Goal: Information Seeking & Learning: Check status

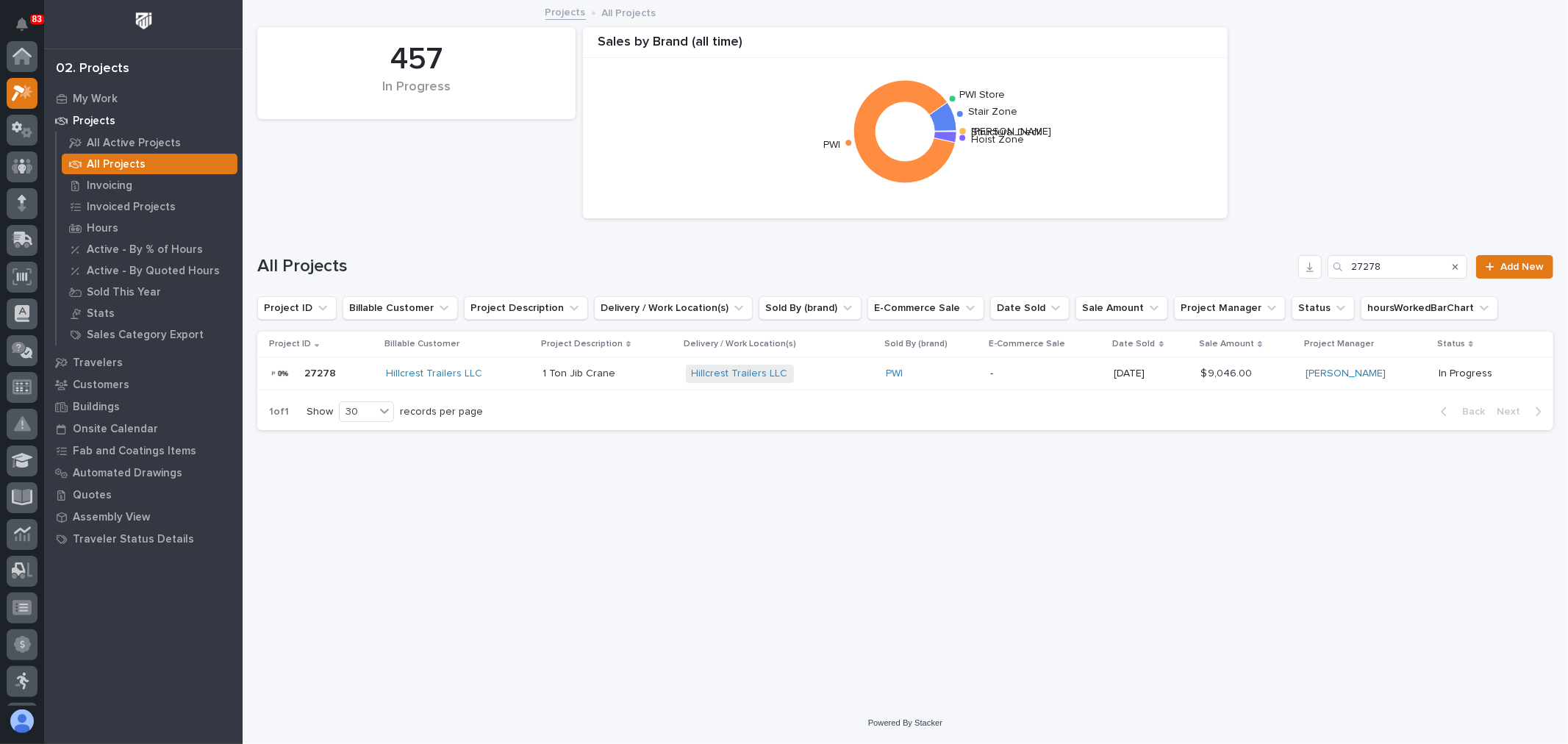
scroll to position [40, 0]
click at [1394, 266] on input "27278" at bounding box center [1398, 266] width 140 height 24
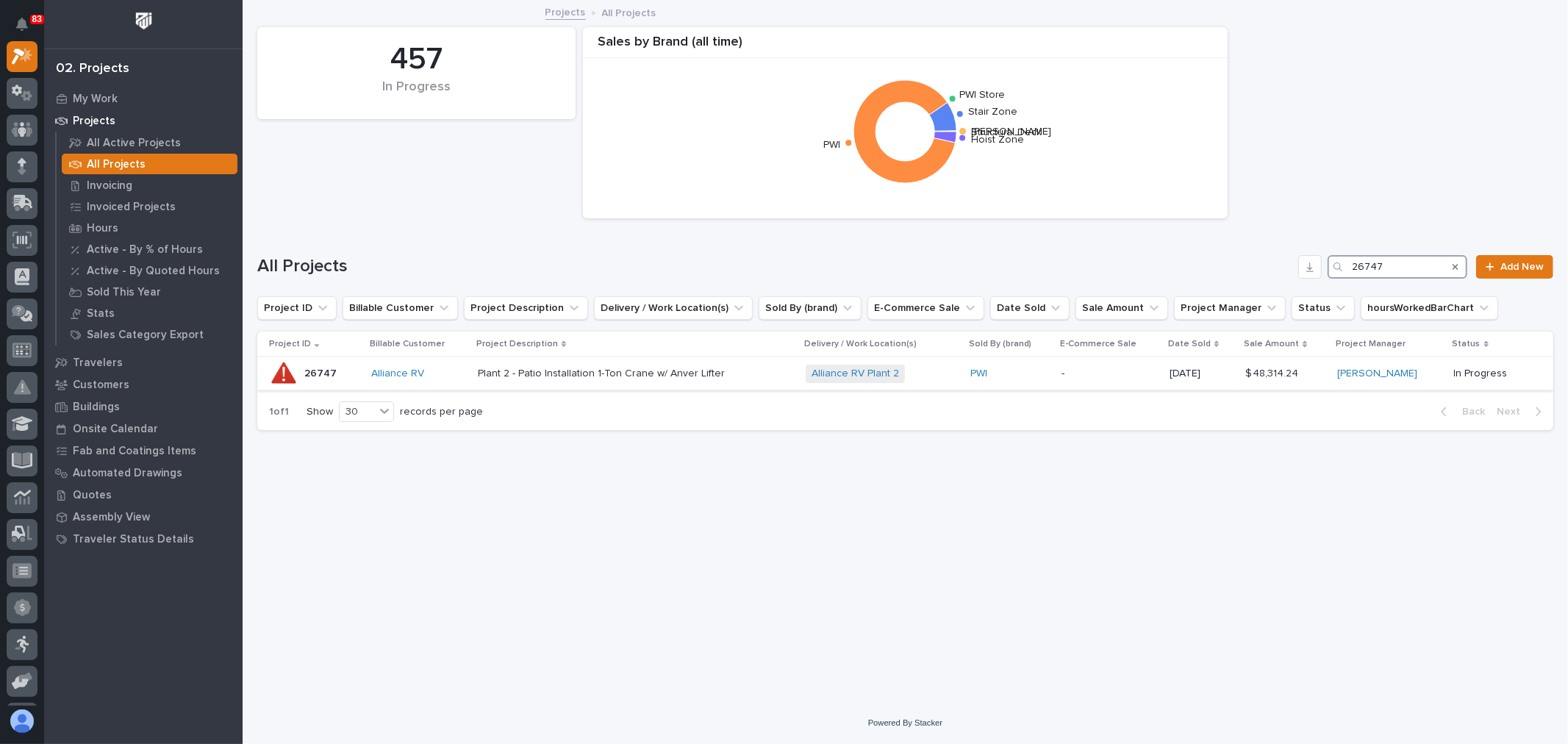
type input "26747"
click at [769, 368] on div "Plant 2 - Patio Installation 1-Ton Crane w/ Anver Lifter Plant 2 - Patio Instal…" at bounding box center [636, 374] width 317 height 24
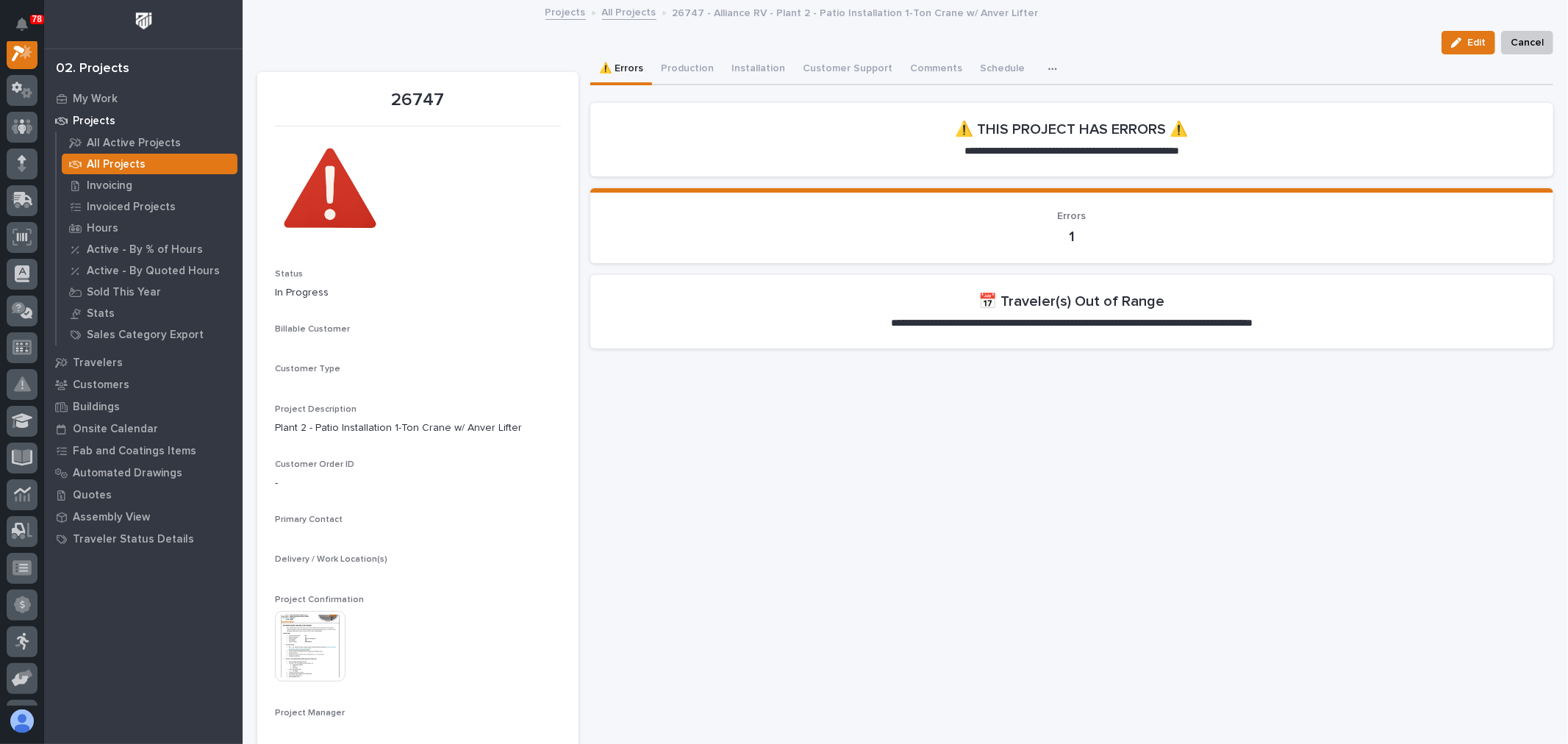
scroll to position [37, 0]
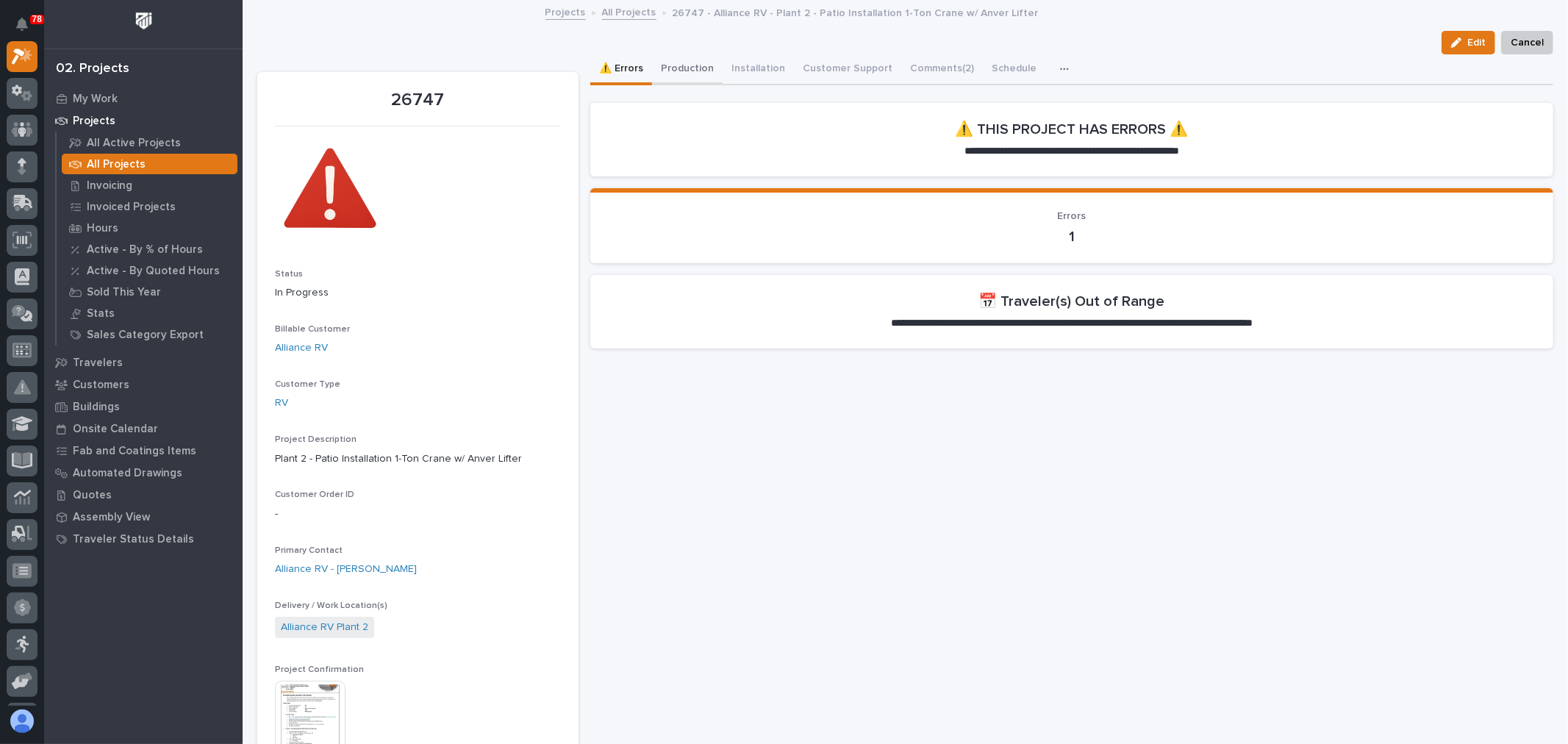
click at [683, 74] on button "Production" at bounding box center [687, 70] width 71 height 31
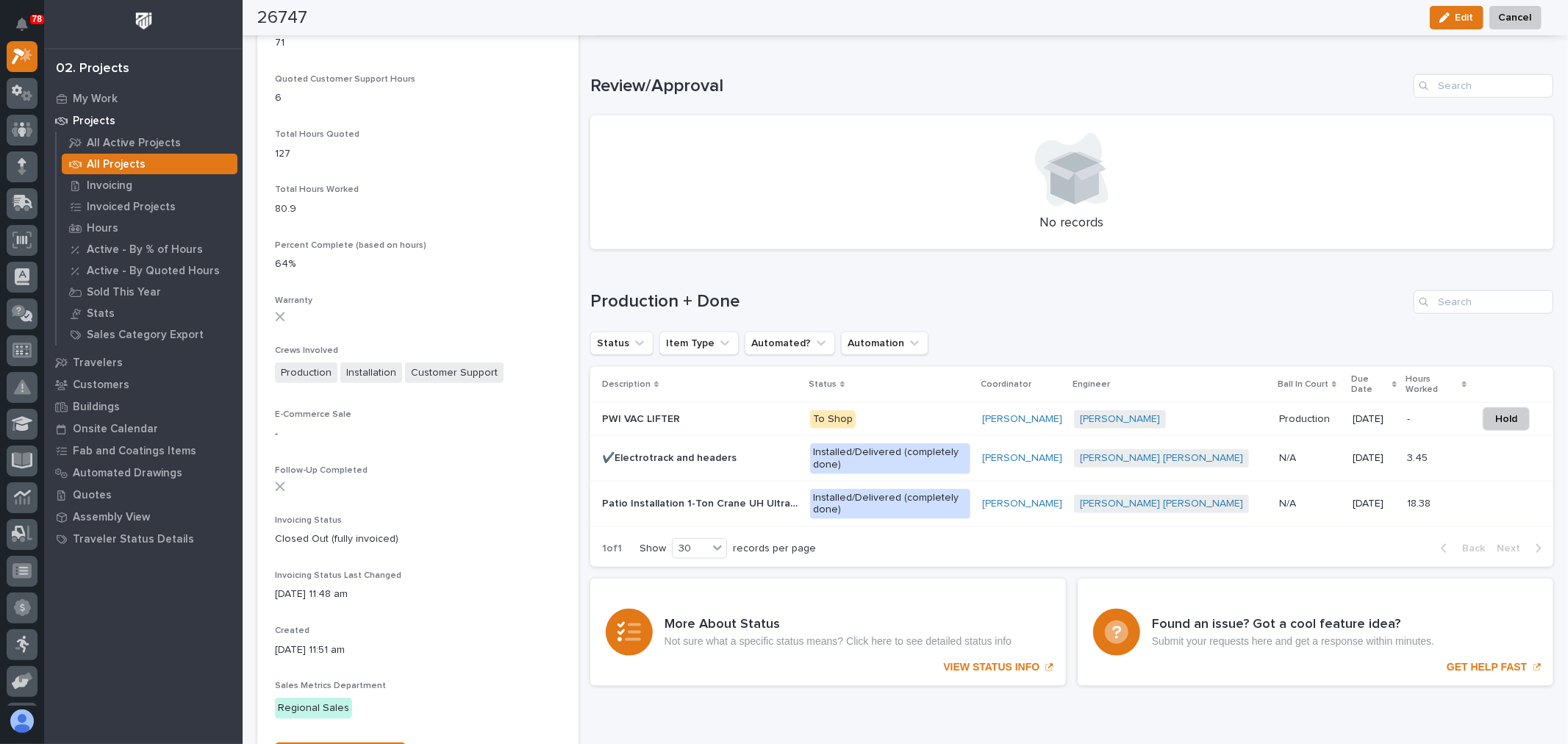
scroll to position [1142, 0]
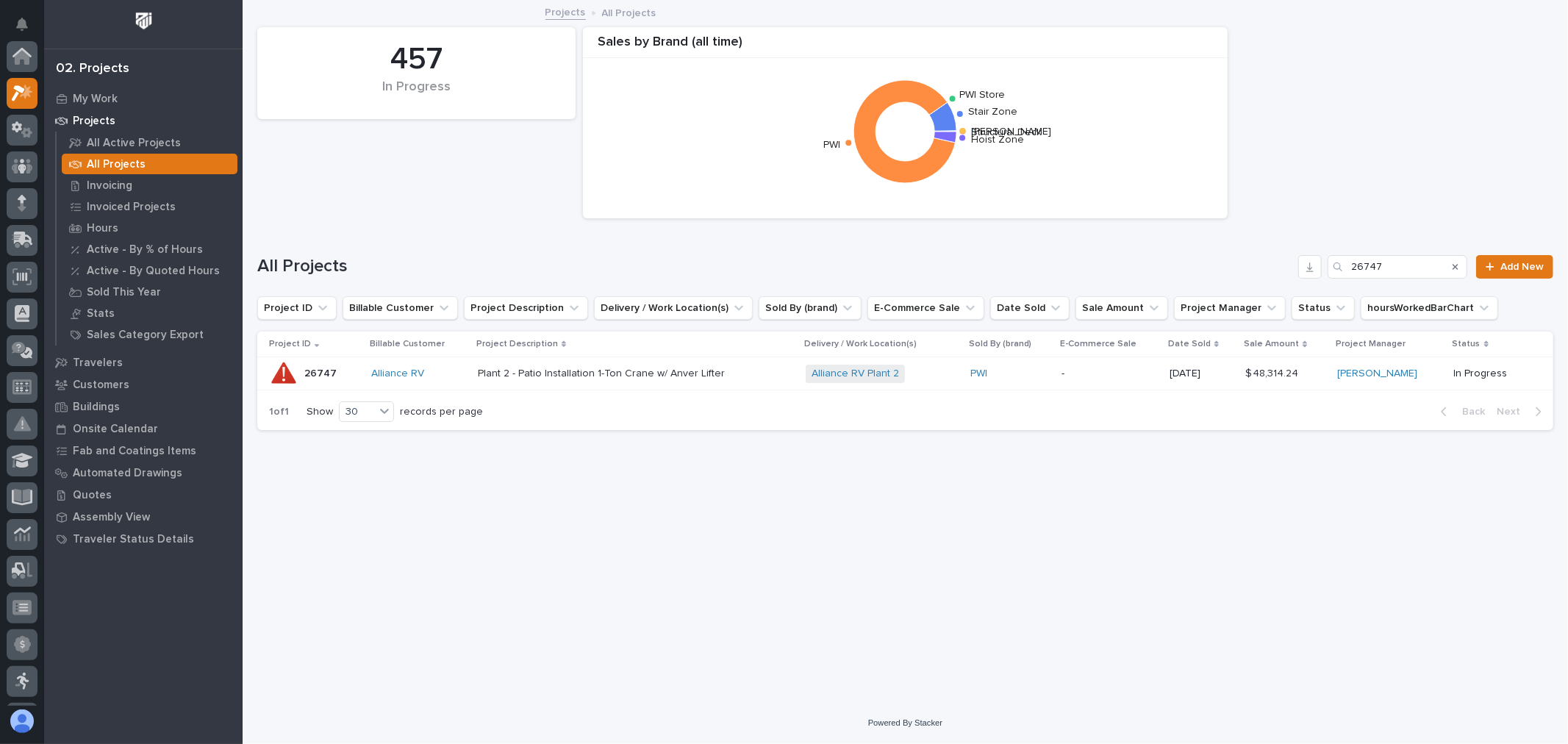
scroll to position [40, 0]
click at [1398, 261] on input "26747" at bounding box center [1398, 266] width 140 height 24
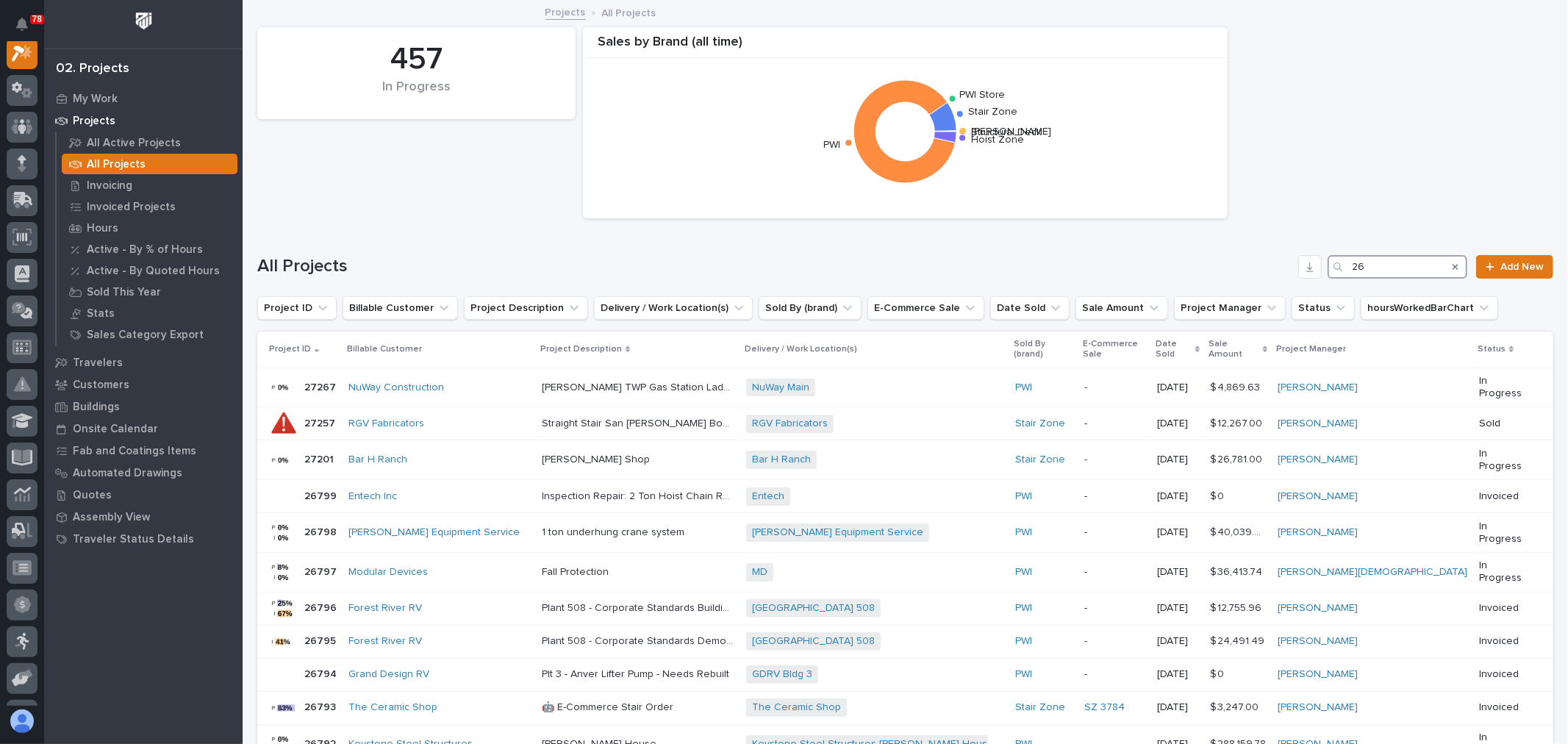
scroll to position [37, 0]
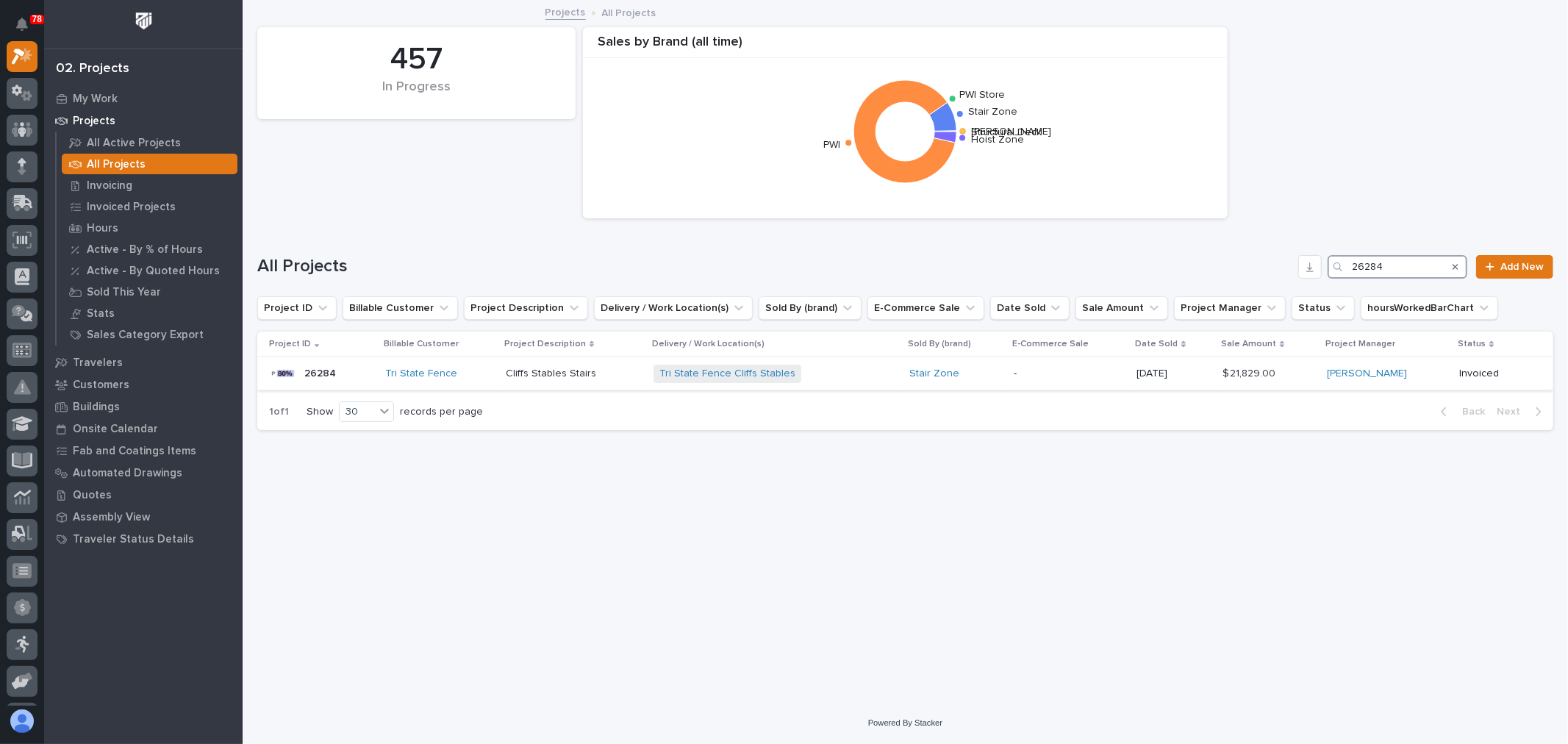
type input "26284"
click at [1044, 376] on p "-" at bounding box center [1069, 373] width 111 height 12
click at [1366, 267] on input "26284" at bounding box center [1398, 266] width 140 height 24
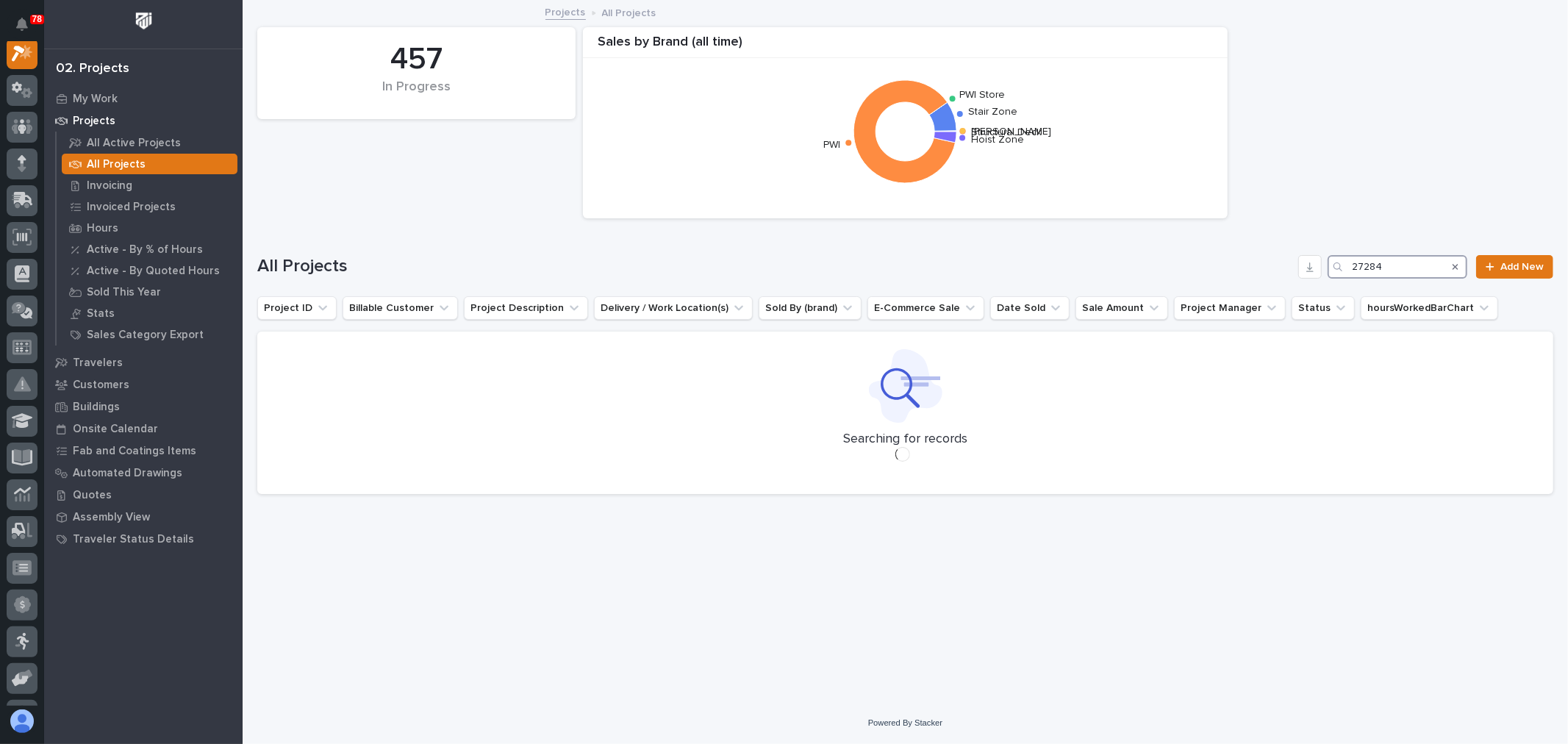
scroll to position [37, 0]
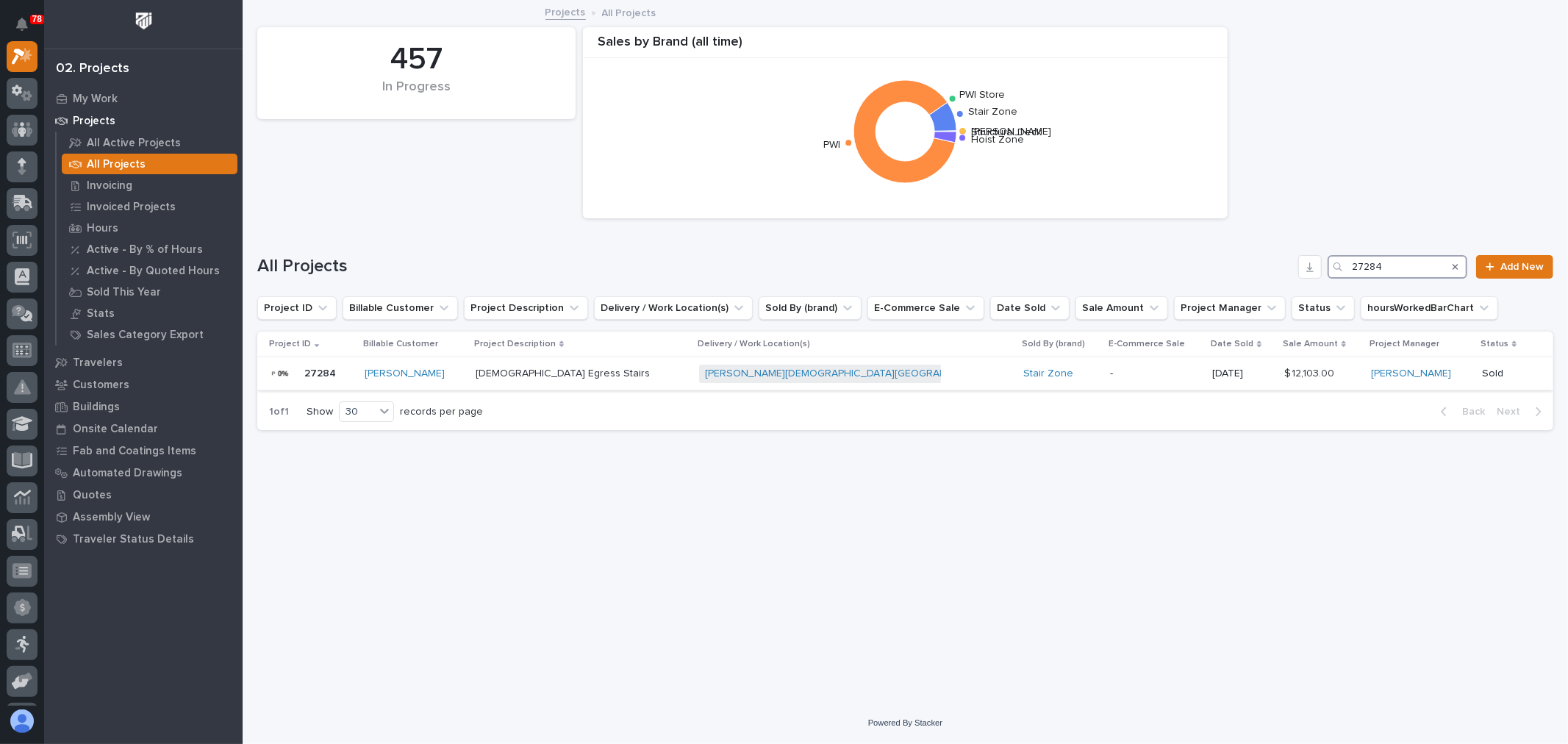
type input "27284"
click at [1110, 370] on p "-" at bounding box center [1156, 373] width 91 height 12
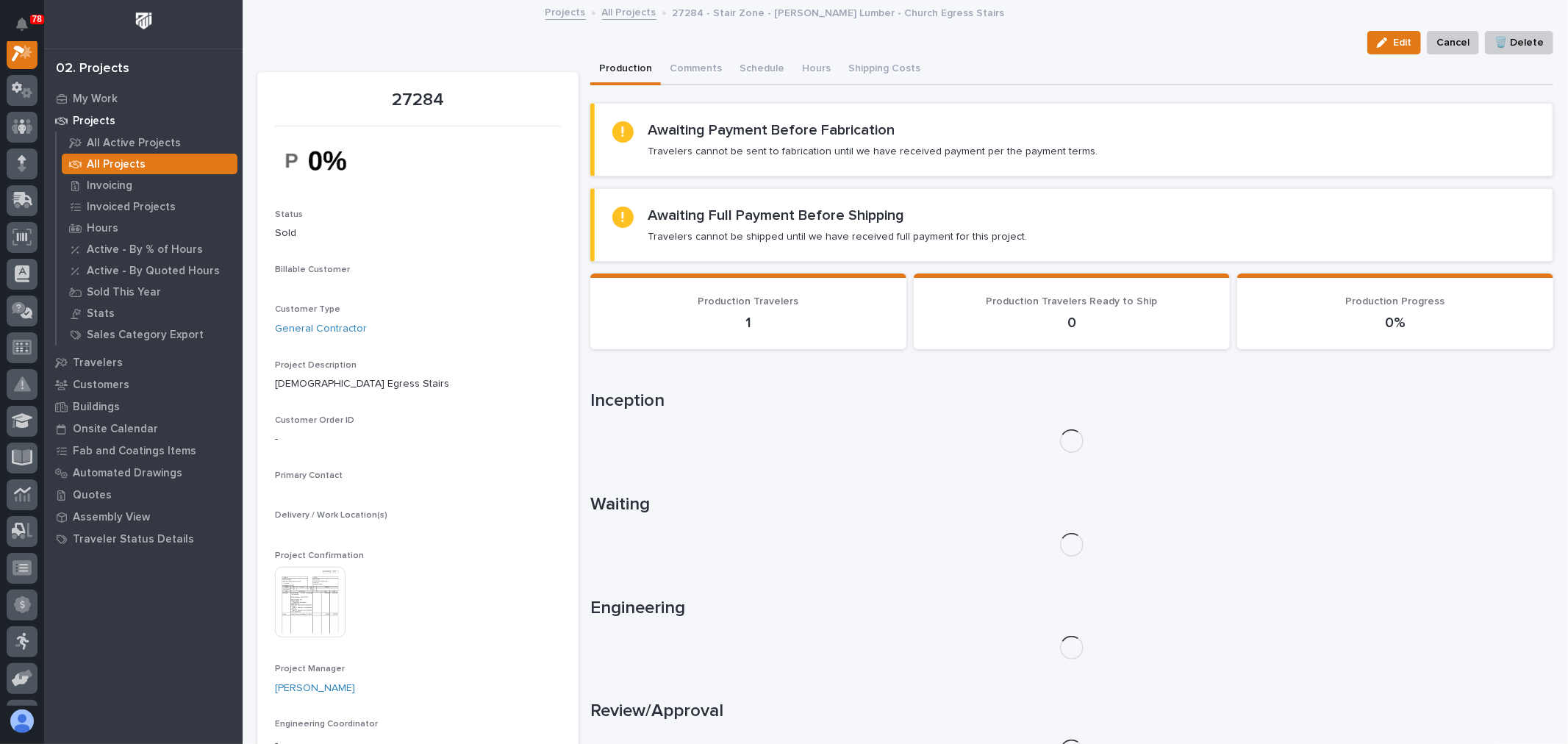
scroll to position [37, 0]
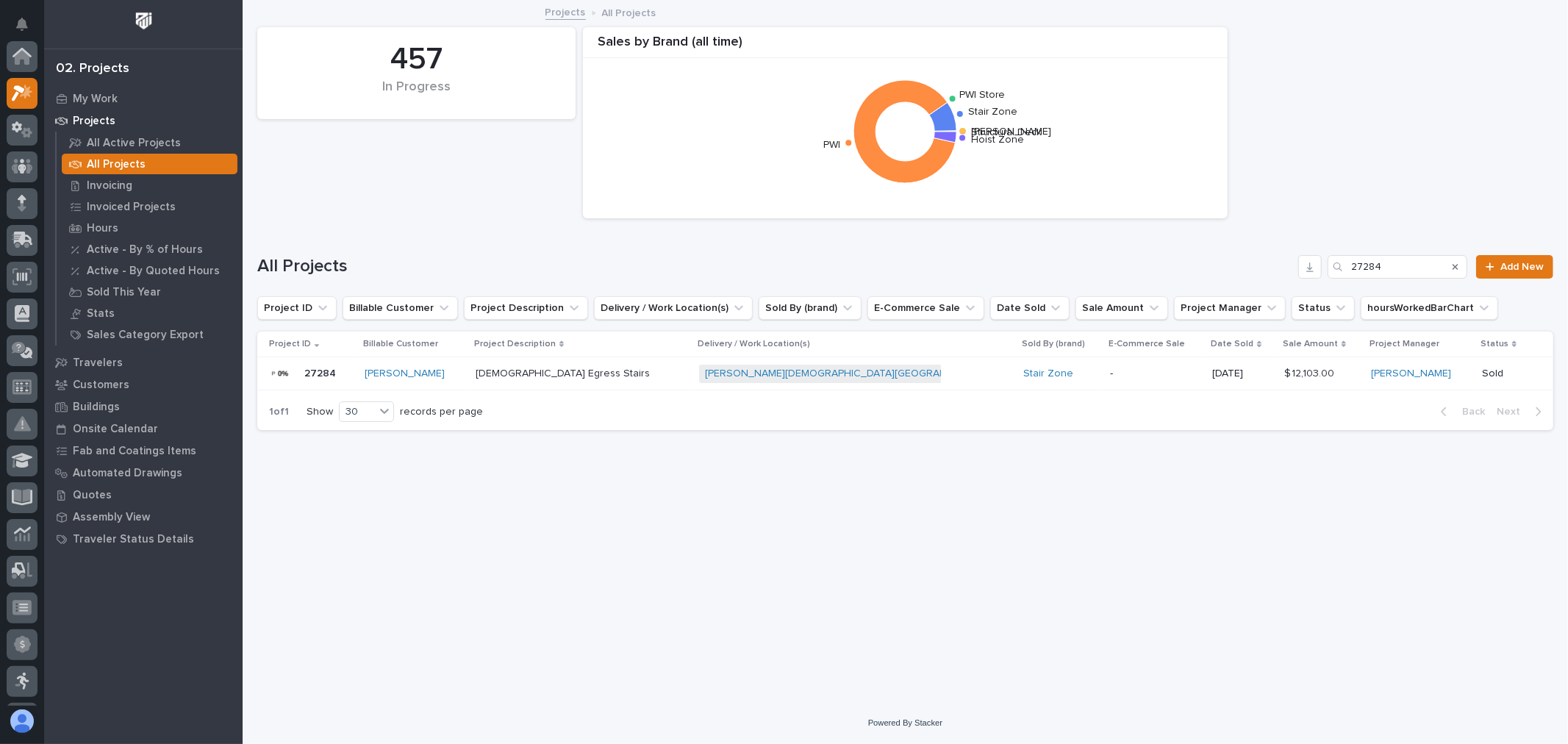
scroll to position [40, 0]
click at [1400, 269] on input "27284" at bounding box center [1398, 266] width 140 height 24
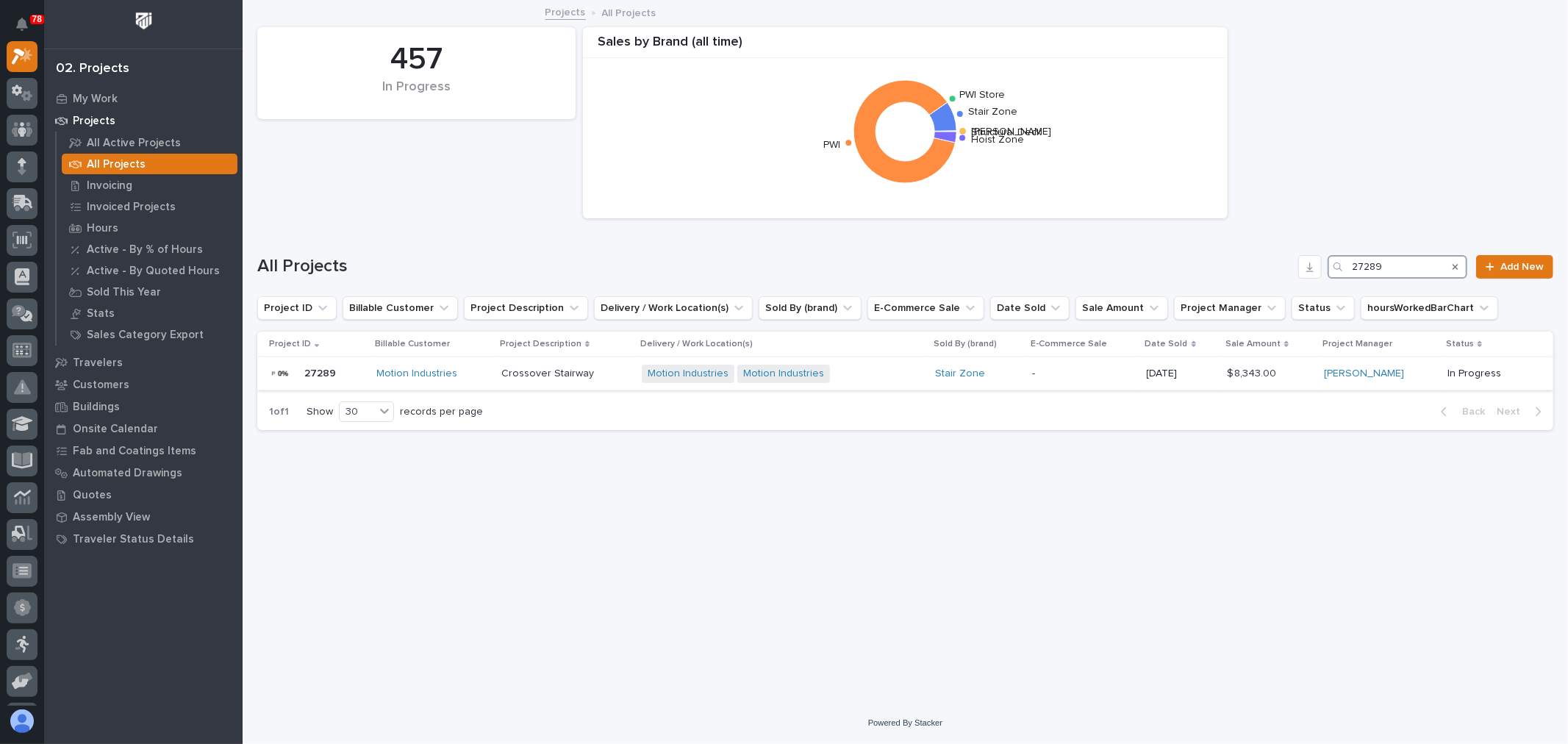
type input "27289"
click at [1078, 372] on p "-" at bounding box center [1083, 373] width 103 height 12
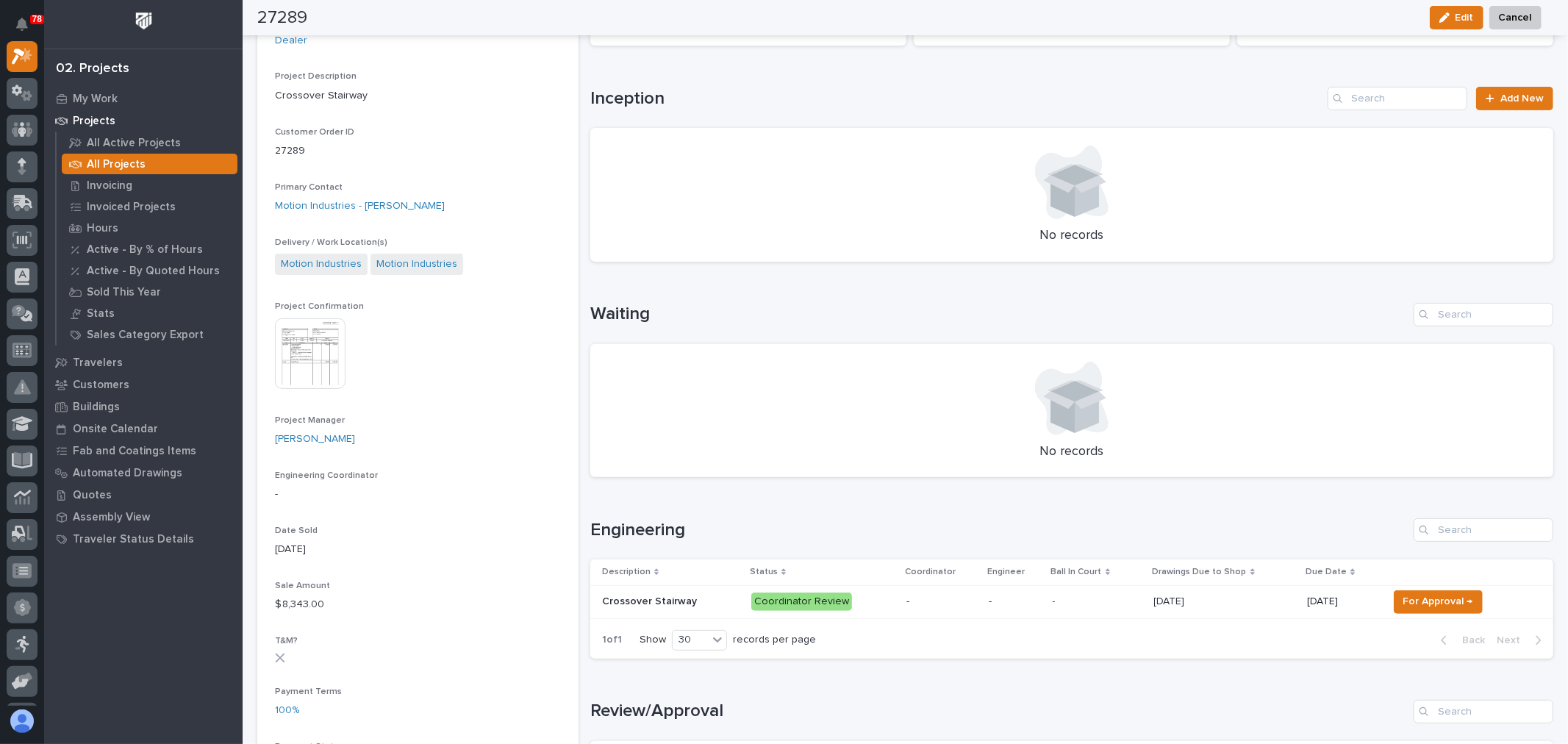
scroll to position [326, 0]
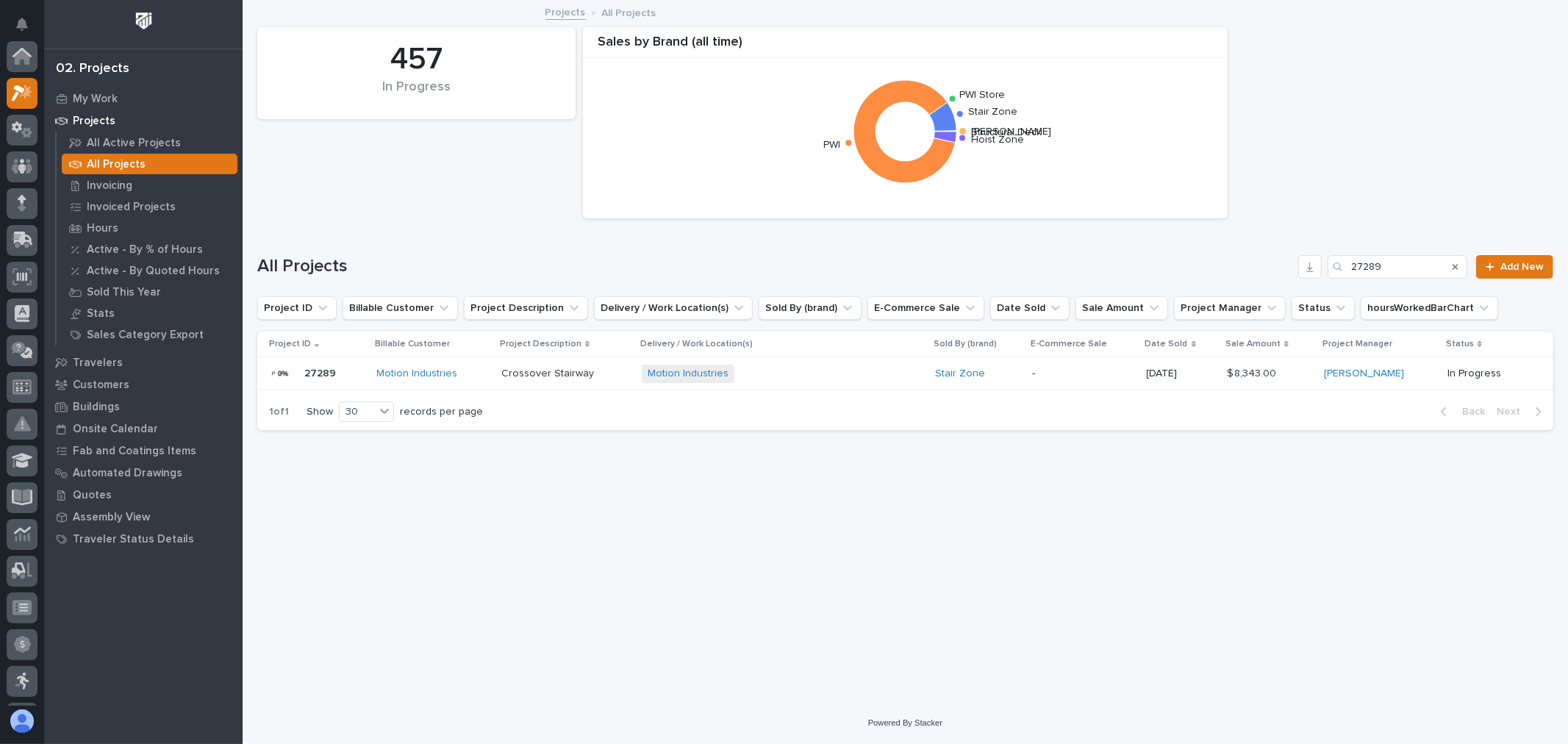
scroll to position [40, 0]
click at [1444, 268] on div "Search" at bounding box center [1455, 266] width 24 height 24
click at [1413, 258] on input "27289" at bounding box center [1398, 266] width 140 height 24
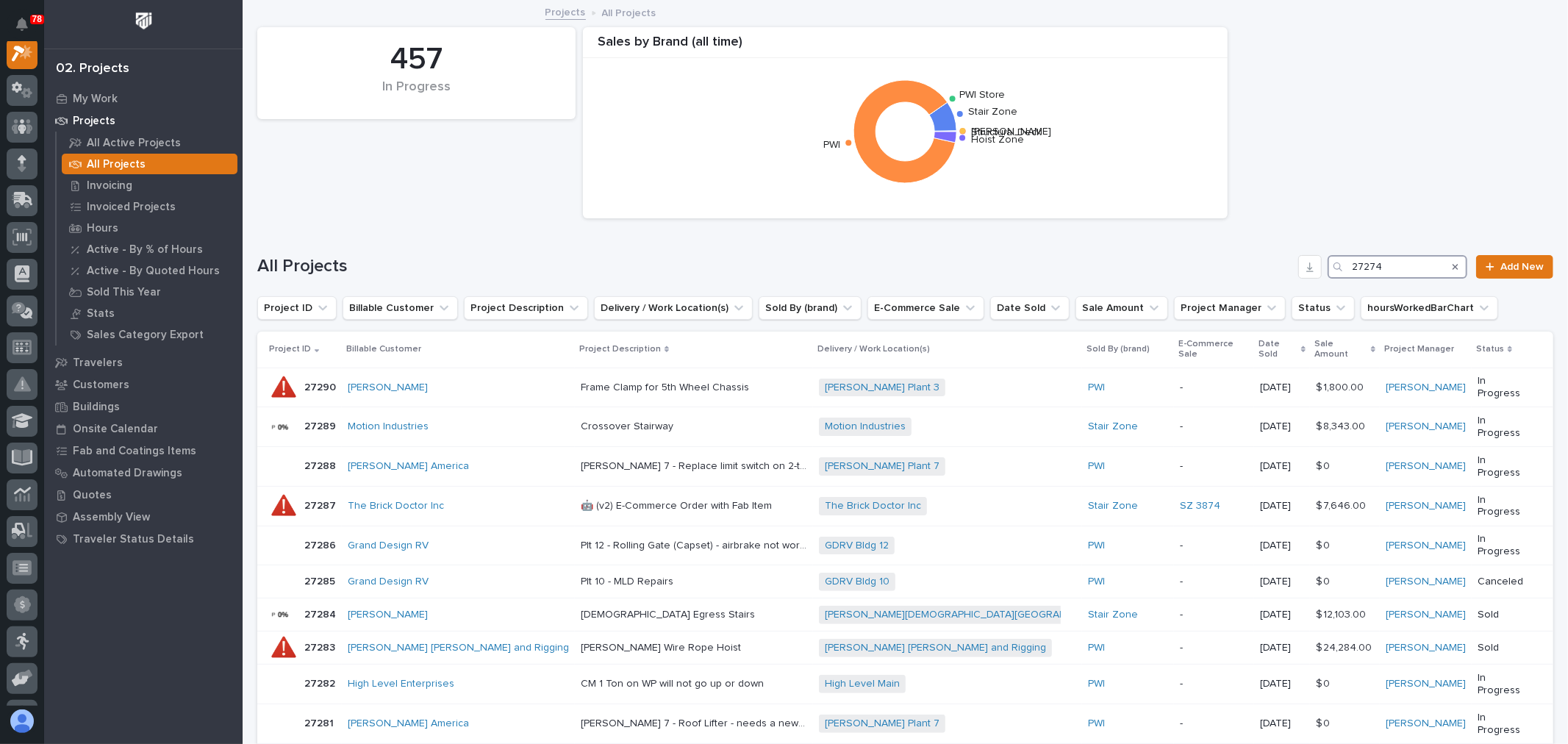
scroll to position [37, 0]
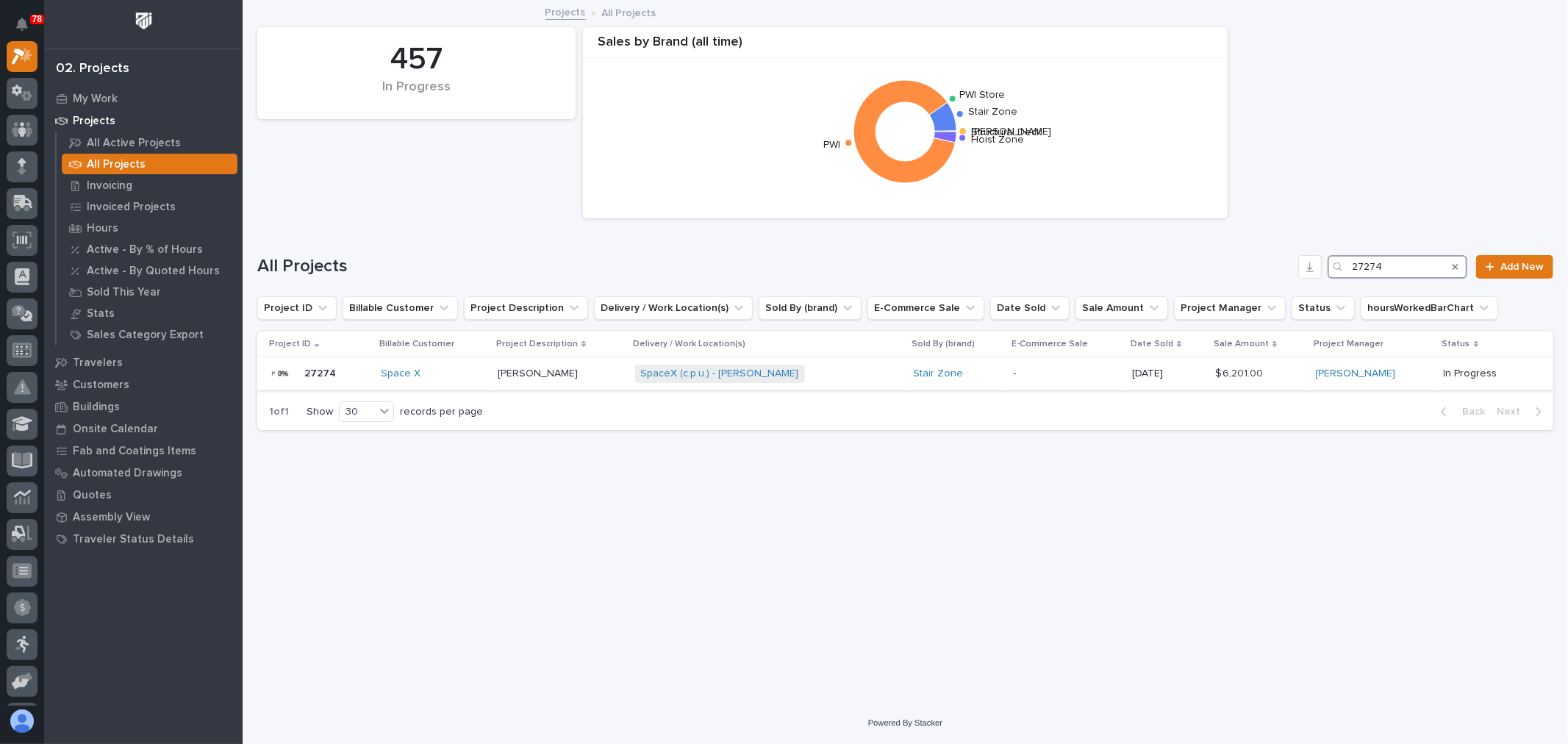
type input "27274"
click at [821, 373] on div "SpaceX (c.p.u.) - Ethan Reich + 0" at bounding box center [764, 373] width 257 height 19
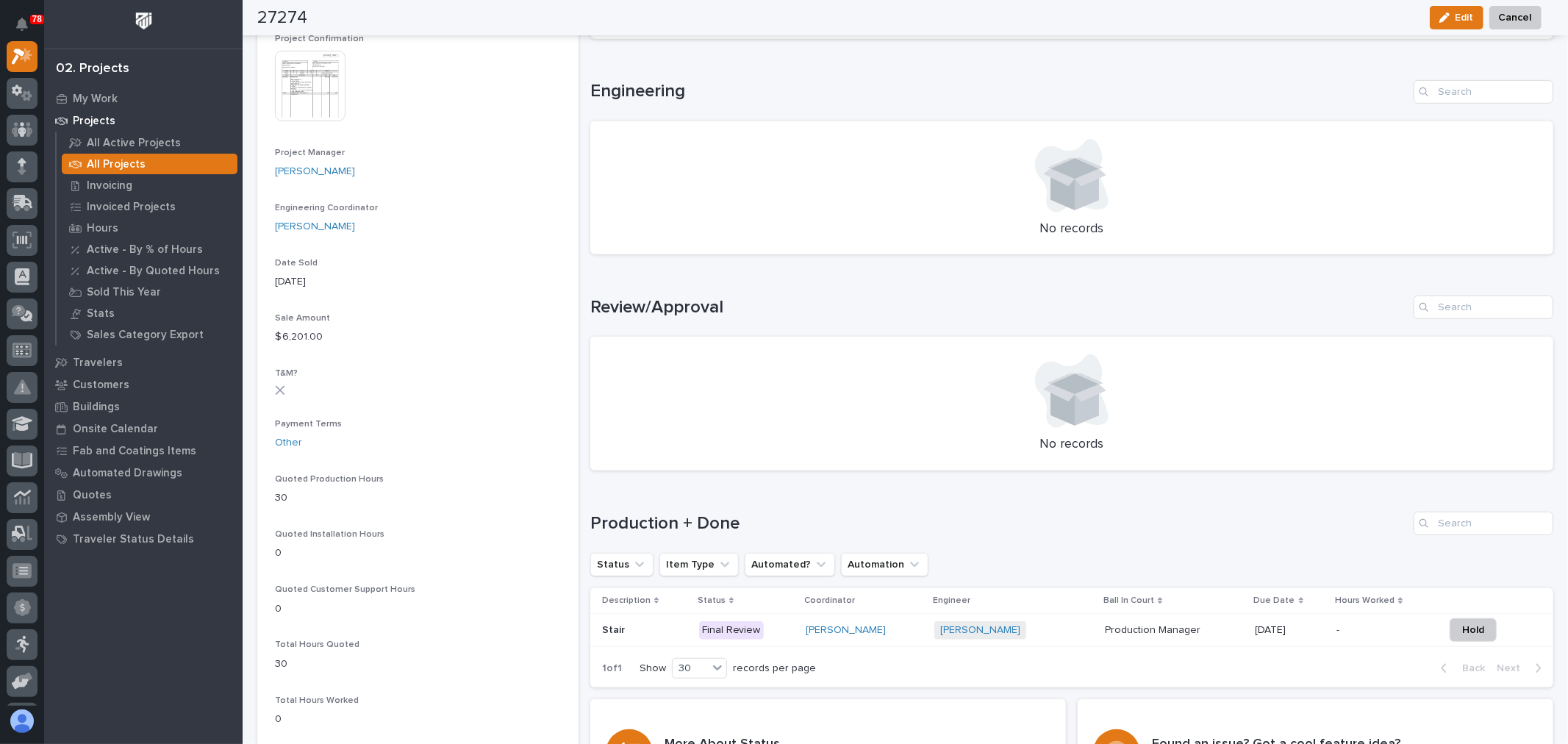
scroll to position [652, 0]
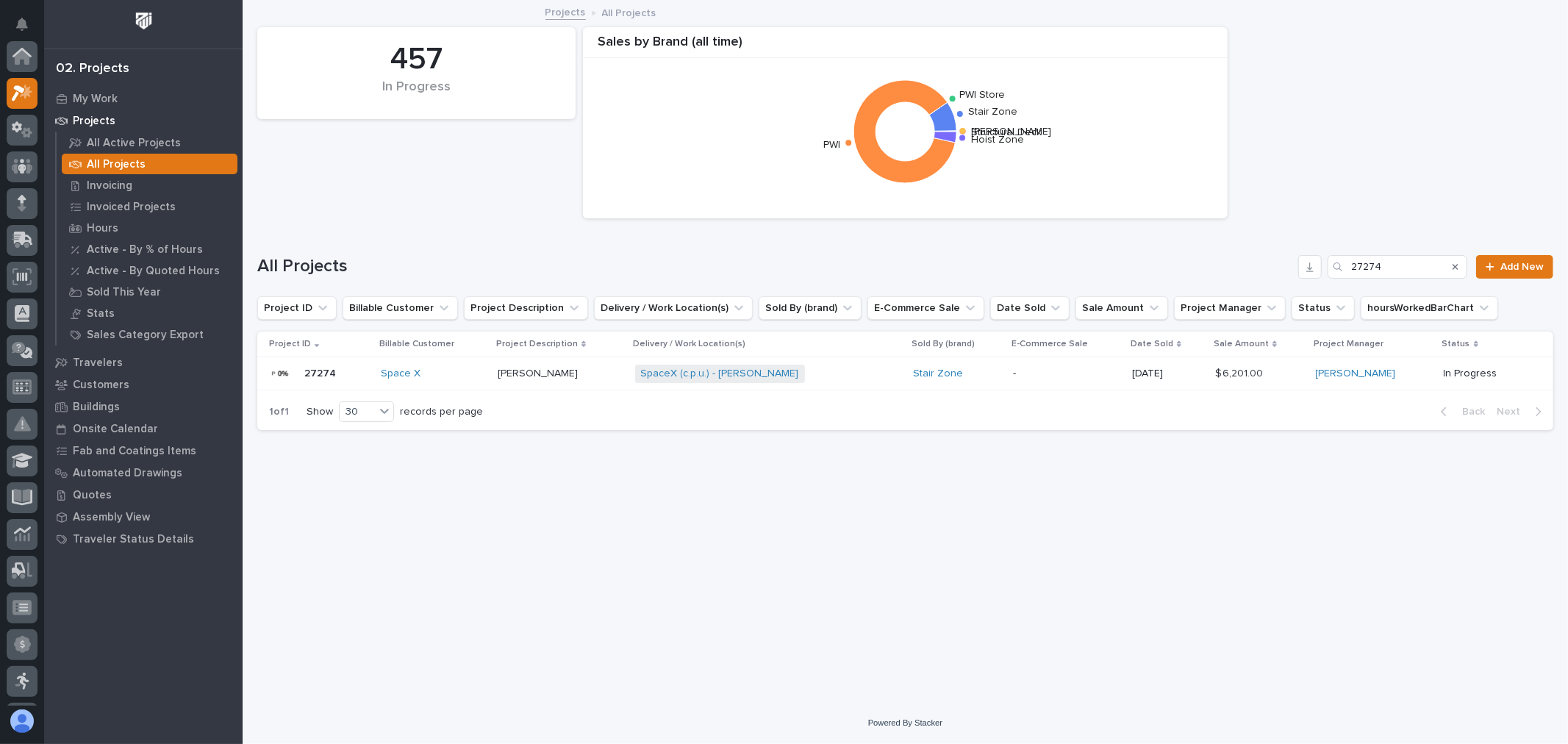
scroll to position [40, 0]
click at [1417, 272] on input "27274" at bounding box center [1398, 266] width 140 height 24
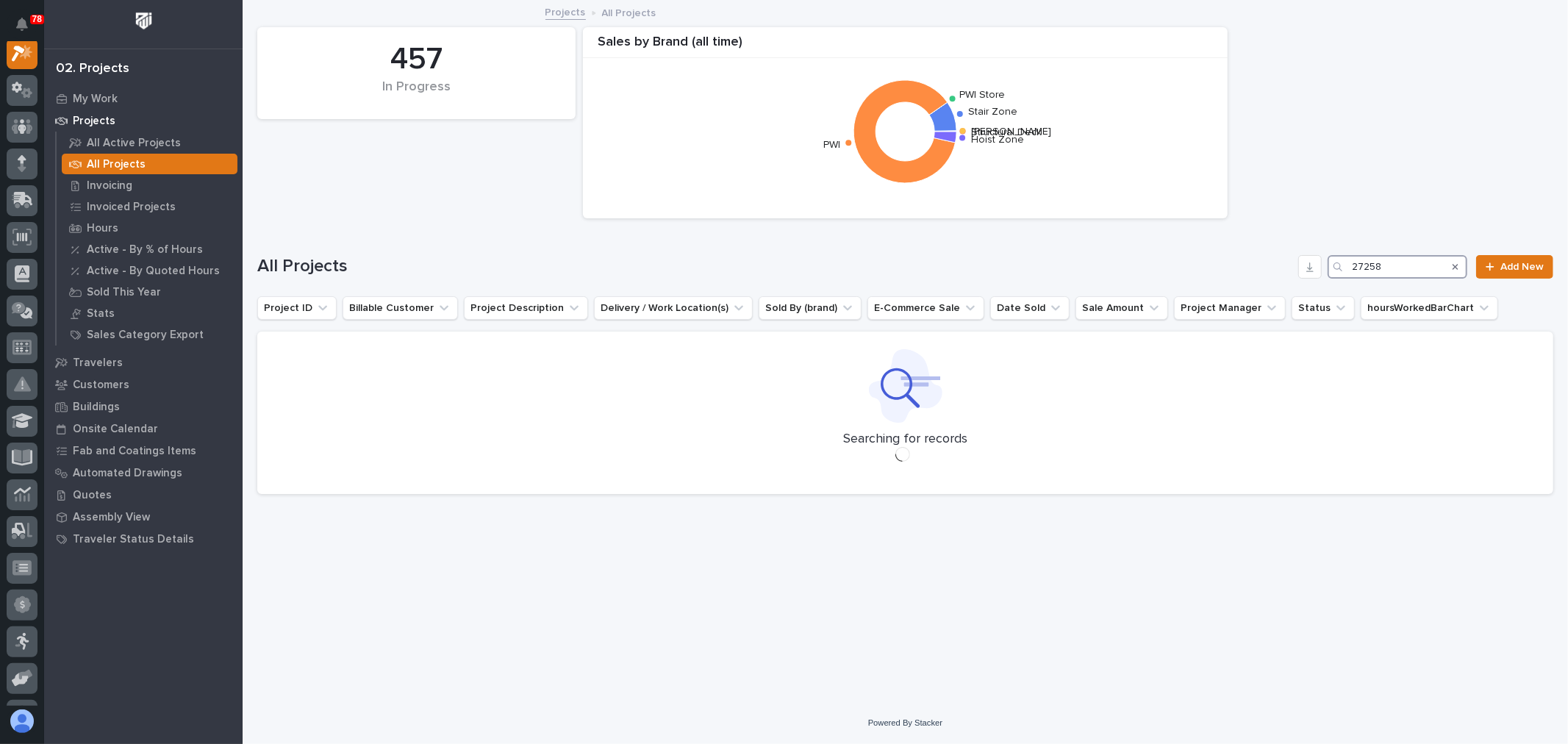
scroll to position [37, 0]
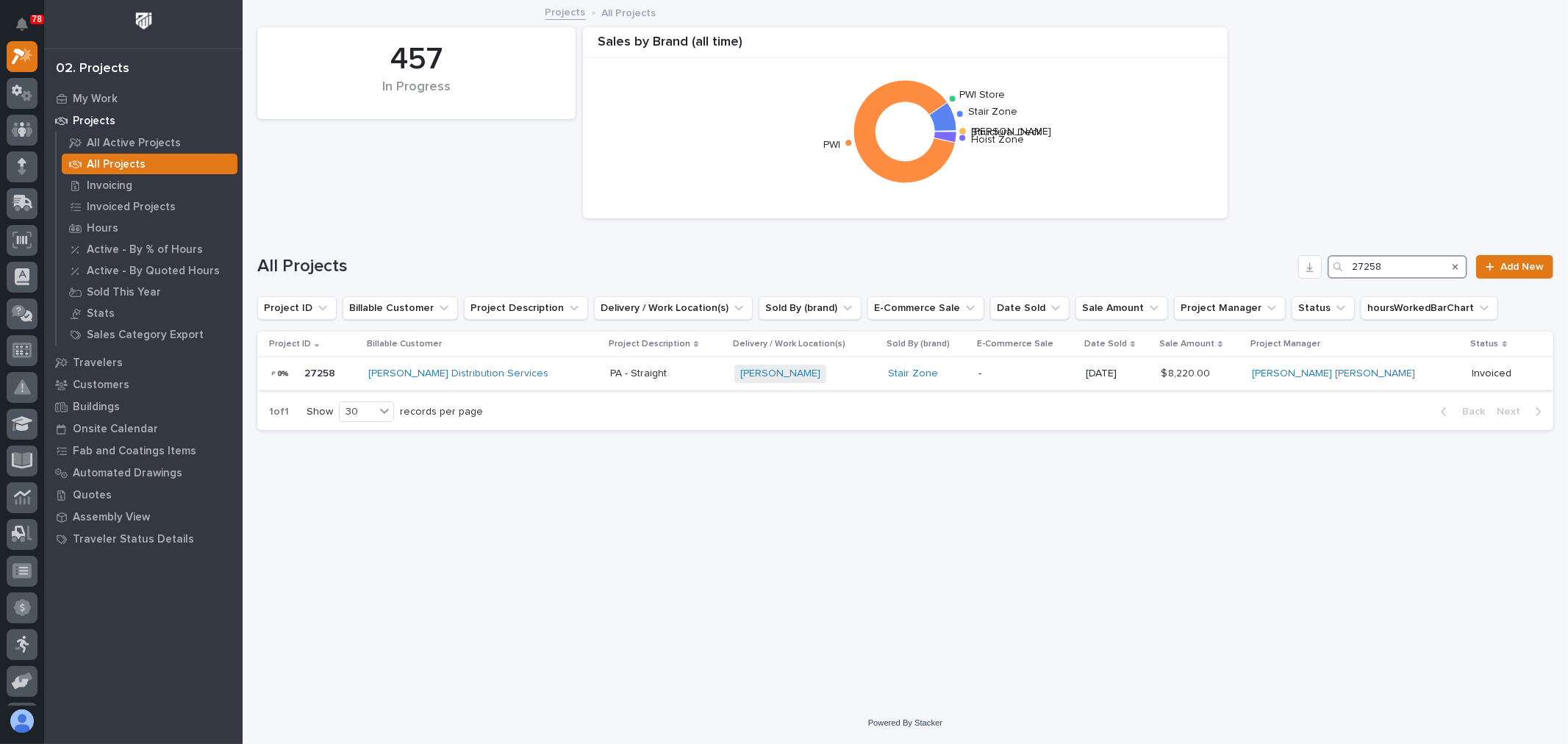
type input "27258"
click at [1053, 377] on p "-" at bounding box center [1027, 373] width 96 height 12
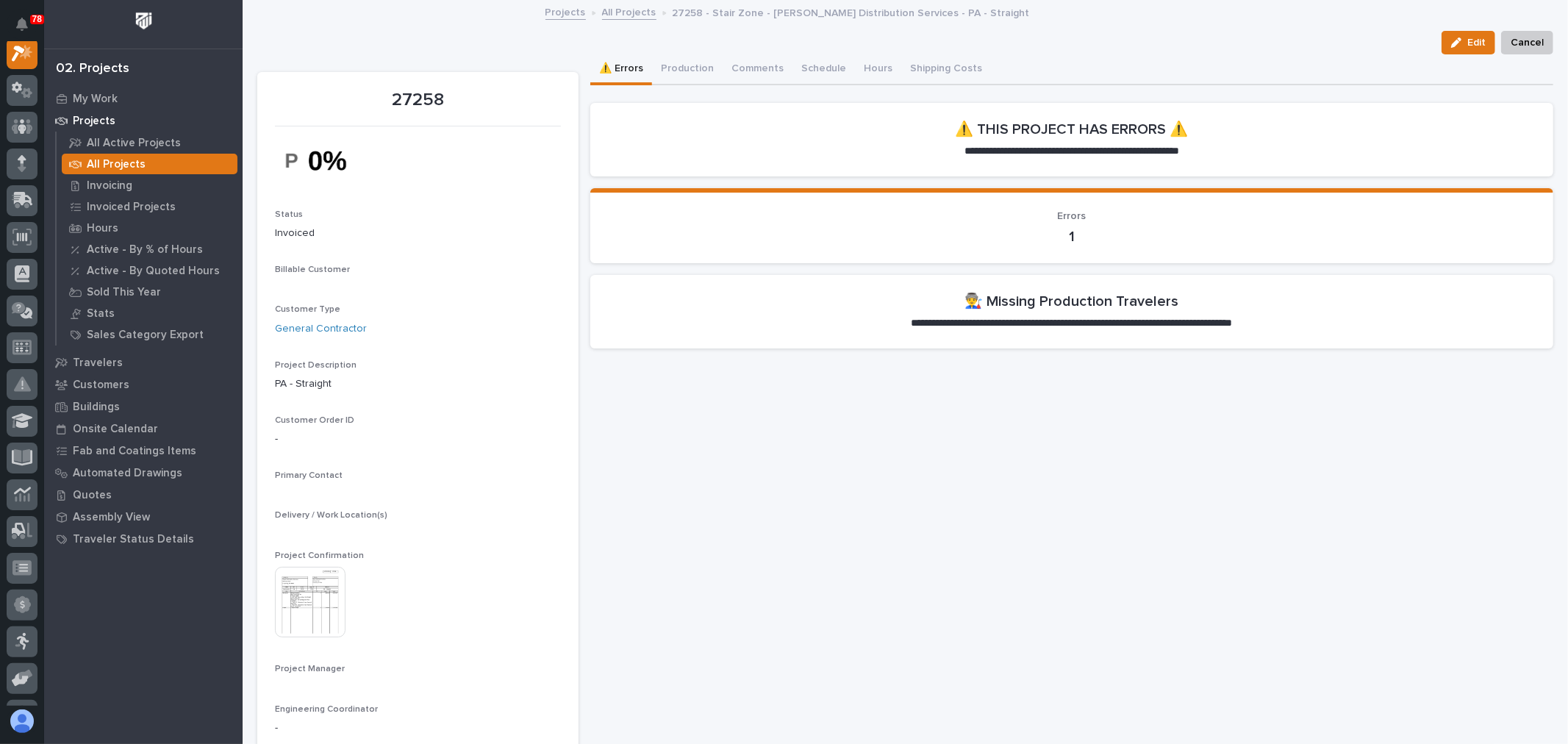
scroll to position [37, 0]
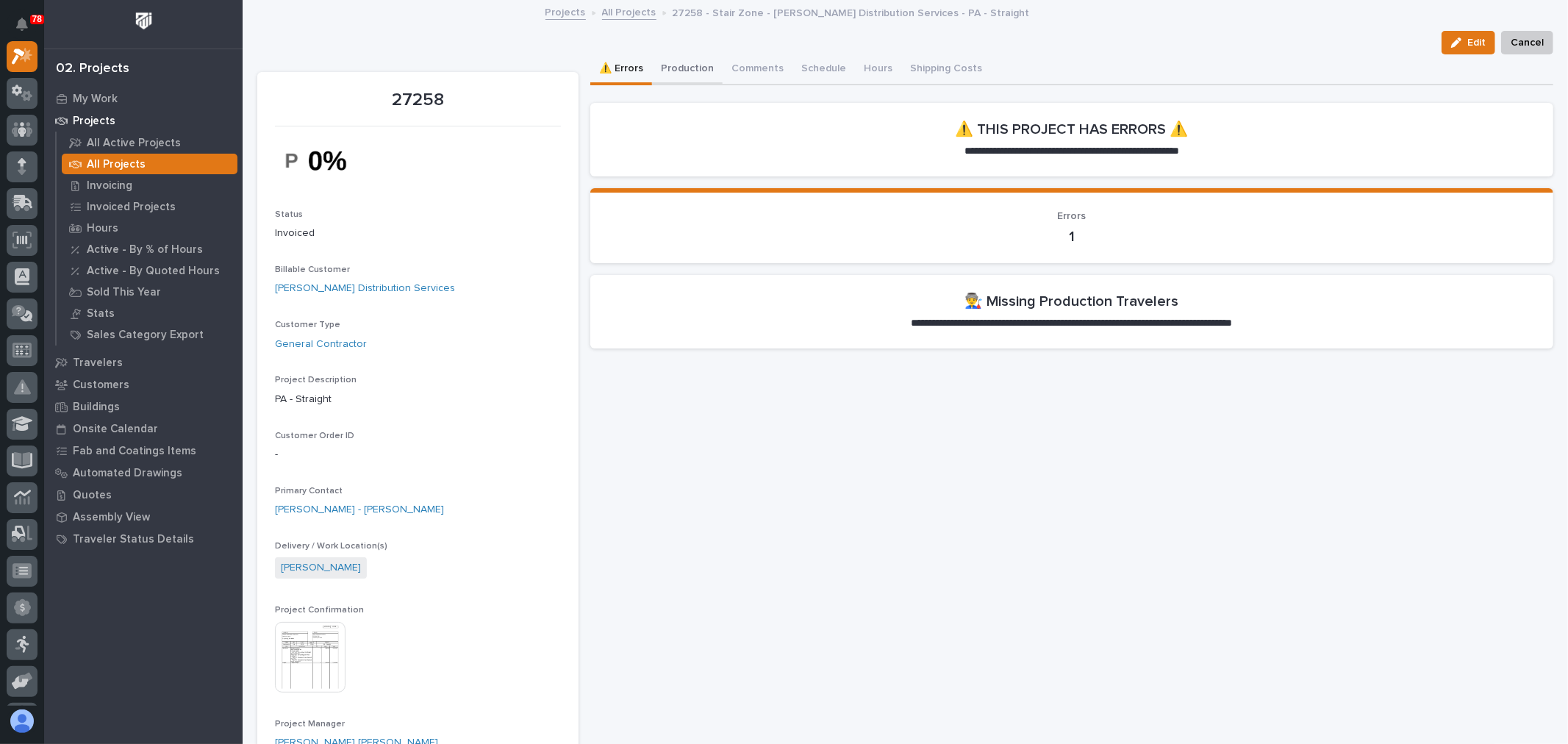
click at [692, 67] on button "Production" at bounding box center [687, 70] width 71 height 31
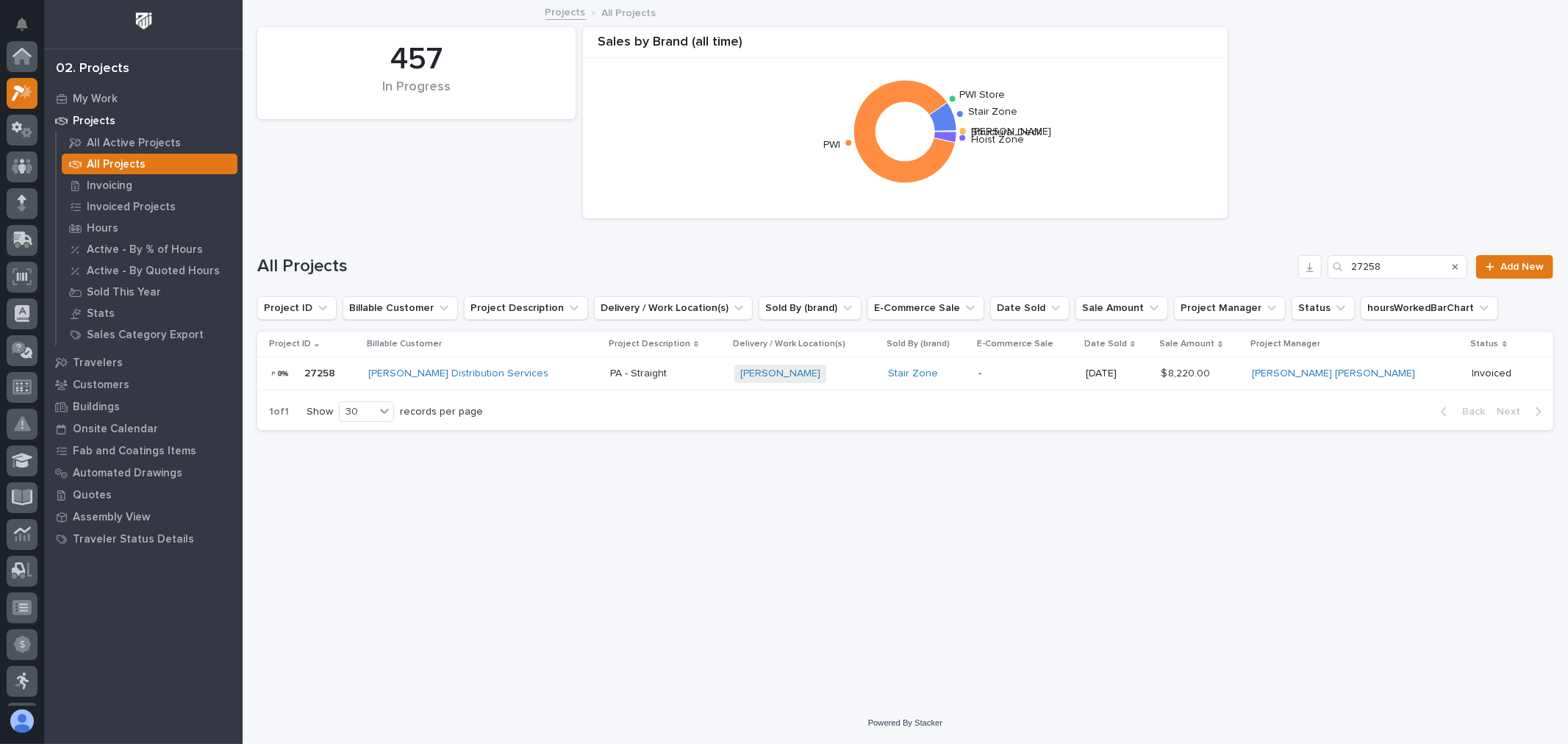
scroll to position [40, 0]
click at [1429, 266] on input "27258" at bounding box center [1398, 266] width 140 height 24
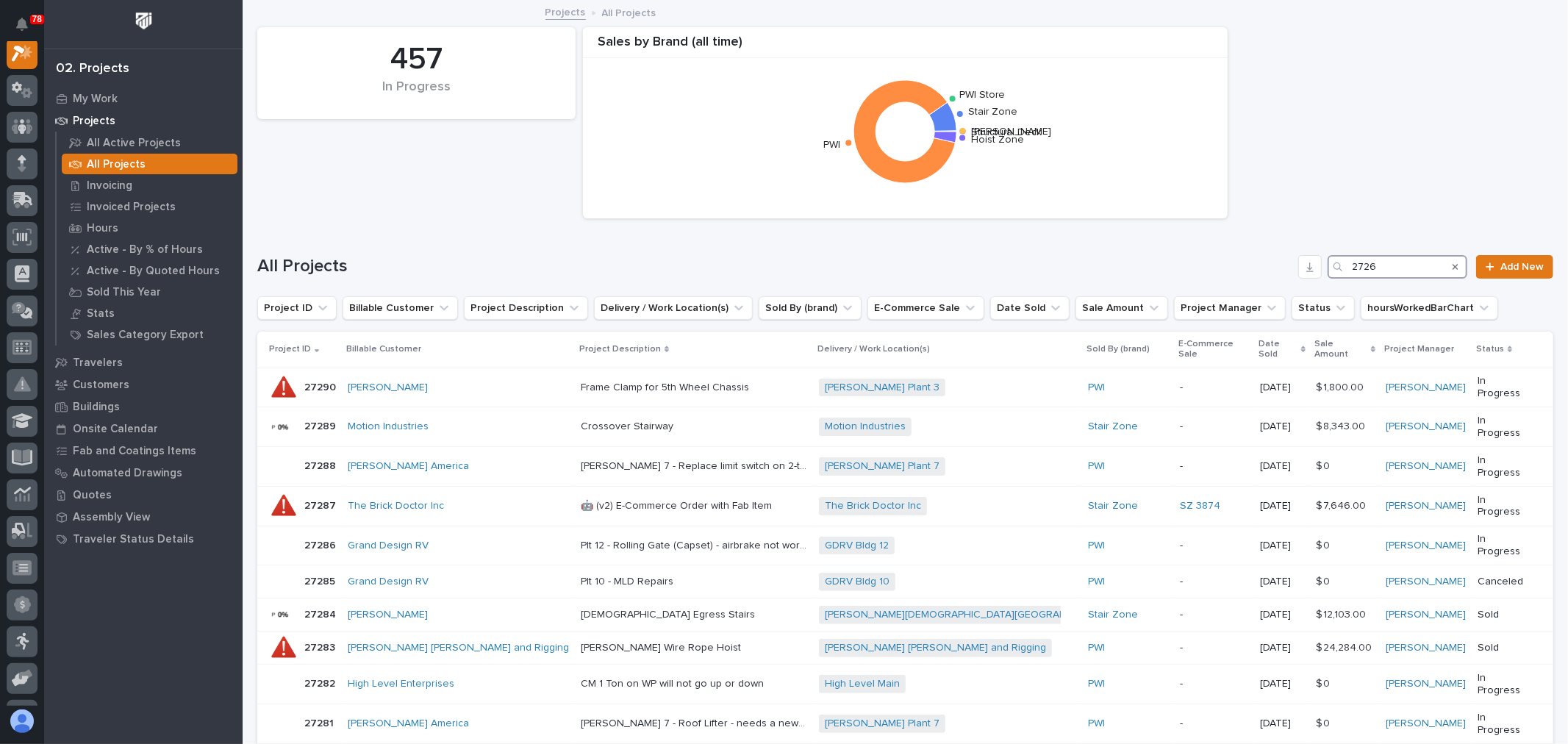
scroll to position [37, 0]
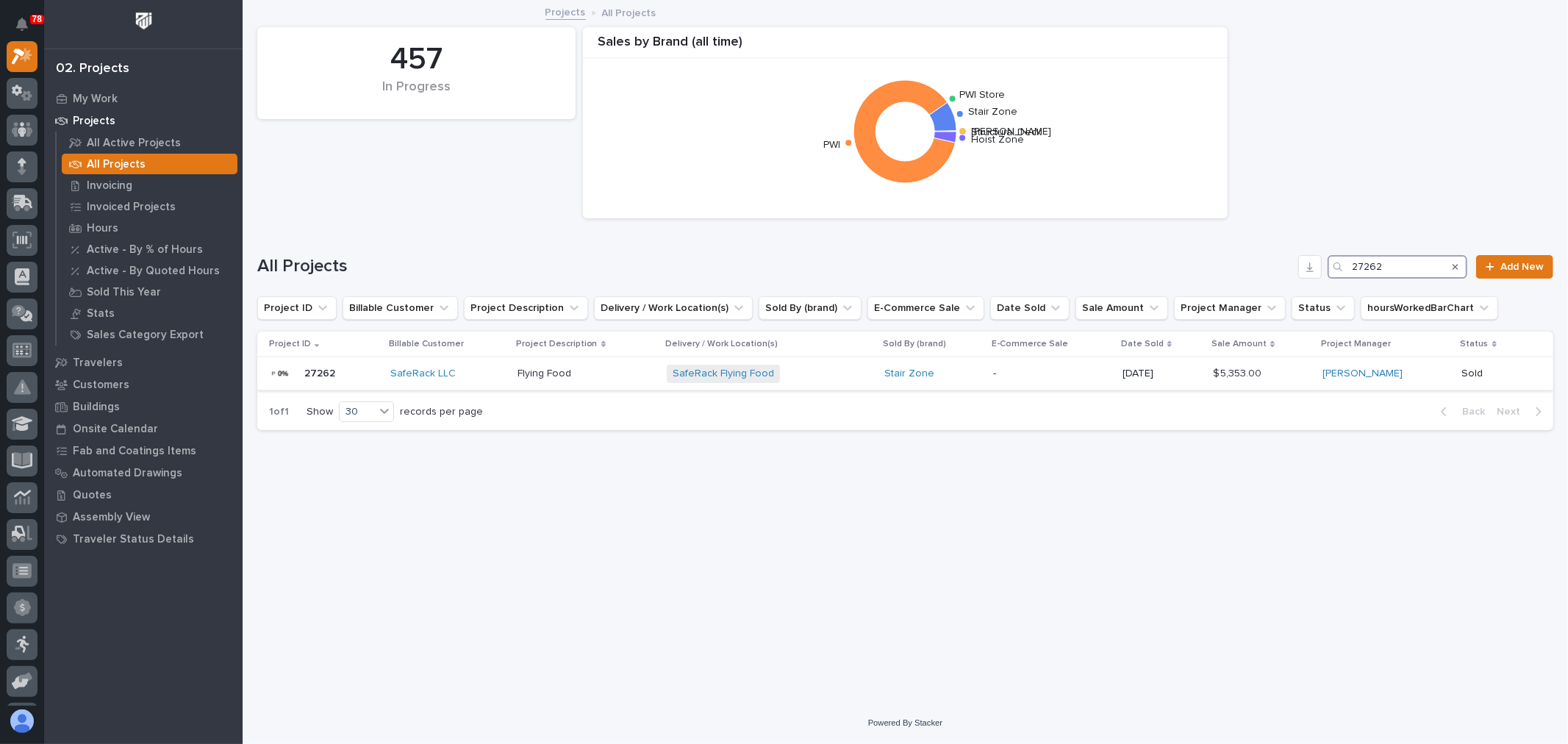
type input "27262"
click at [981, 376] on div "Stair Zone" at bounding box center [933, 373] width 97 height 12
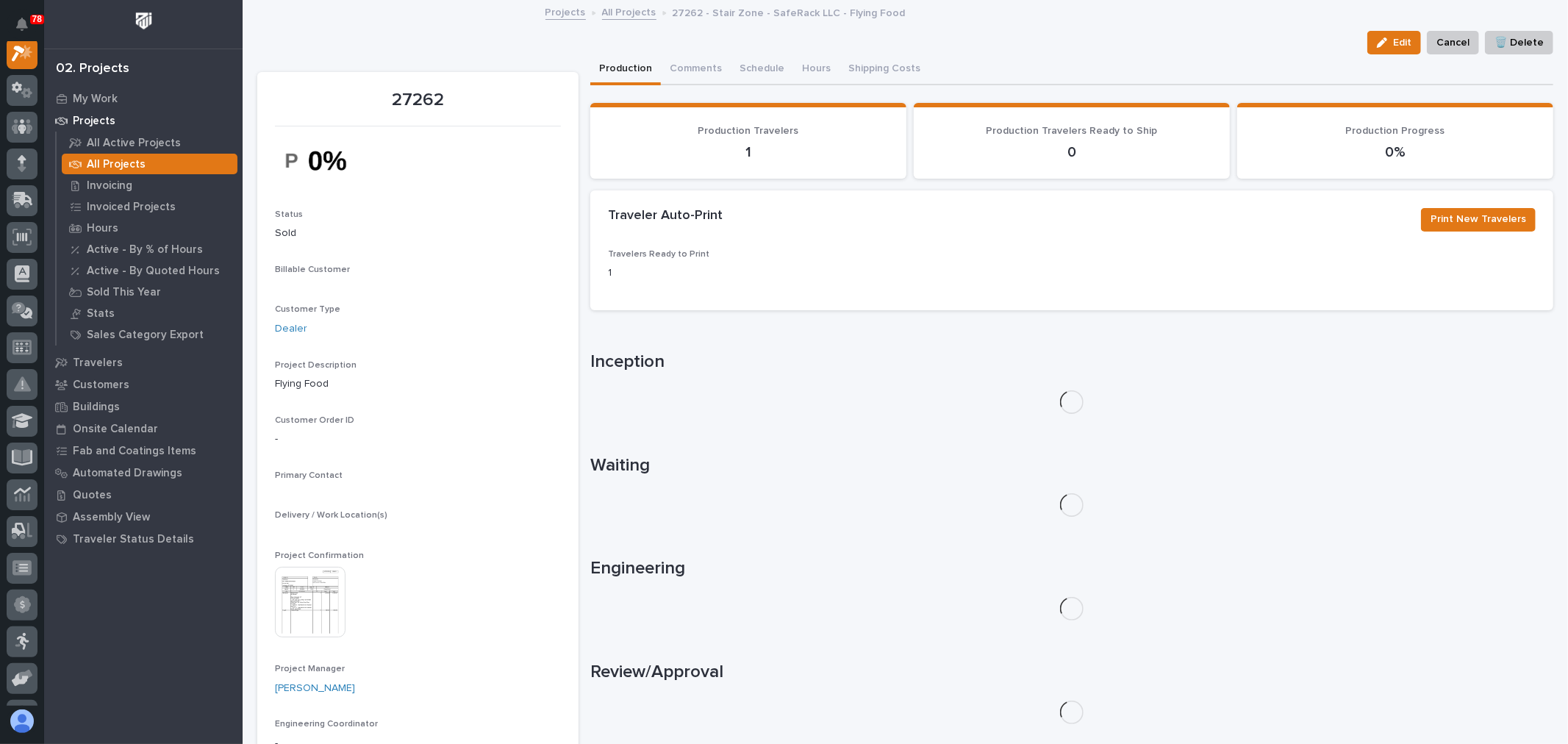
scroll to position [37, 0]
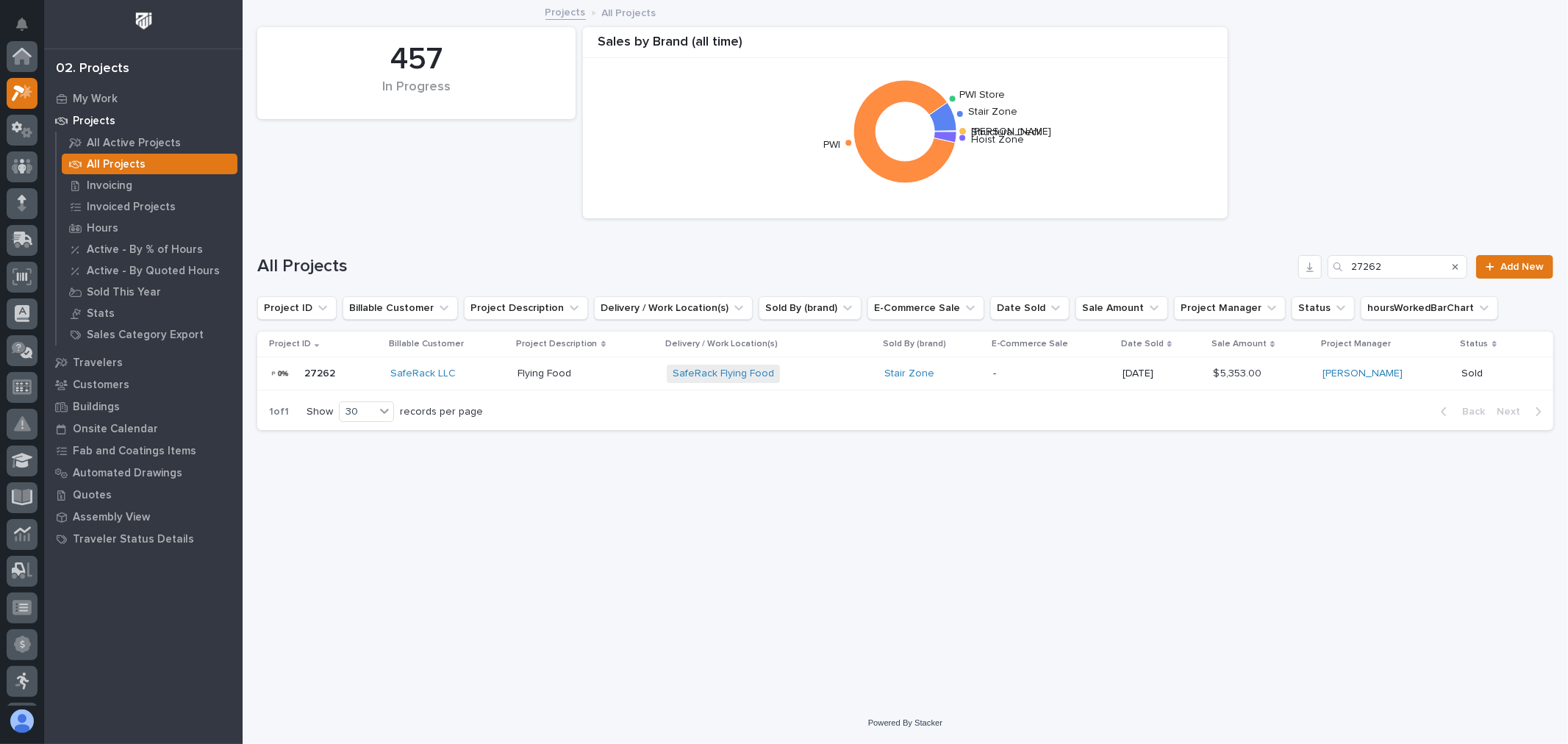
scroll to position [40, 0]
click at [1401, 260] on input "27262" at bounding box center [1398, 266] width 140 height 24
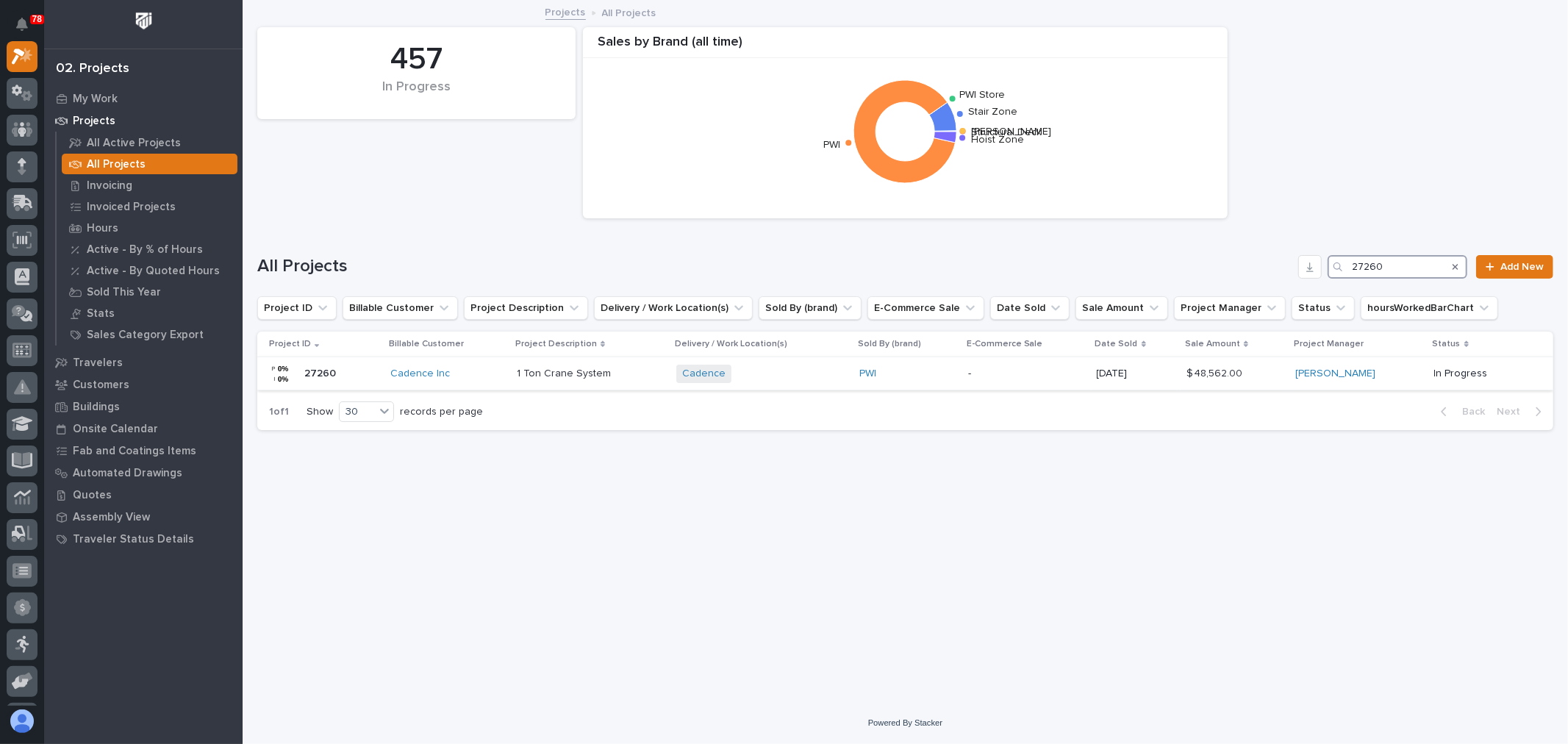
type input "27260"
click at [1018, 378] on p "-" at bounding box center [1027, 373] width 117 height 12
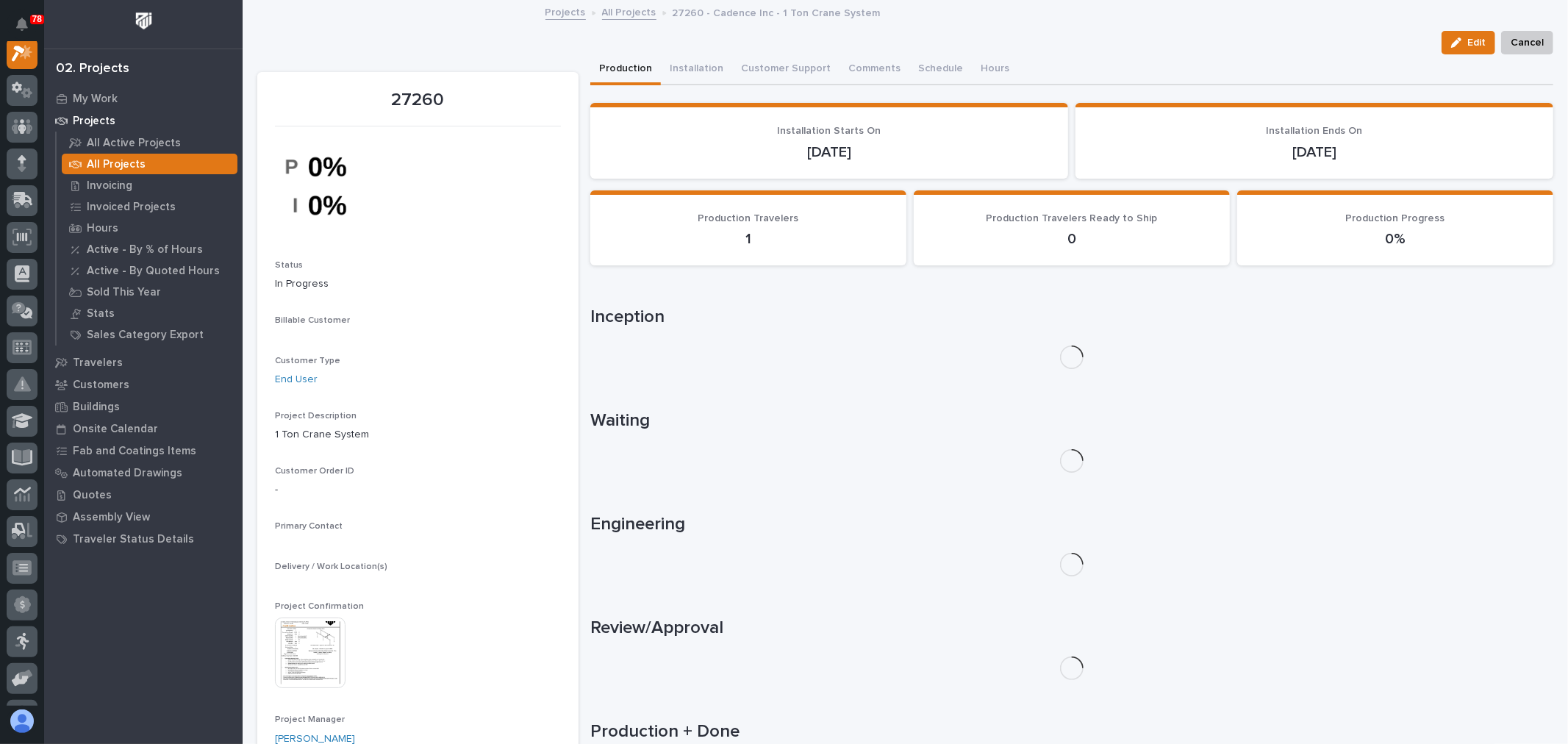
scroll to position [37, 0]
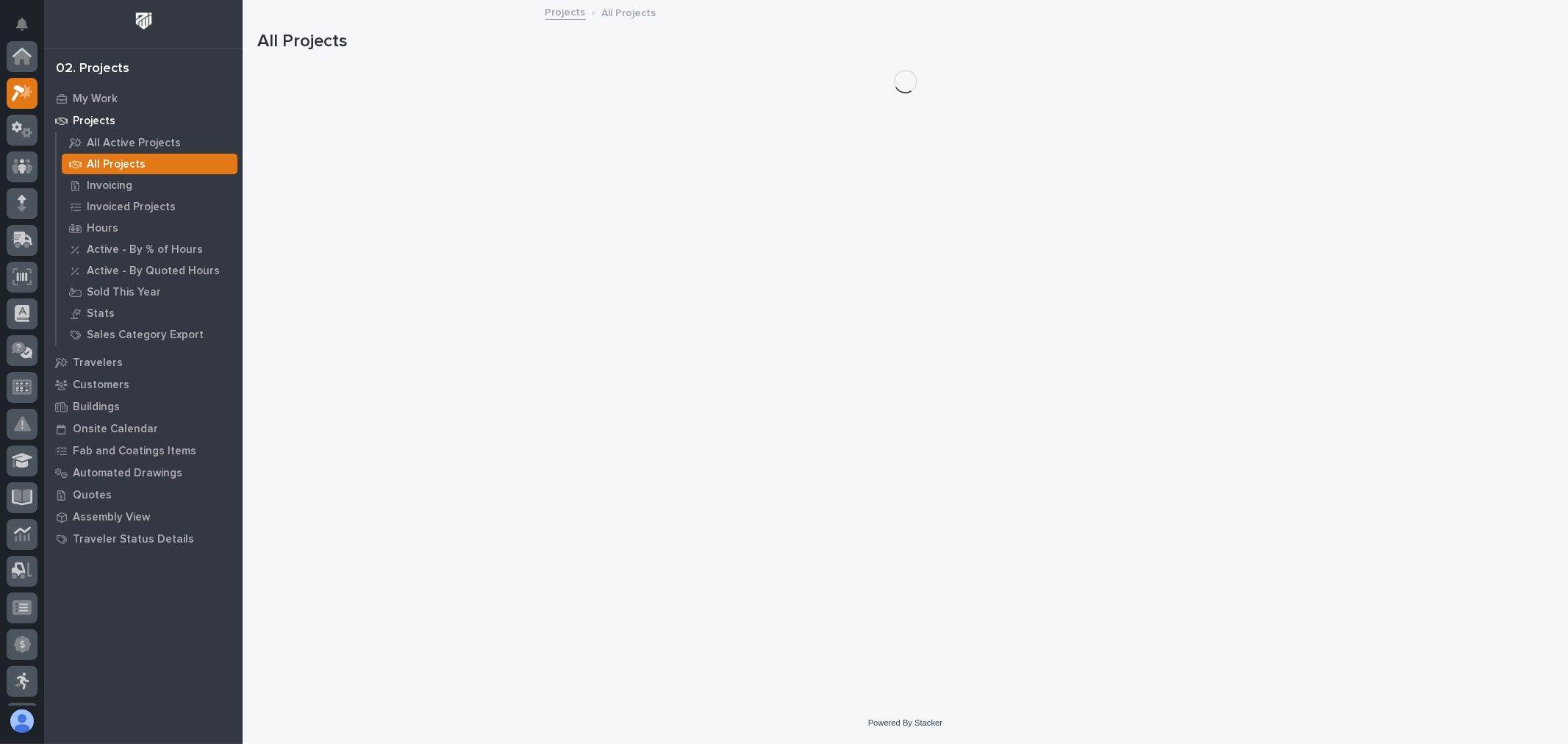
scroll to position [40, 0]
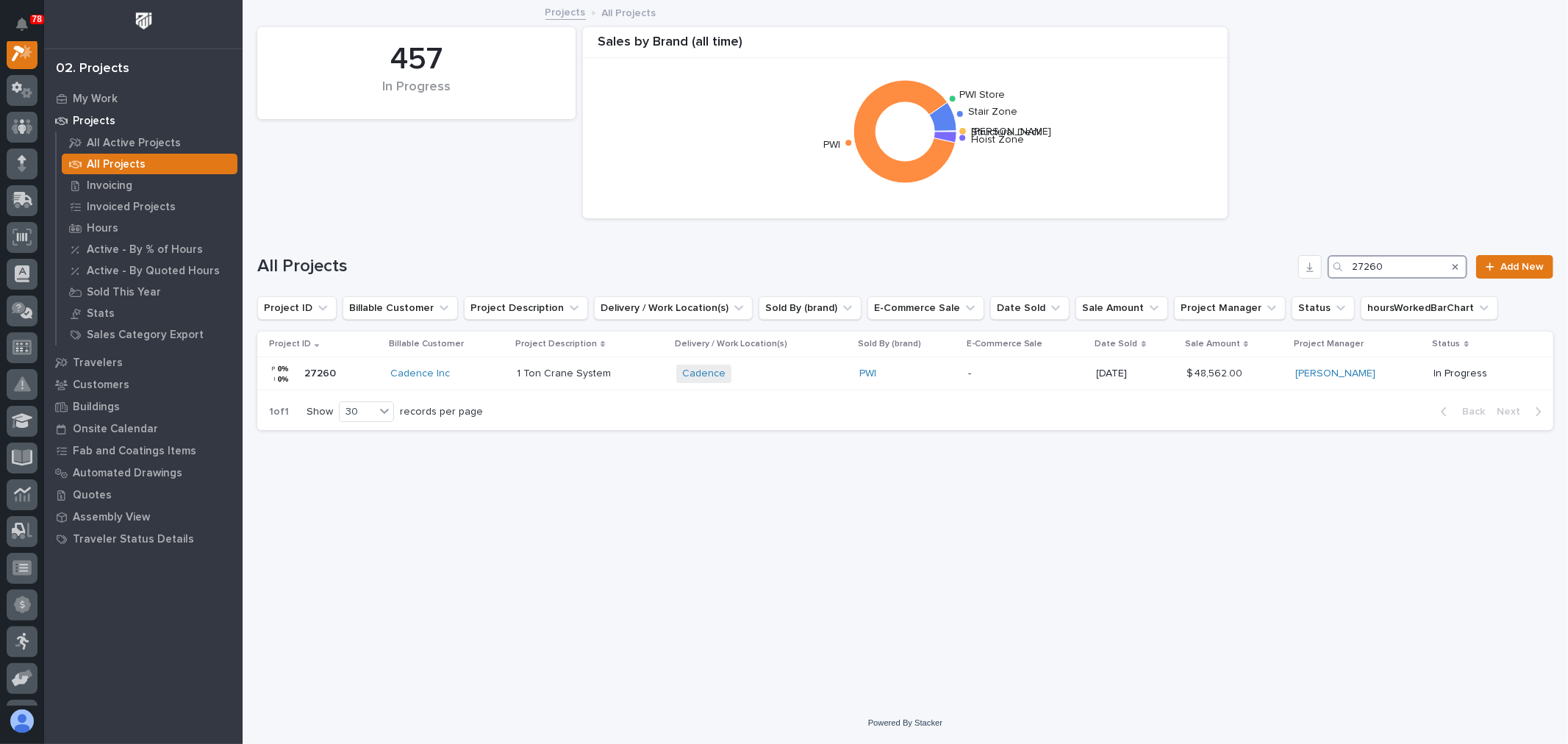
click at [1398, 260] on input "27260" at bounding box center [1398, 266] width 140 height 24
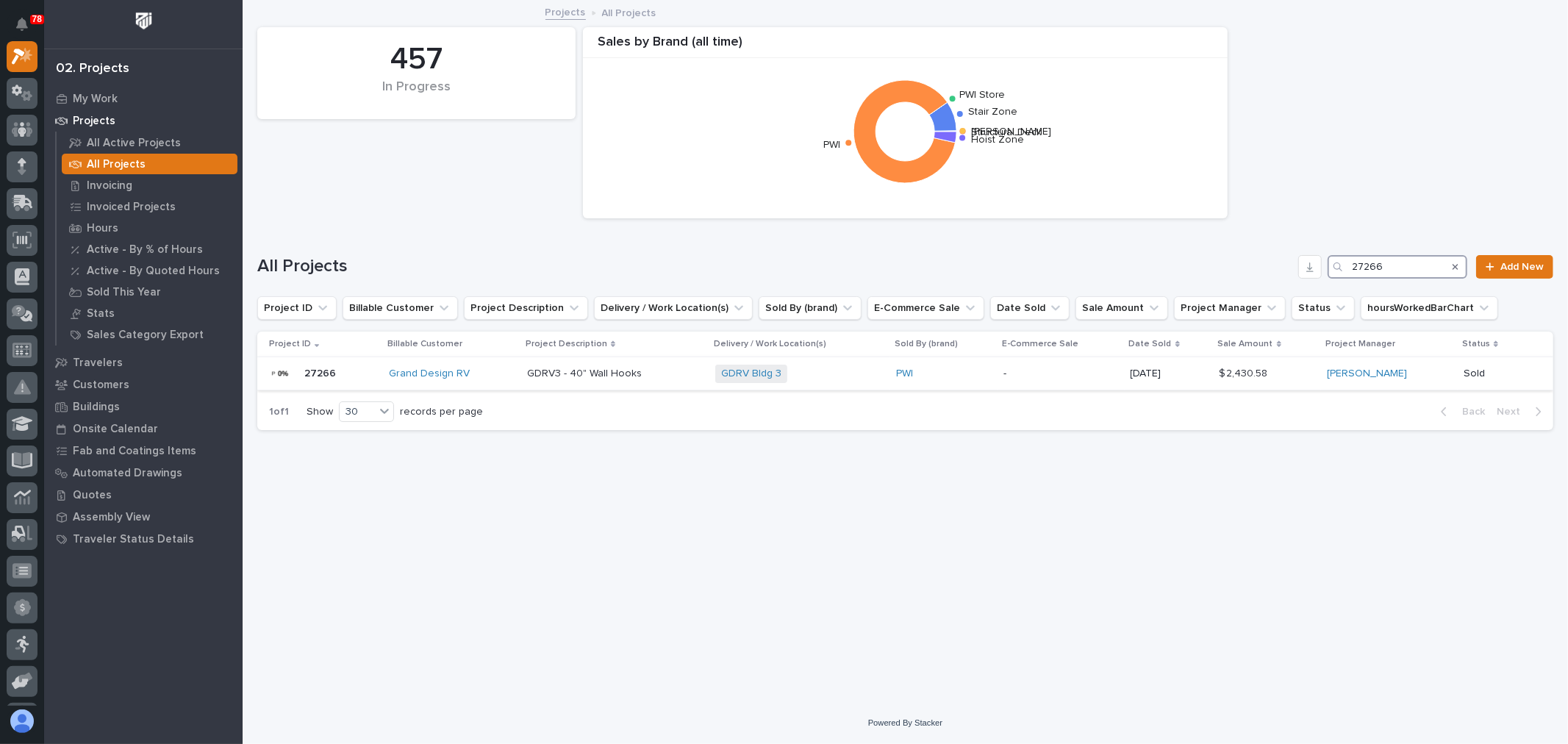
type input "27266"
click at [1077, 371] on p "-" at bounding box center [1061, 373] width 115 height 12
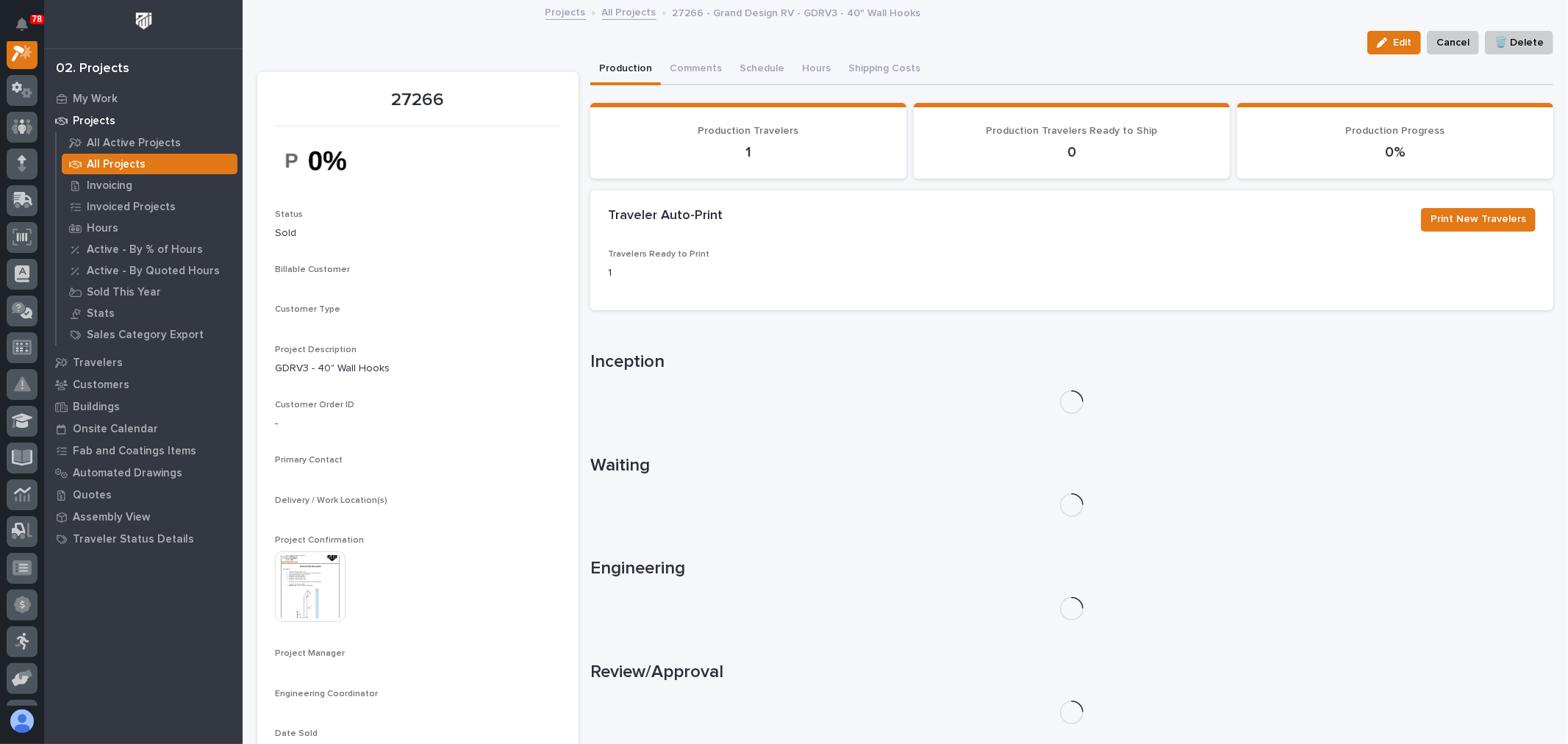
scroll to position [37, 0]
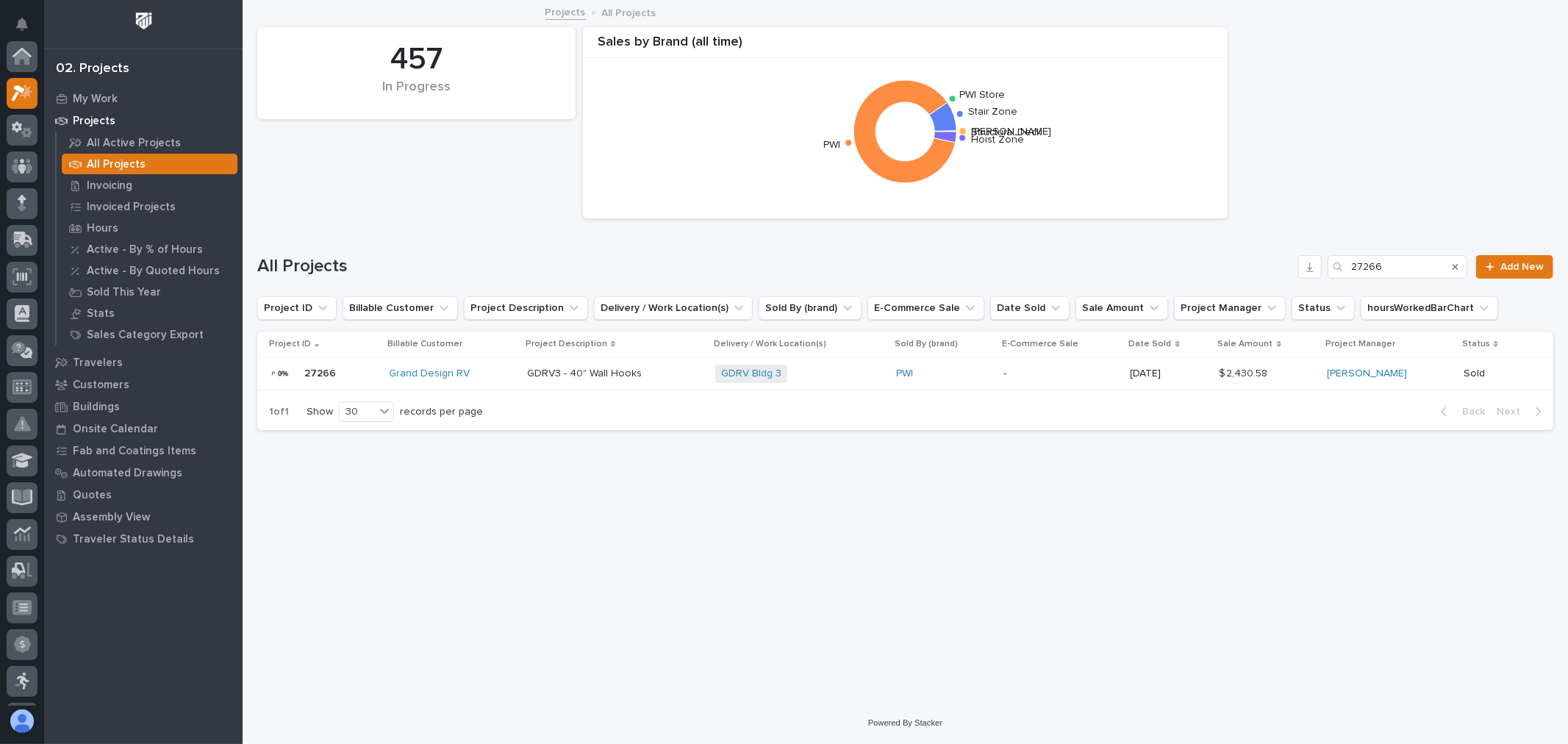
scroll to position [40, 0]
click at [1413, 264] on input "27266" at bounding box center [1398, 266] width 140 height 24
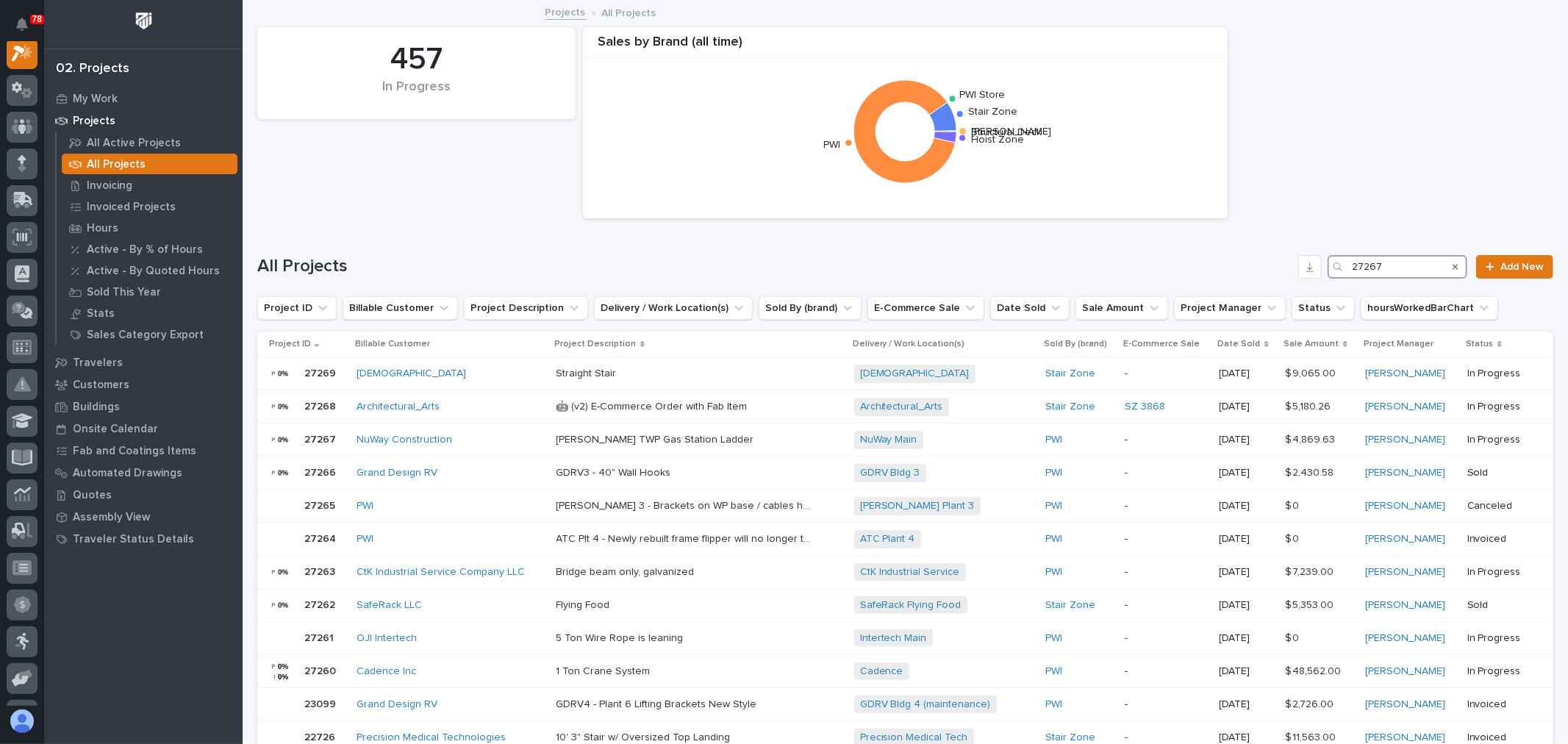
scroll to position [37, 0]
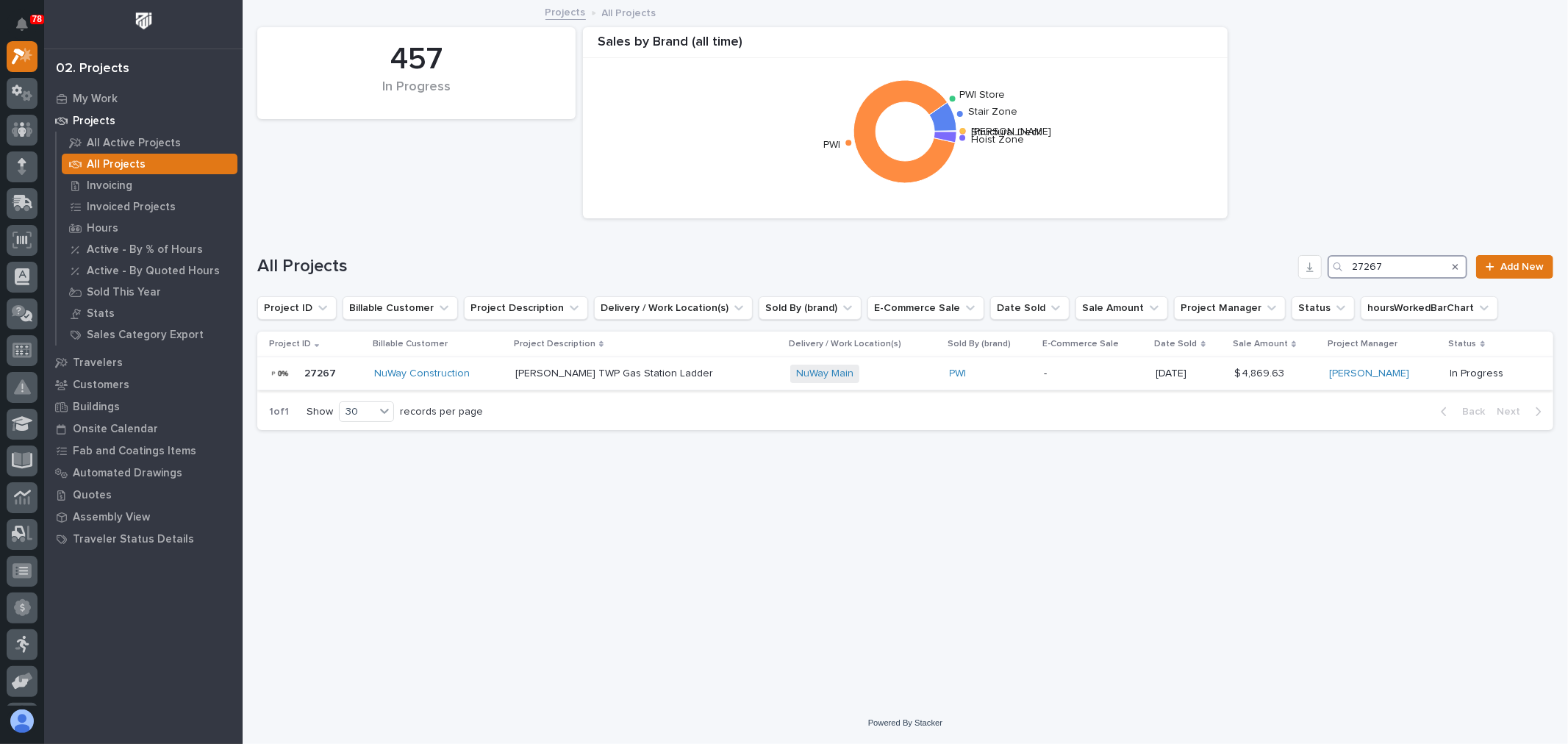
type input "27267"
click at [1051, 377] on p "-" at bounding box center [1093, 373] width 100 height 12
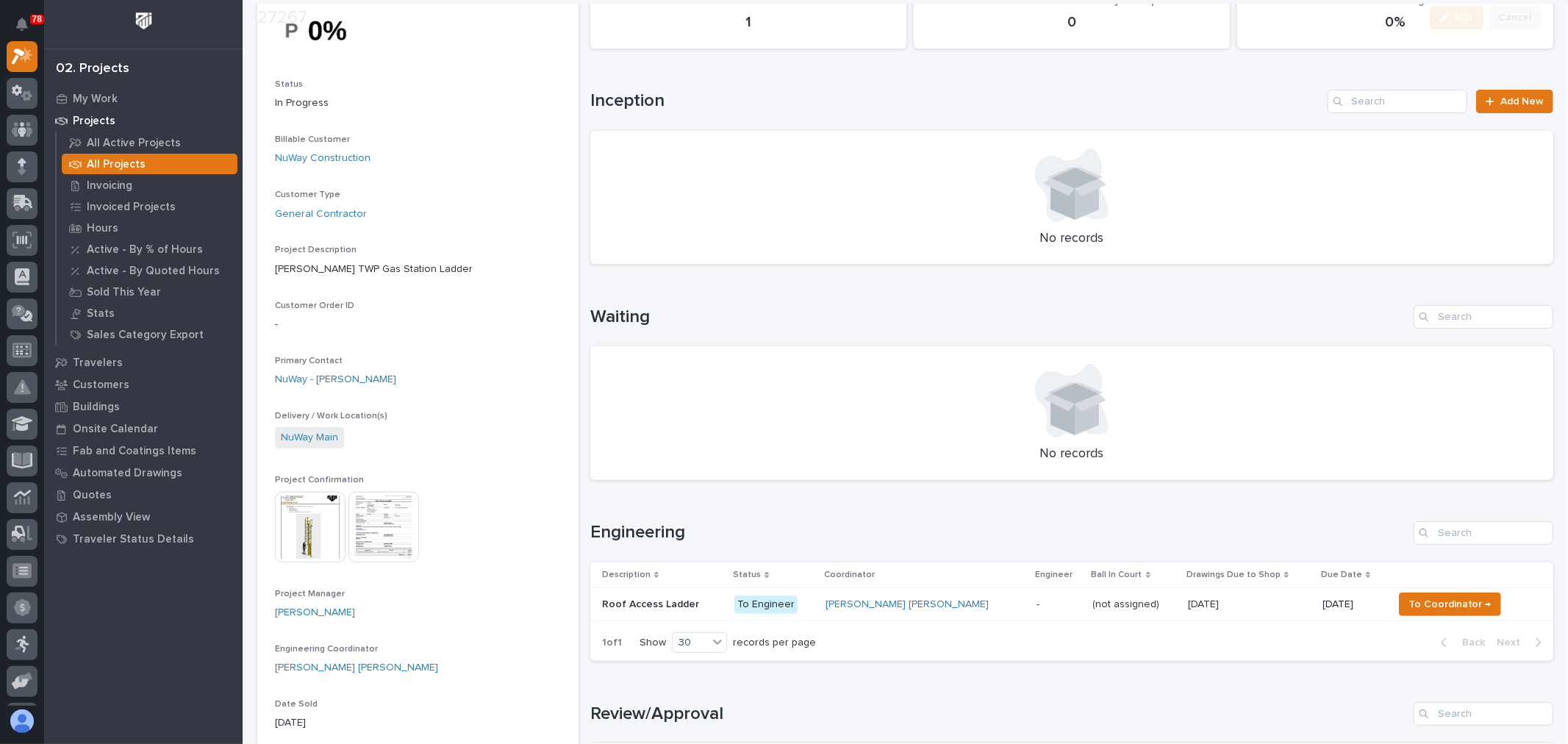
scroll to position [163, 0]
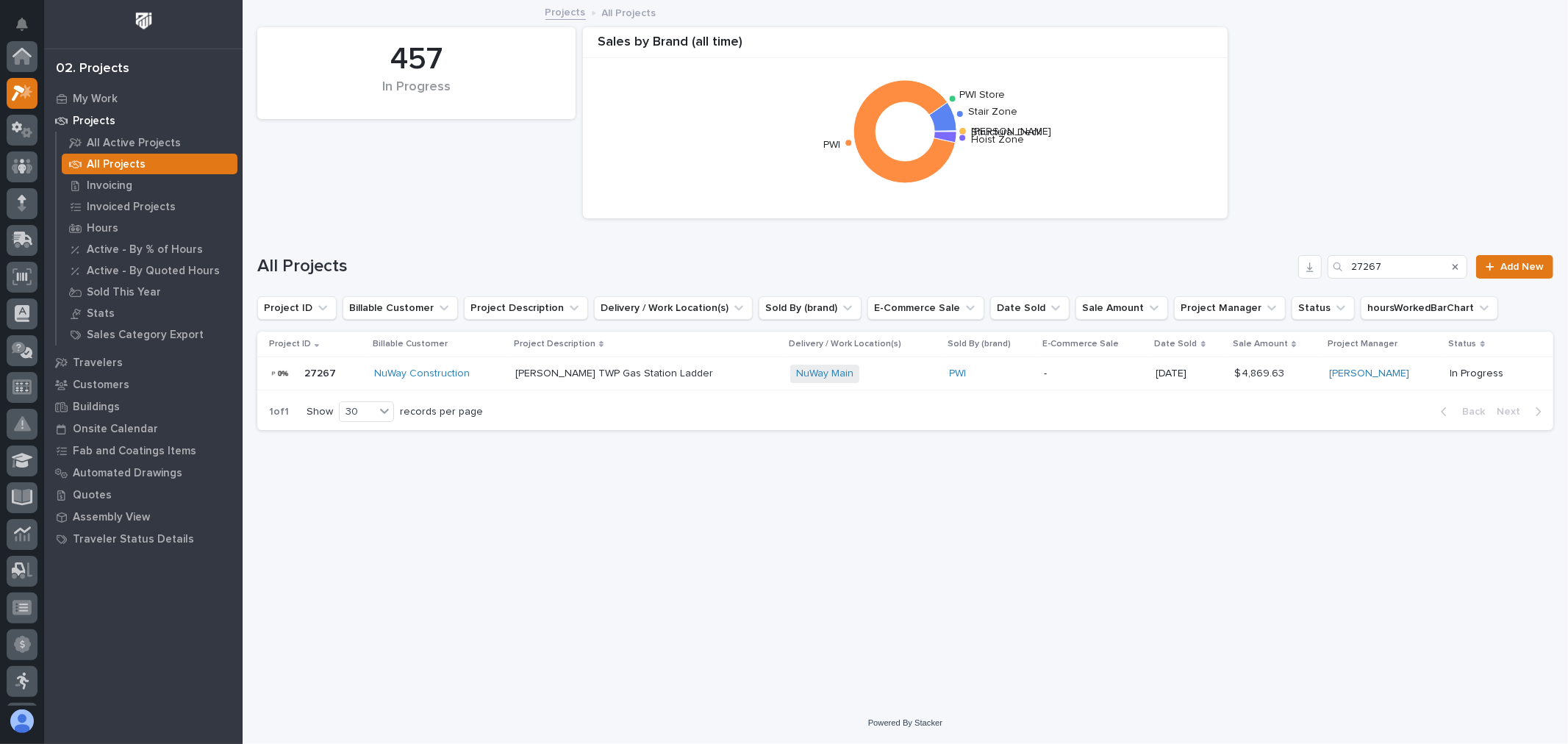
scroll to position [40, 0]
click at [1416, 268] on input "27267" at bounding box center [1398, 266] width 140 height 24
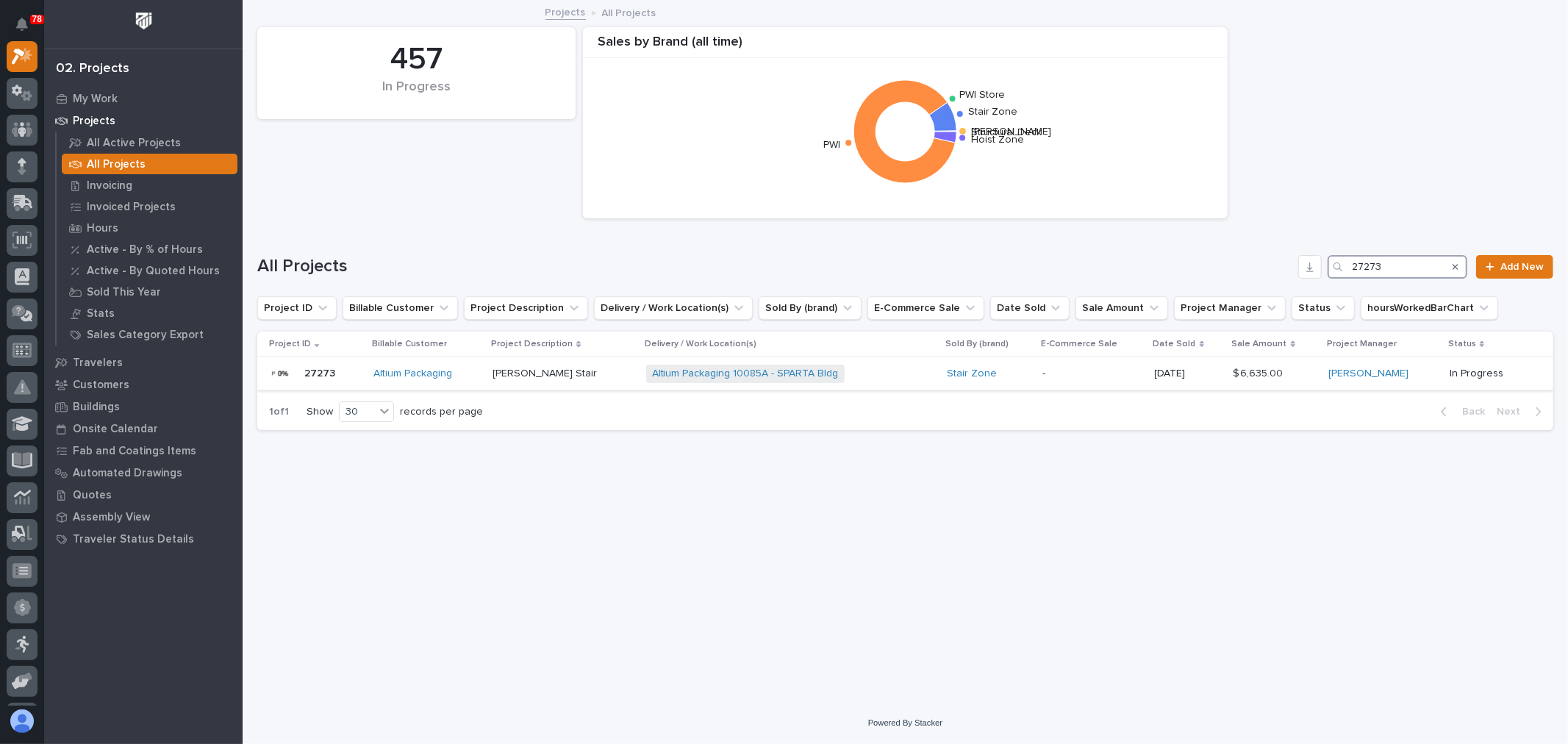
type input "27273"
click at [1119, 372] on p "-" at bounding box center [1092, 373] width 101 height 12
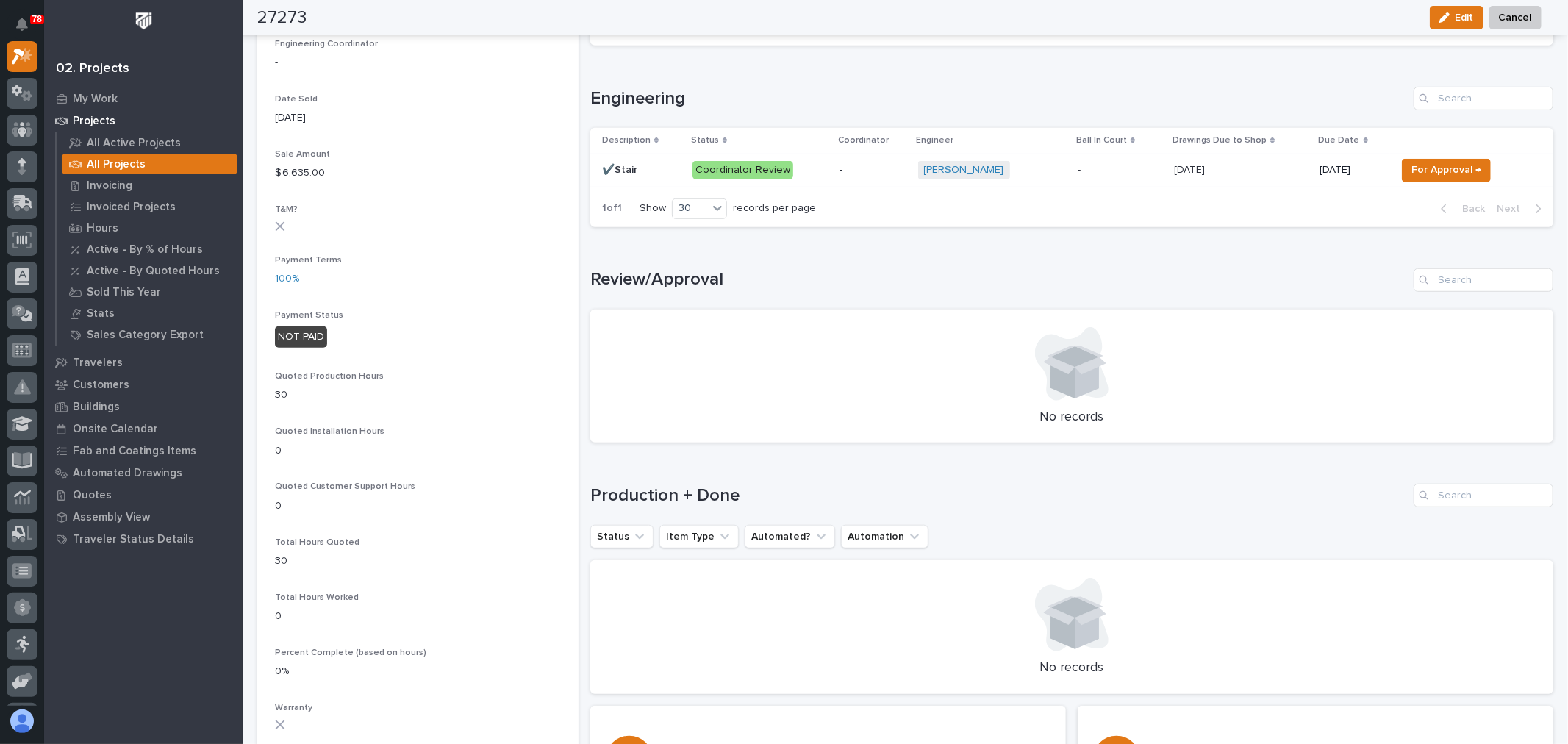
scroll to position [652, 0]
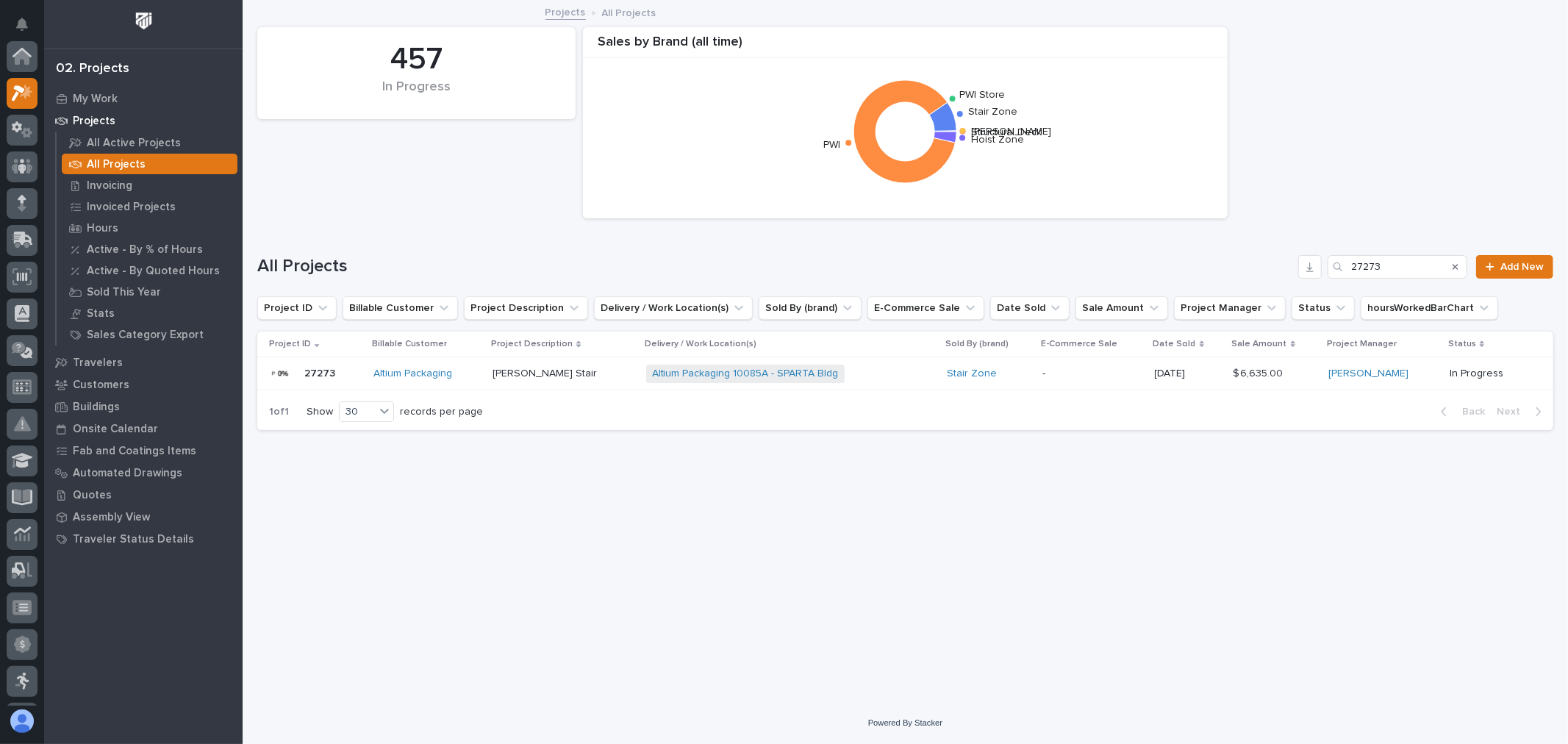
scroll to position [40, 0]
click at [1414, 261] on input "27273" at bounding box center [1398, 266] width 140 height 24
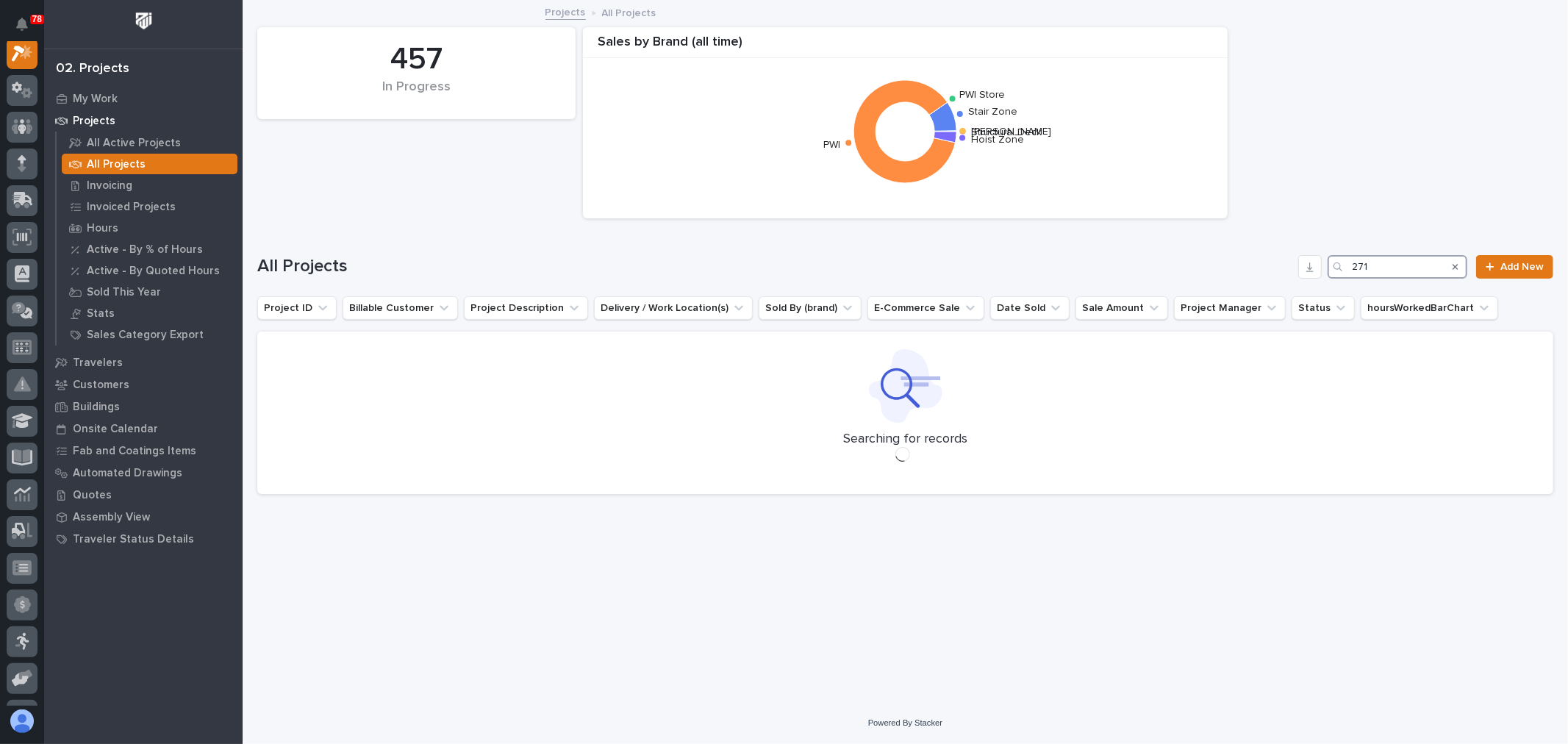
scroll to position [37, 0]
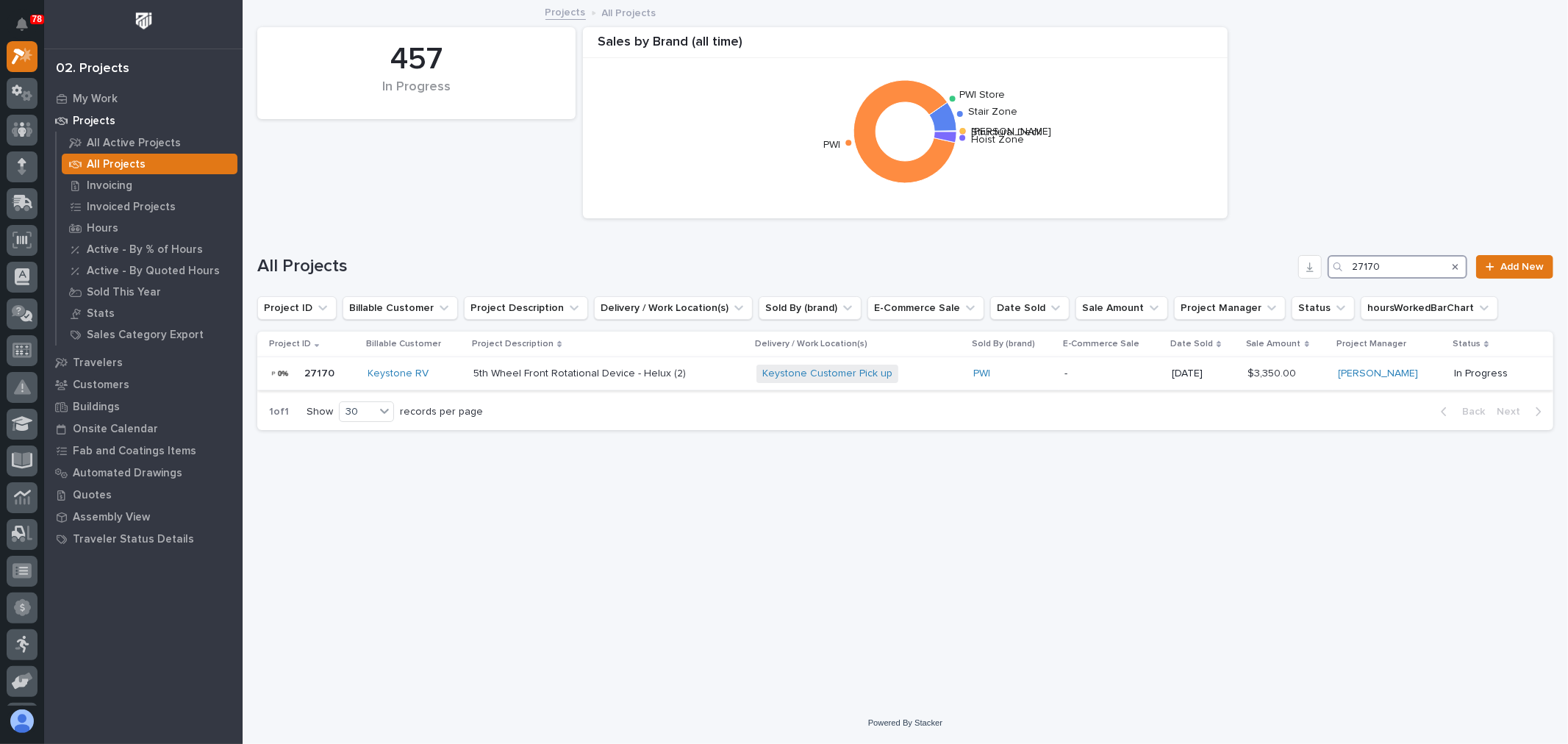
type input "27170"
click at [1027, 376] on div "PWI" at bounding box center [1013, 373] width 80 height 12
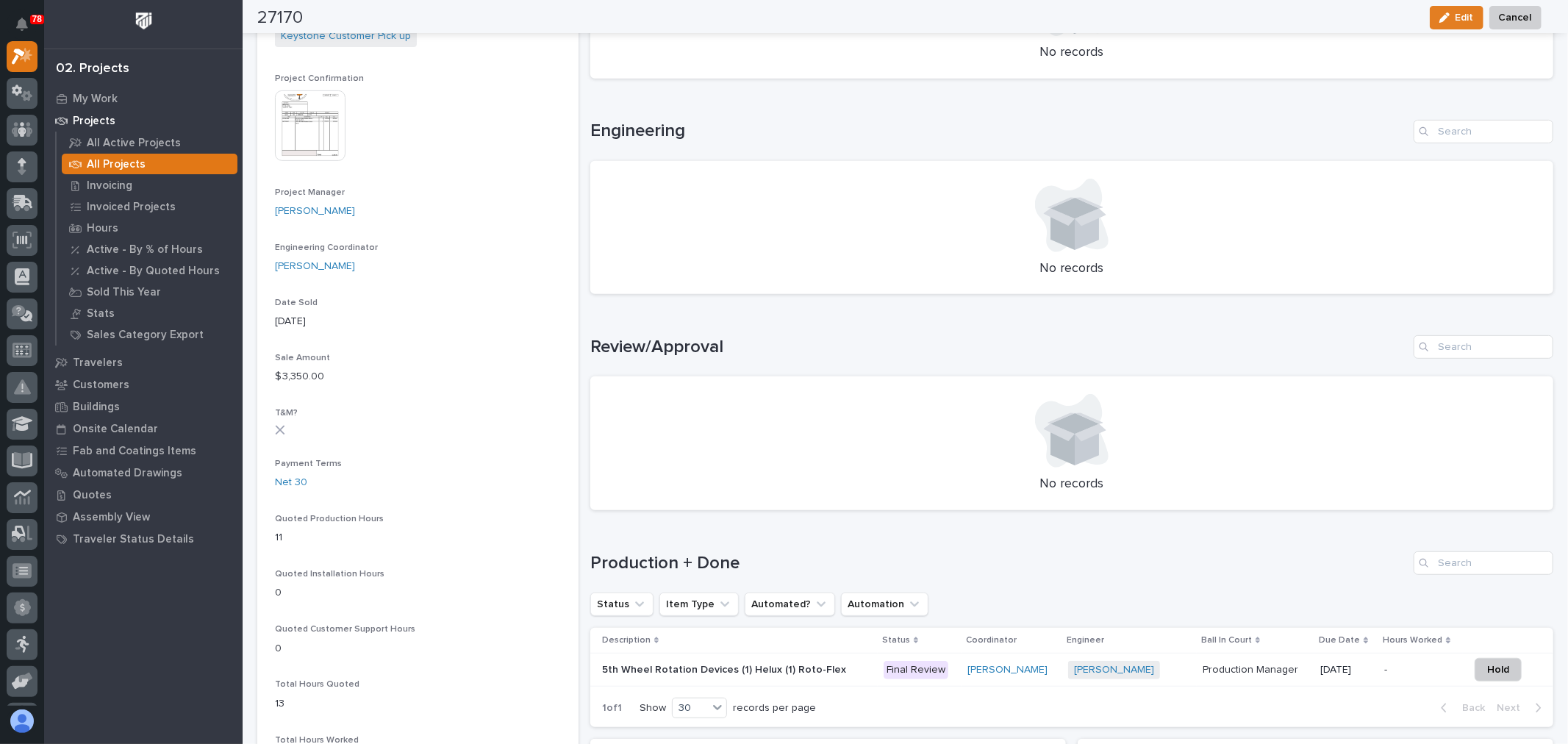
scroll to position [571, 0]
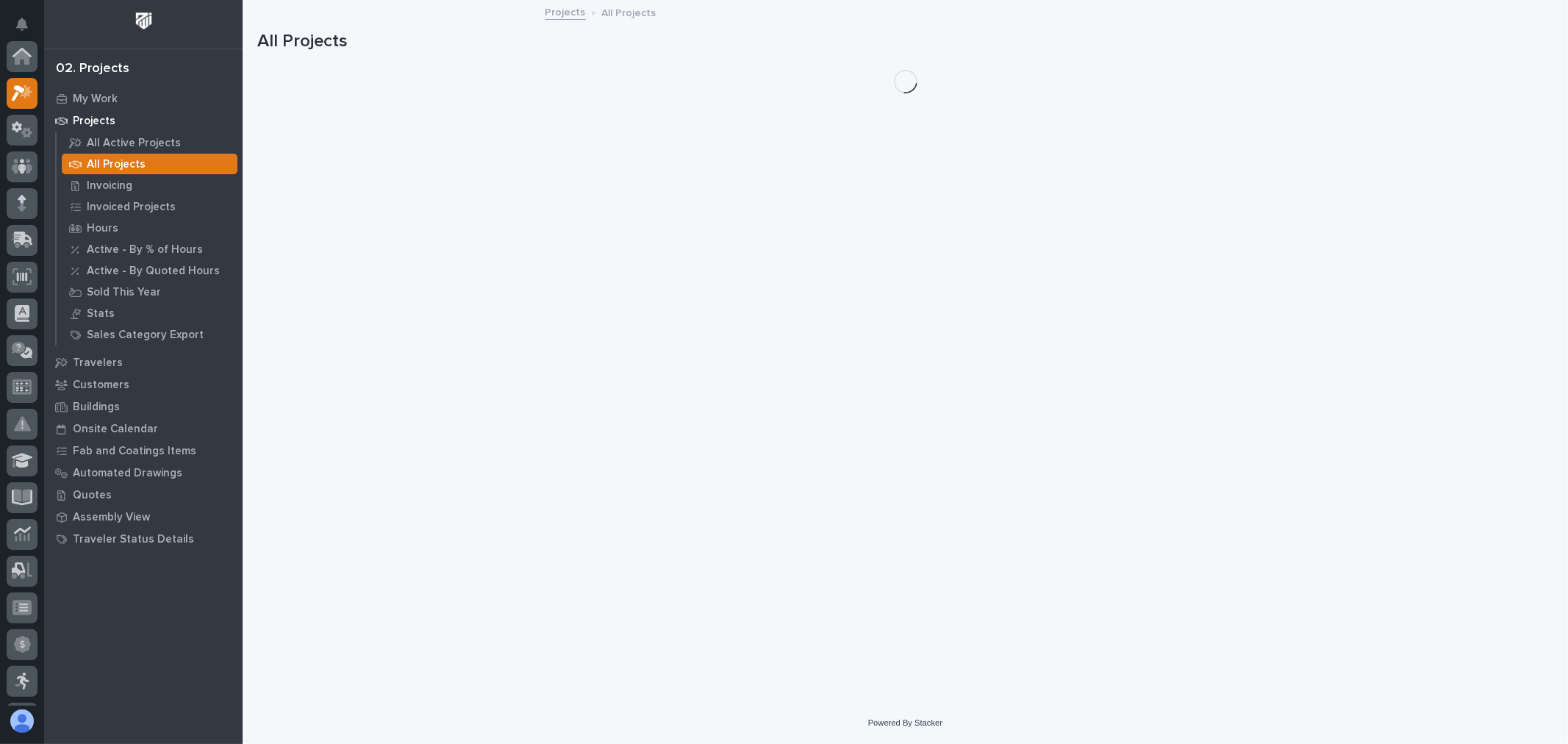
scroll to position [40, 0]
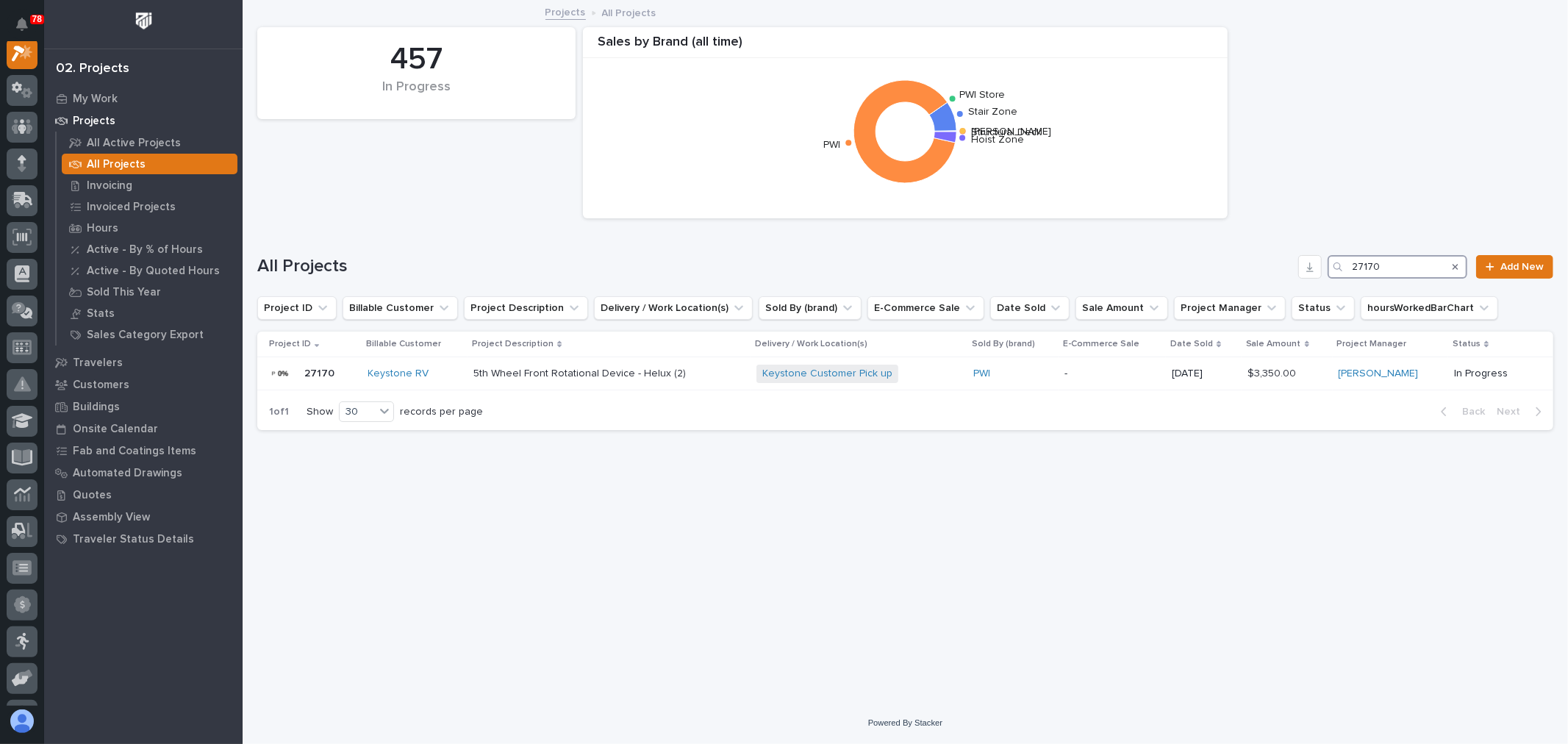
click at [1400, 263] on input "27170" at bounding box center [1398, 266] width 140 height 24
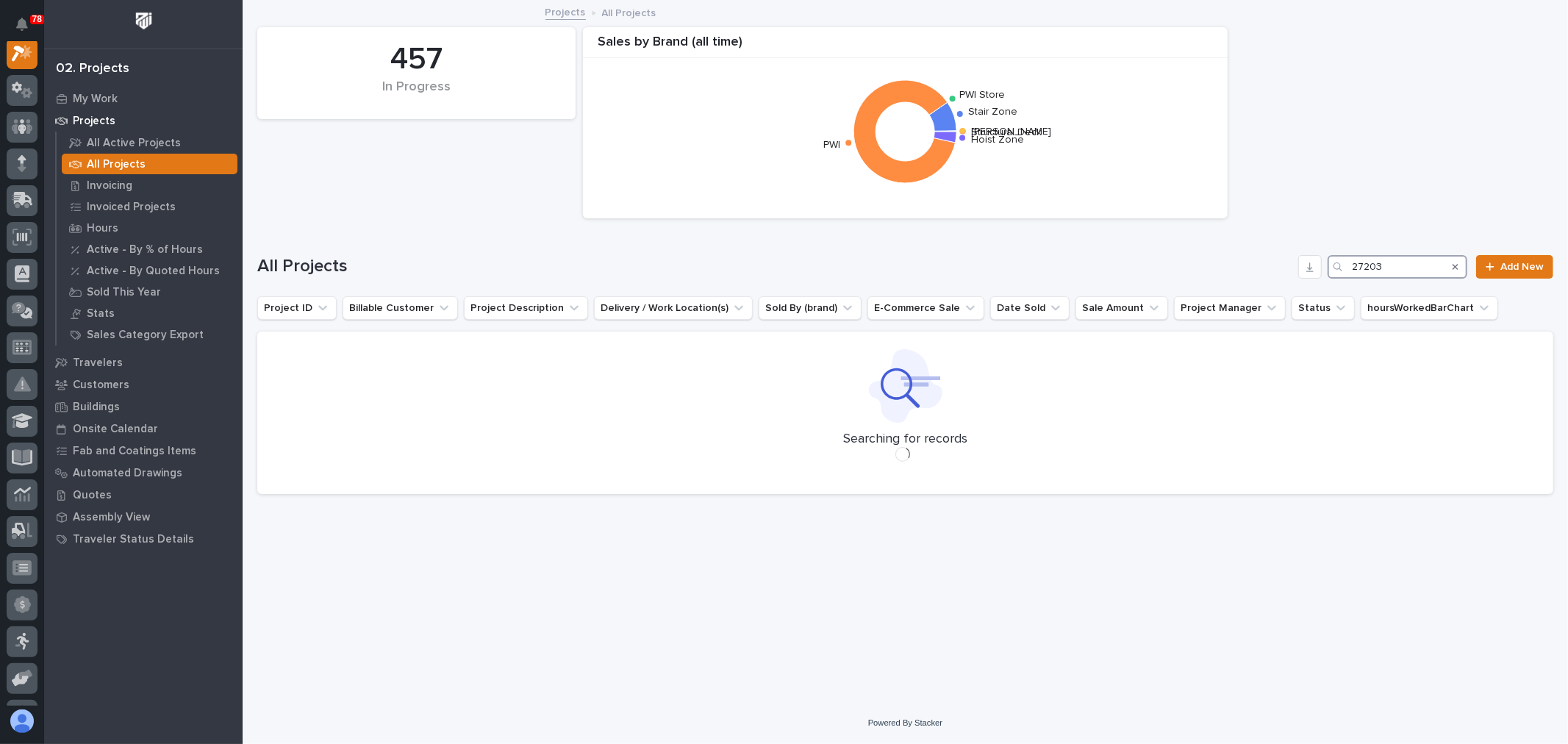
scroll to position [37, 0]
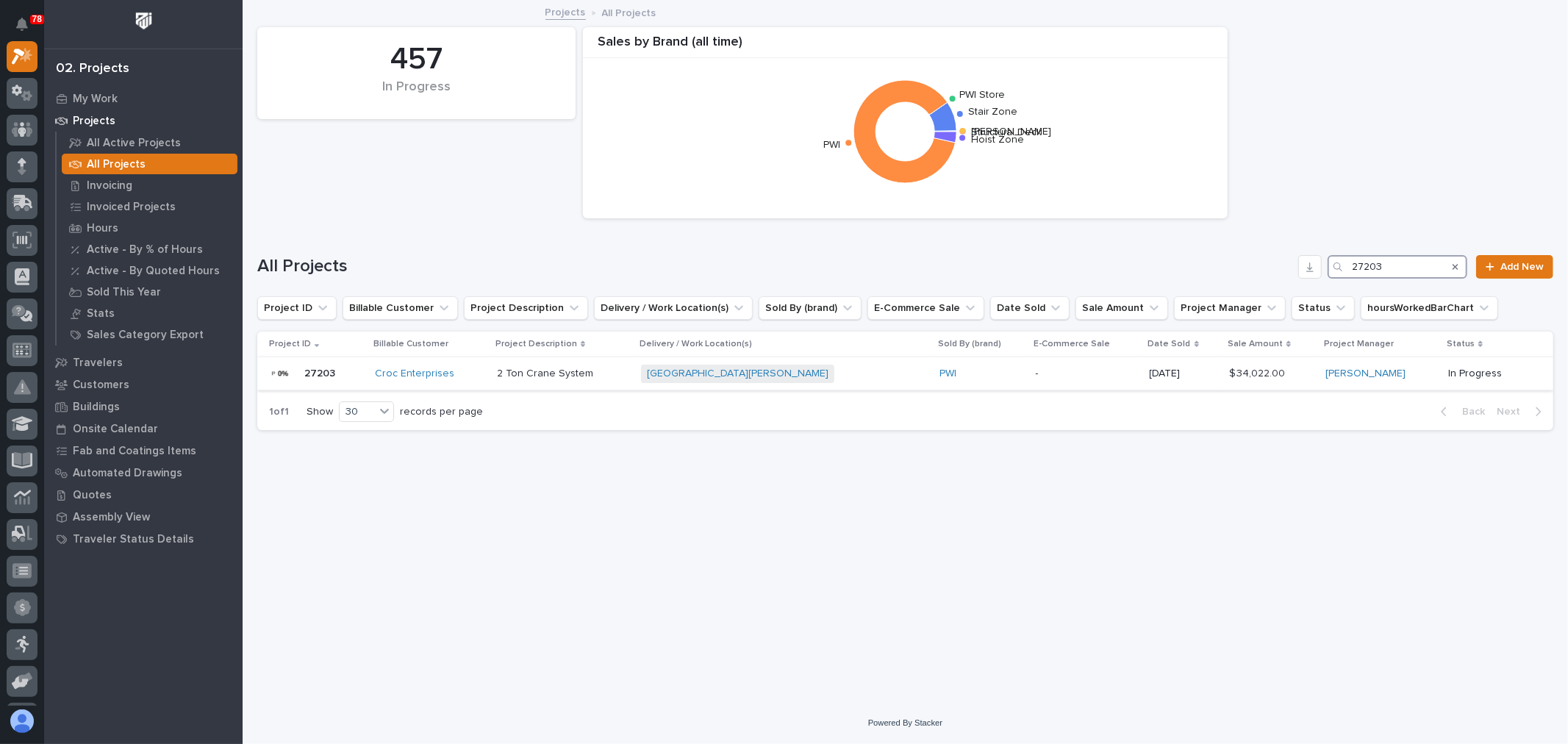
type input "27203"
click at [812, 376] on div "Croc Slater Building + 0" at bounding box center [769, 373] width 257 height 19
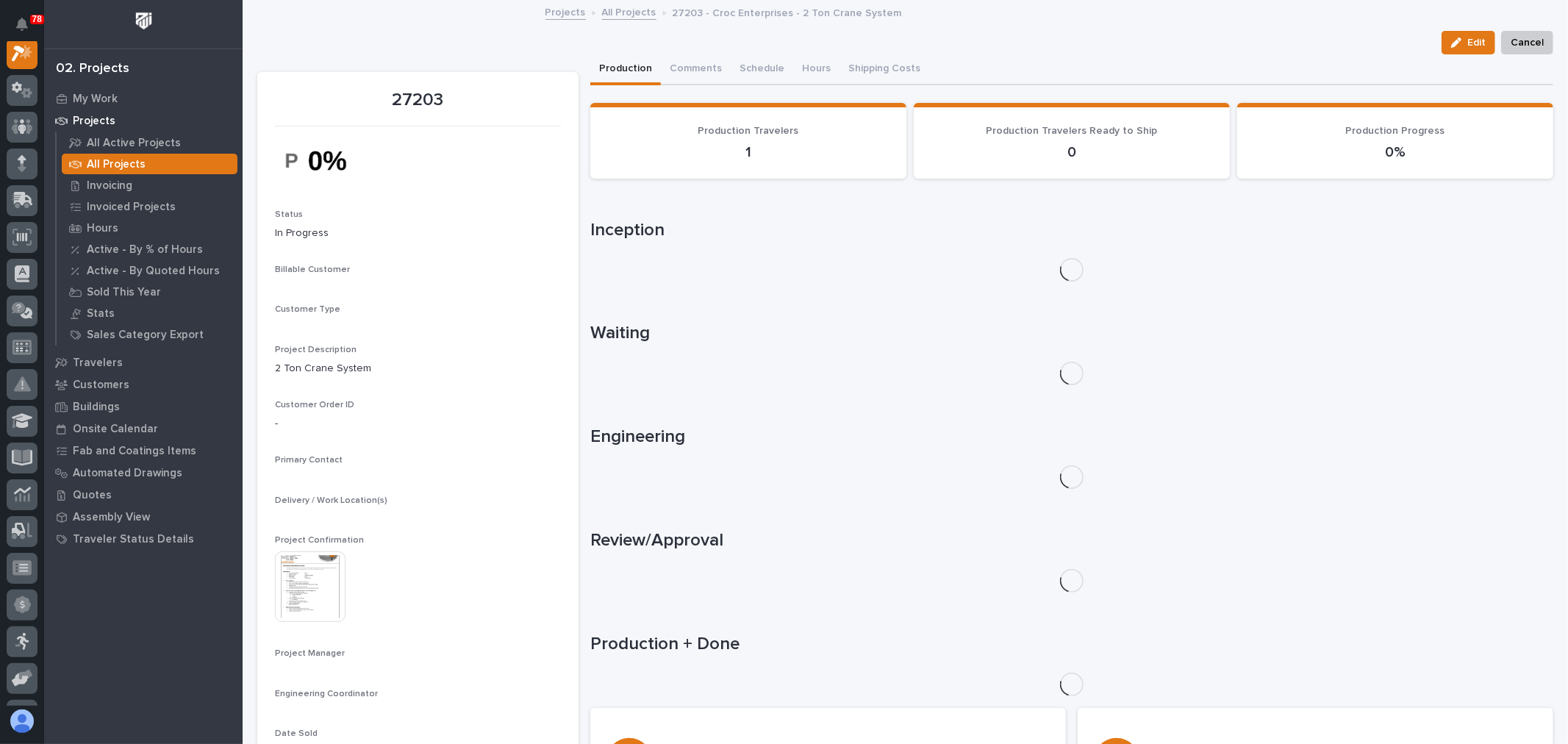
scroll to position [37, 0]
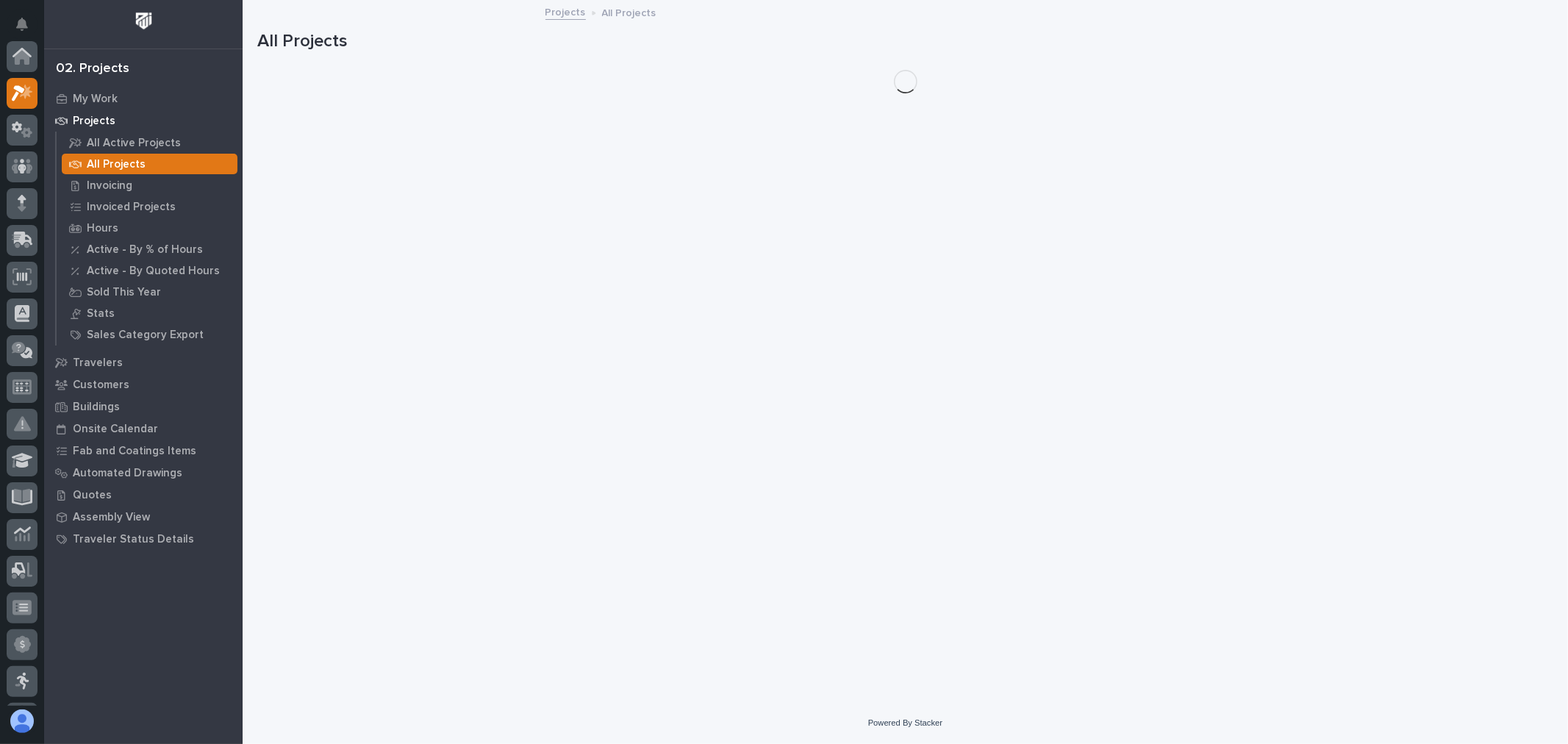
scroll to position [40, 0]
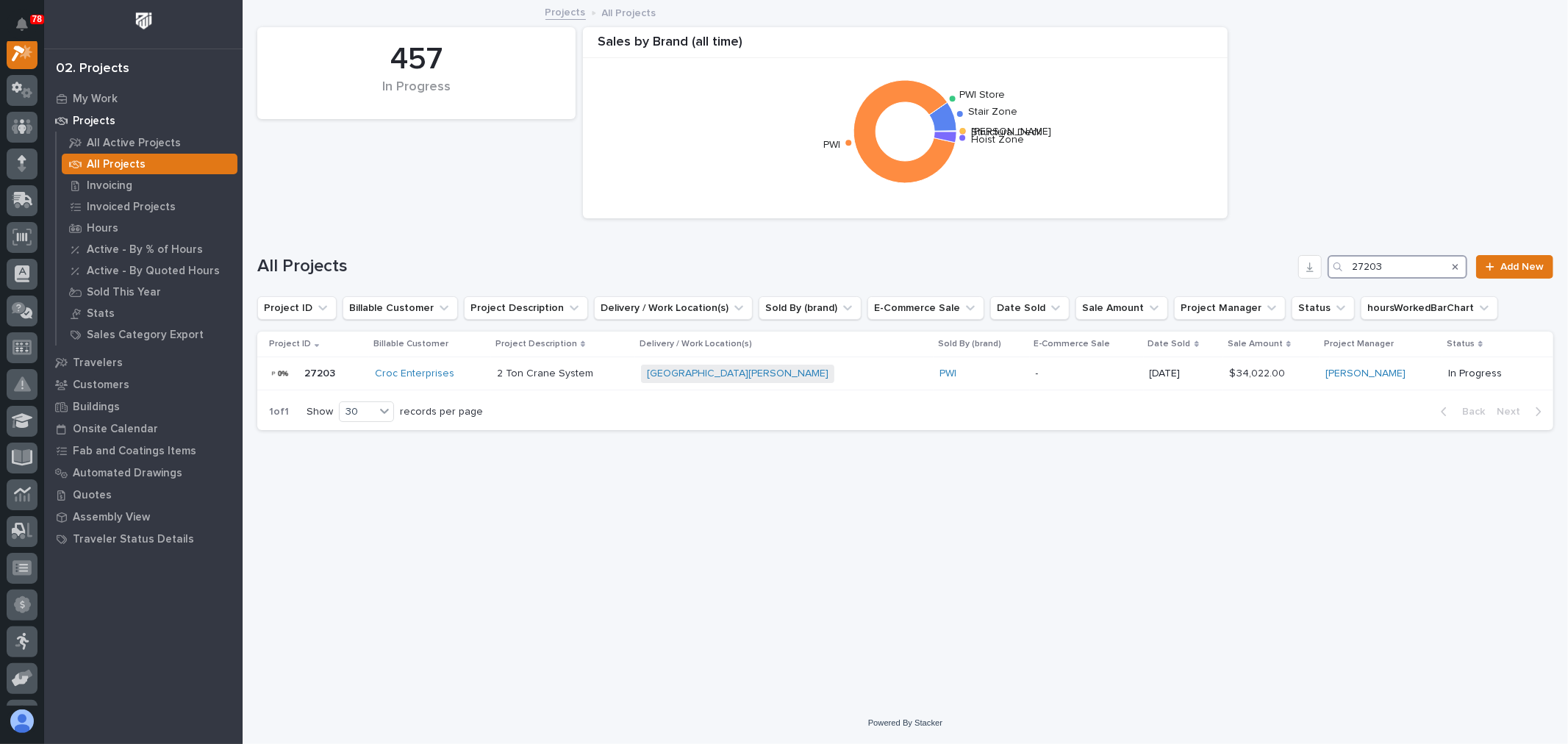
click at [1408, 265] on input "27203" at bounding box center [1398, 266] width 140 height 24
type input "27241"
click at [895, 385] on div "Maricopa Water District Pleasant Harbor + 0" at bounding box center [803, 373] width 312 height 30
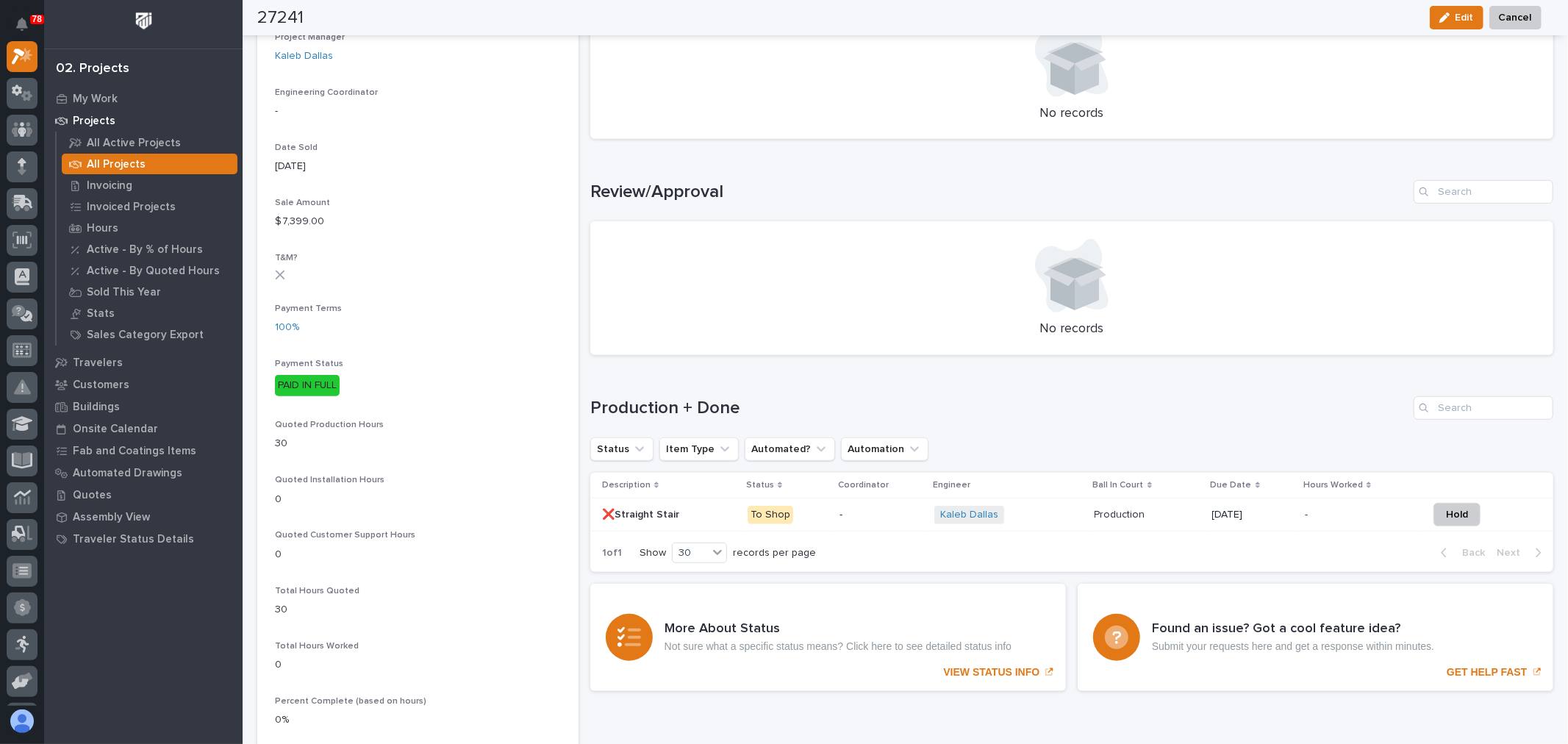
scroll to position [735, 0]
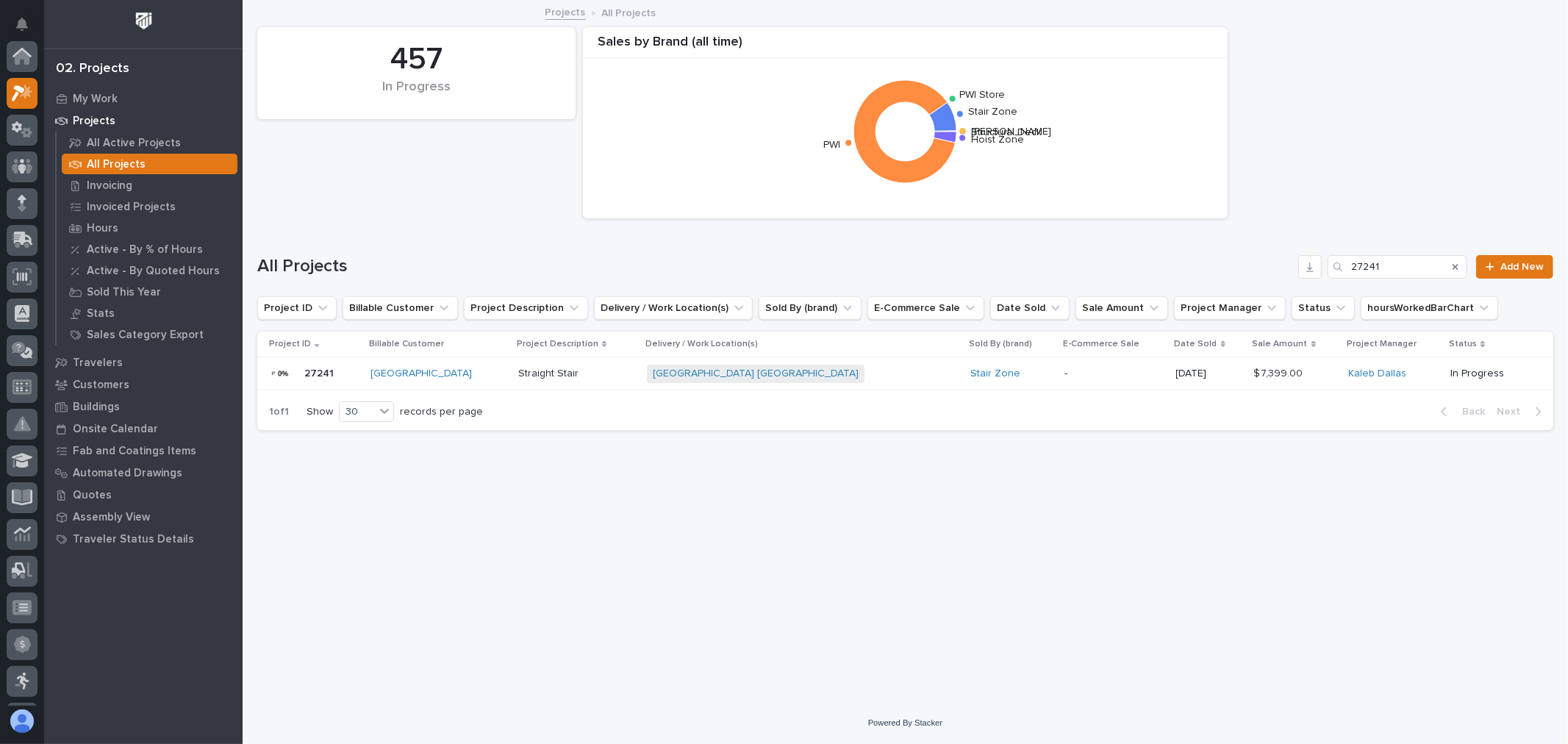
scroll to position [40, 0]
click at [1416, 257] on input "27241" at bounding box center [1398, 266] width 140 height 24
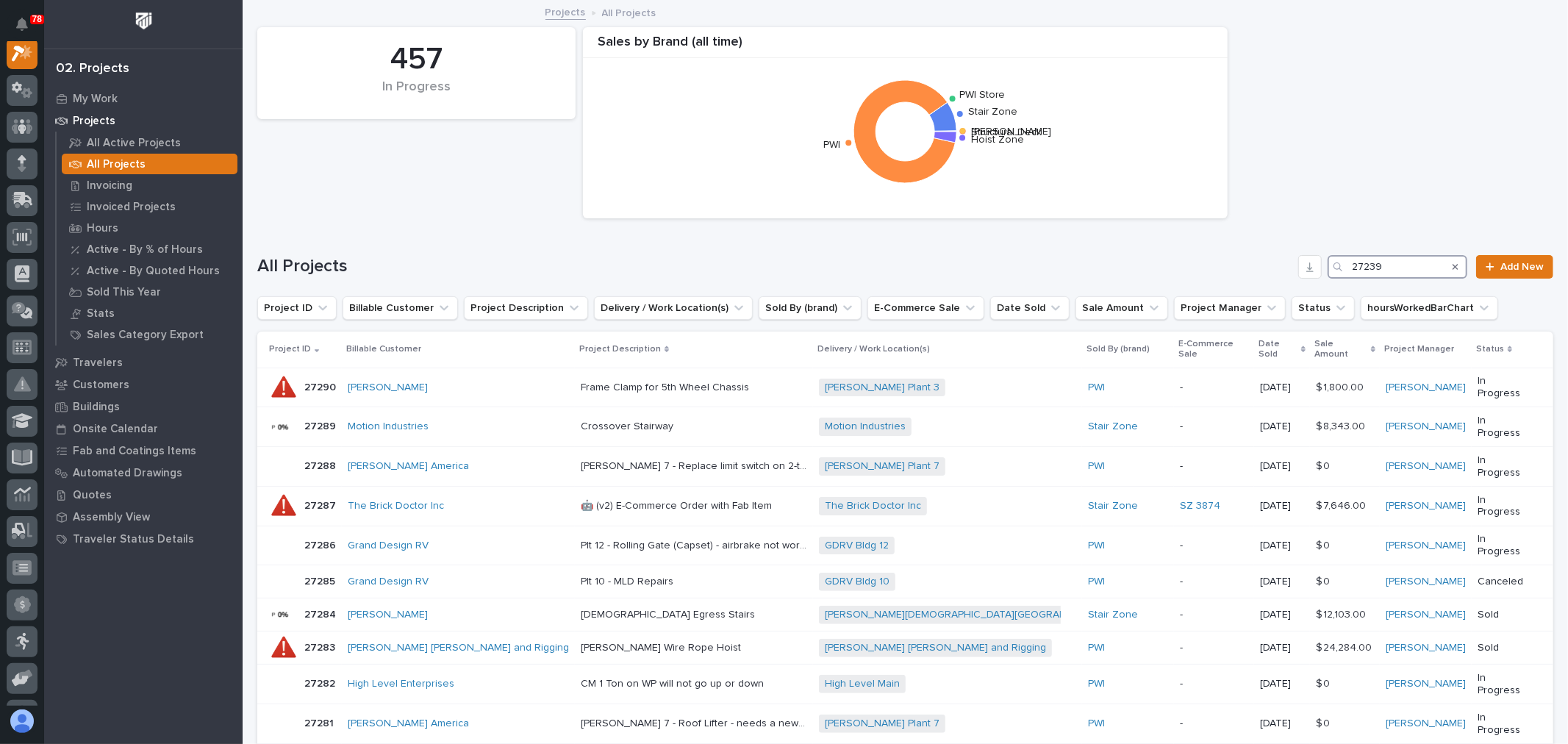
scroll to position [37, 0]
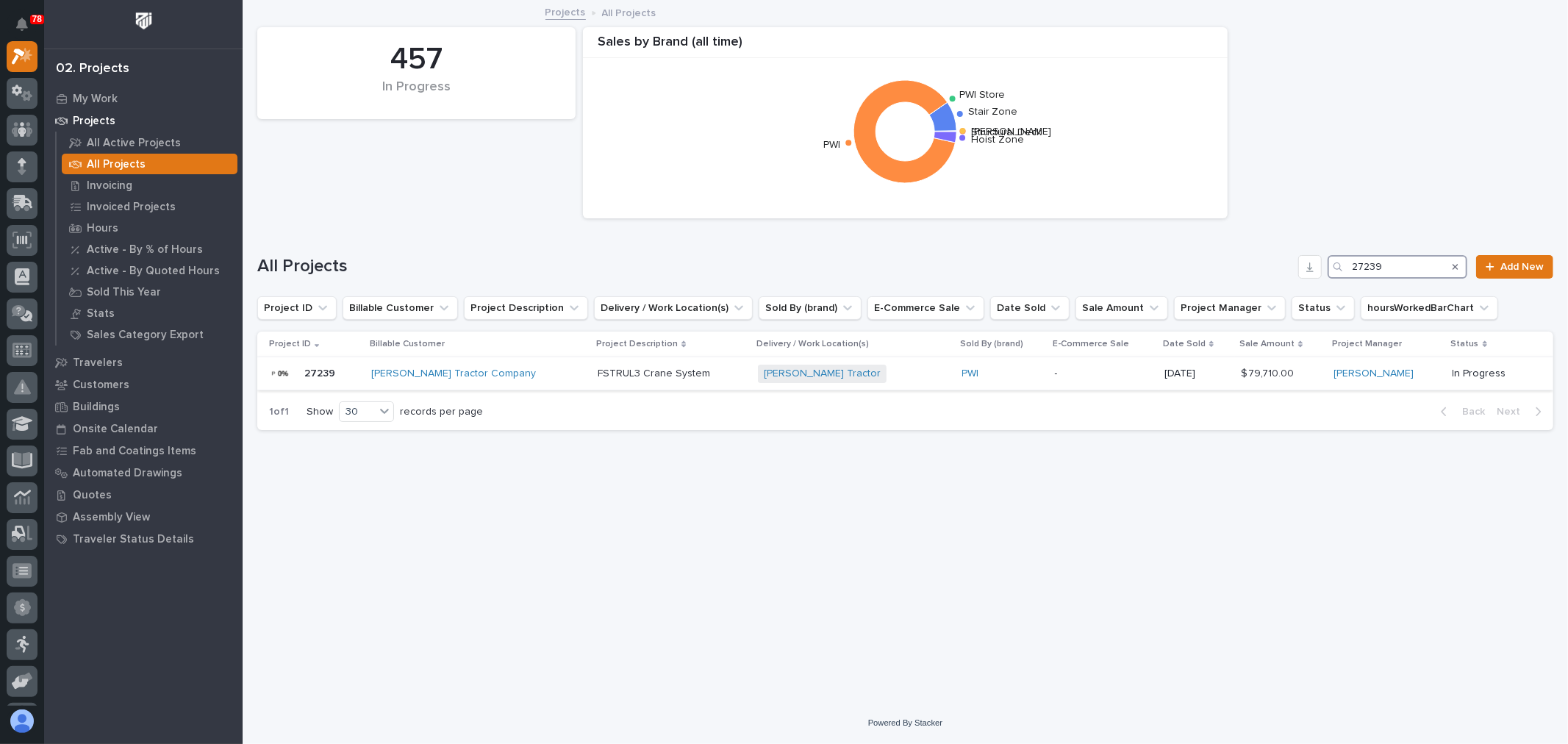
type input "27239"
click at [839, 371] on div "Dixie Tractor + 0" at bounding box center [854, 373] width 192 height 19
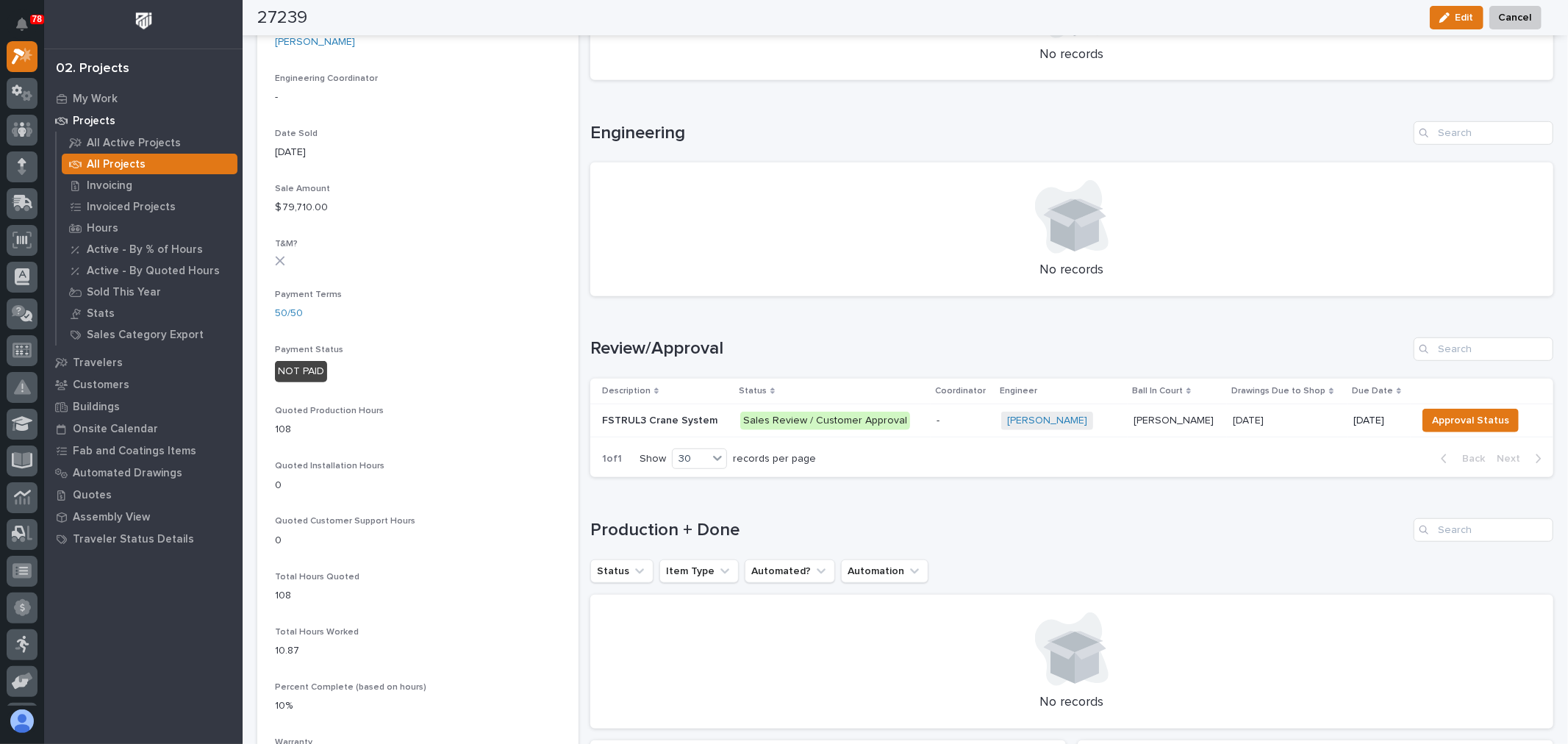
scroll to position [735, 0]
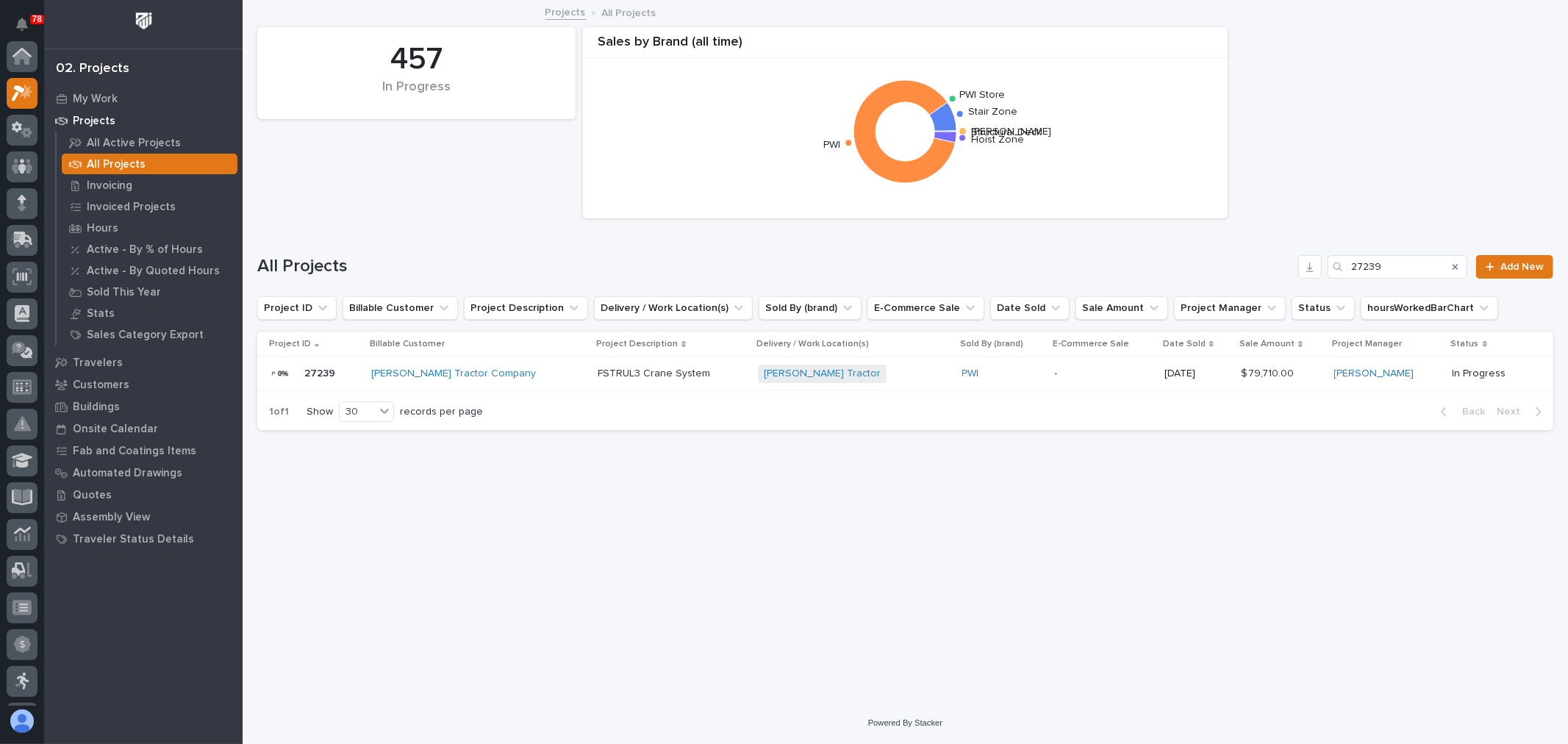
scroll to position [40, 0]
click at [1406, 268] on input "27239" at bounding box center [1398, 266] width 140 height 24
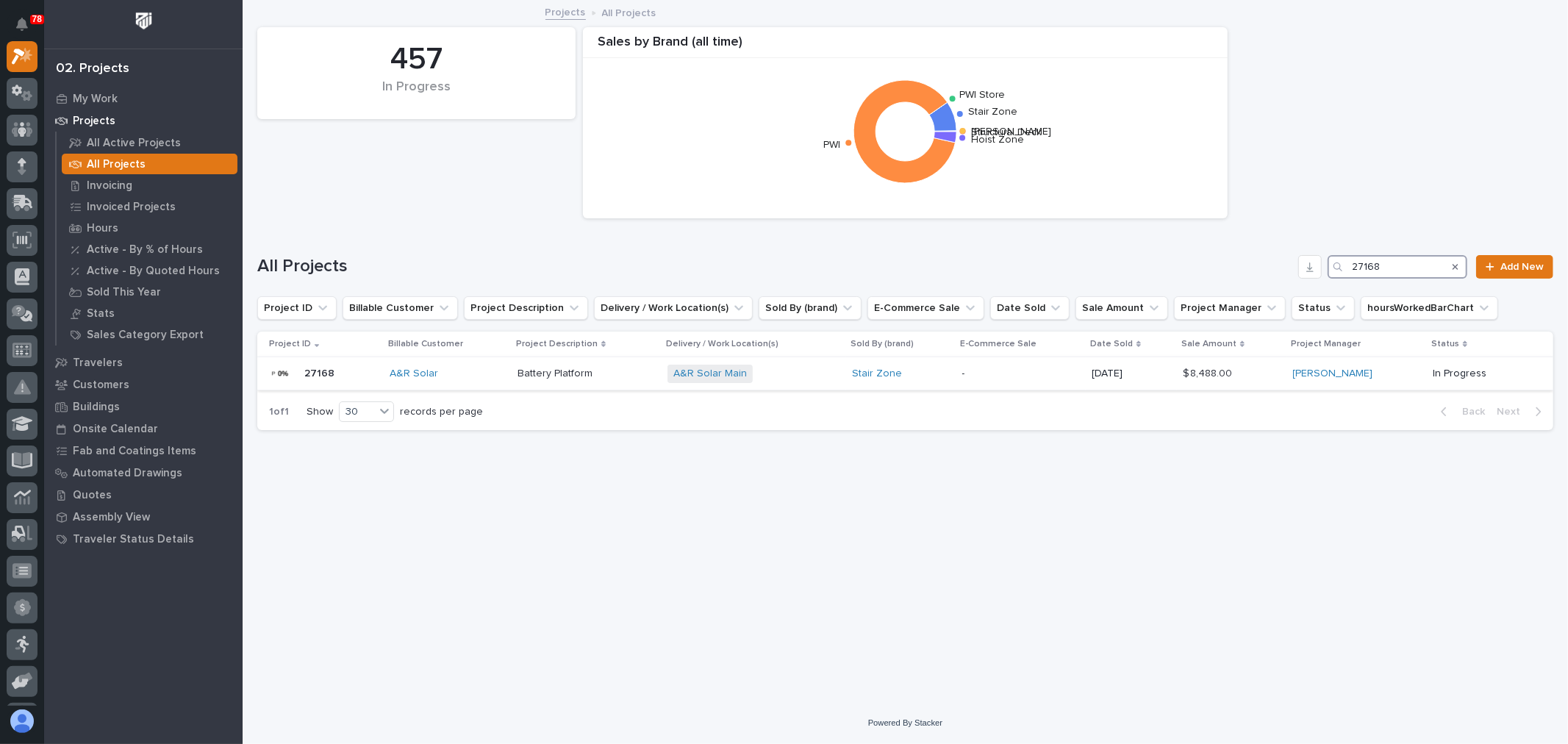
type input "27168"
click at [1023, 372] on p "-" at bounding box center [1022, 373] width 118 height 12
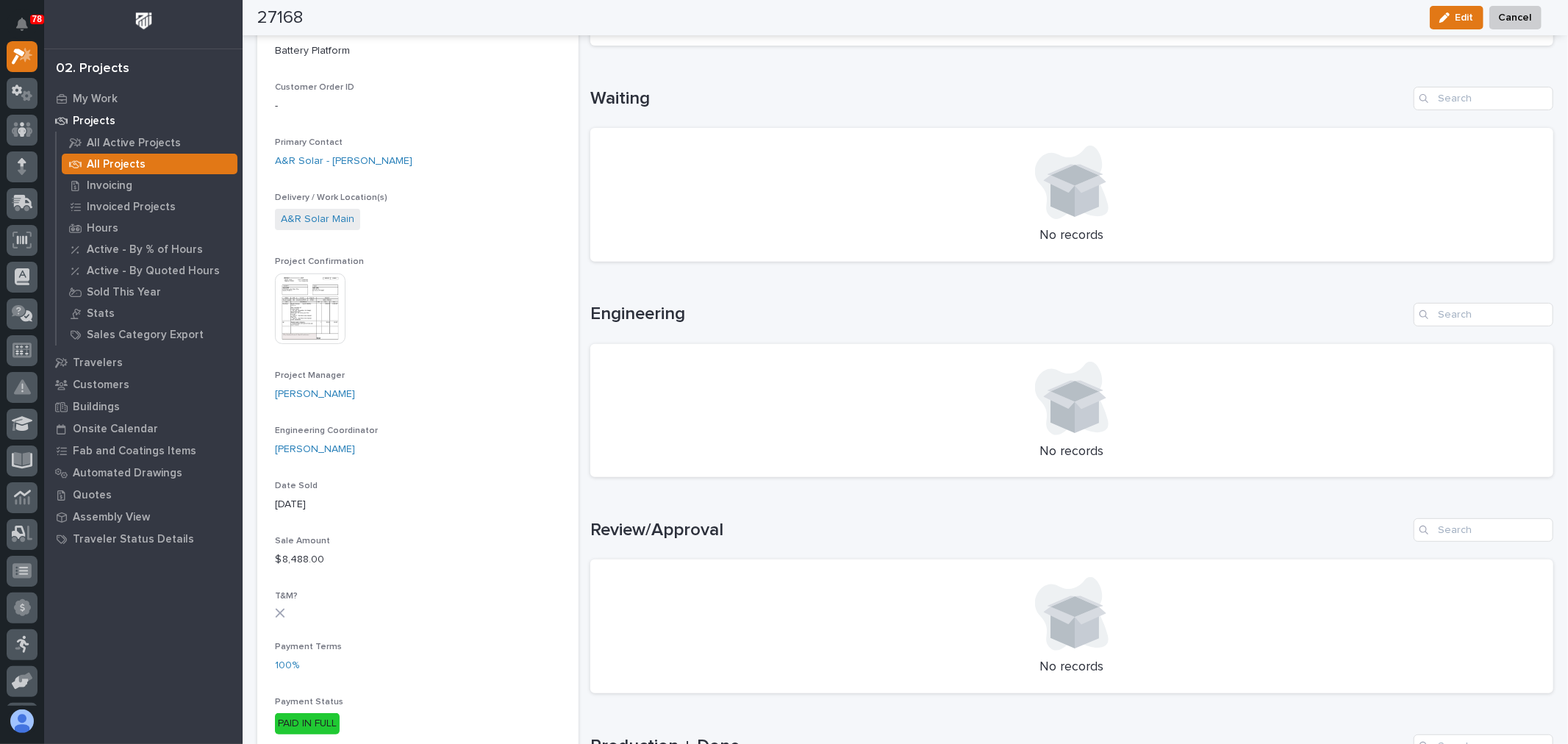
scroll to position [326, 0]
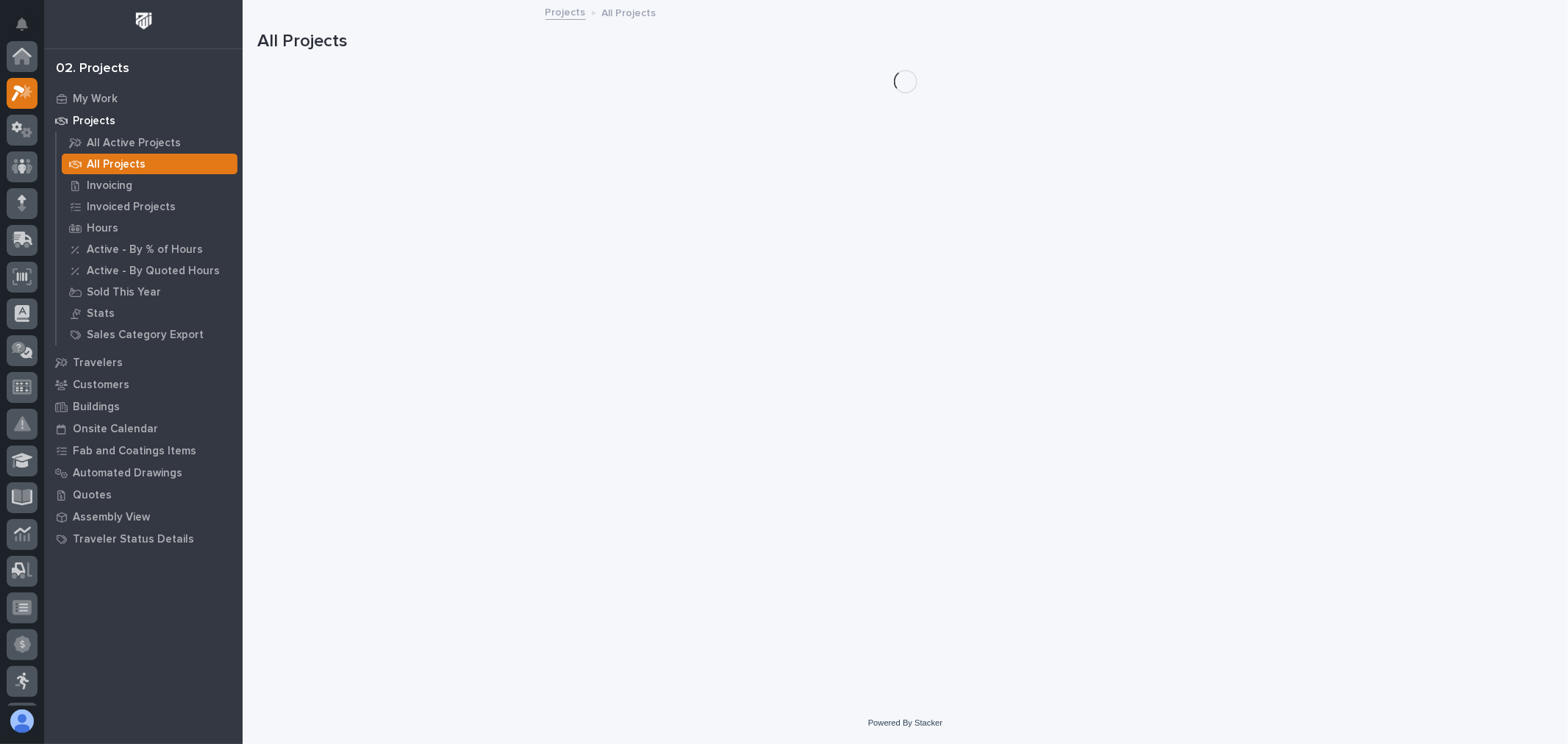
scroll to position [40, 0]
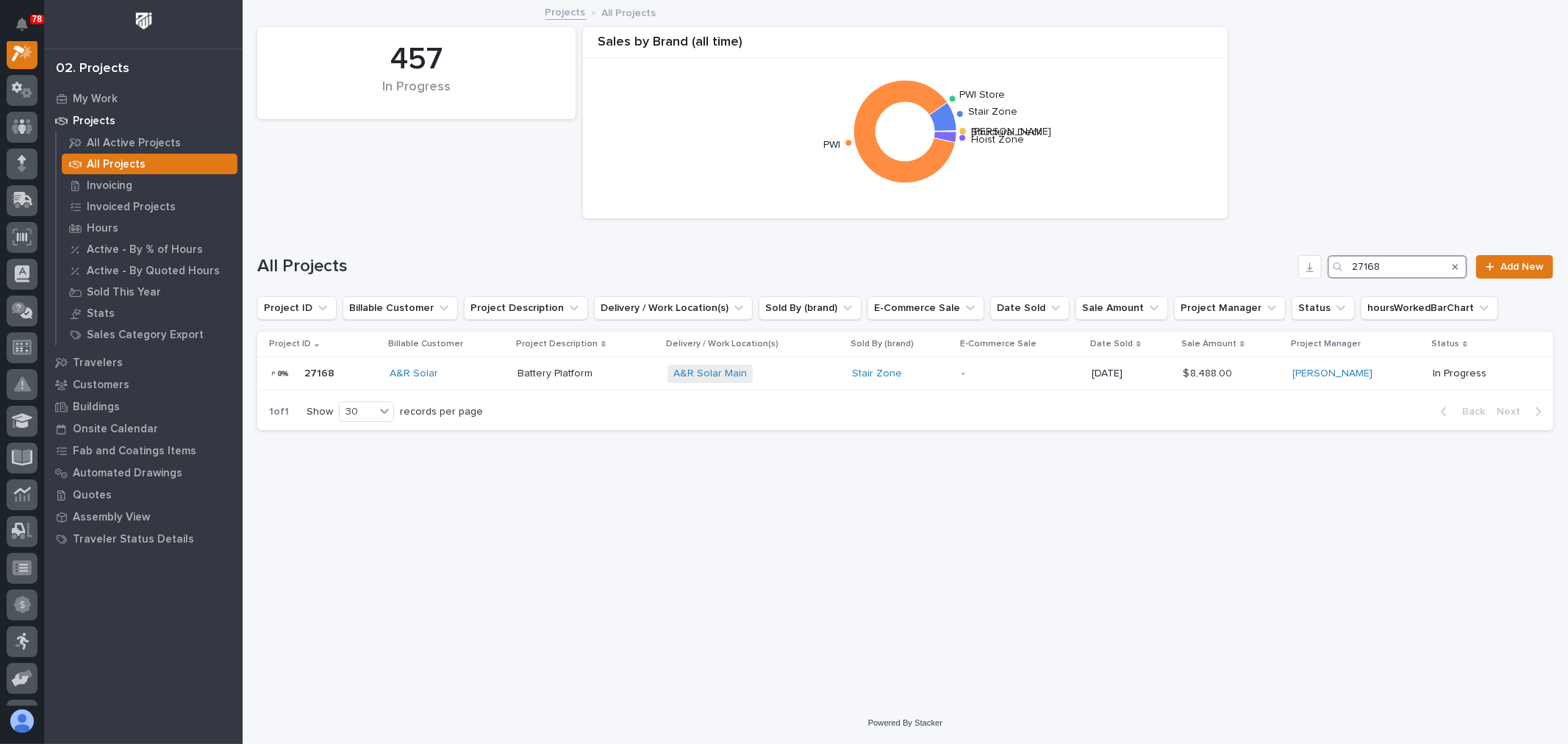
click at [1402, 266] on input "27168" at bounding box center [1398, 266] width 140 height 24
type input "27233"
click at [1052, 372] on p "-" at bounding box center [1042, 373] width 113 height 12
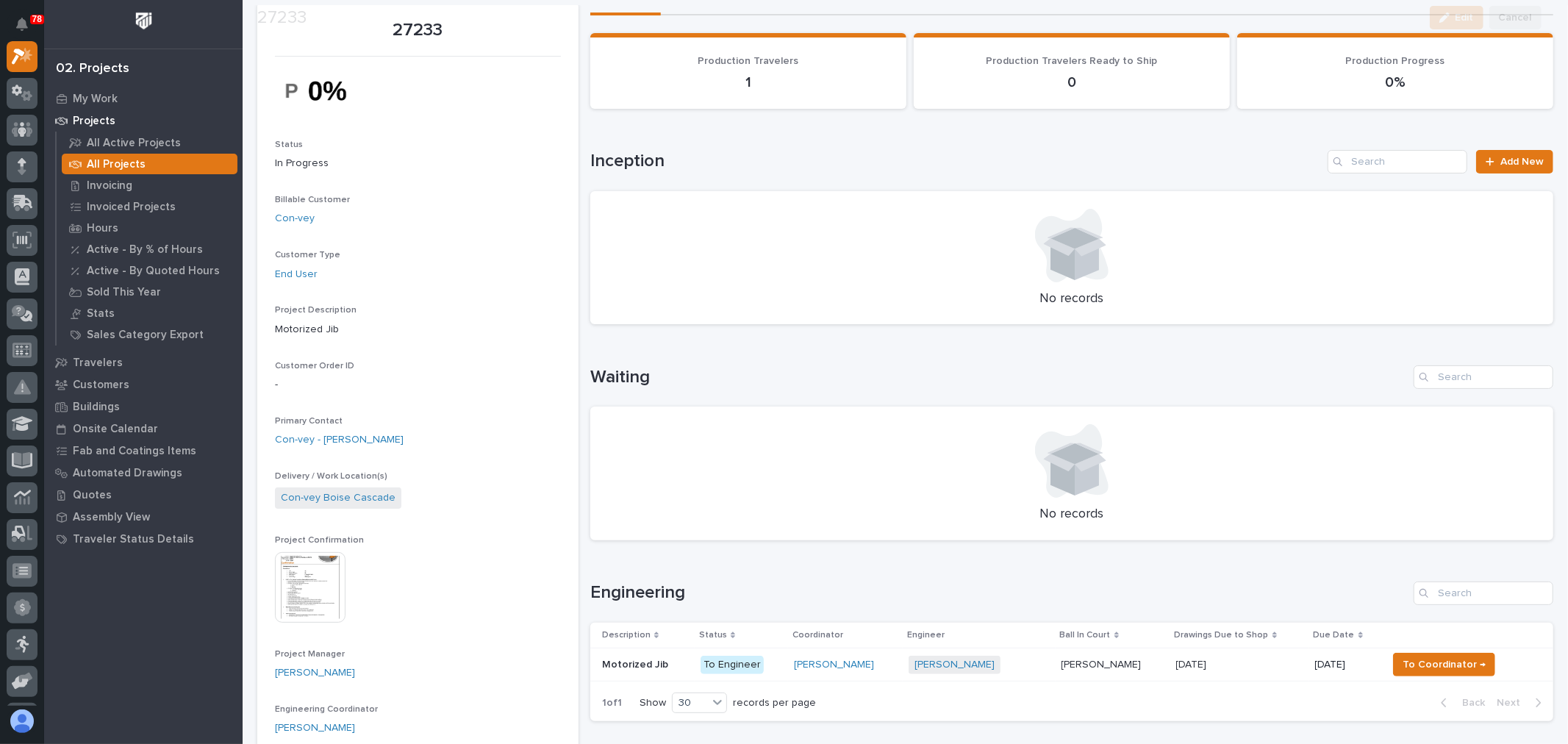
scroll to position [245, 0]
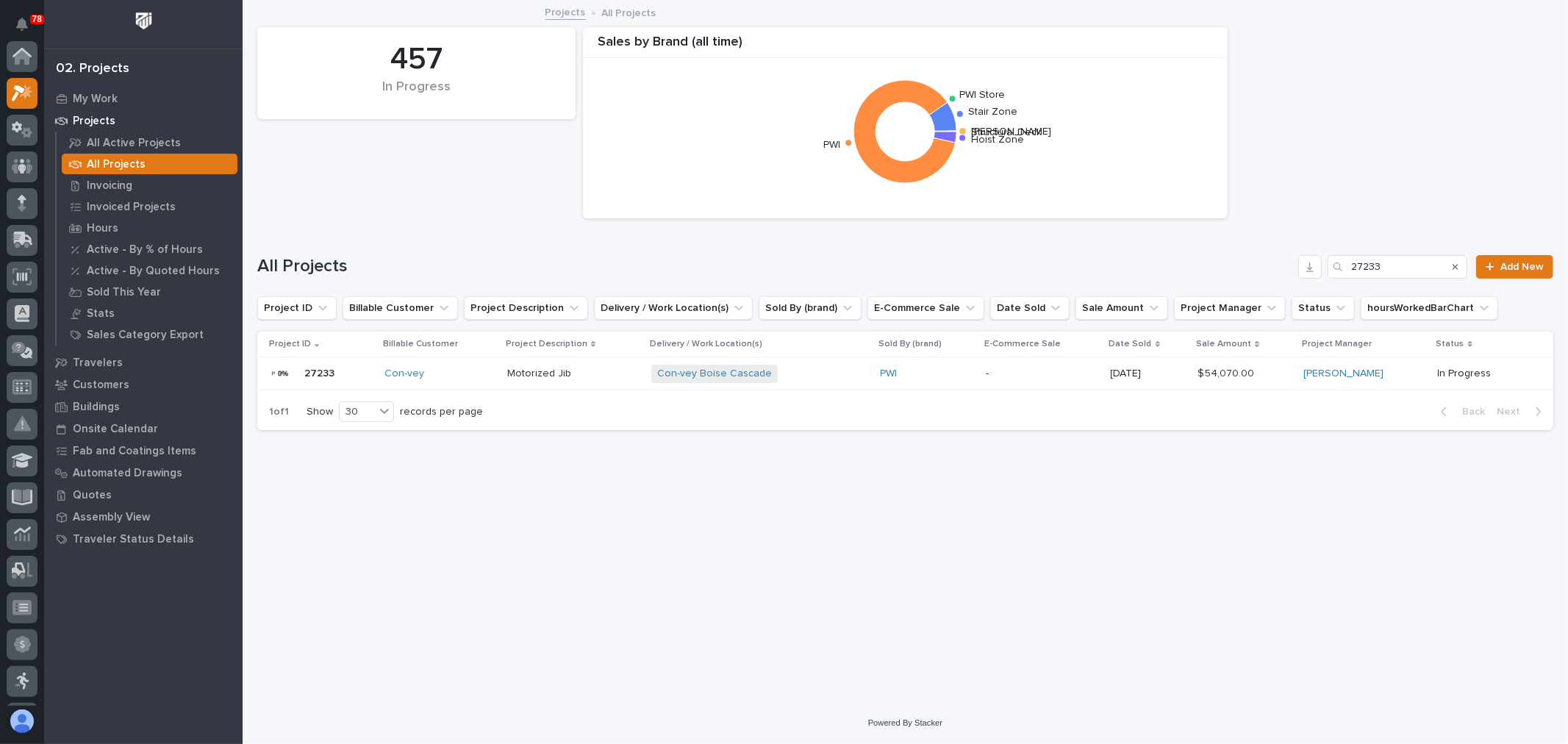
scroll to position [40, 0]
click at [1402, 252] on div "All Projects 27233 Add New" at bounding box center [905, 260] width 1296 height 71
click at [1404, 269] on input "27233" at bounding box center [1398, 266] width 140 height 24
click at [1402, 268] on input "27233" at bounding box center [1398, 266] width 140 height 24
click at [1402, 261] on input "27233" at bounding box center [1398, 266] width 140 height 24
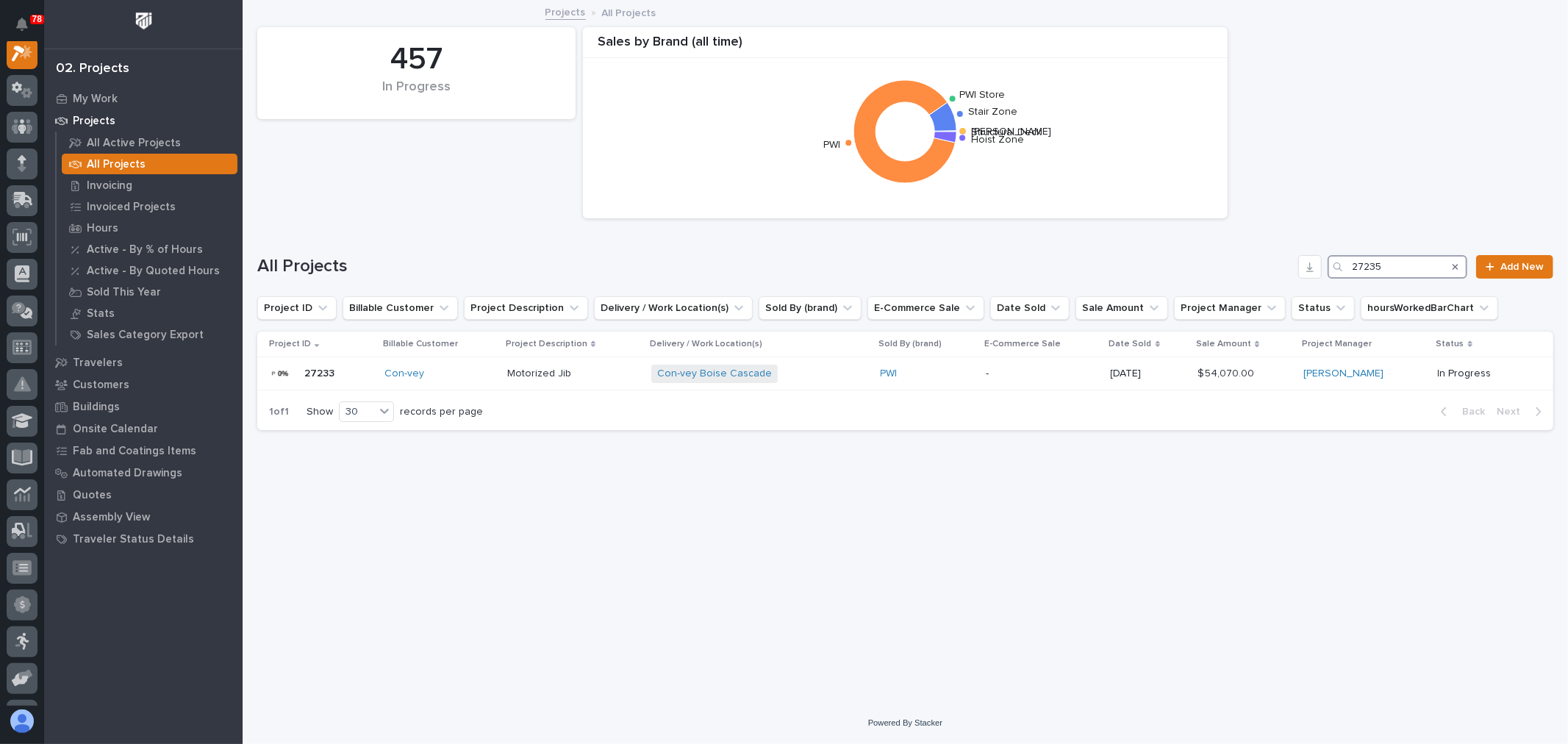
scroll to position [37, 0]
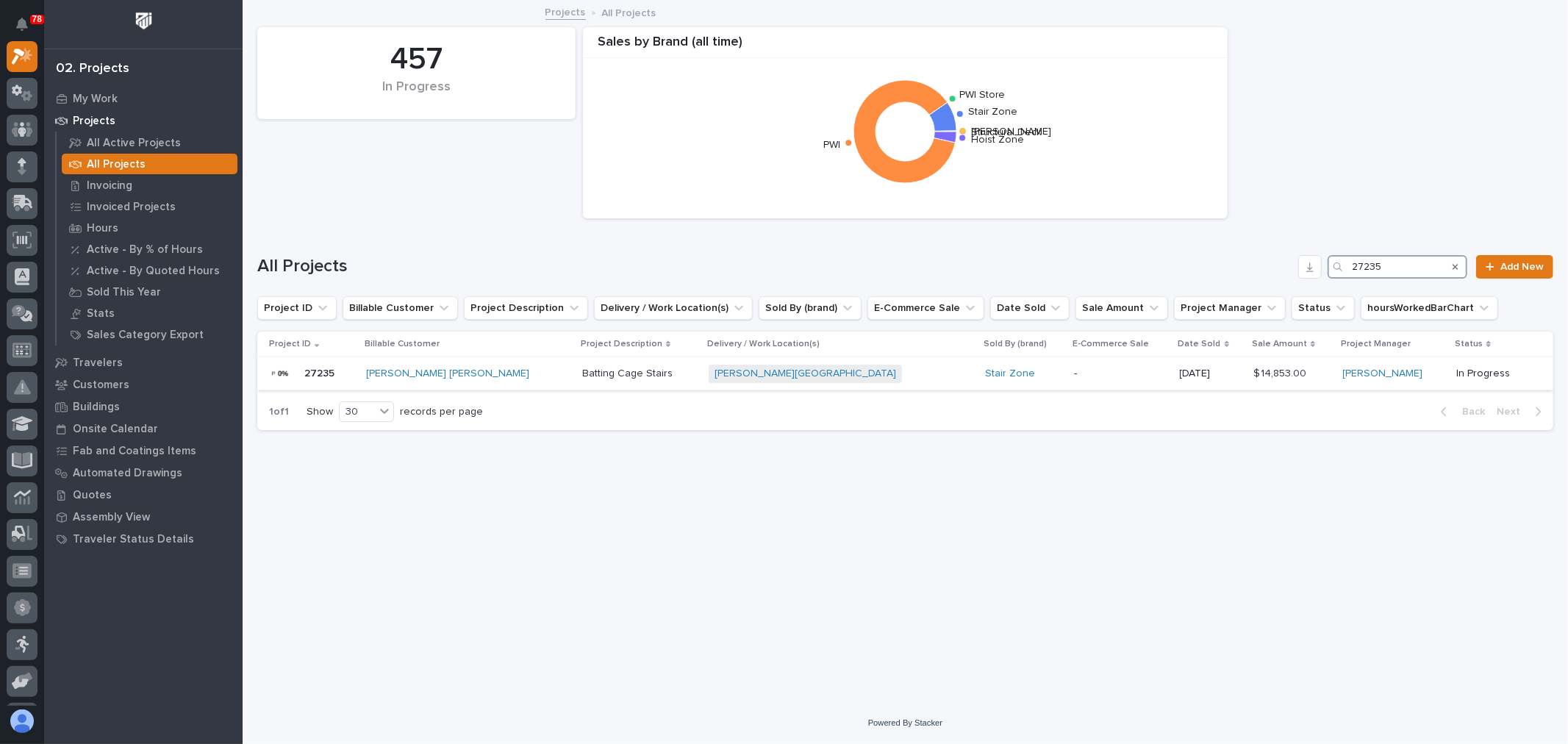
type input "27235"
click at [1088, 384] on div "-" at bounding box center [1120, 374] width 93 height 24
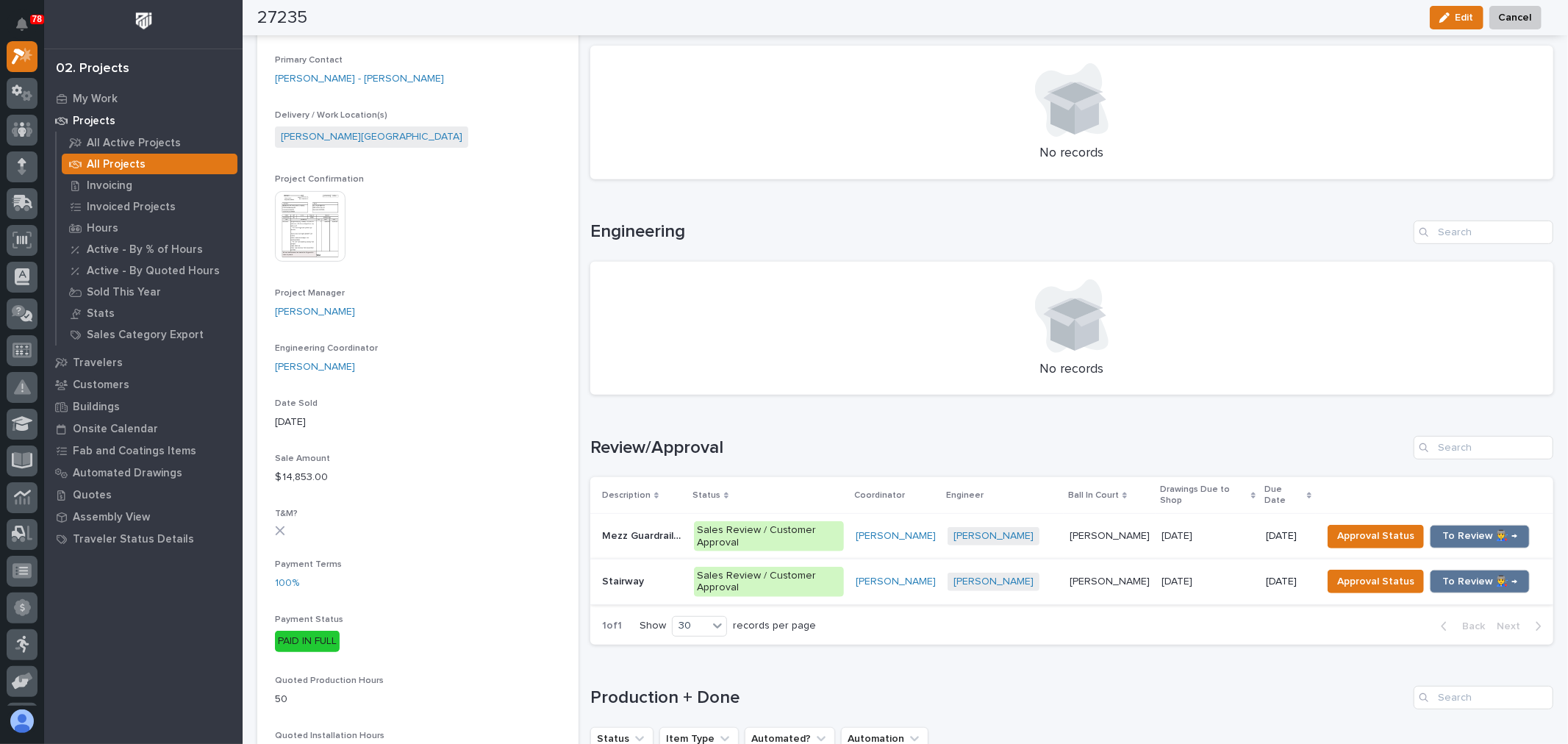
scroll to position [408, 0]
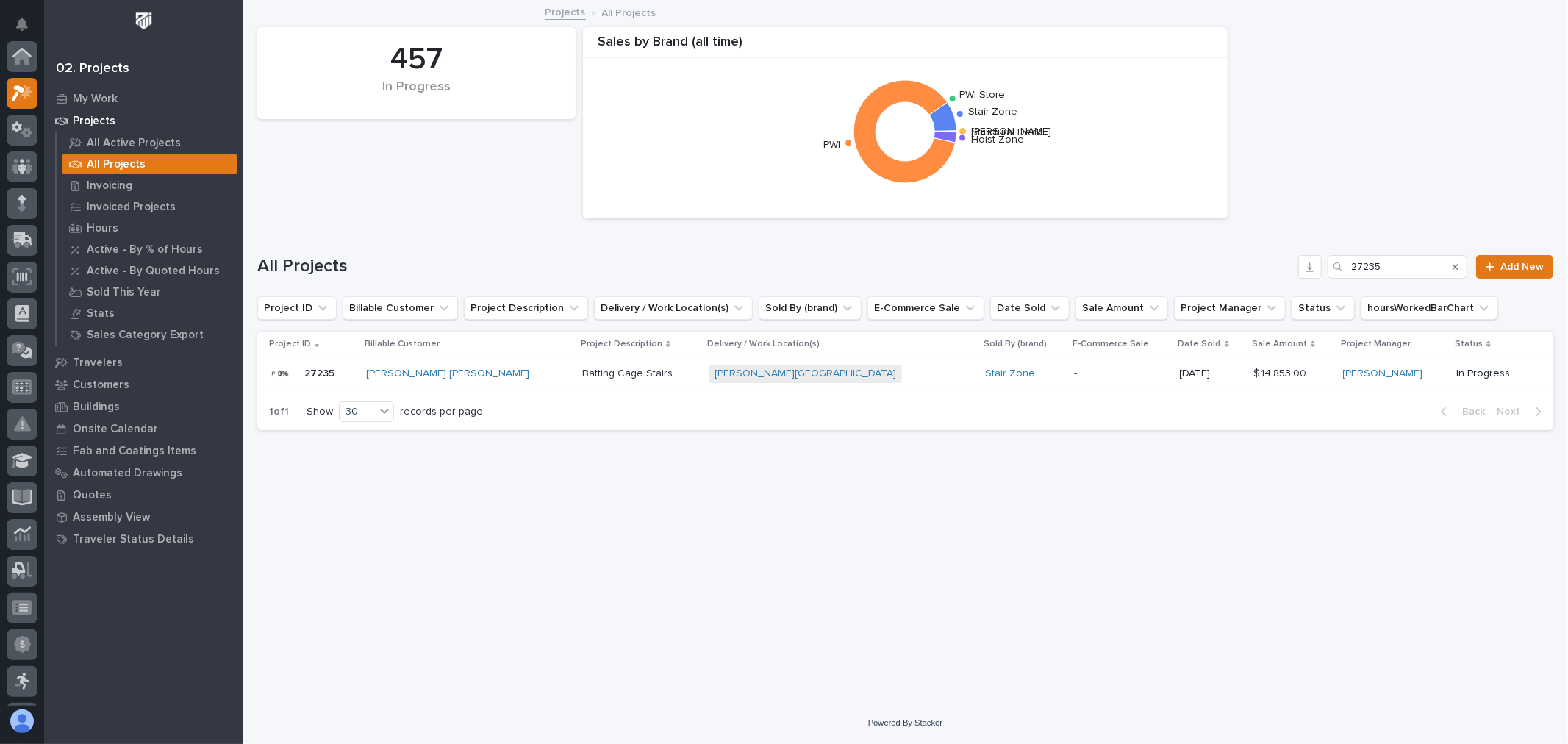
scroll to position [40, 0]
click at [1428, 268] on input "27235" at bounding box center [1398, 266] width 140 height 24
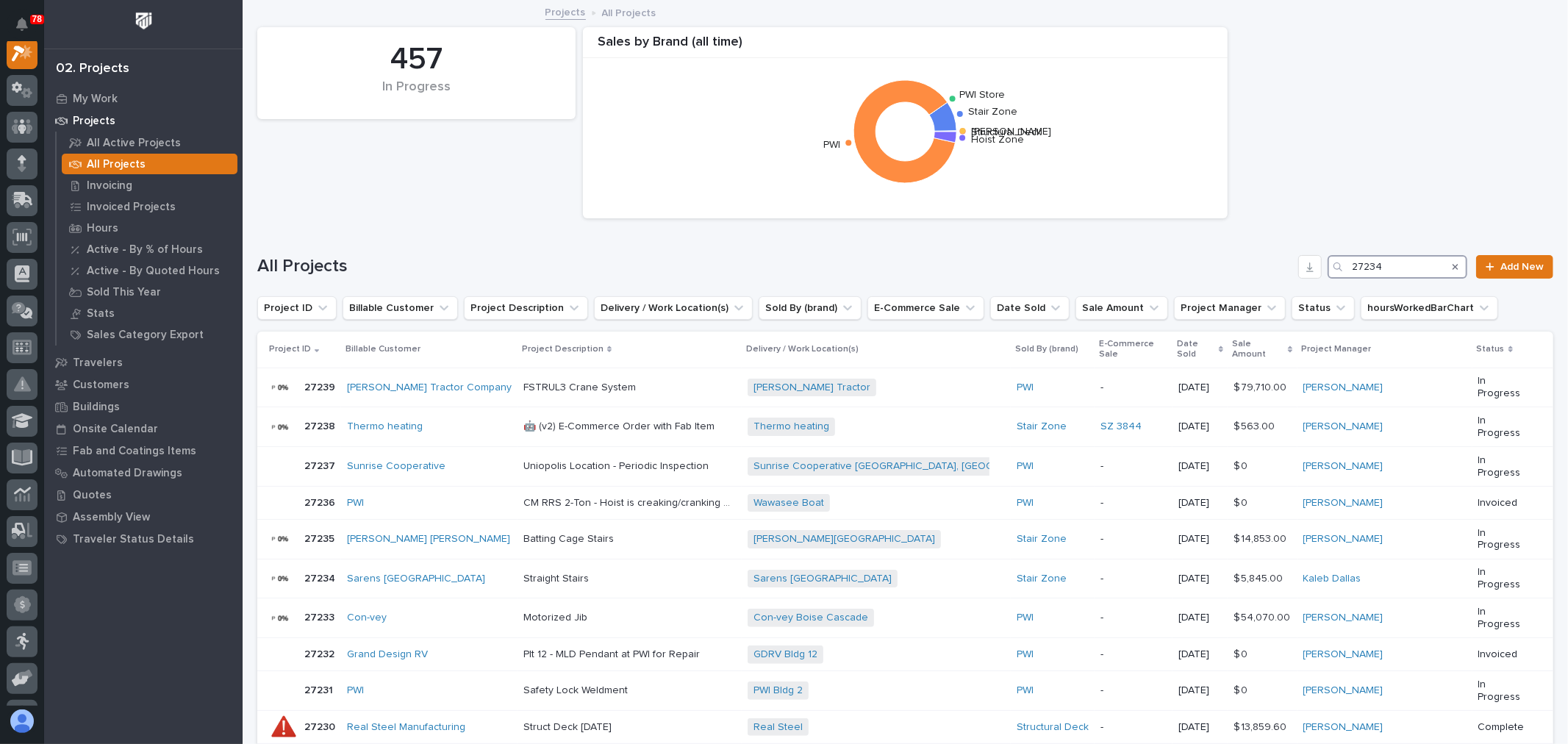
scroll to position [37, 0]
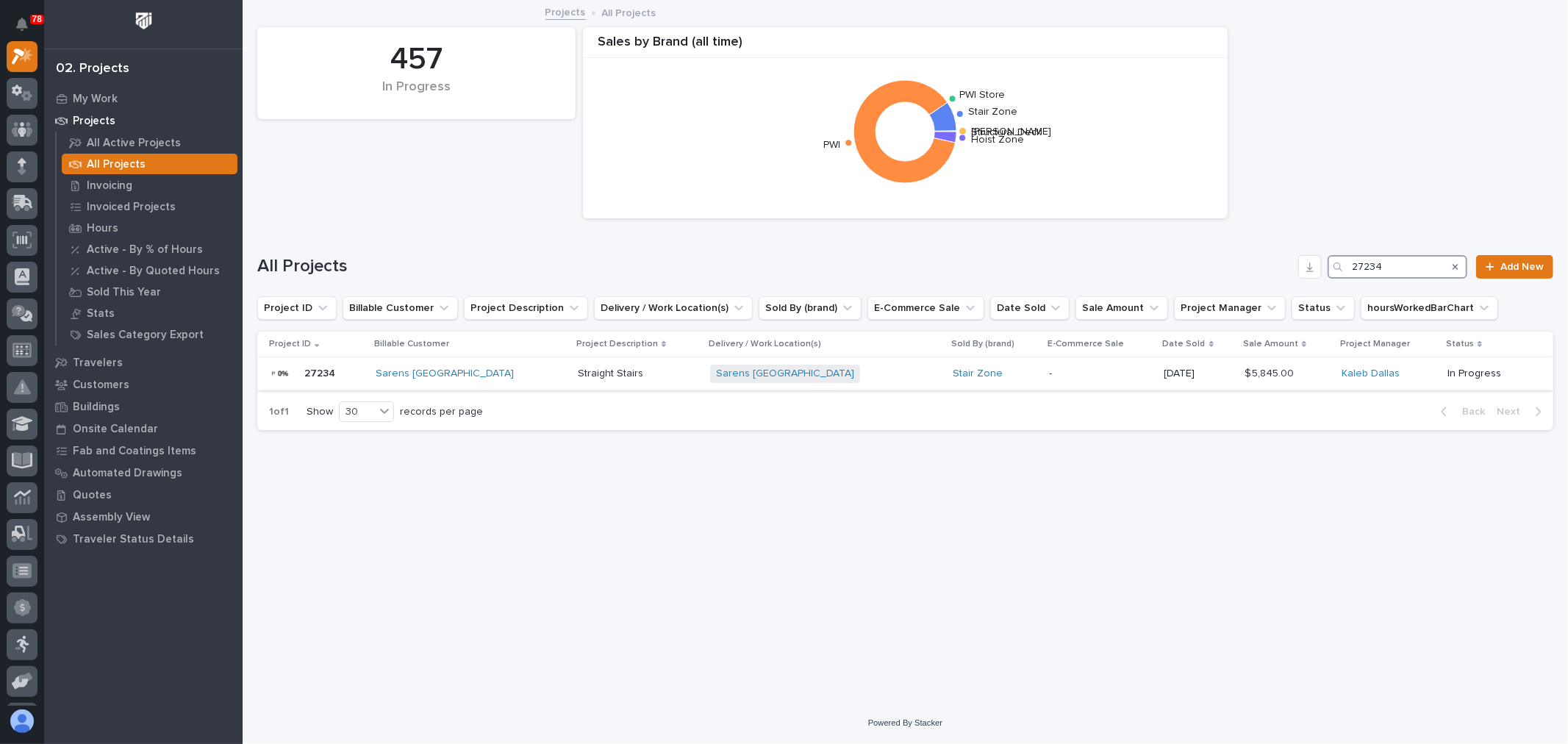
type input "27234"
click at [1165, 366] on div "09/17/2025" at bounding box center [1199, 372] width 68 height 15
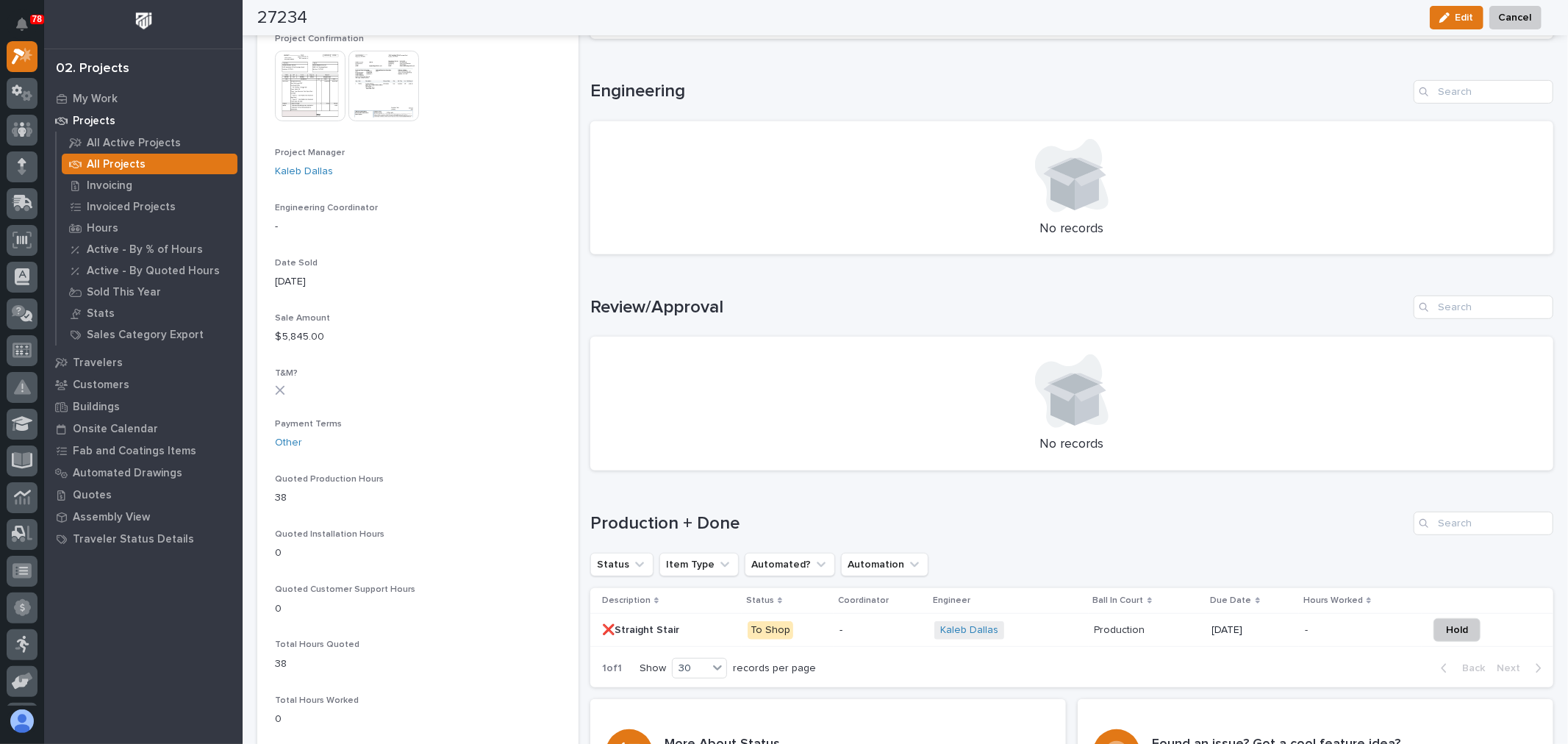
scroll to position [652, 0]
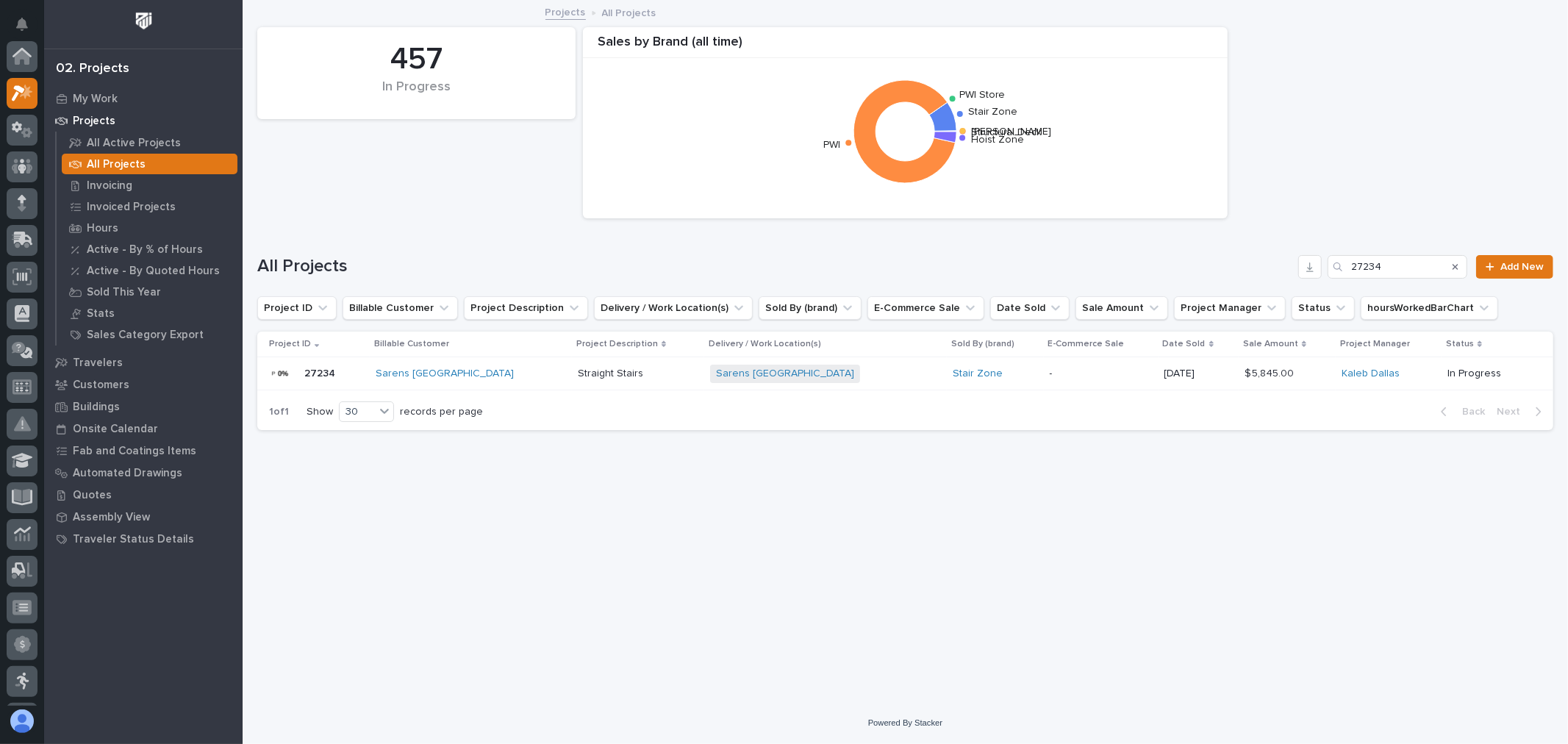
scroll to position [40, 0]
click at [1412, 262] on input "27234" at bounding box center [1398, 266] width 140 height 24
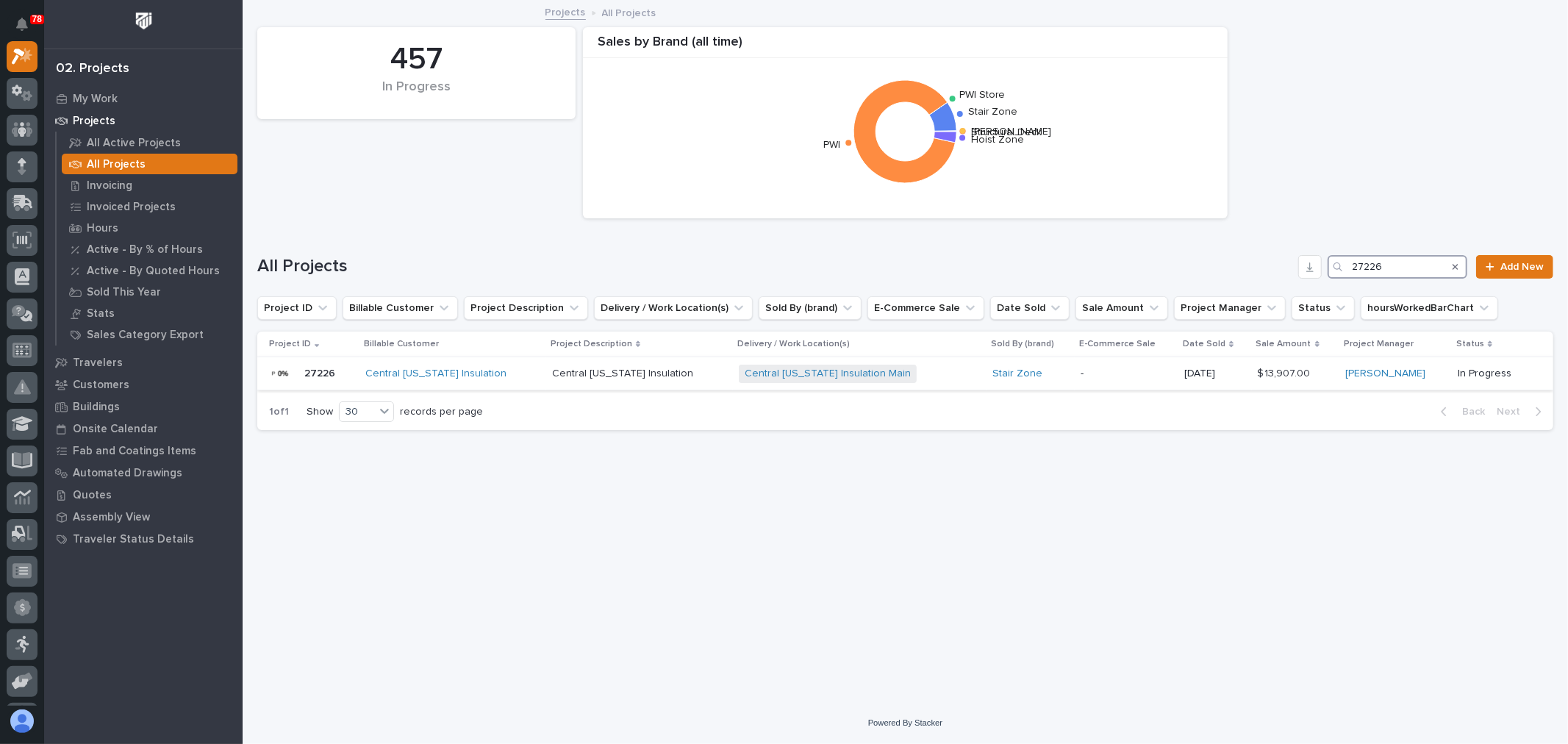
type input "27226"
click at [1115, 370] on p "-" at bounding box center [1126, 373] width 93 height 12
click at [1404, 262] on input "27226" at bounding box center [1398, 266] width 140 height 24
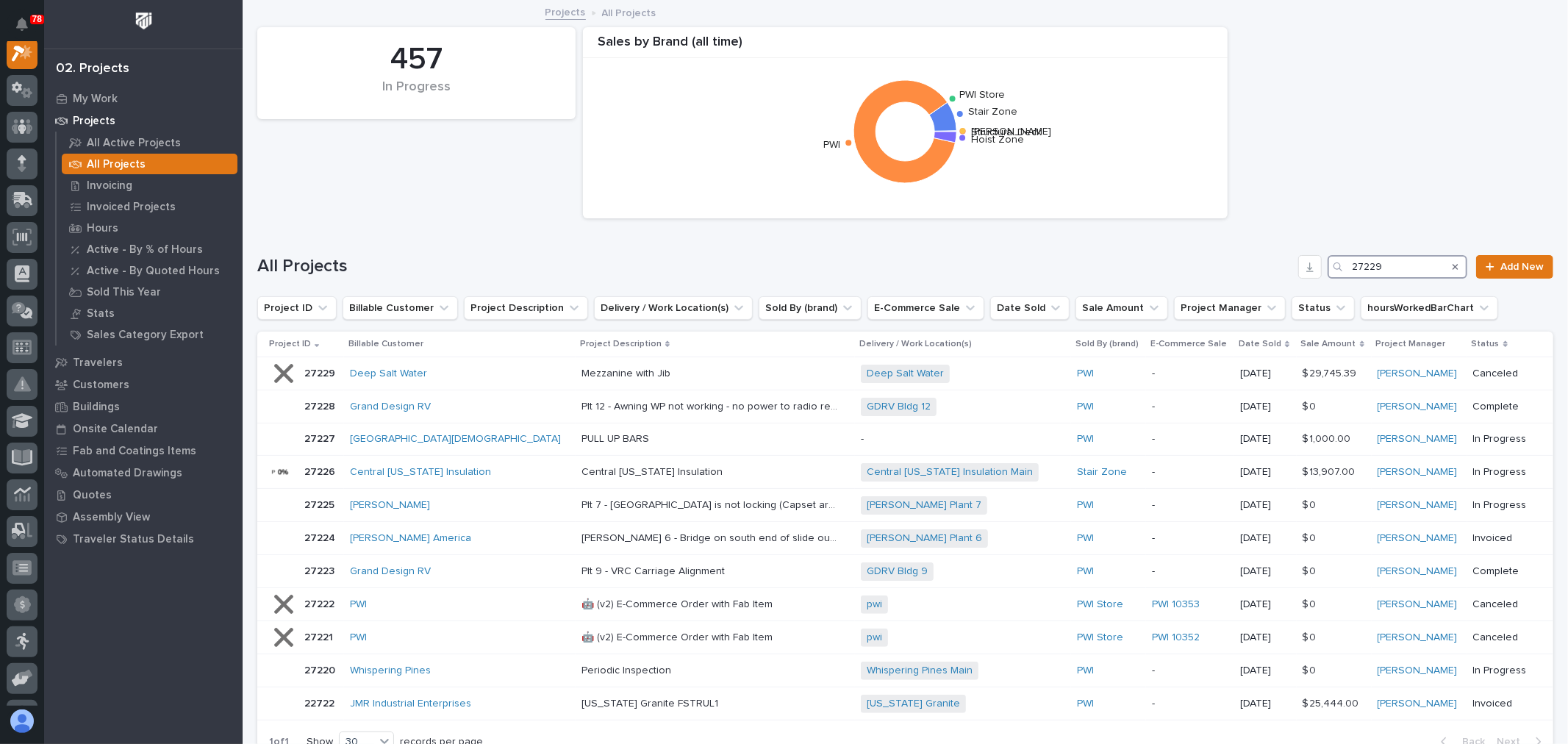
scroll to position [37, 0]
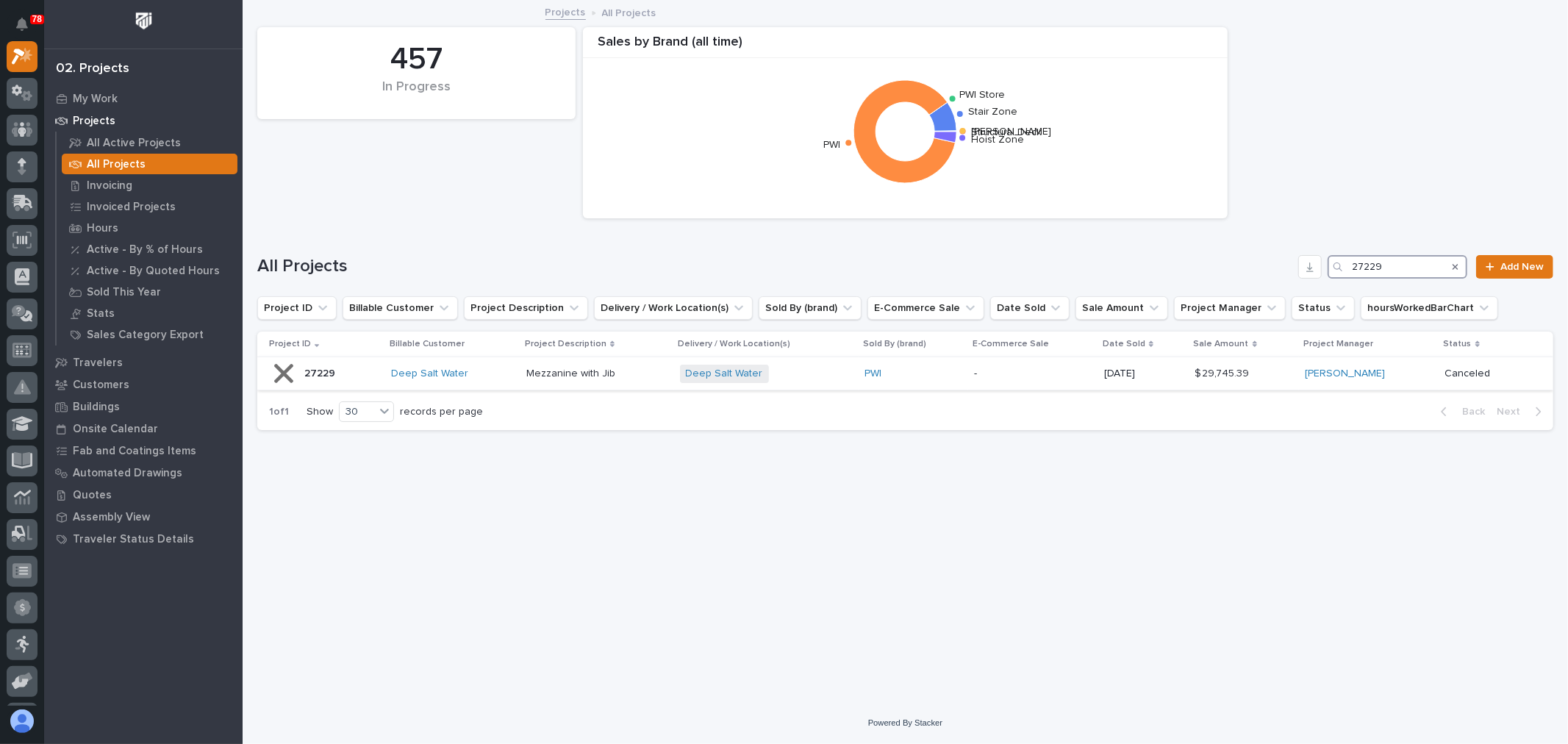
type input "27229"
click at [1045, 365] on div "-" at bounding box center [1033, 372] width 118 height 15
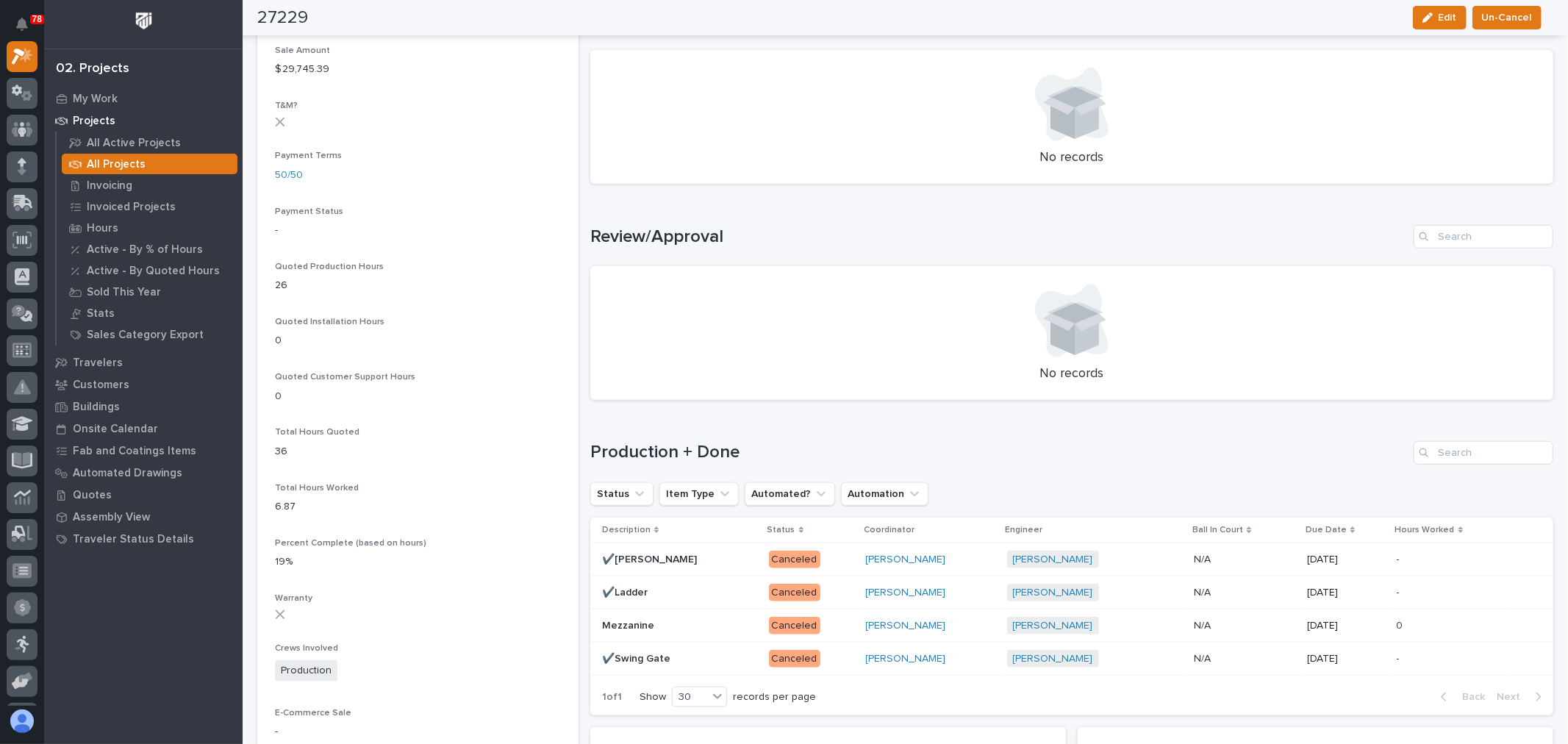
scroll to position [979, 0]
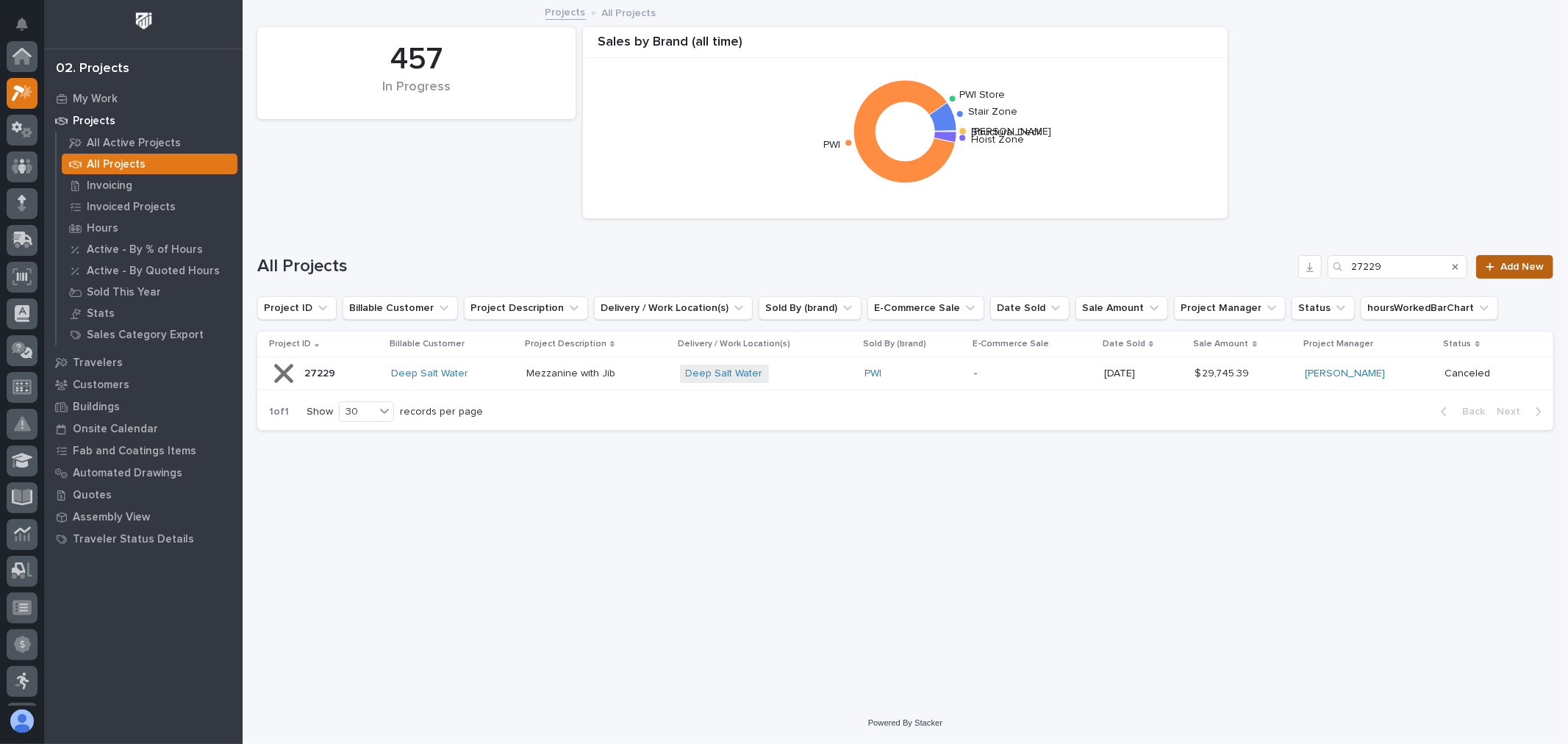
scroll to position [40, 0]
click at [1436, 275] on input "27229" at bounding box center [1398, 266] width 140 height 24
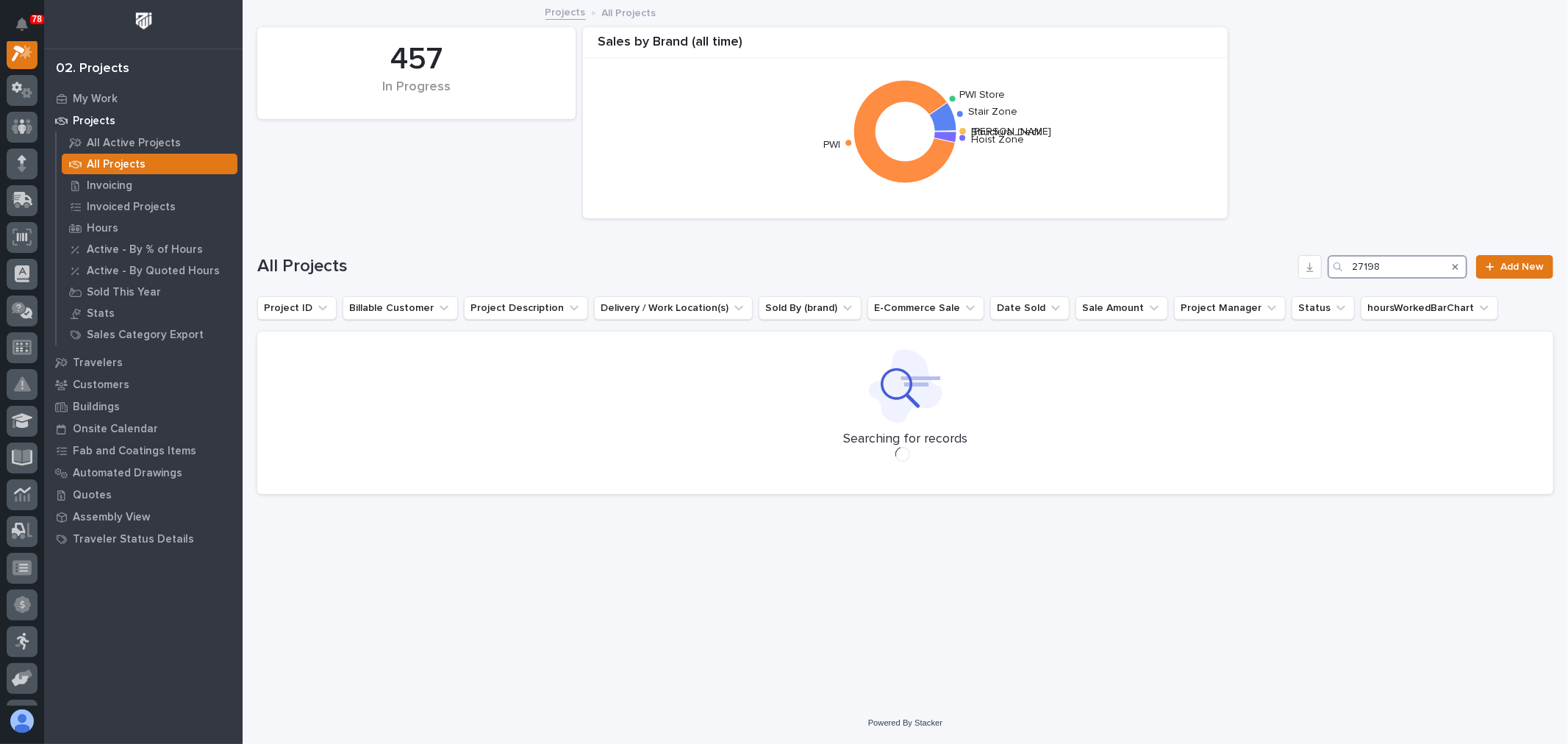
scroll to position [37, 0]
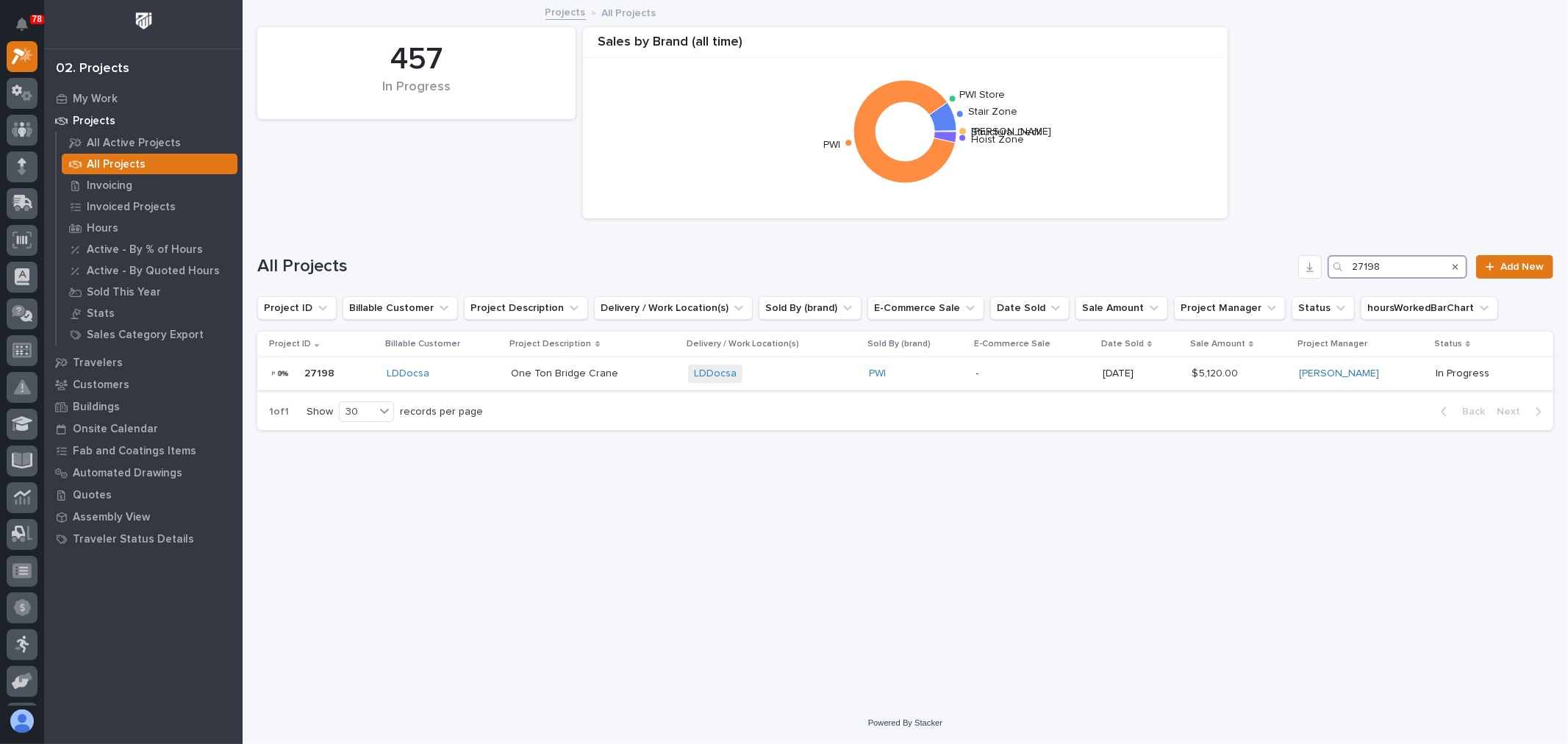
type input "27198"
click at [1268, 371] on p at bounding box center [1239, 373] width 96 height 12
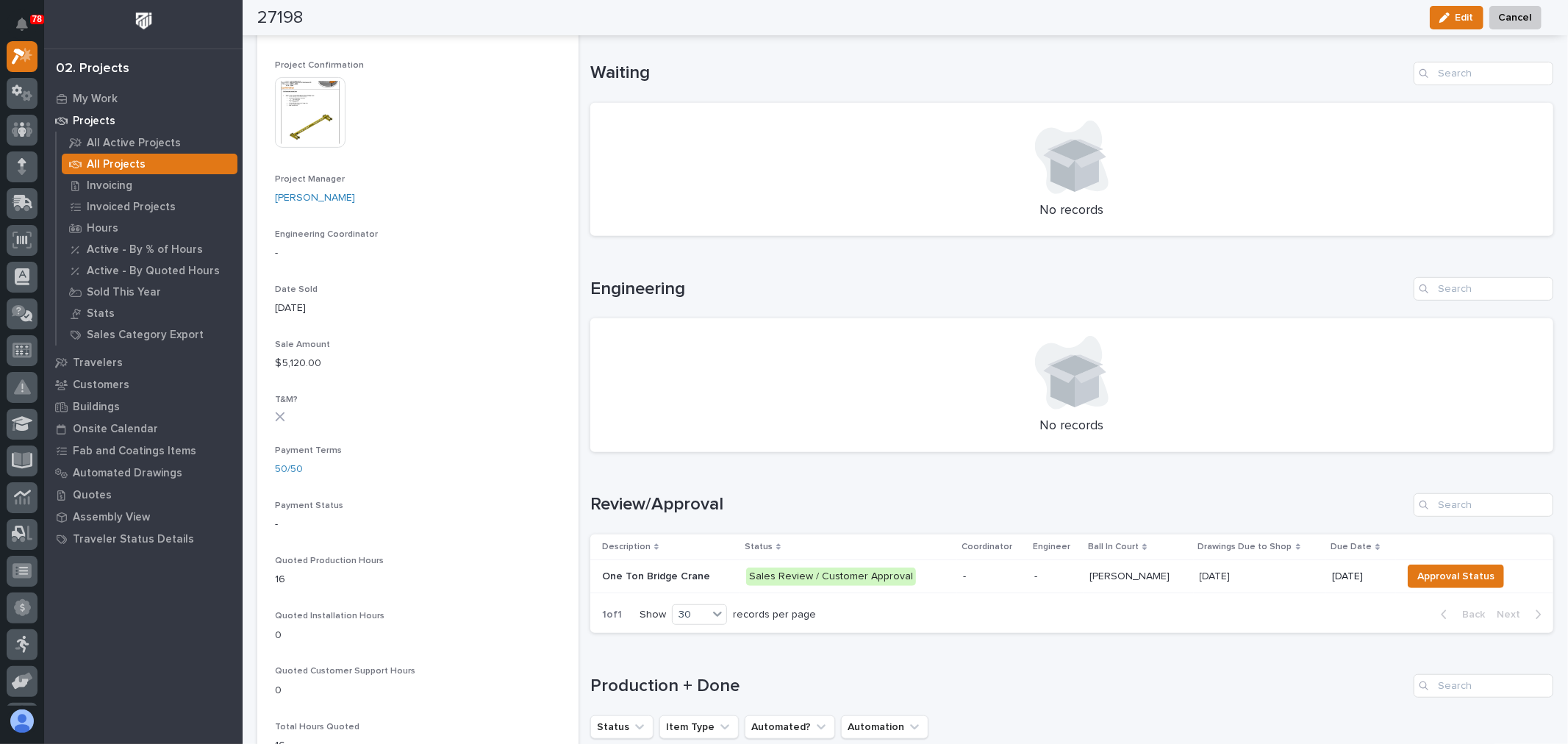
scroll to position [652, 0]
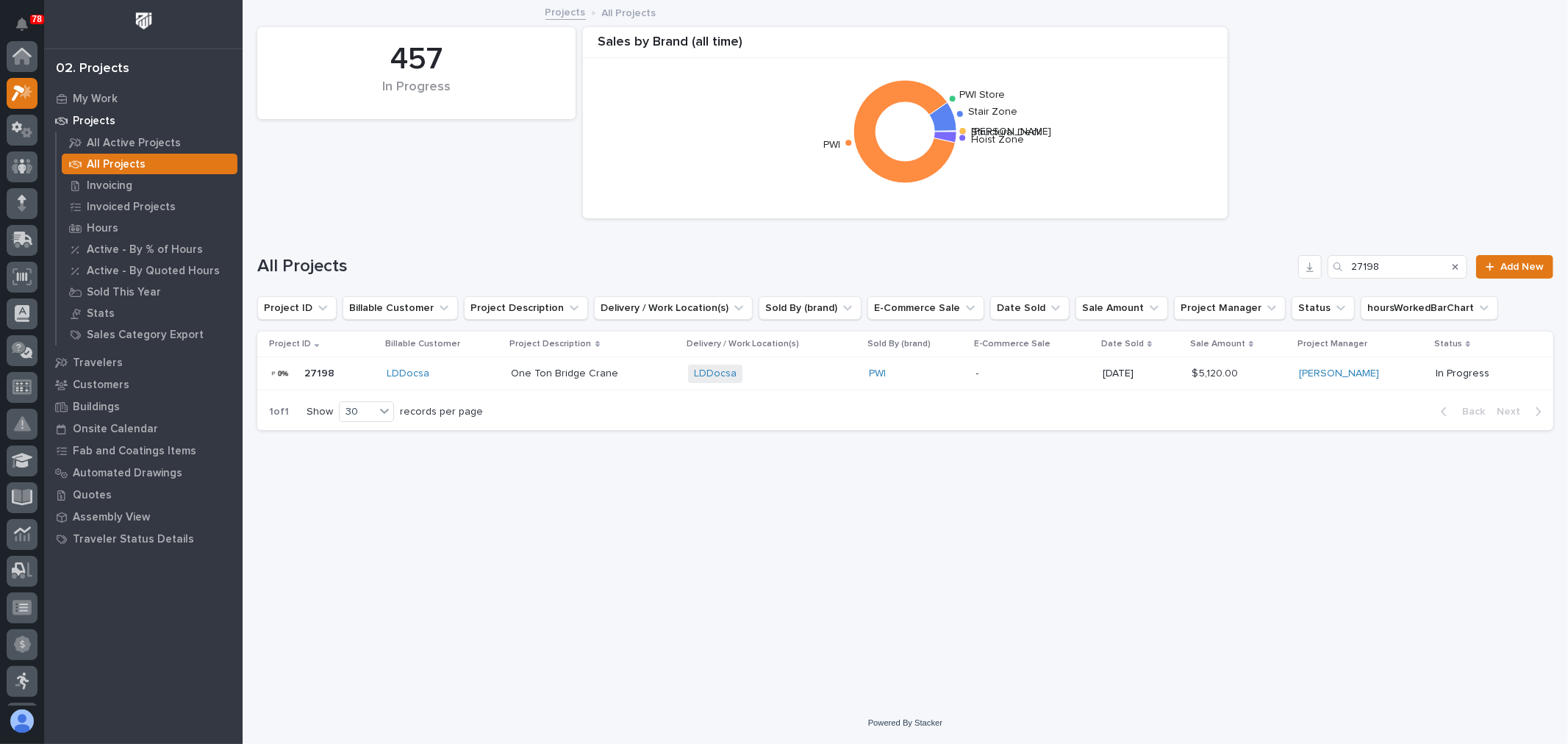
scroll to position [40, 0]
click at [1421, 272] on input "27198" at bounding box center [1398, 266] width 140 height 24
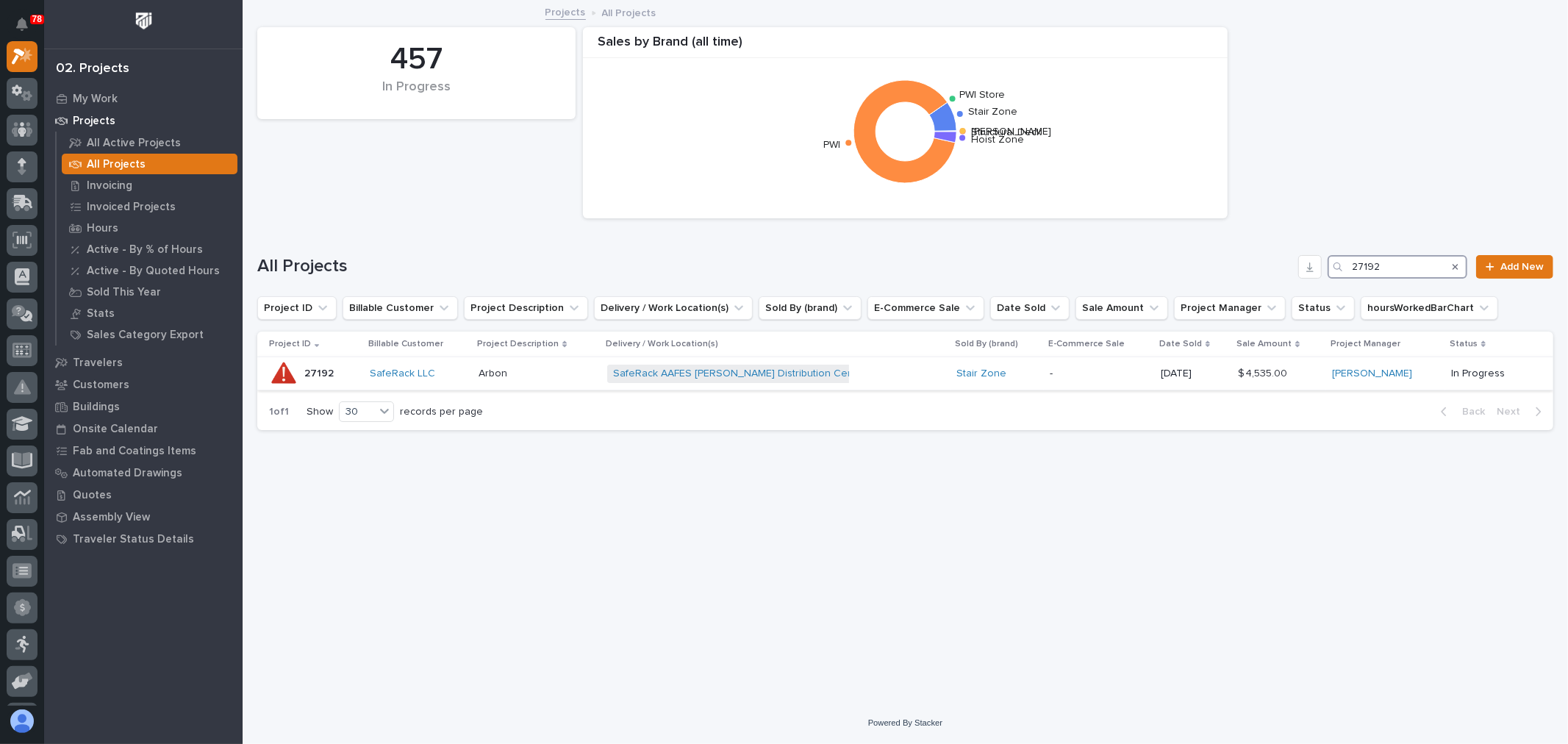
type input "27192"
click at [1036, 375] on div "Stair Zone" at bounding box center [997, 373] width 82 height 12
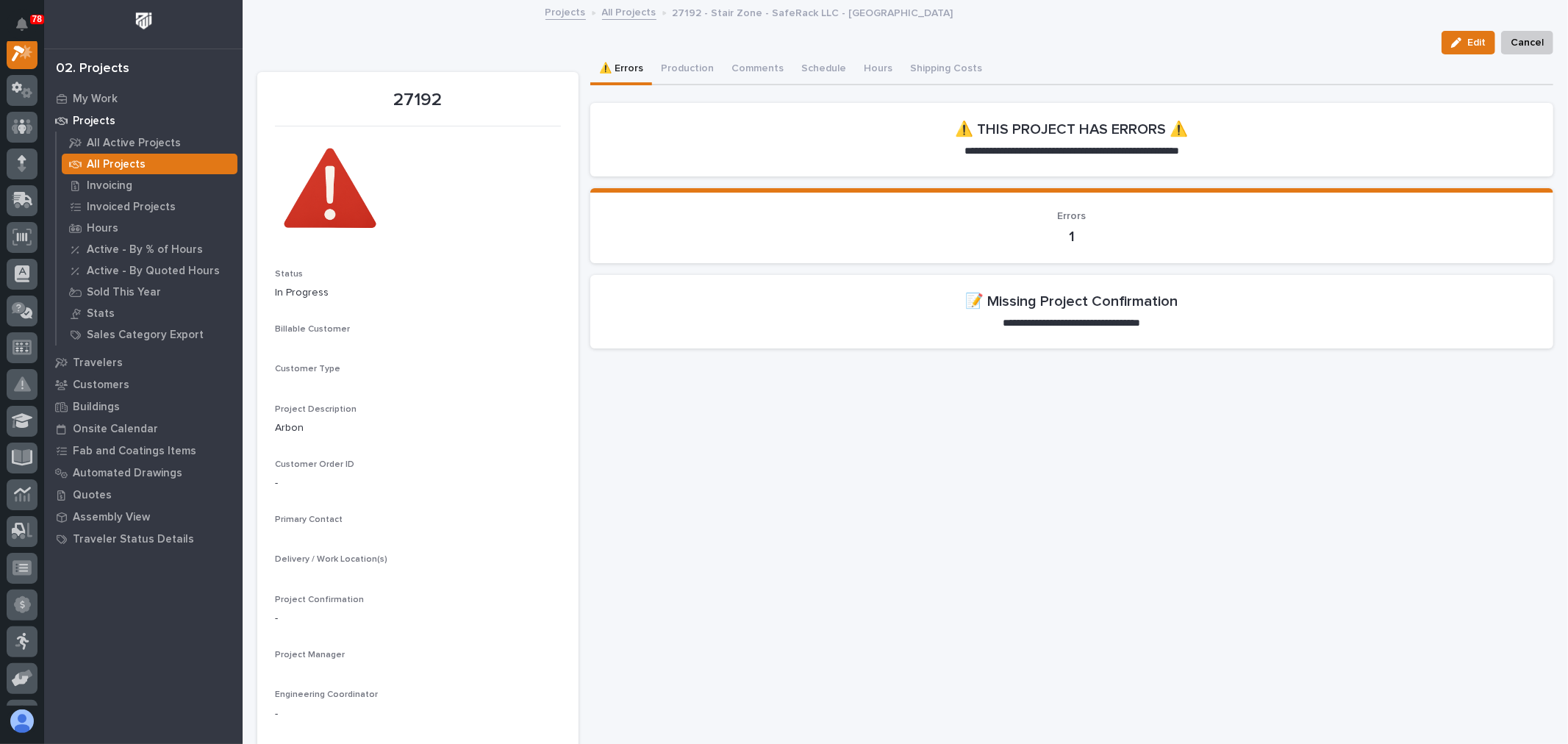
scroll to position [37, 0]
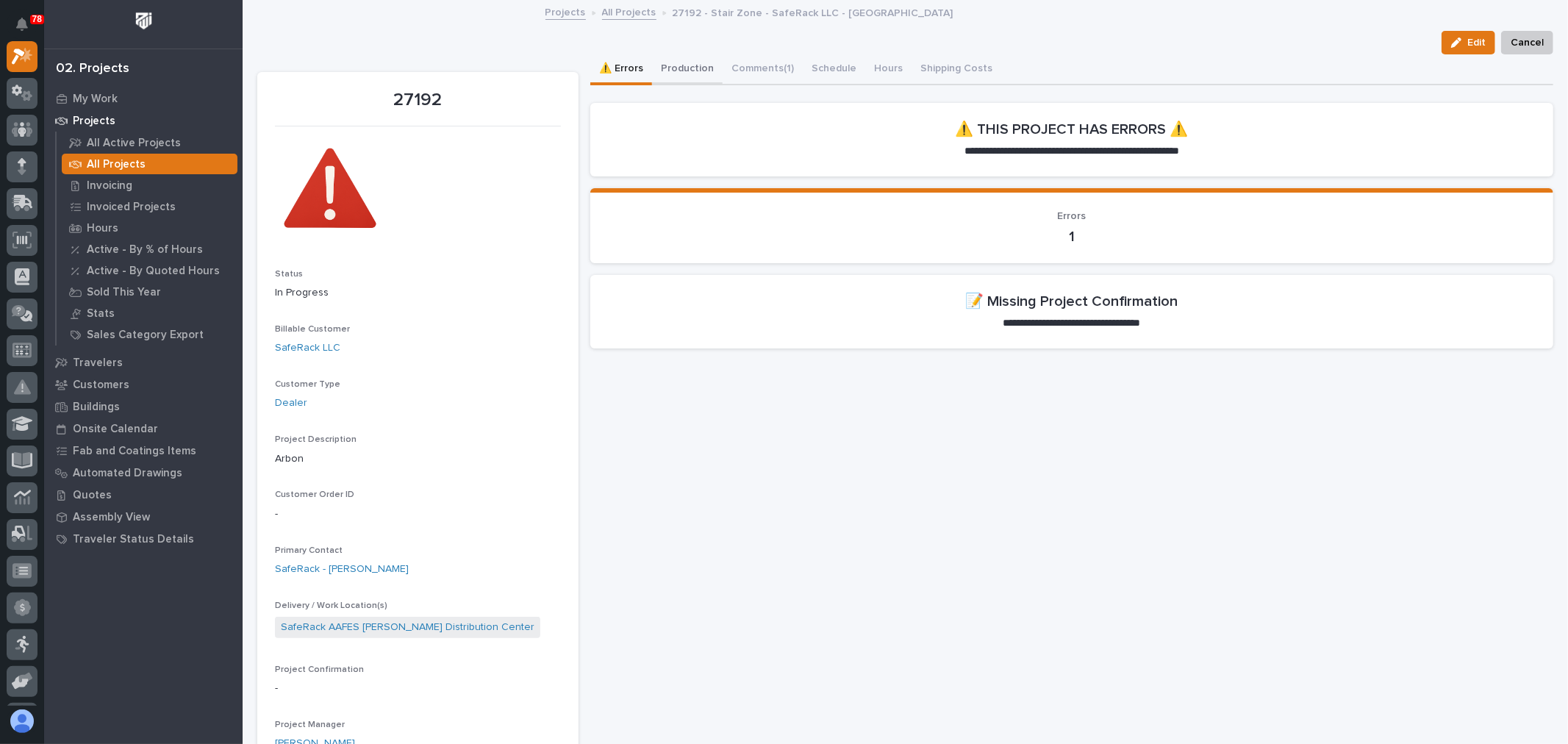
click at [686, 63] on button "Production" at bounding box center [687, 70] width 71 height 31
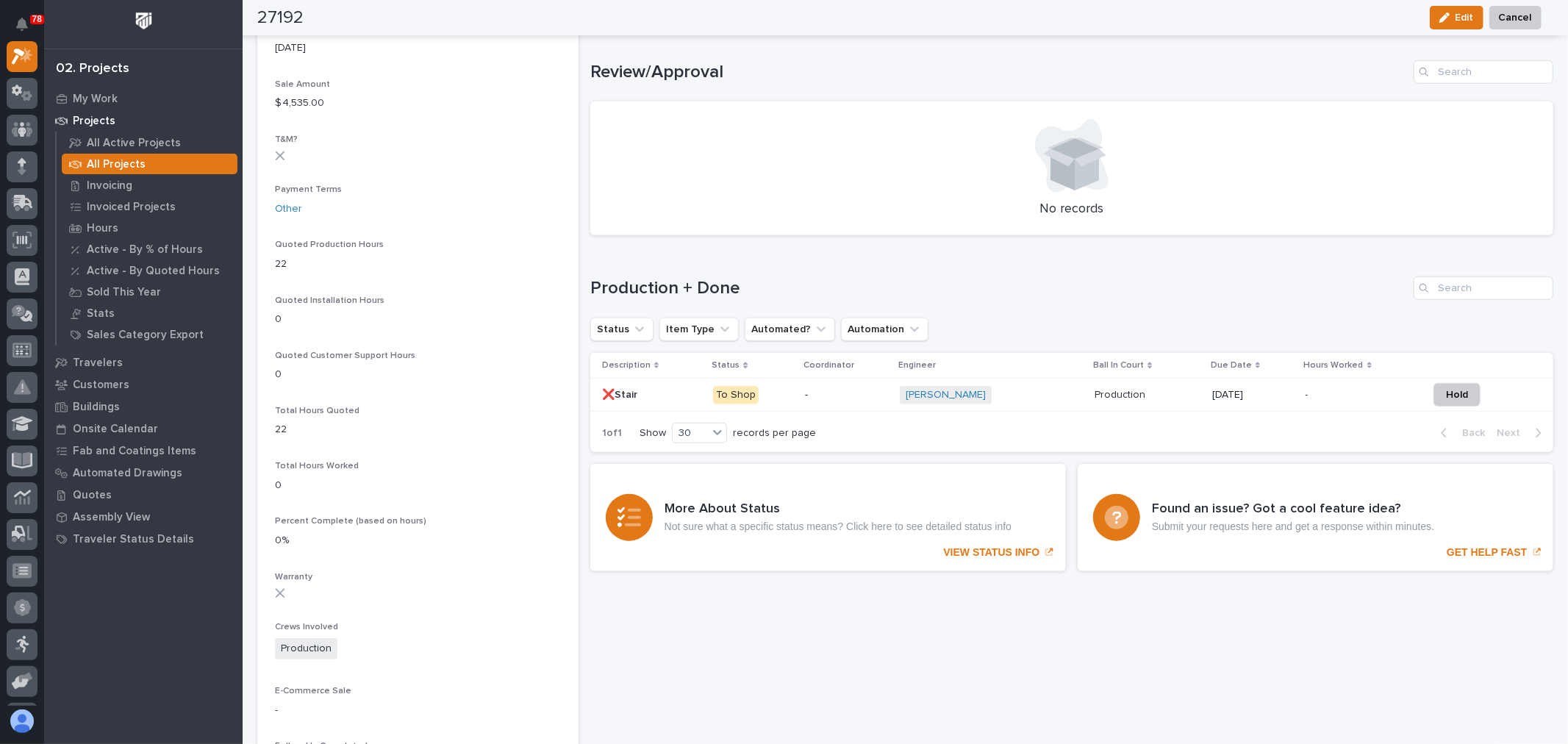
scroll to position [816, 0]
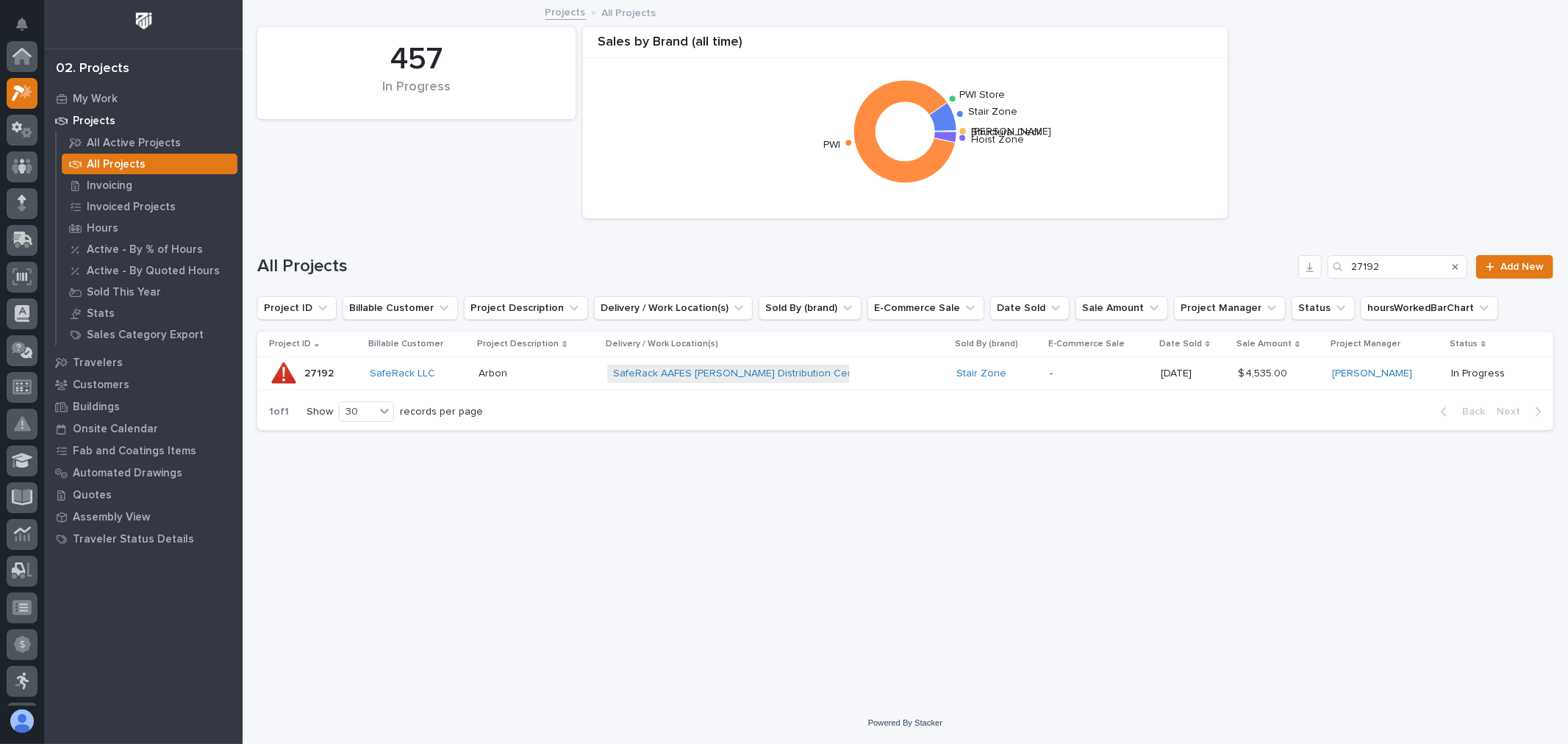
scroll to position [40, 0]
click at [1427, 269] on input "27192" at bounding box center [1398, 266] width 140 height 24
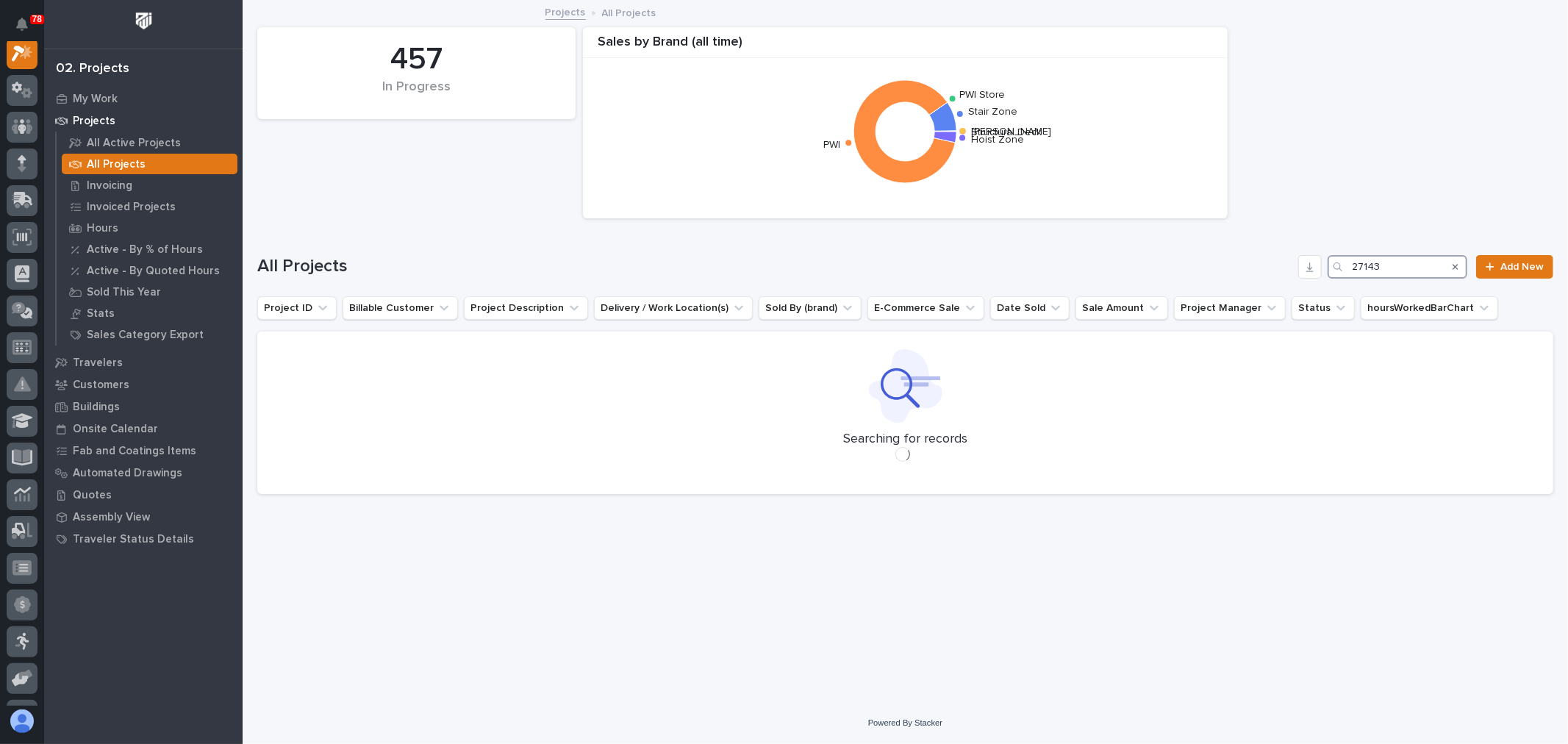
scroll to position [37, 0]
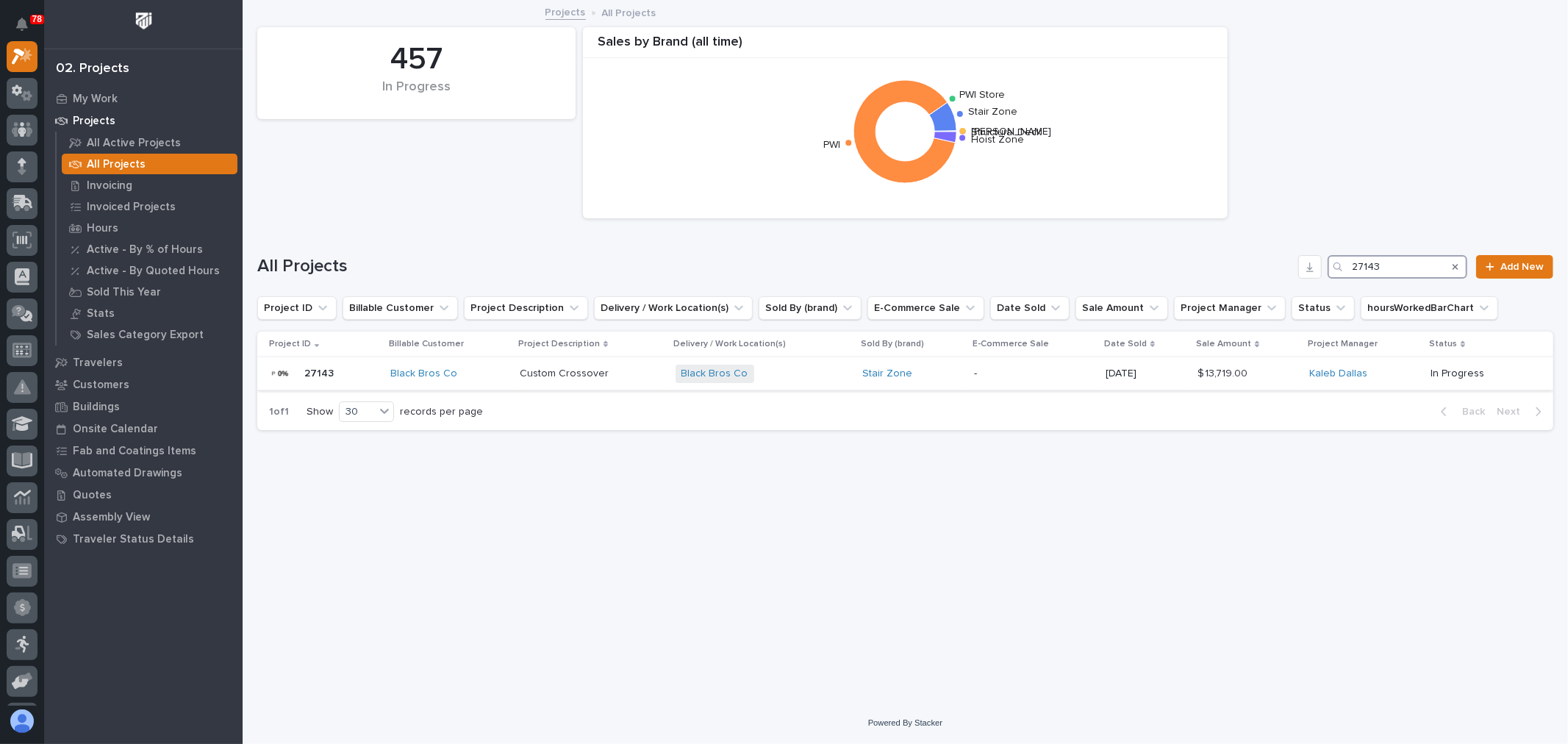
type input "27143"
click at [1163, 383] on div "09/04/2025" at bounding box center [1145, 374] width 80 height 24
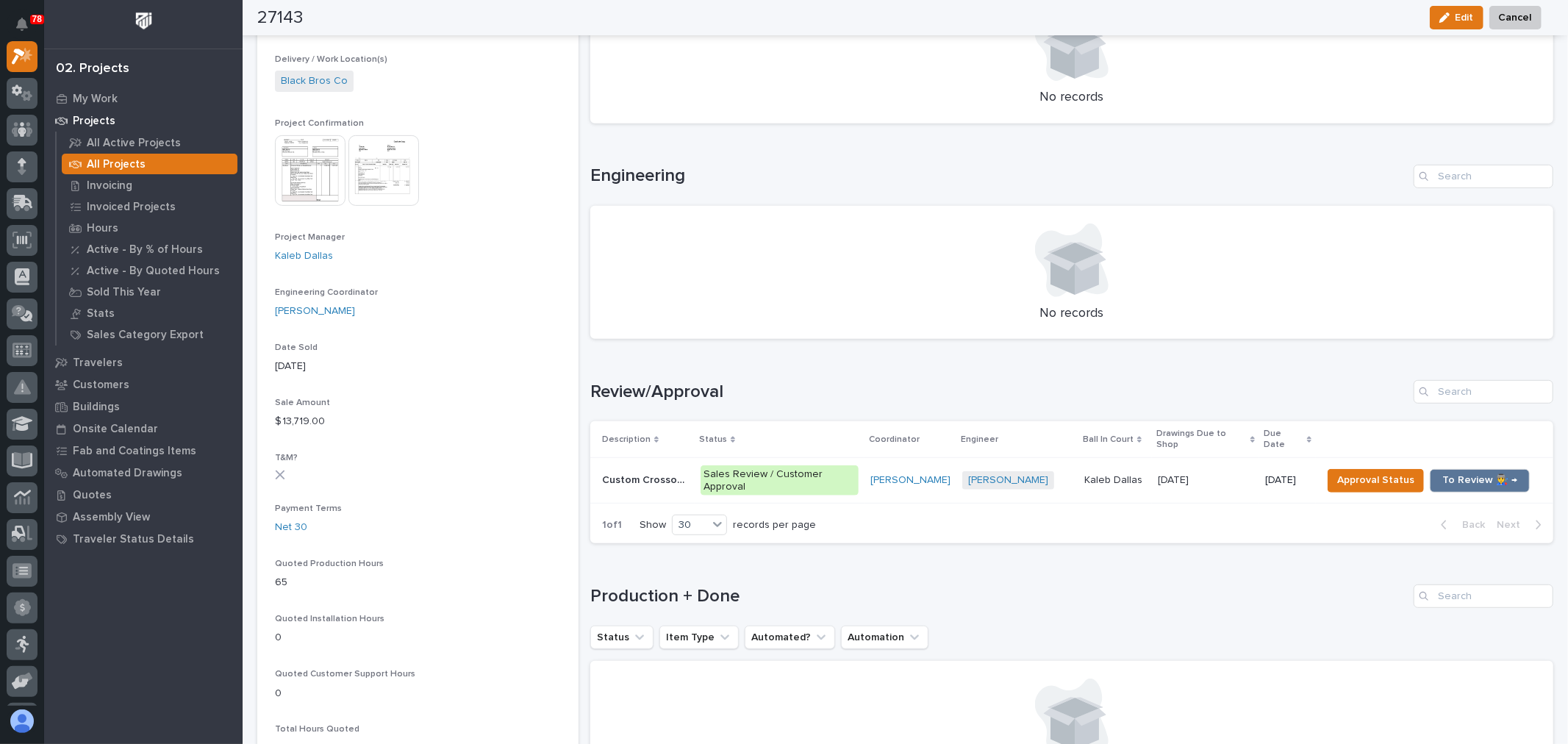
scroll to position [489, 0]
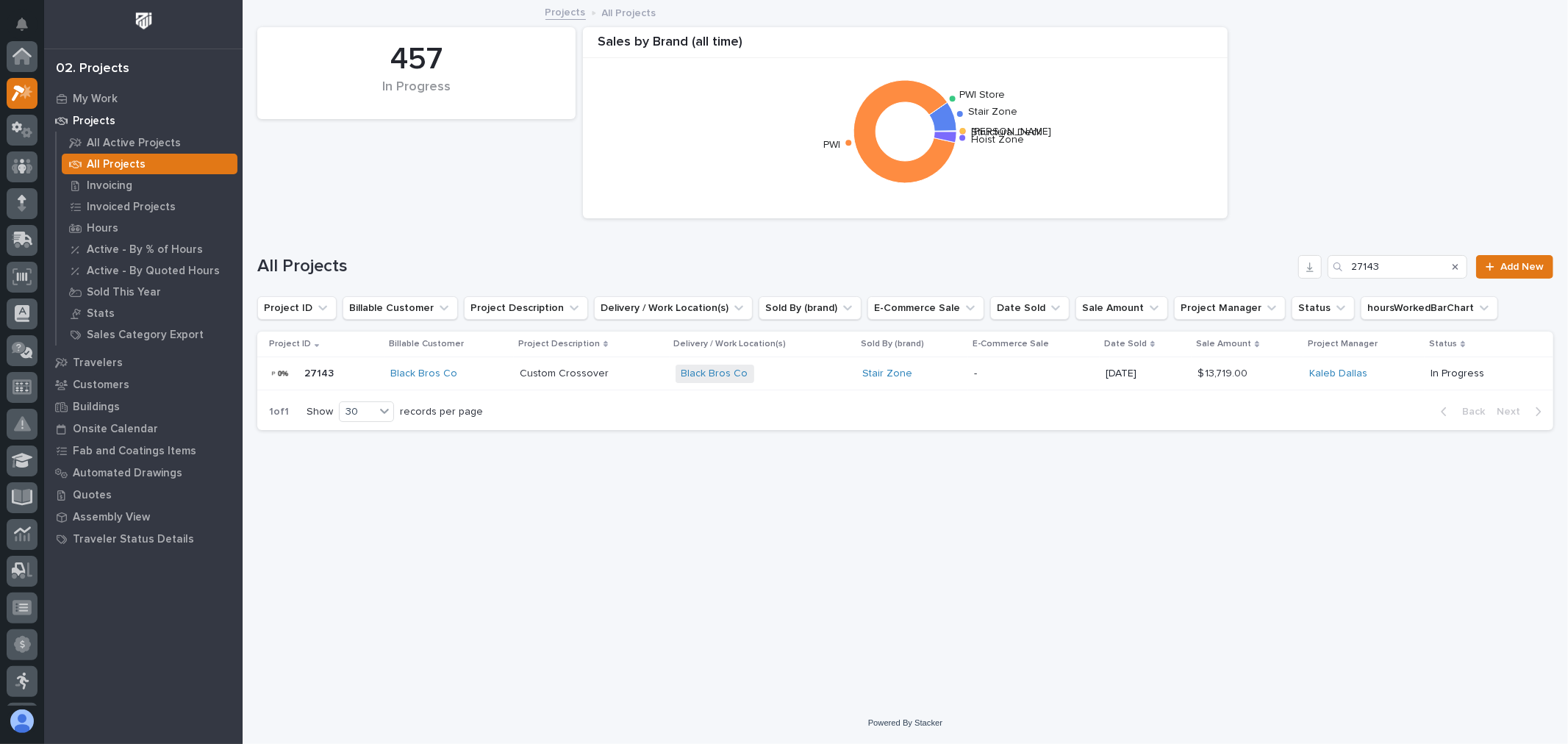
scroll to position [40, 0]
click at [1406, 261] on input "27143" at bounding box center [1398, 266] width 140 height 24
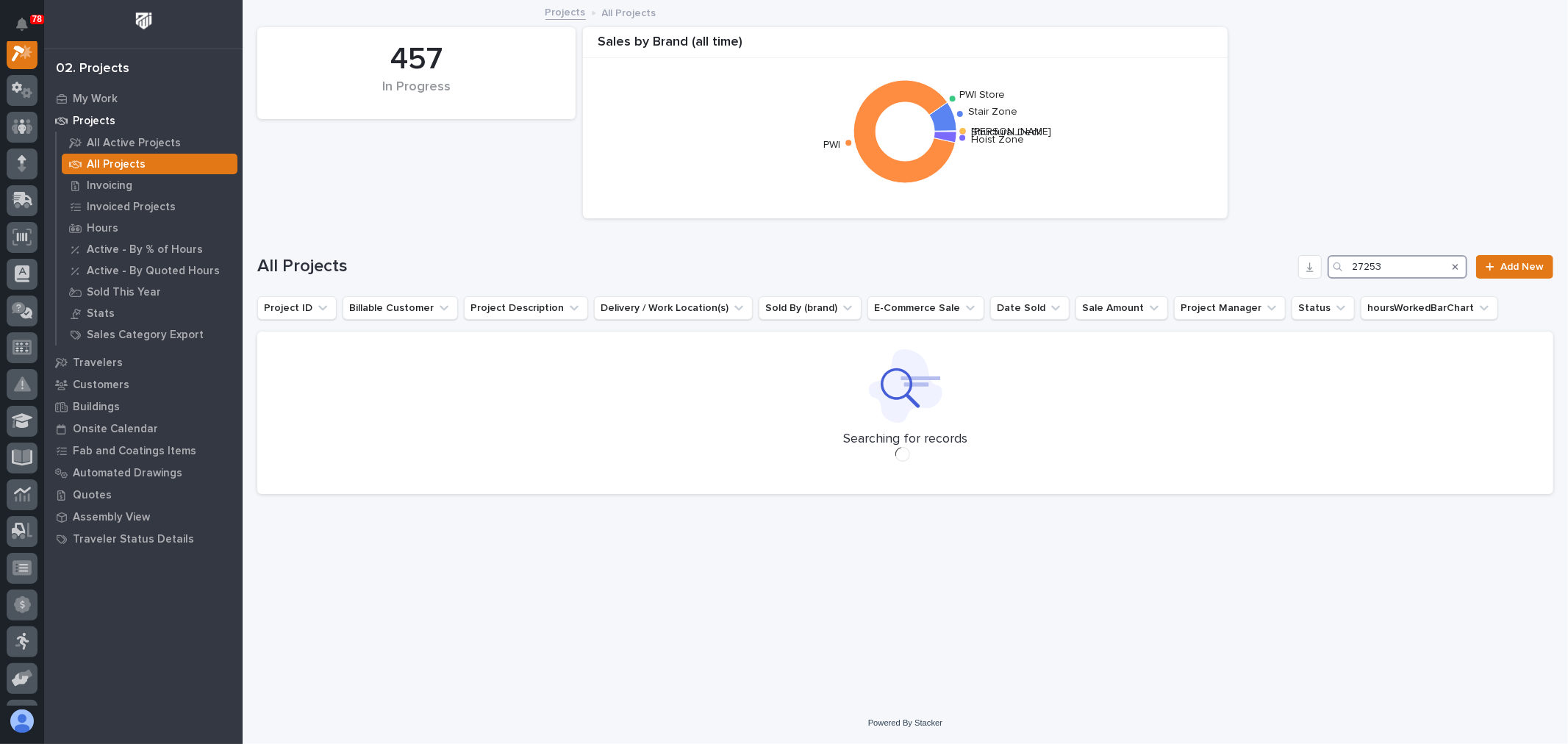
scroll to position [37, 0]
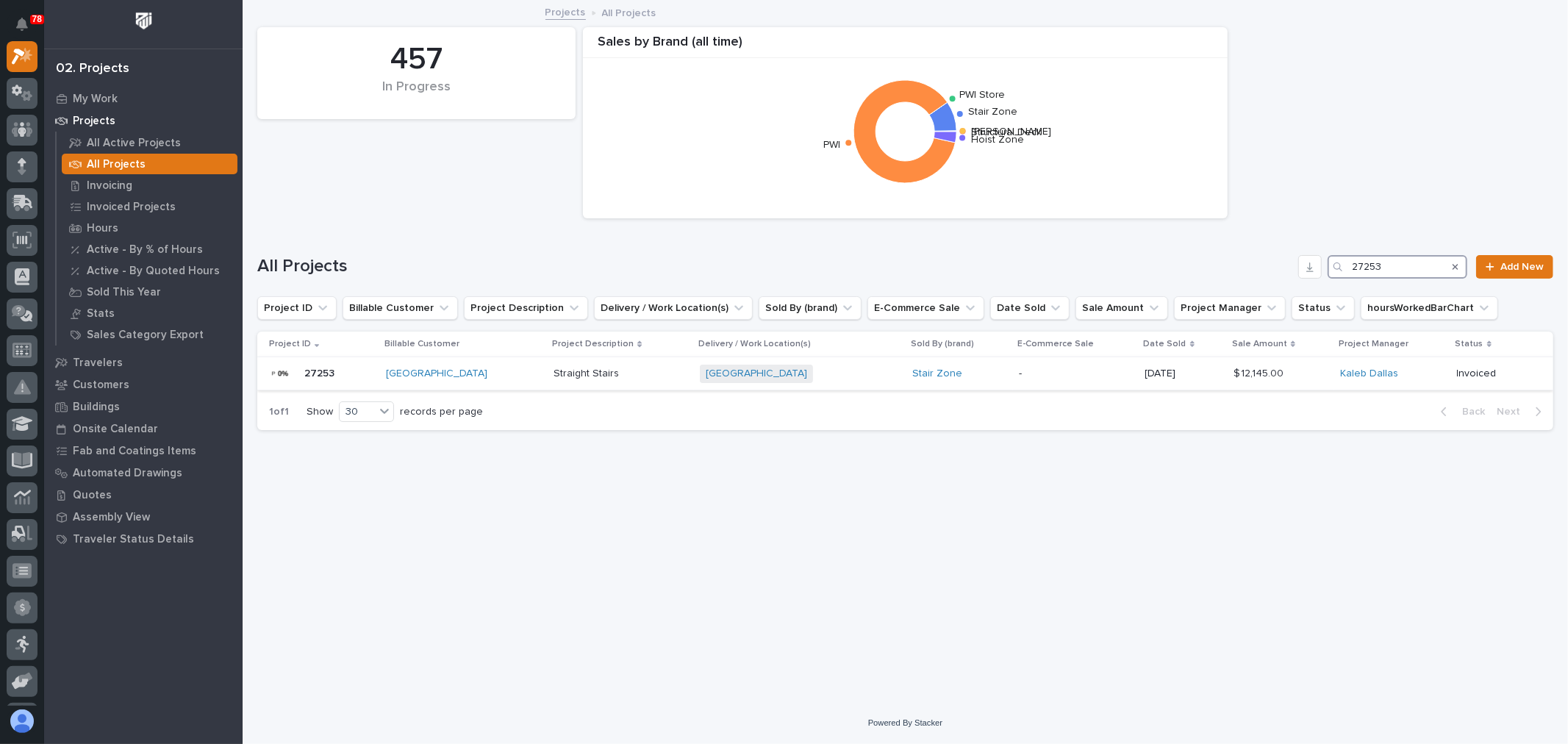
type input "27253"
click at [1069, 378] on p "-" at bounding box center [1075, 373] width 114 height 12
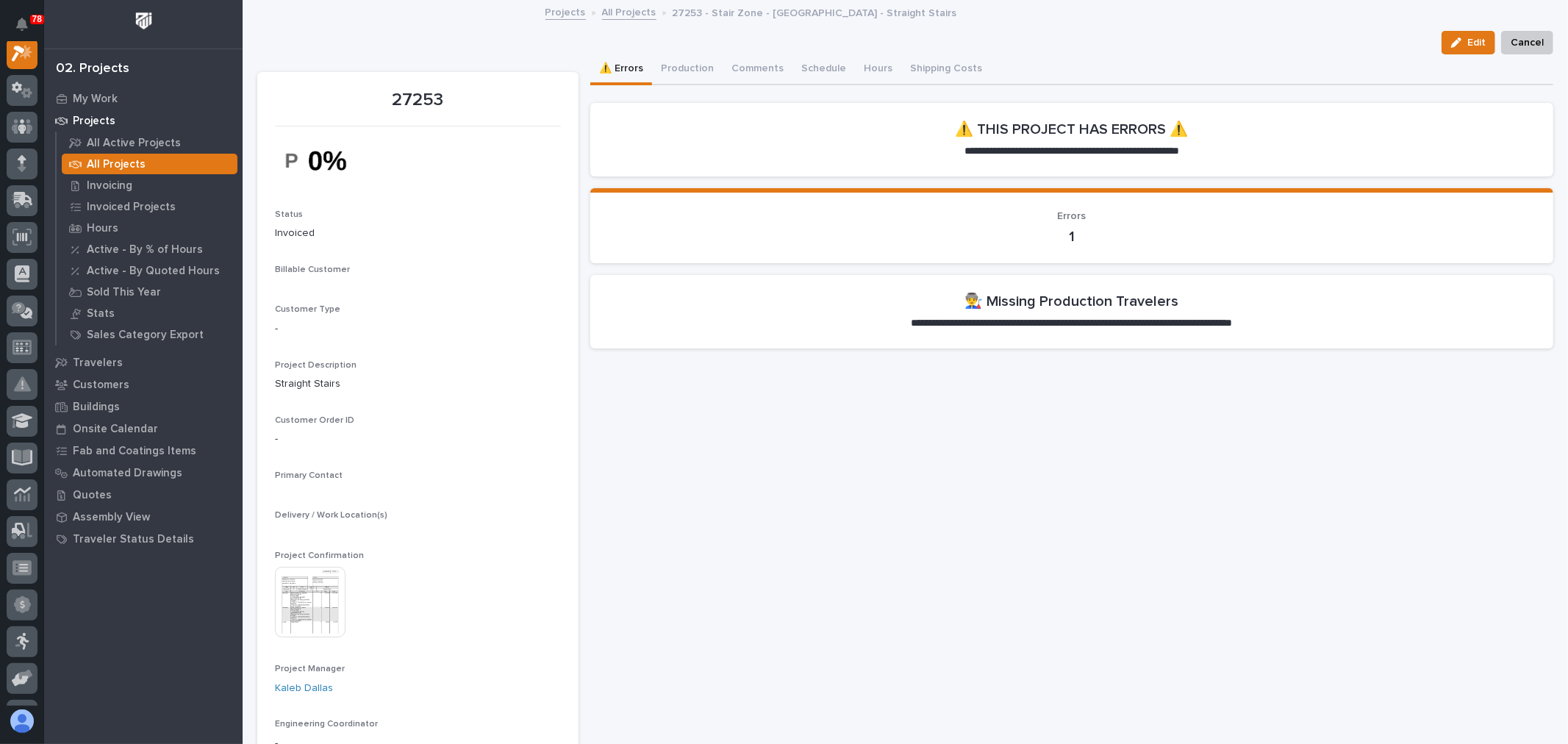
scroll to position [37, 0]
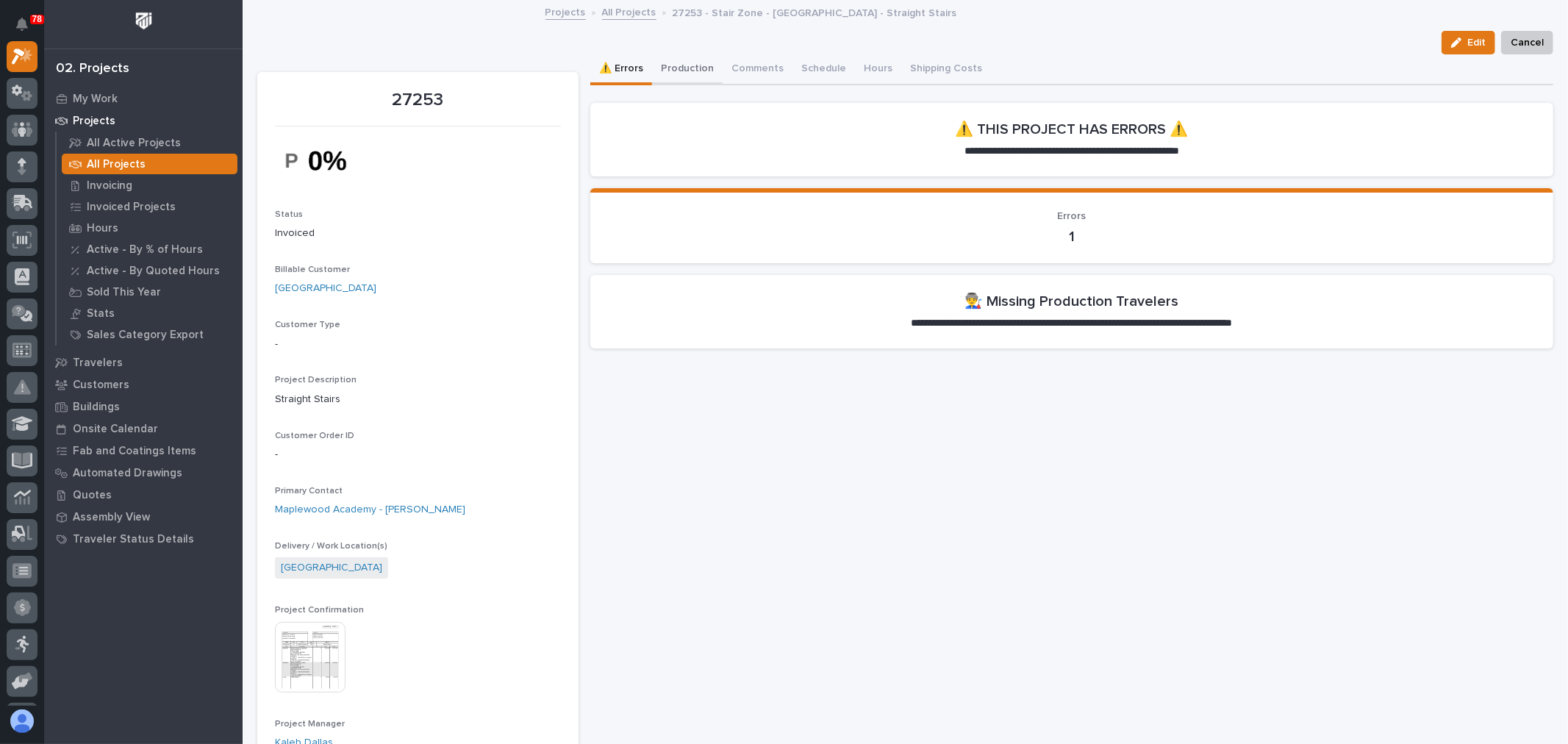
click at [680, 69] on button "Production" at bounding box center [687, 70] width 71 height 31
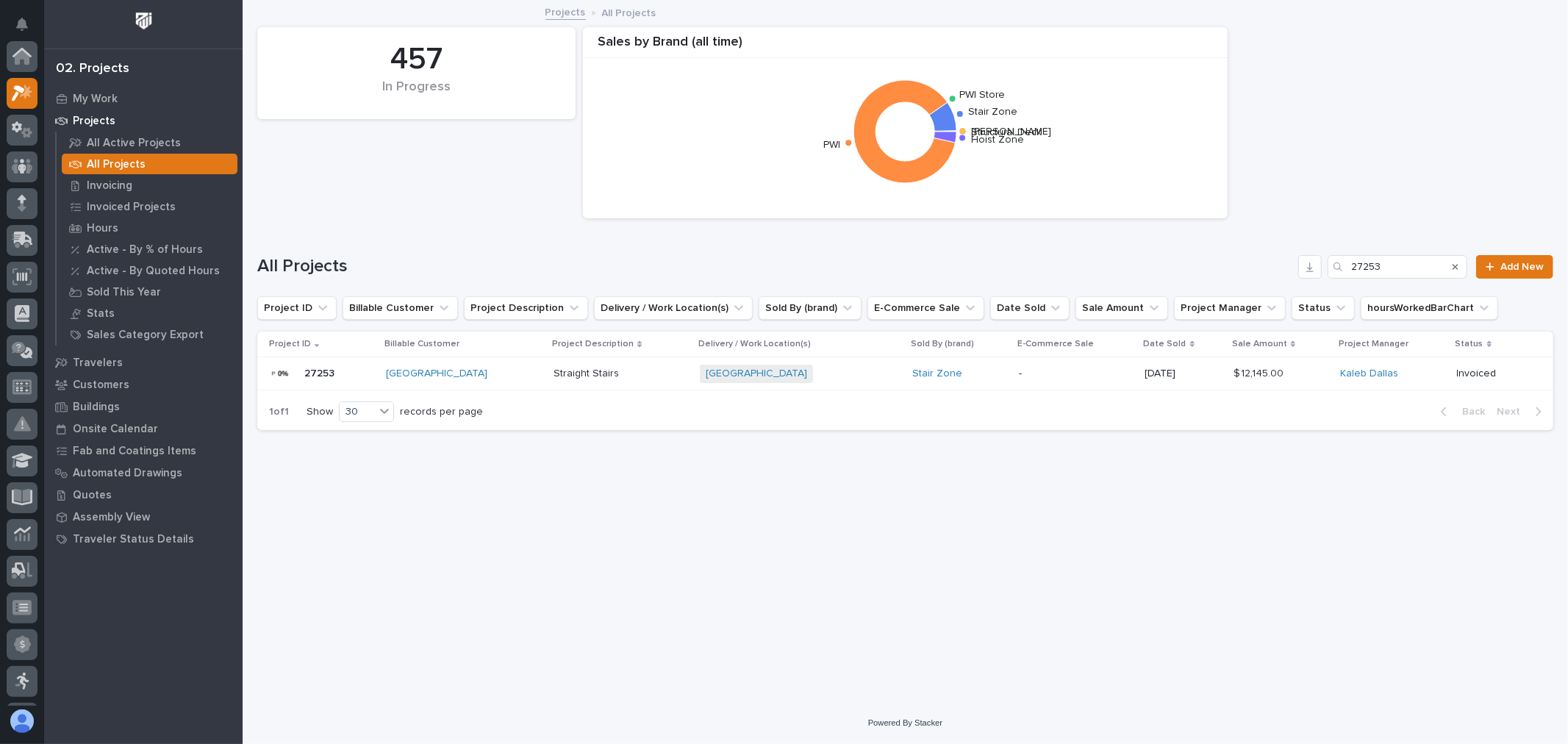
scroll to position [40, 0]
click at [1410, 262] on input "27253" at bounding box center [1398, 266] width 140 height 24
type input "27249"
click at [1061, 376] on p "-" at bounding box center [1076, 373] width 106 height 12
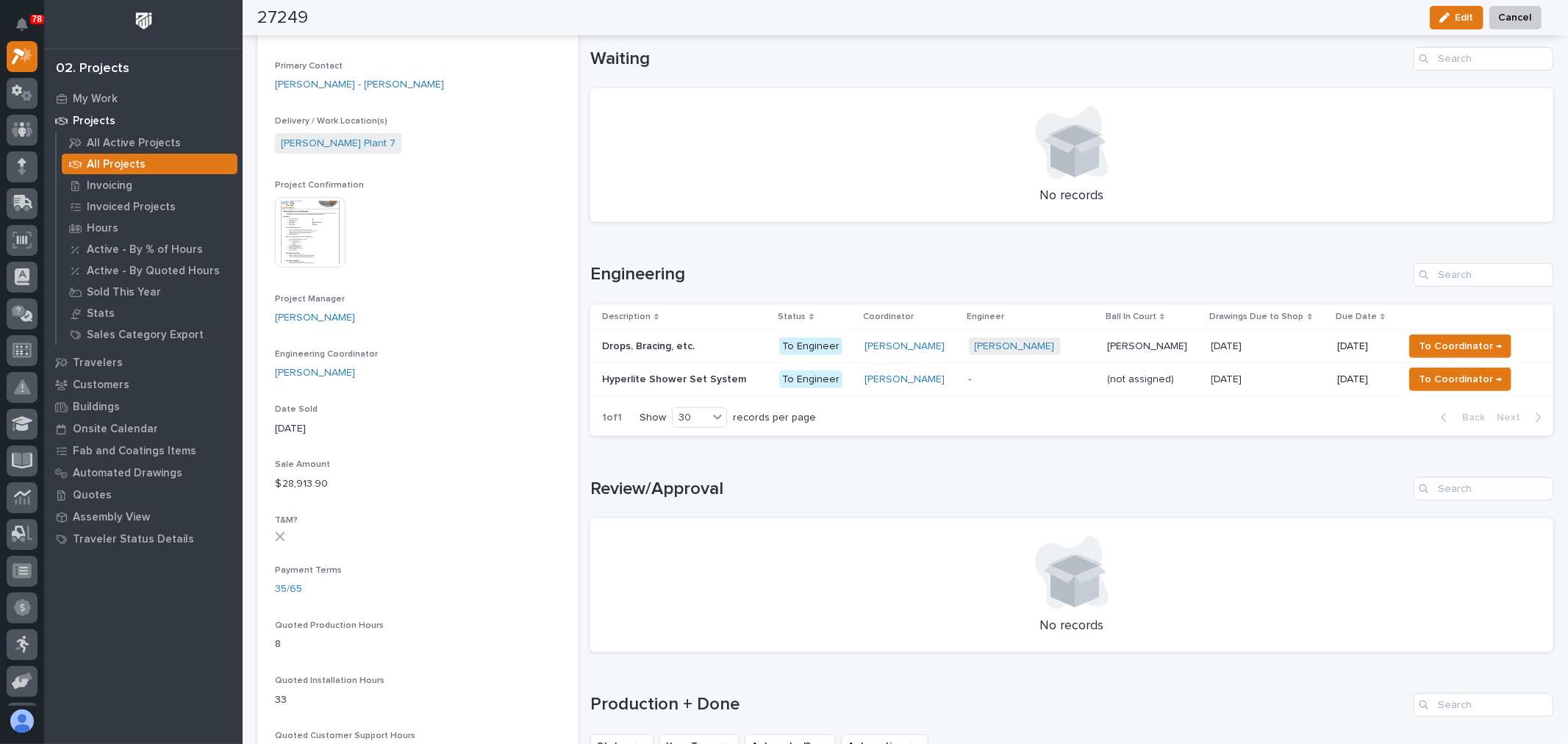
scroll to position [489, 0]
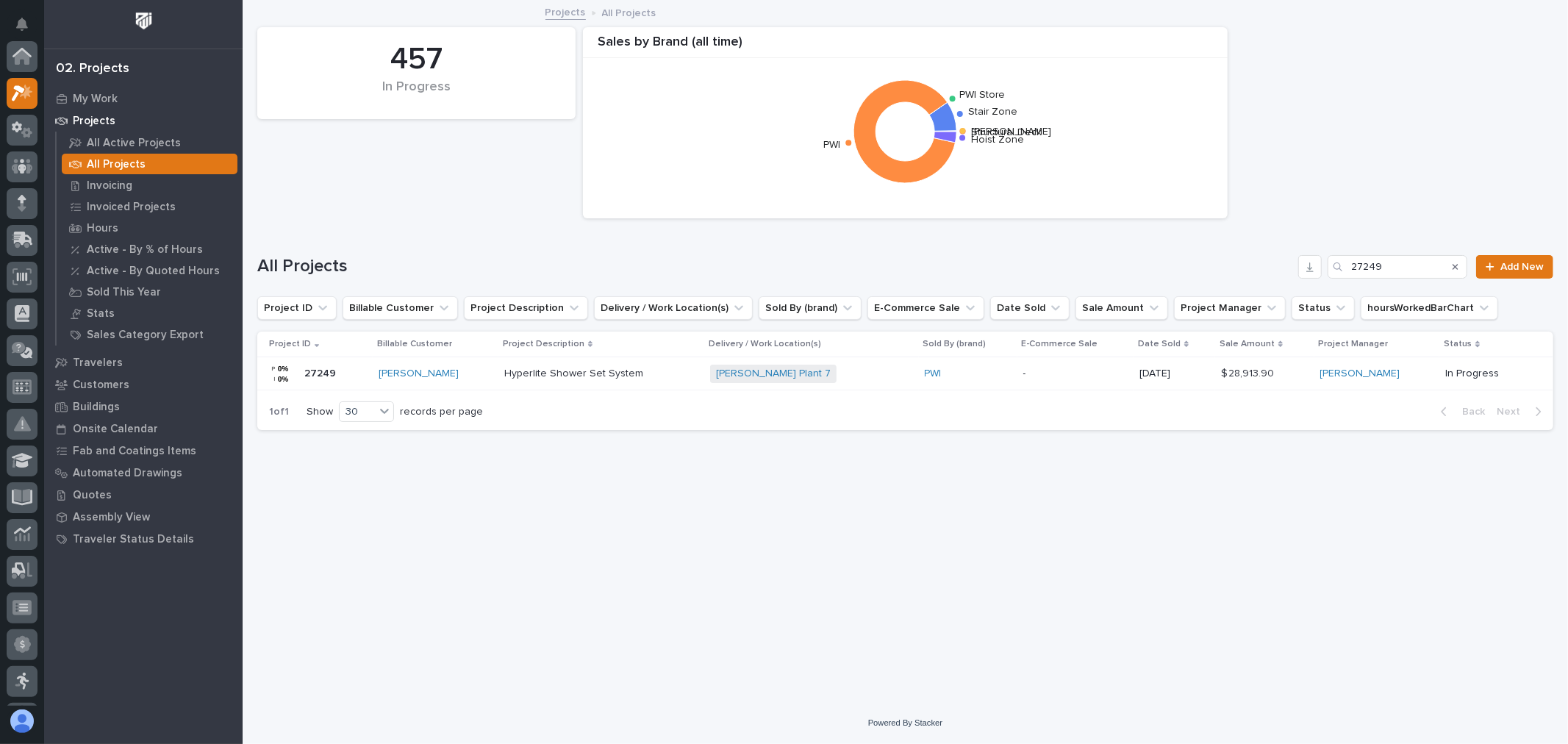
scroll to position [40, 0]
click at [1415, 263] on input "27249" at bounding box center [1398, 266] width 140 height 24
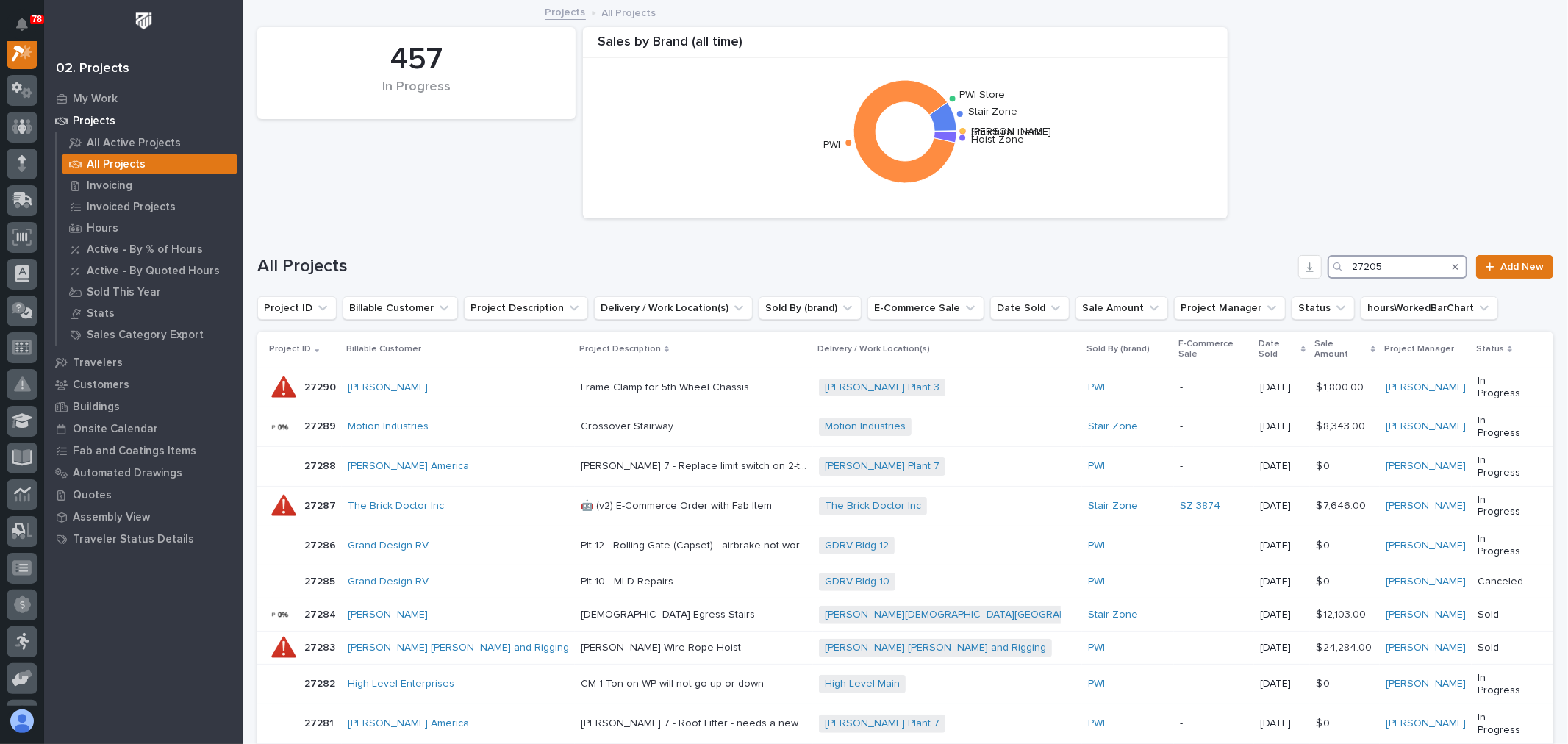
scroll to position [37, 0]
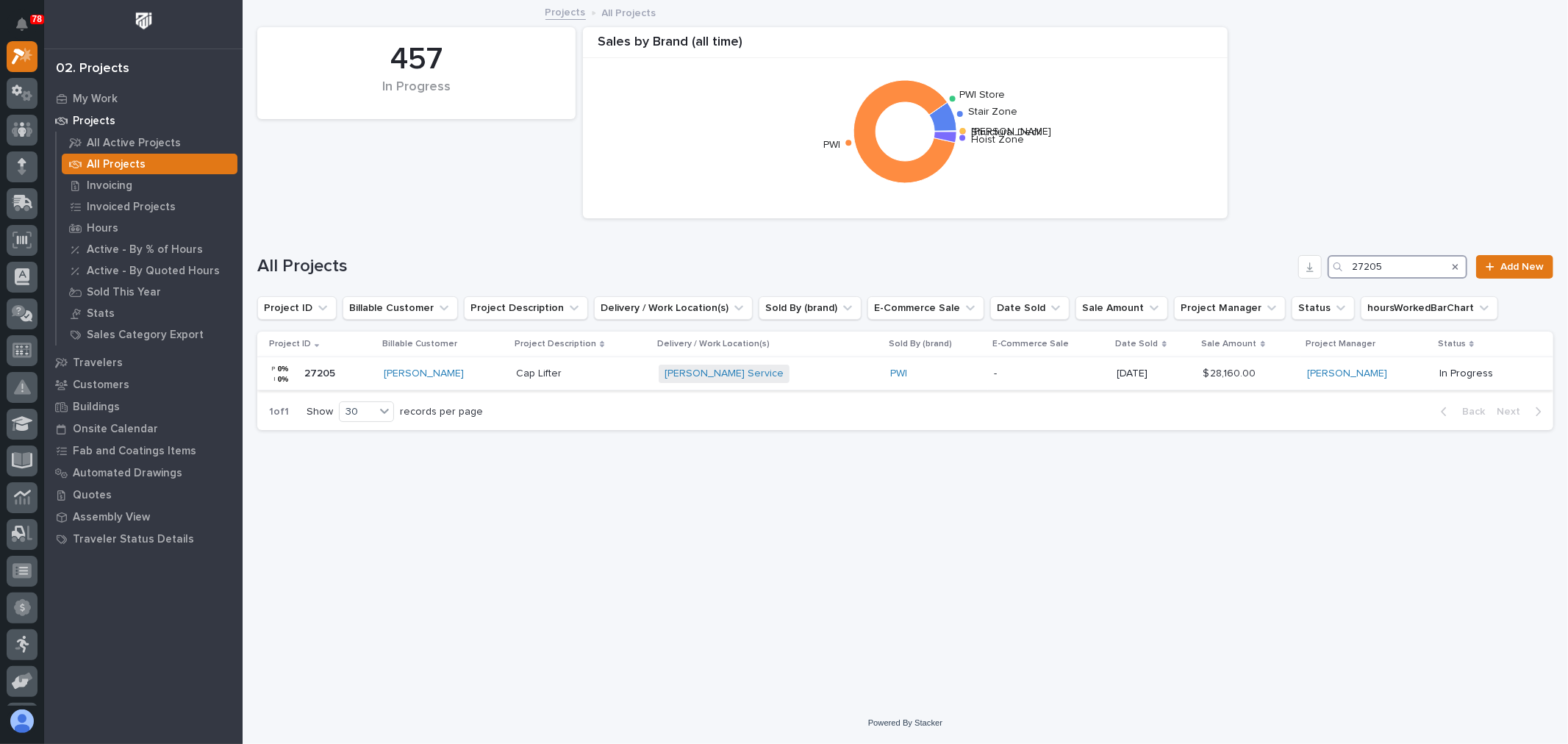
type input "27205"
click at [1044, 364] on div "-" at bounding box center [1049, 372] width 111 height 15
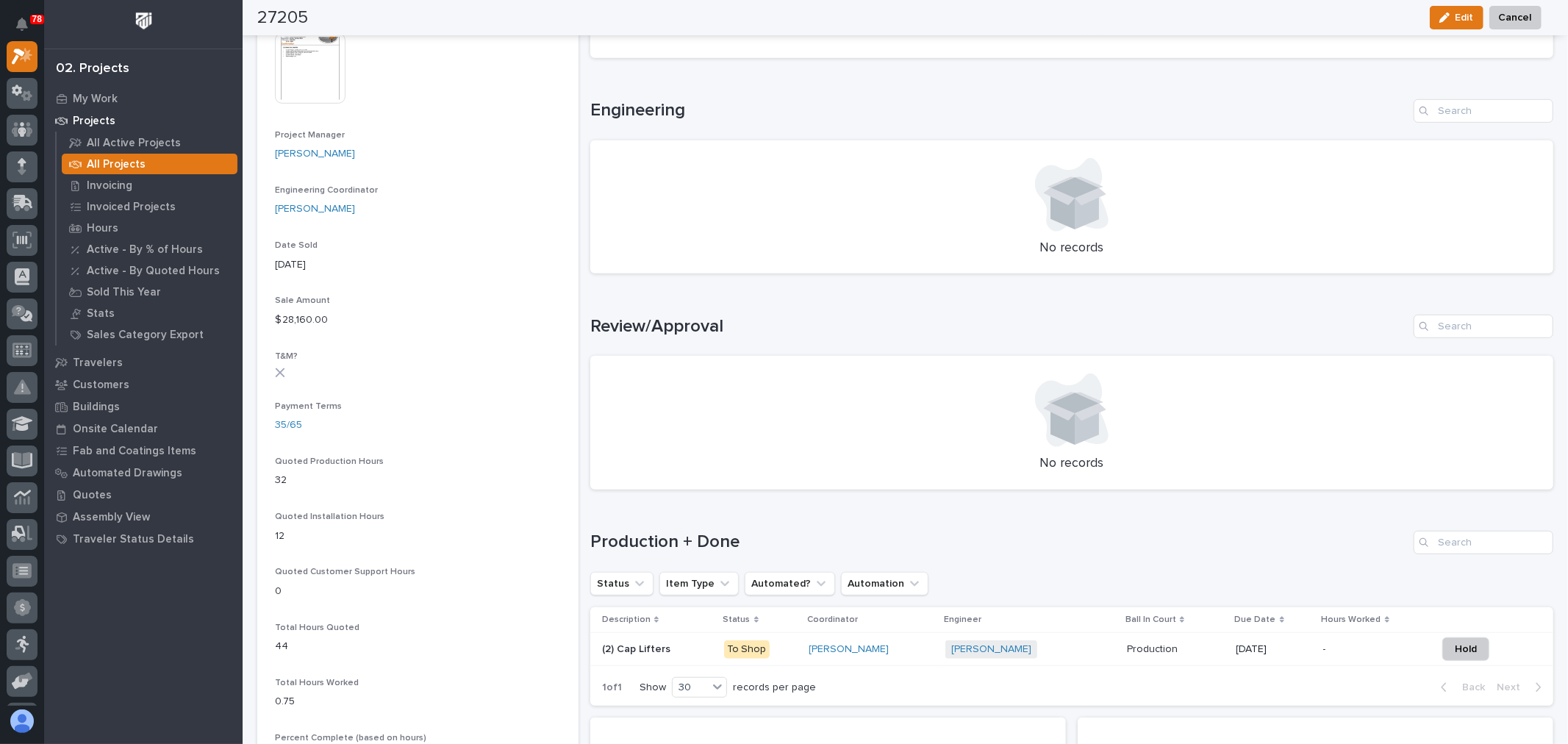
scroll to position [665, 0]
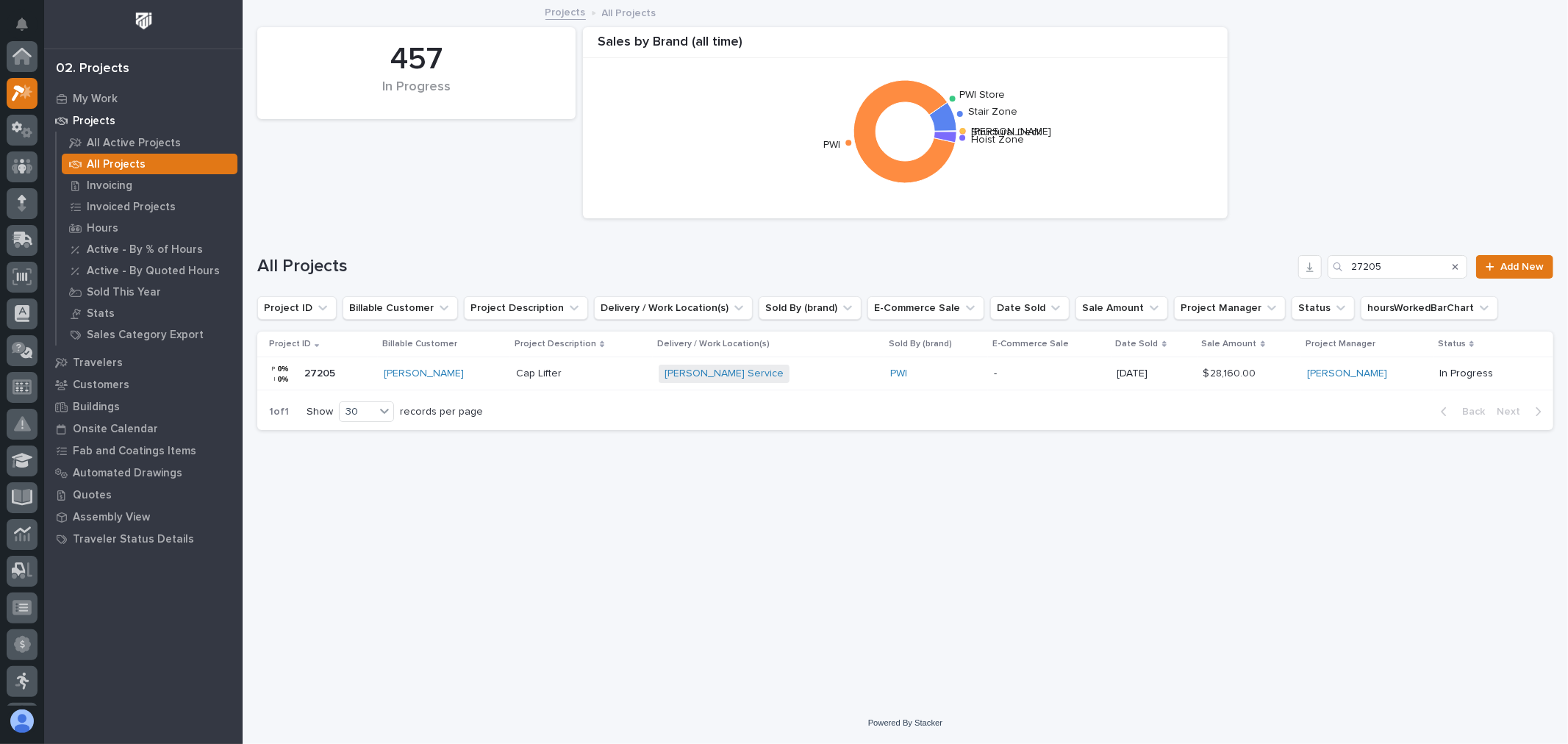
scroll to position [40, 0]
click at [1430, 262] on input "27205" at bounding box center [1398, 266] width 140 height 24
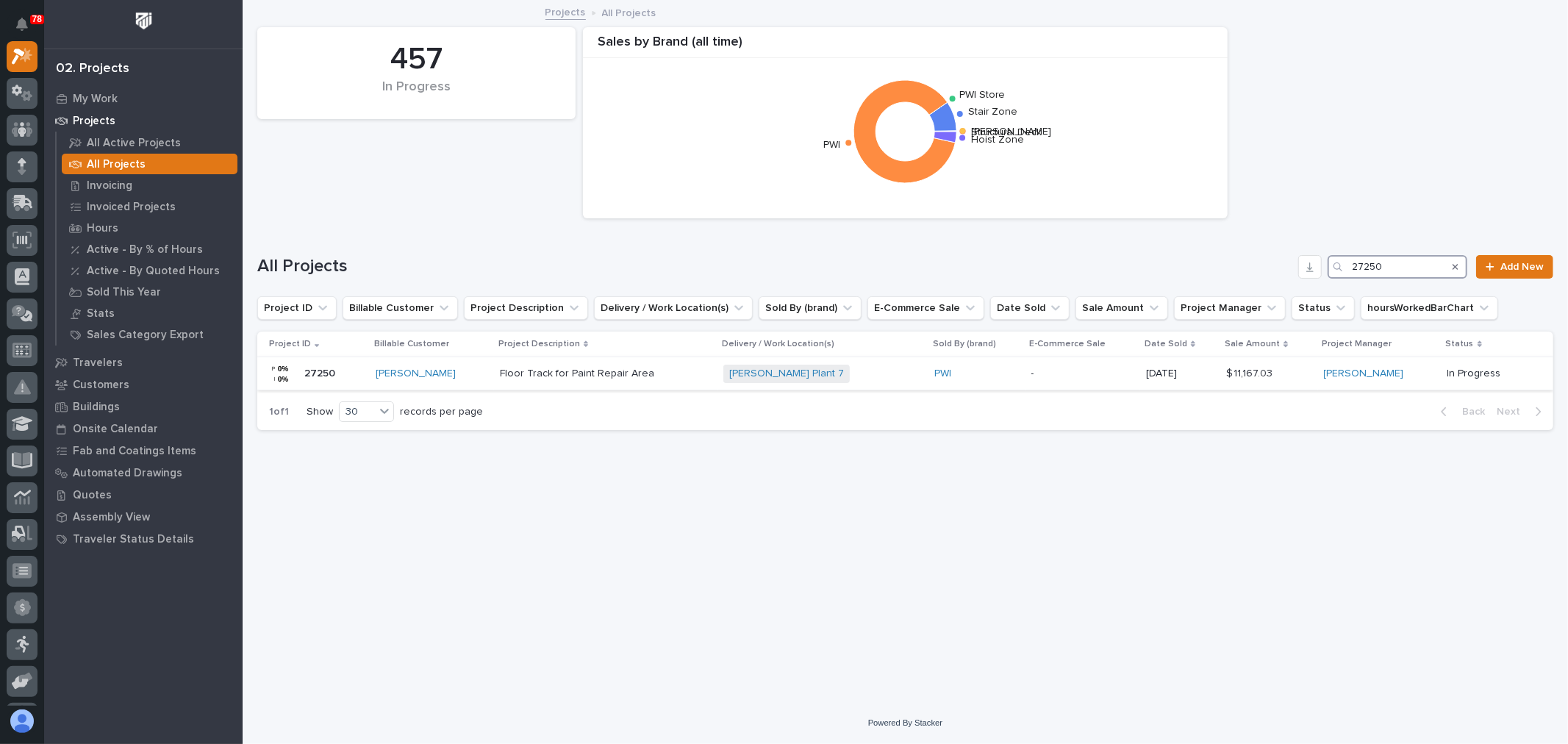
type input "27250"
click at [677, 368] on p at bounding box center [605, 373] width 212 height 12
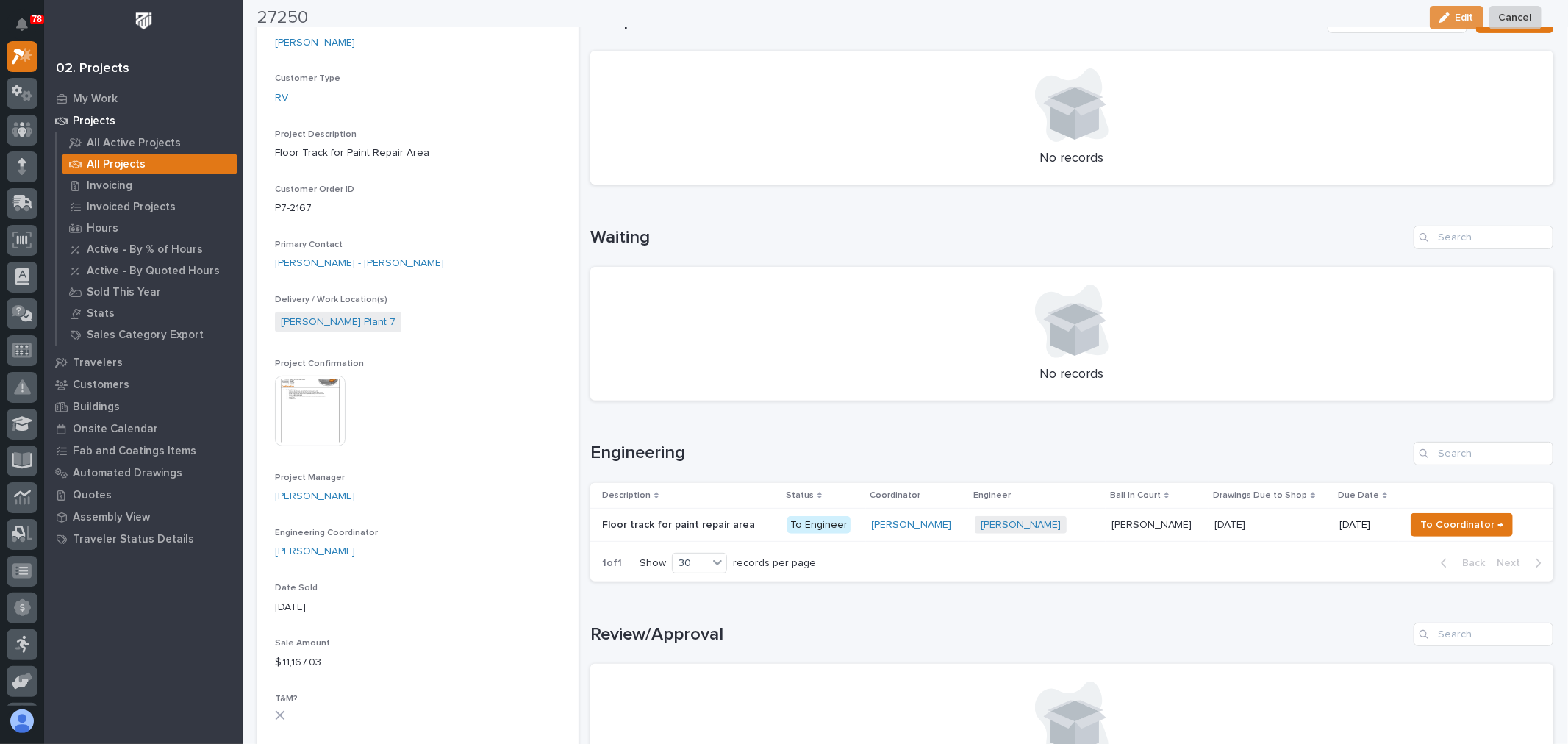
scroll to position [326, 0]
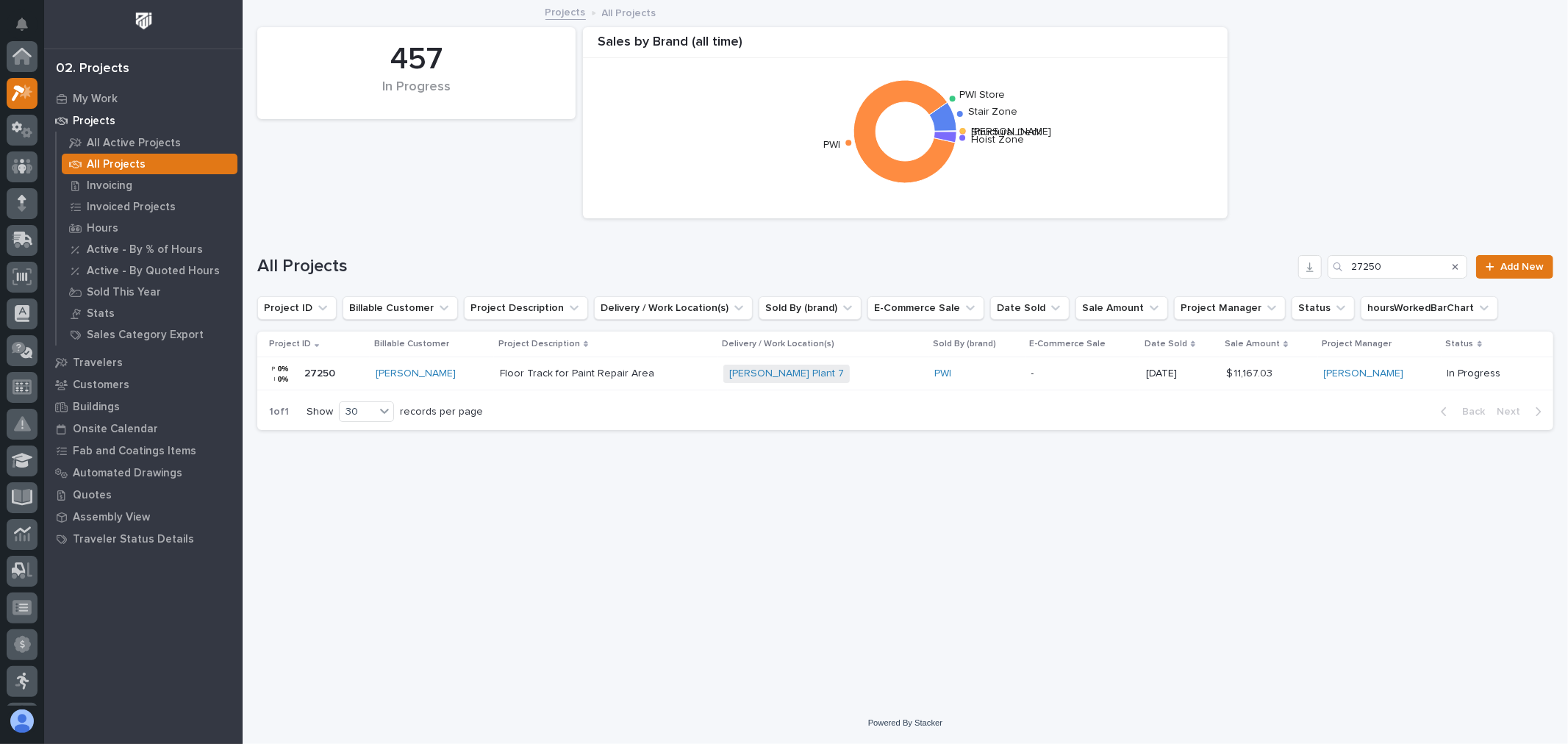
scroll to position [40, 0]
click at [1437, 261] on input "27250" at bounding box center [1398, 266] width 140 height 24
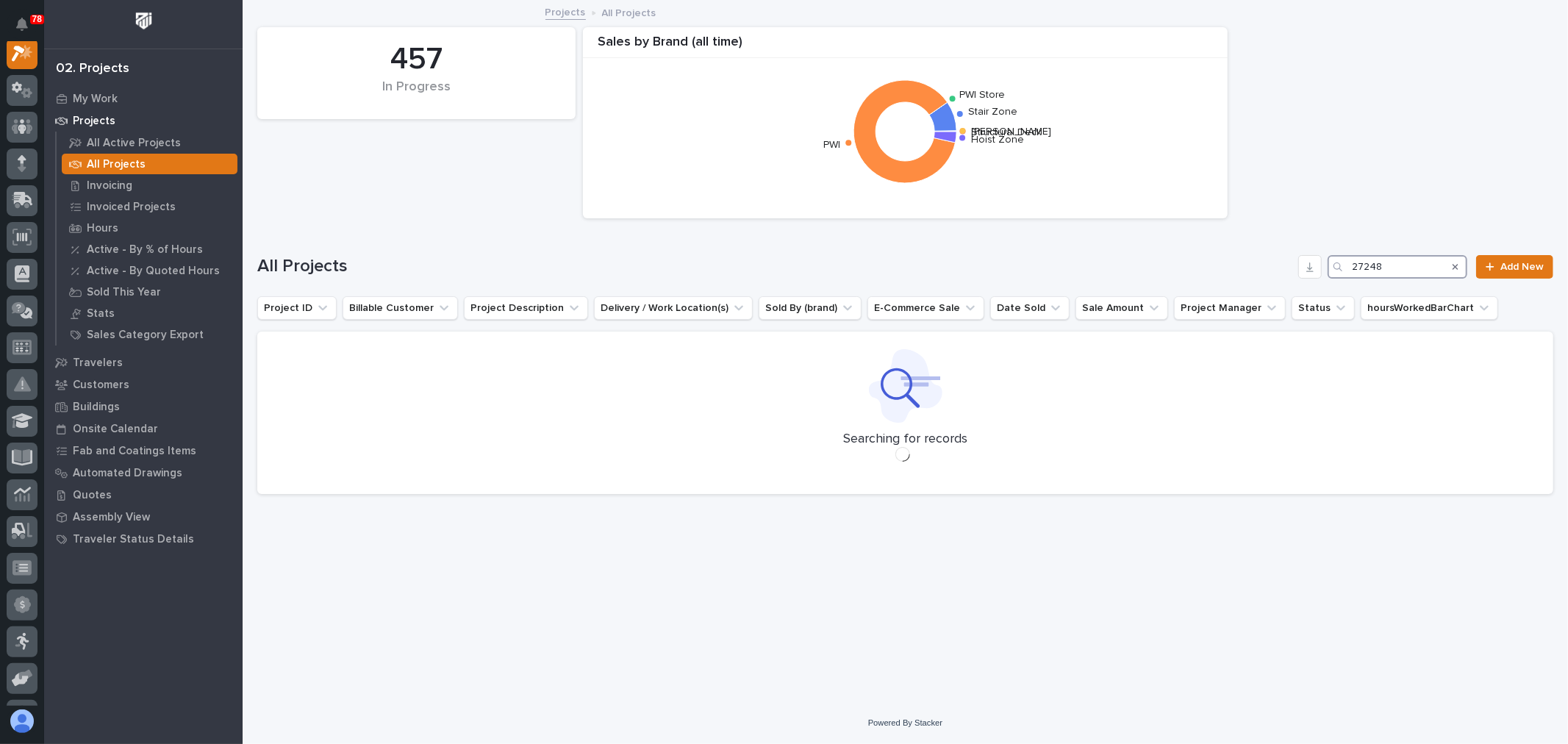
scroll to position [37, 0]
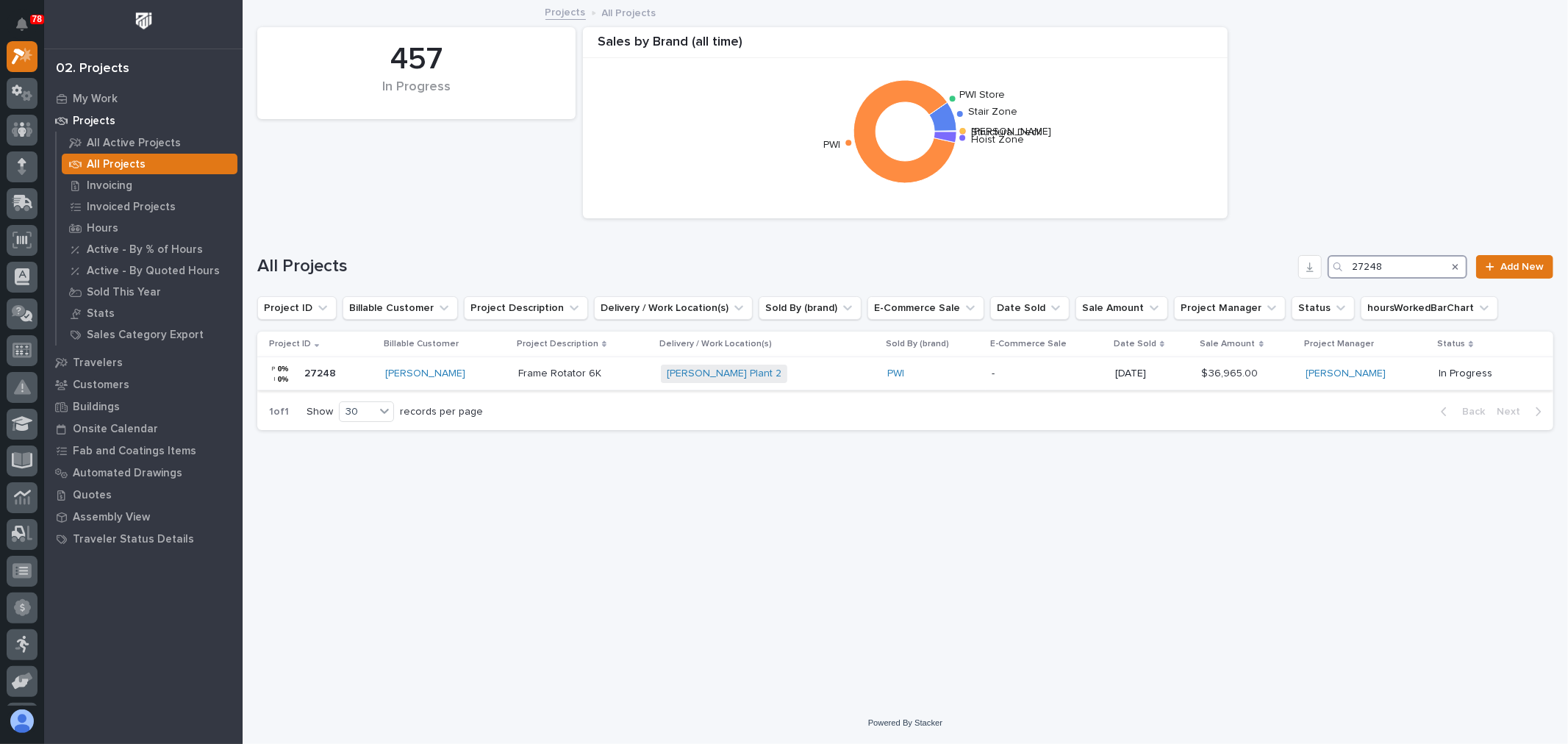
type input "27248"
click at [1033, 383] on div "-" at bounding box center [1048, 374] width 112 height 24
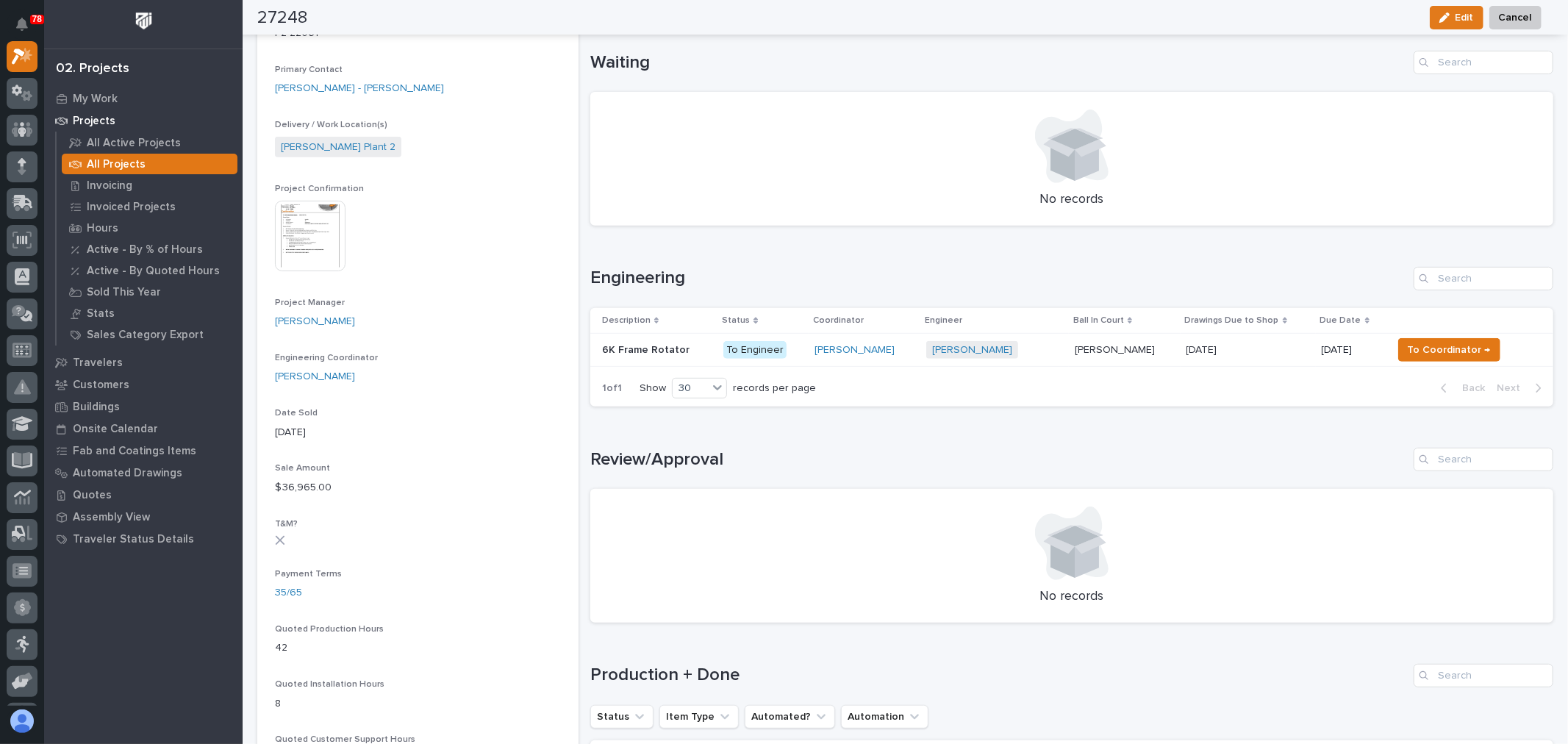
scroll to position [489, 0]
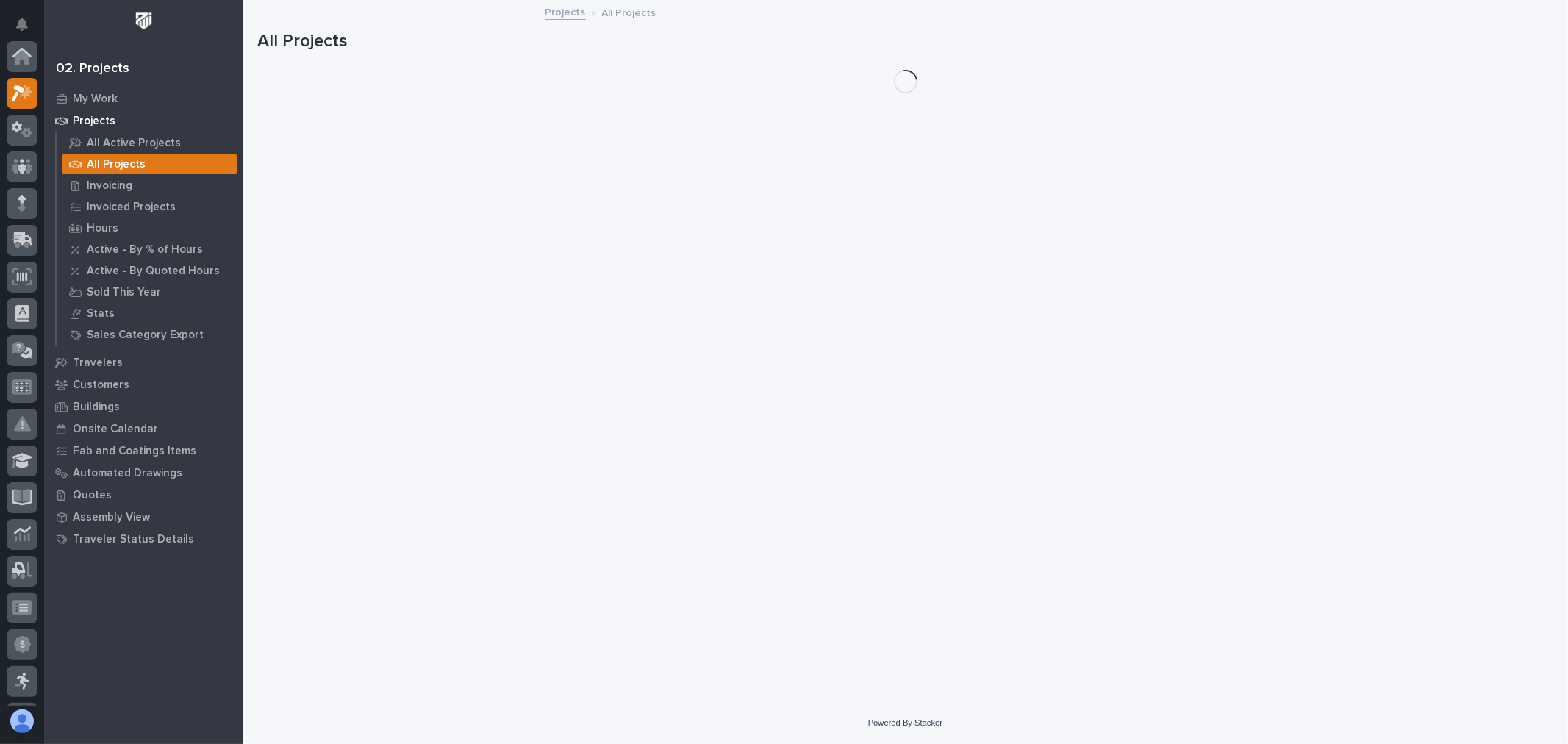
scroll to position [40, 0]
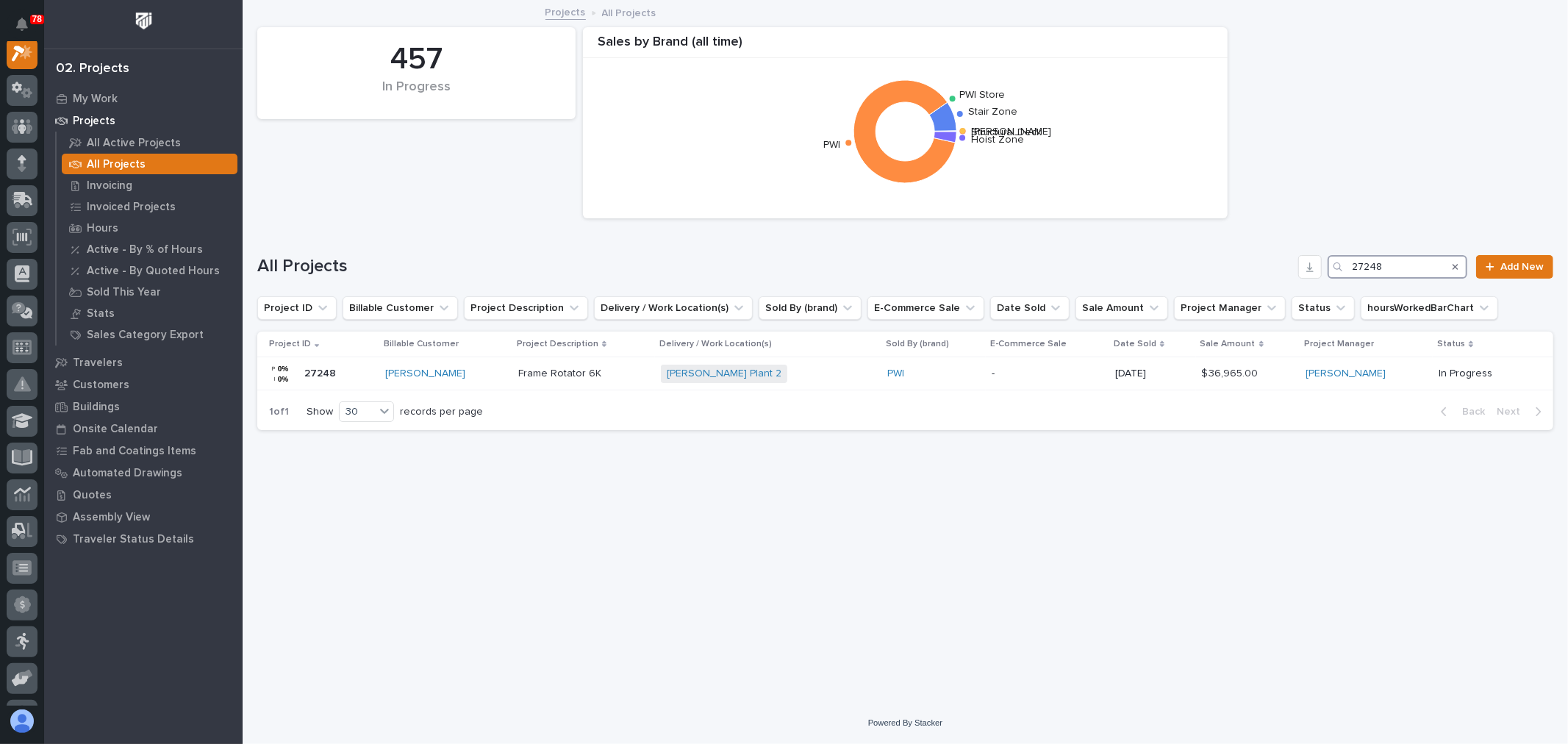
click at [1423, 262] on input "27248" at bounding box center [1398, 266] width 140 height 24
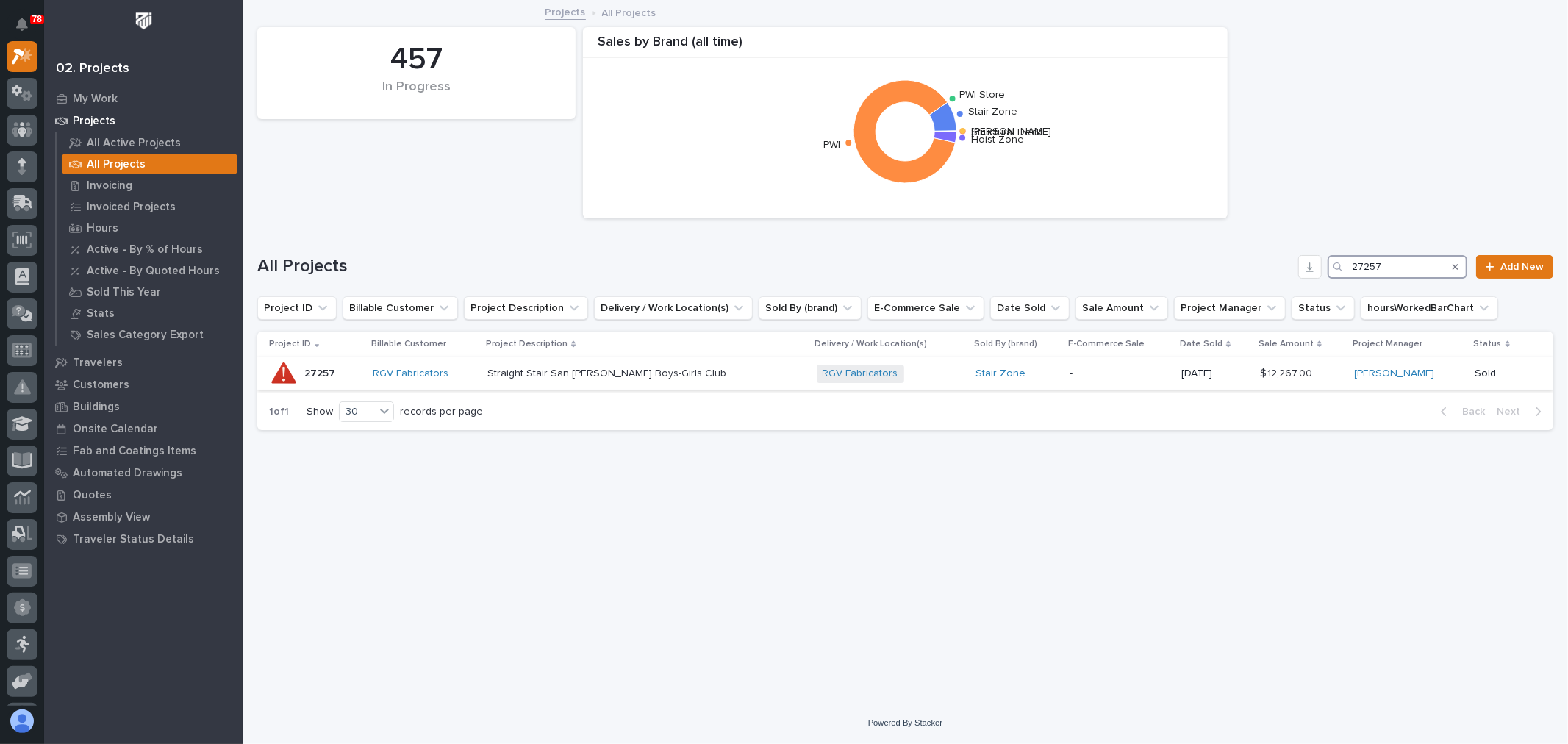
type input "27257"
click at [1034, 376] on div "Stair Zone" at bounding box center [1016, 373] width 82 height 12
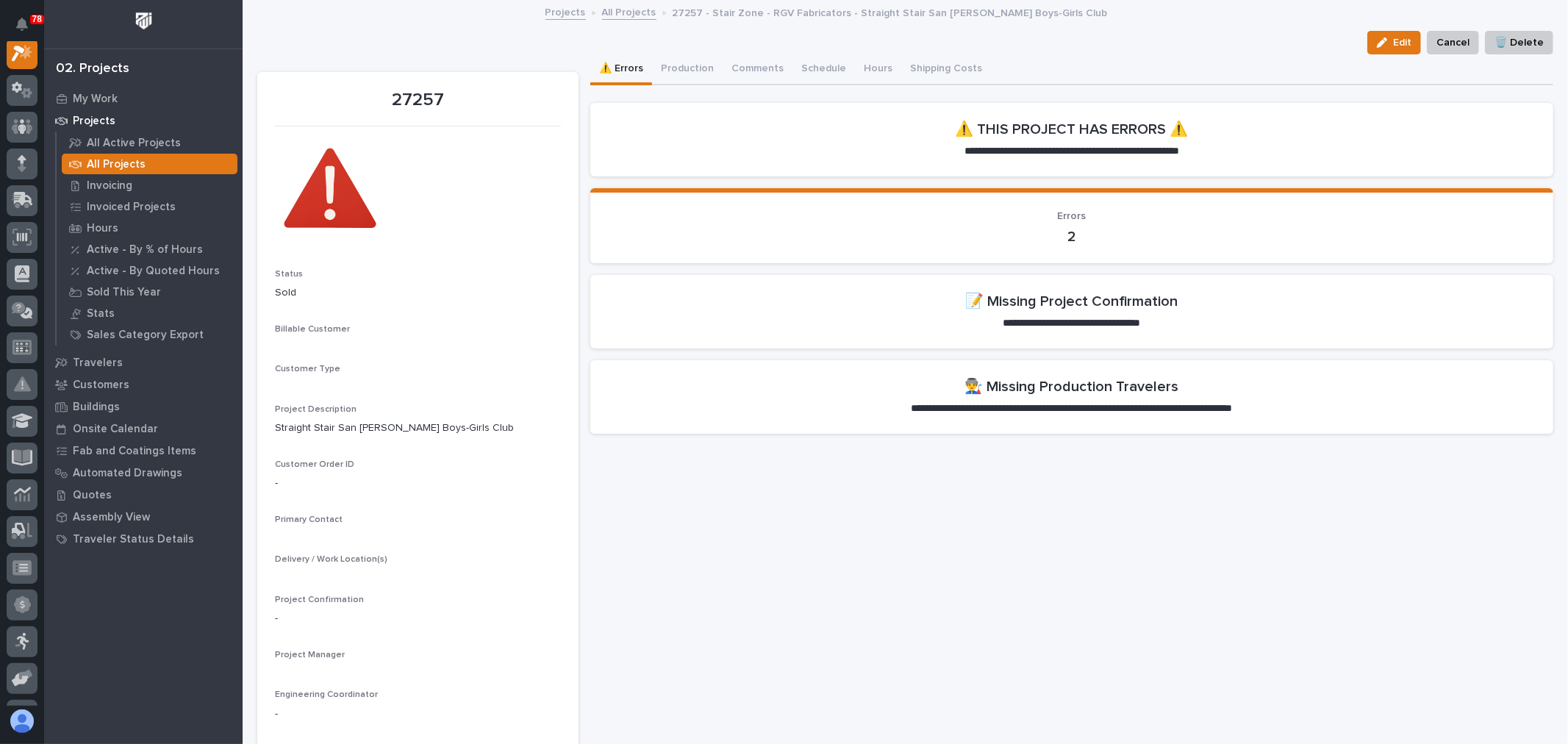
scroll to position [37, 0]
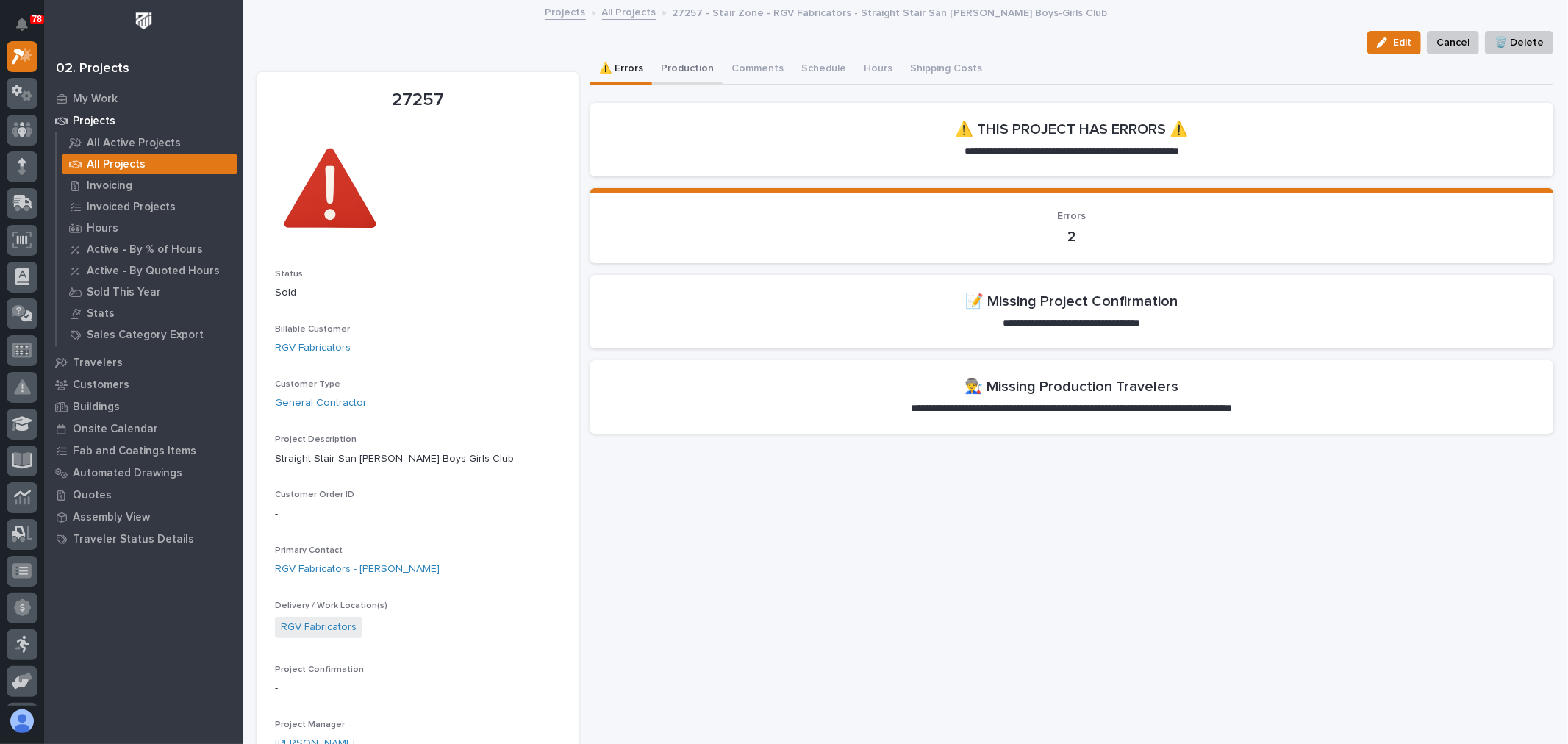
click at [685, 68] on button "Production" at bounding box center [687, 70] width 71 height 31
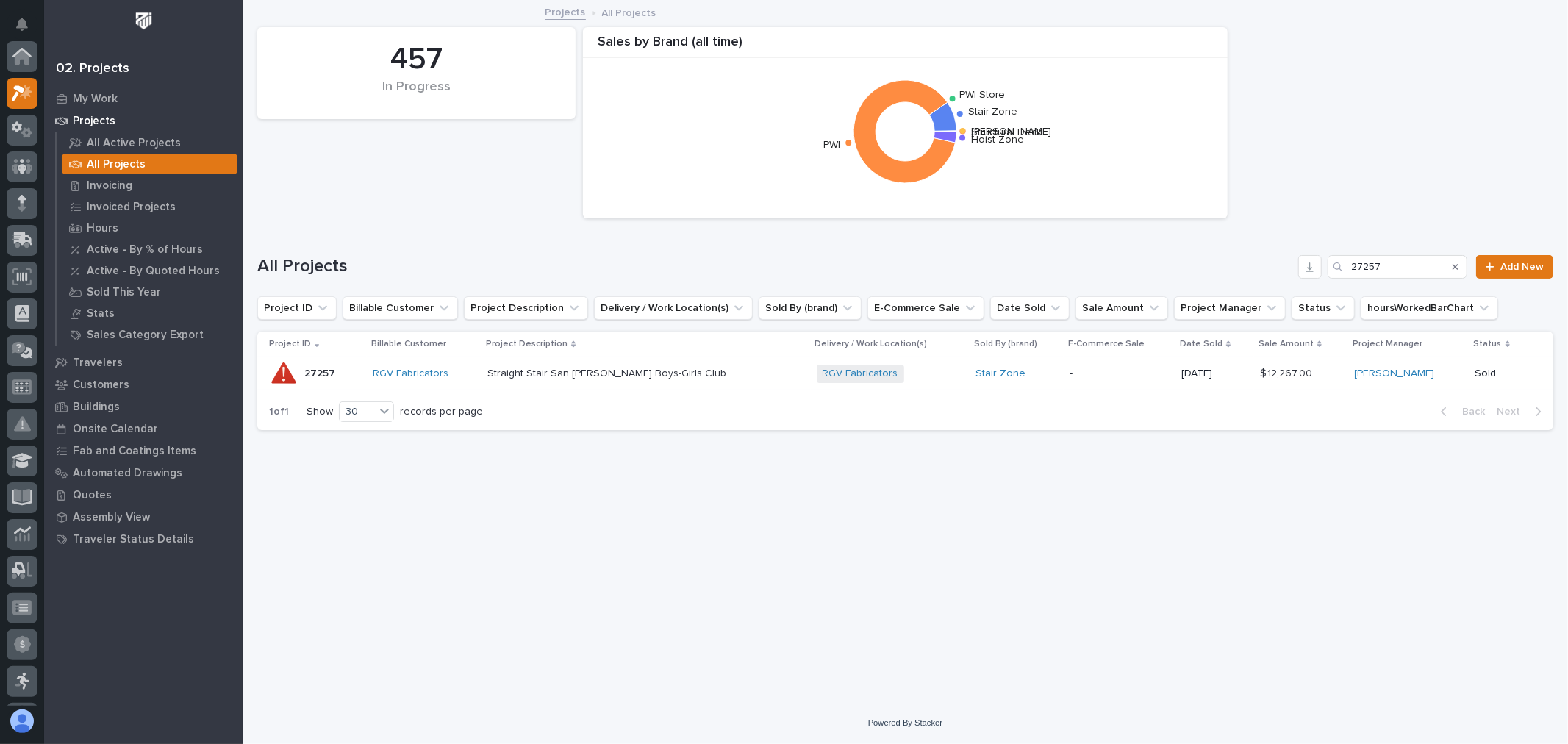
scroll to position [40, 0]
click at [1424, 266] on input "27257" at bounding box center [1398, 266] width 140 height 24
click at [1434, 261] on input "27257" at bounding box center [1398, 266] width 140 height 24
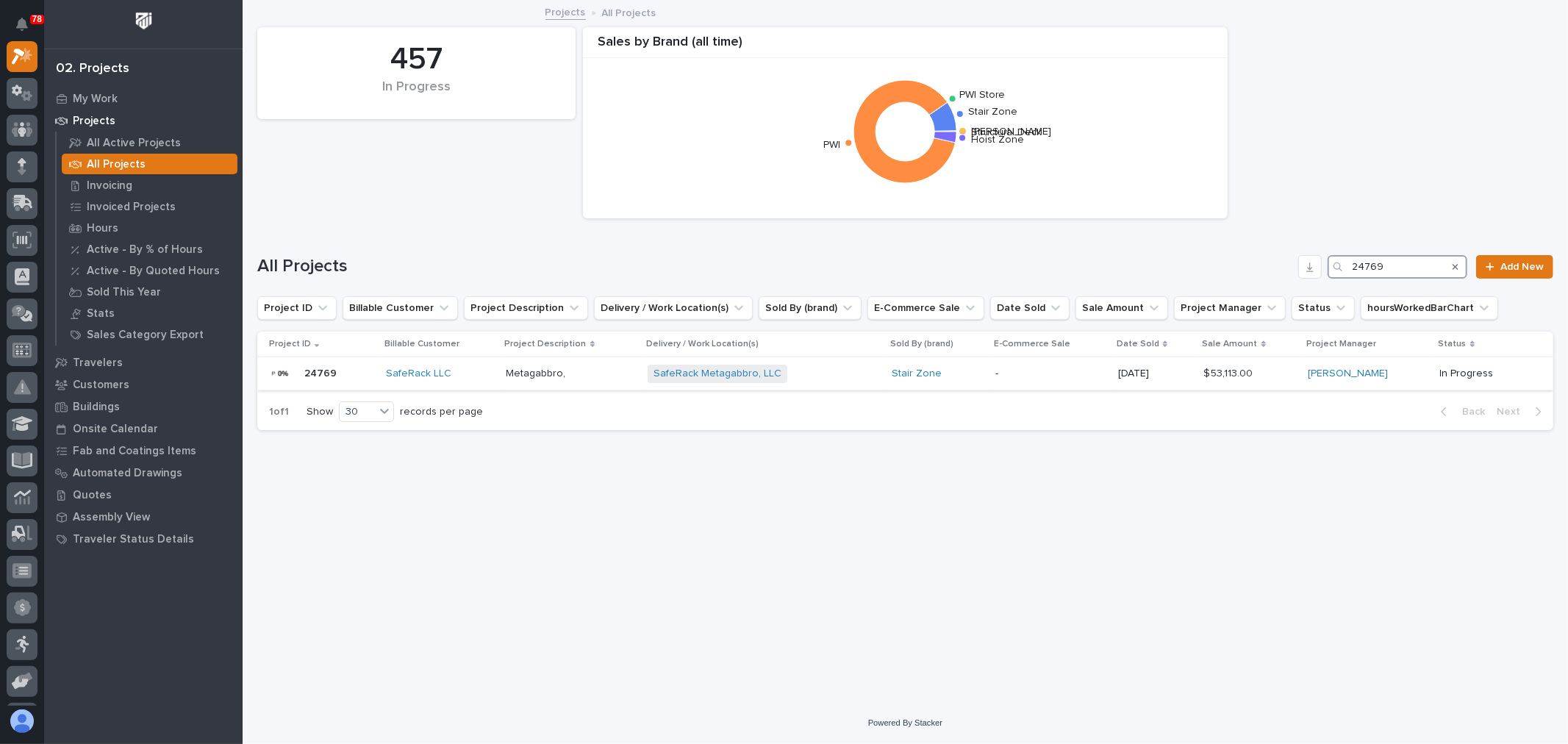
type input "24769"
click at [825, 377] on div "SafeRack Metagabbro, LLC + 0" at bounding box center [764, 373] width 232 height 19
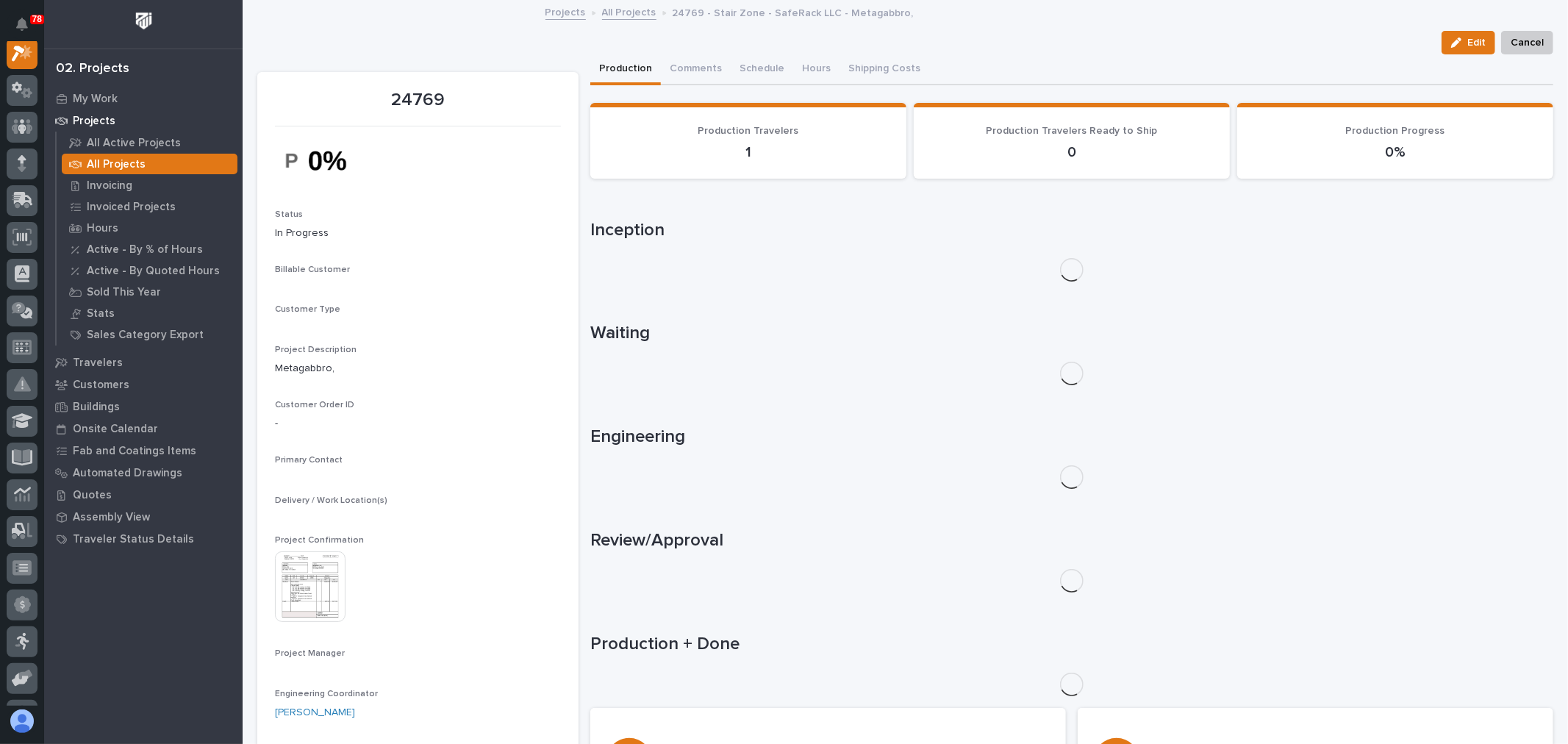
scroll to position [37, 0]
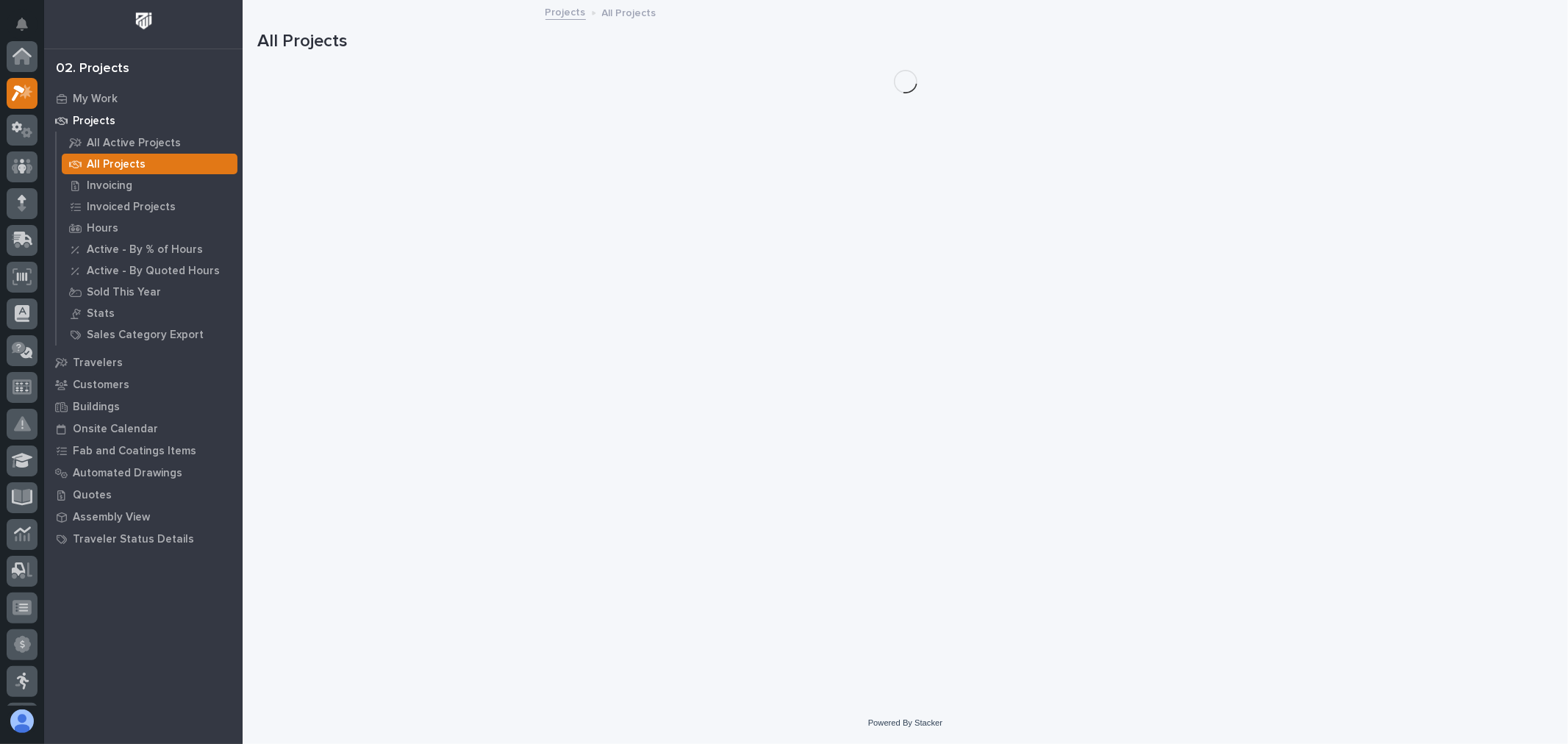
scroll to position [40, 0]
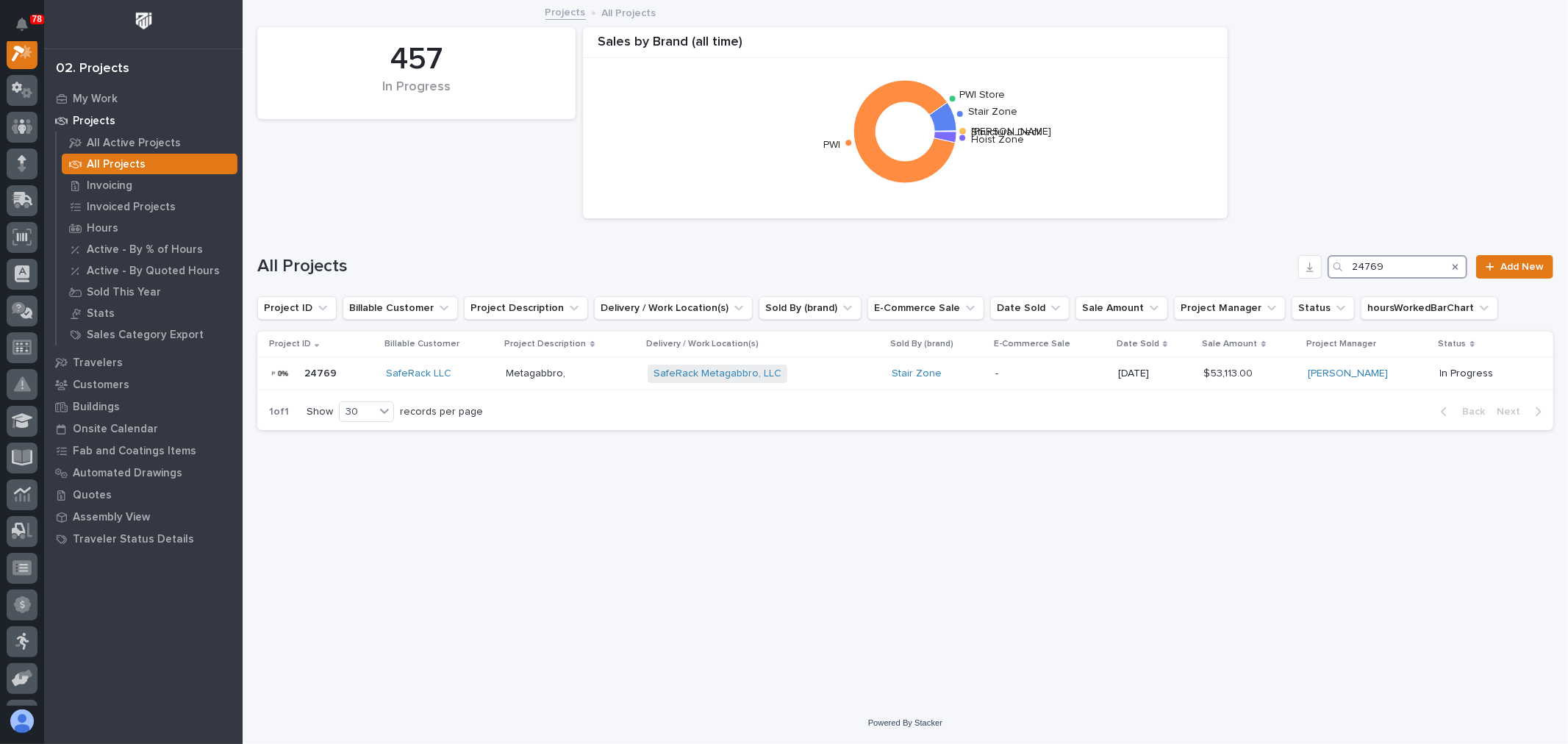
click at [1405, 261] on input "24769" at bounding box center [1398, 266] width 140 height 24
type input "27254"
click at [868, 371] on div "Landmark Builders S & H Metals + 0" at bounding box center [778, 373] width 254 height 19
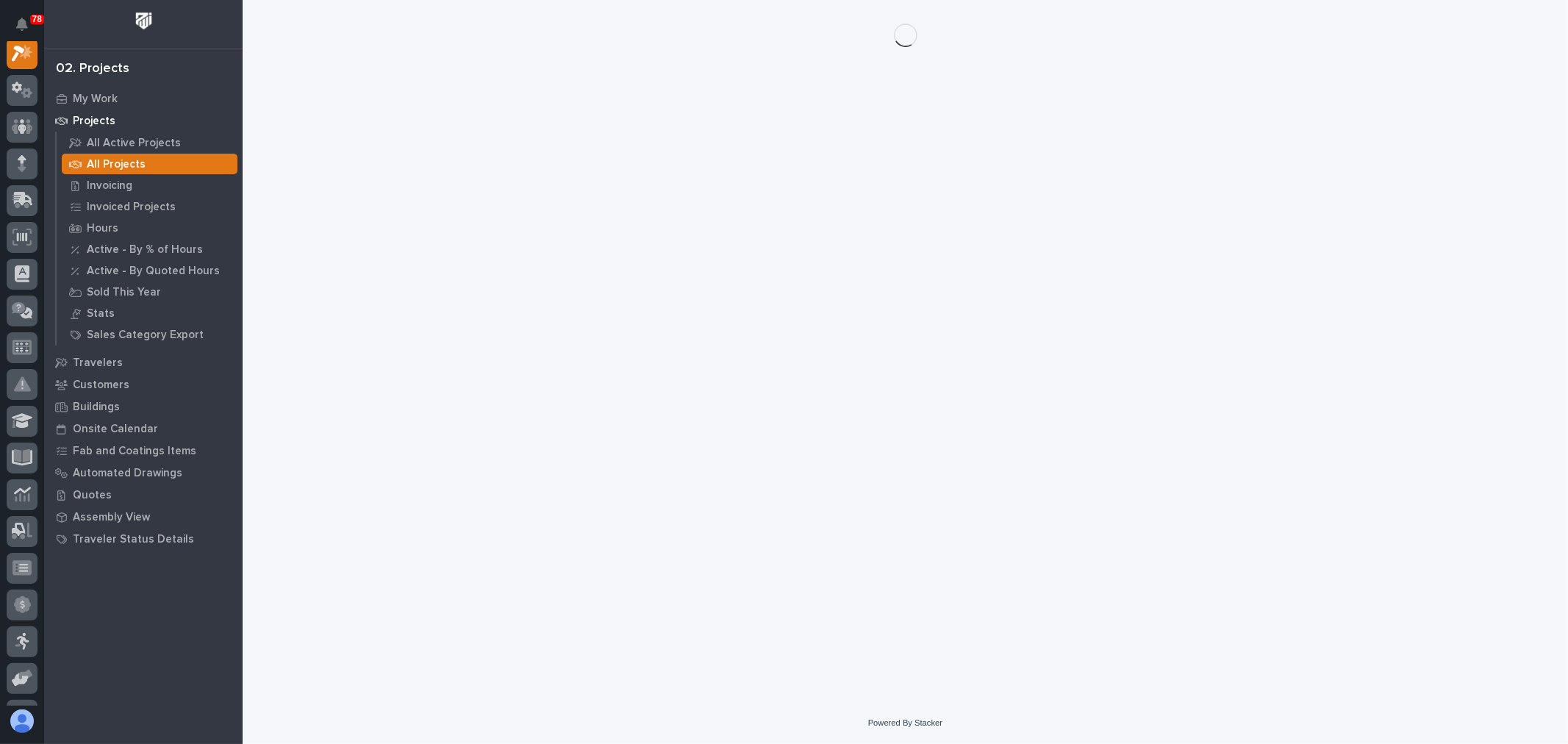
scroll to position [37, 0]
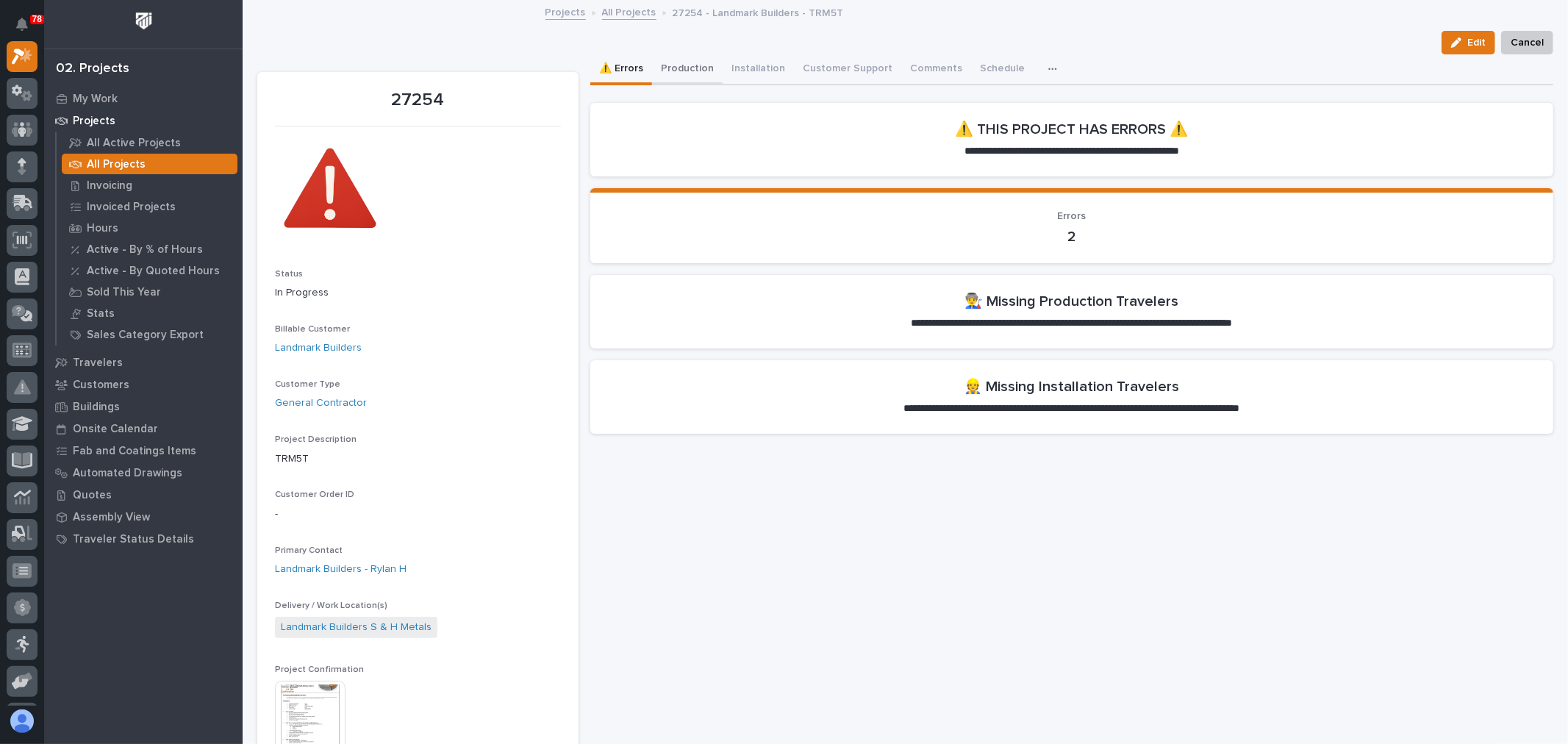
click at [687, 67] on button "Production" at bounding box center [687, 70] width 71 height 31
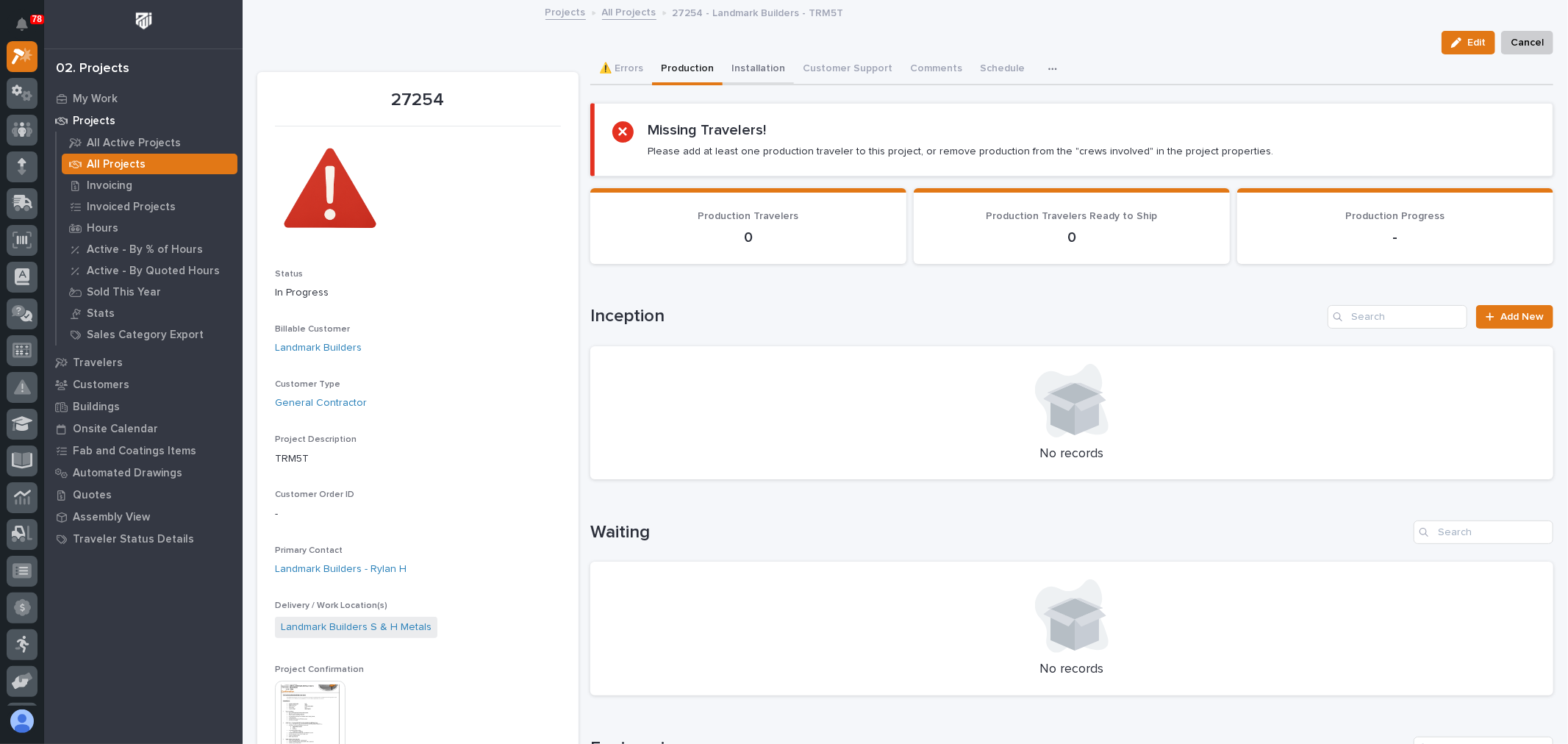
click at [753, 63] on button "Installation" at bounding box center [758, 70] width 71 height 31
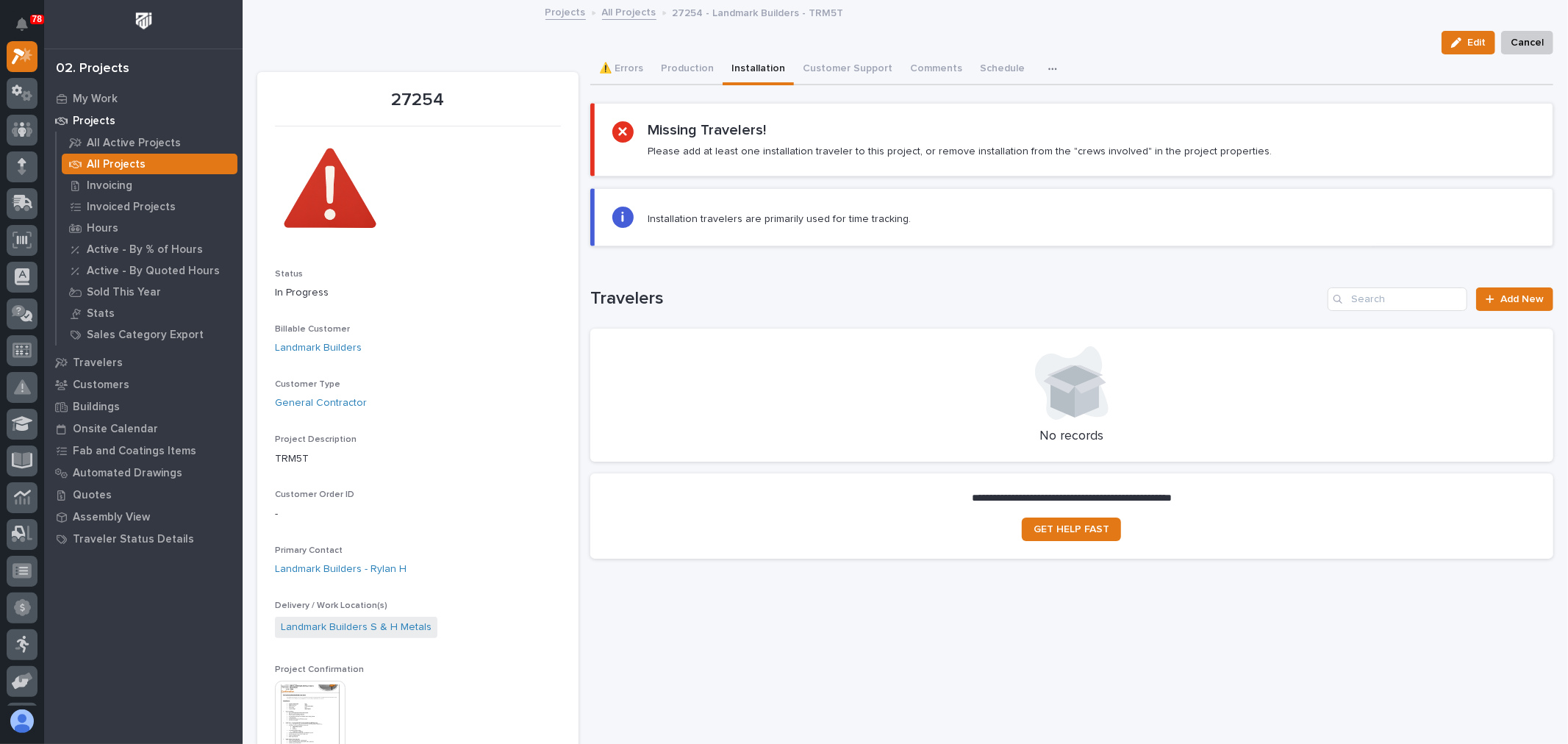
scroll to position [82, 0]
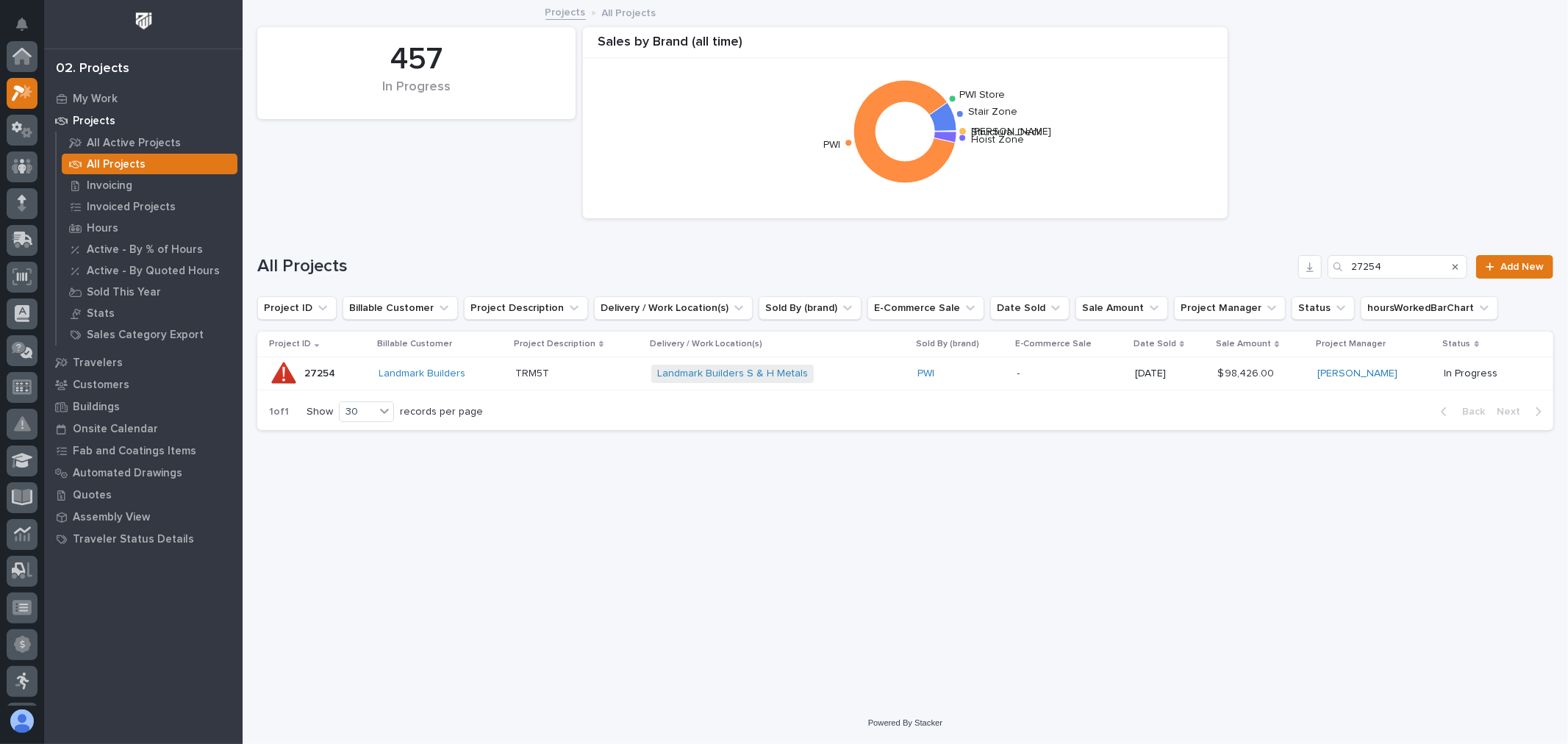
scroll to position [40, 0]
click at [1426, 261] on input "27254" at bounding box center [1398, 266] width 140 height 24
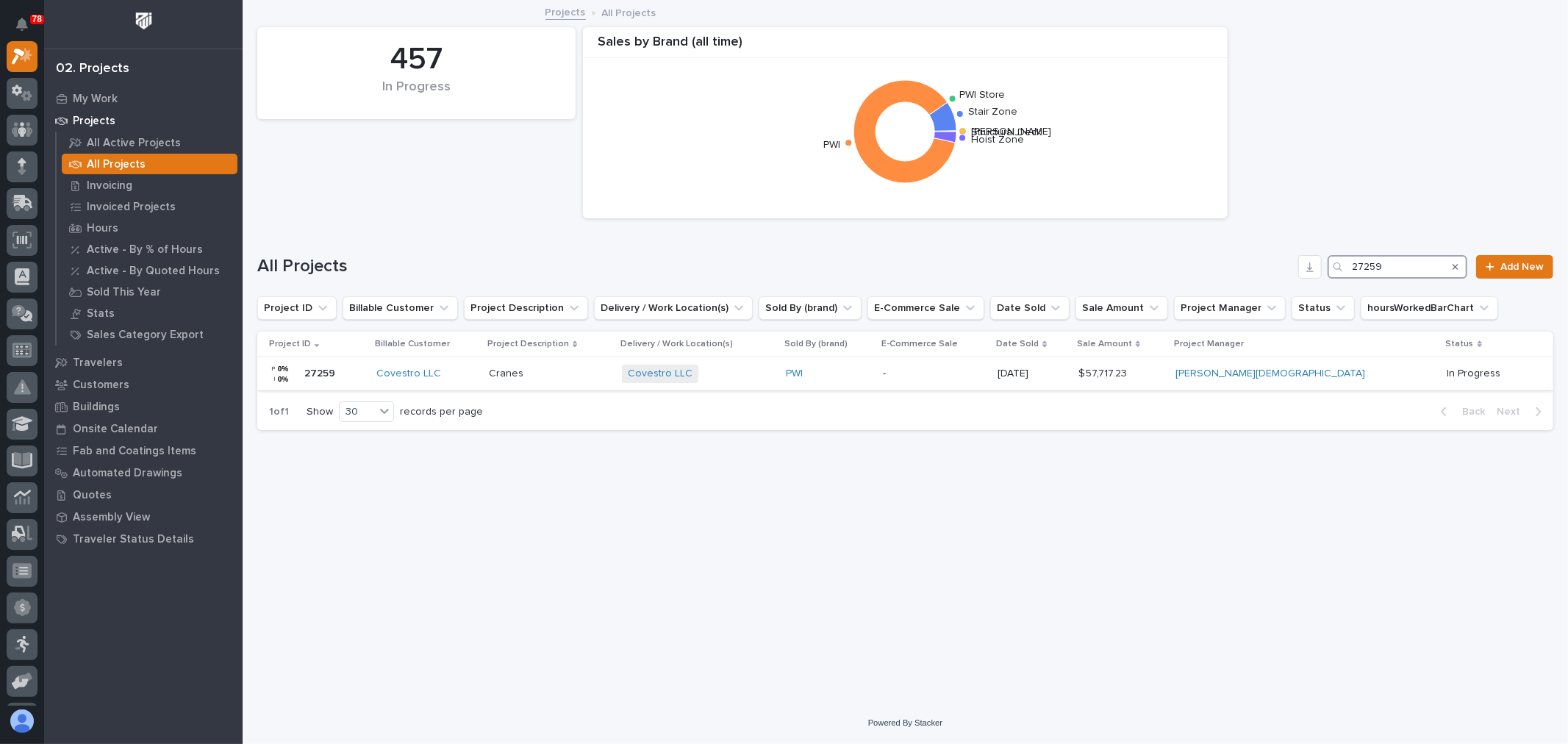
type input "27259"
click at [986, 371] on p "-" at bounding box center [934, 373] width 103 height 12
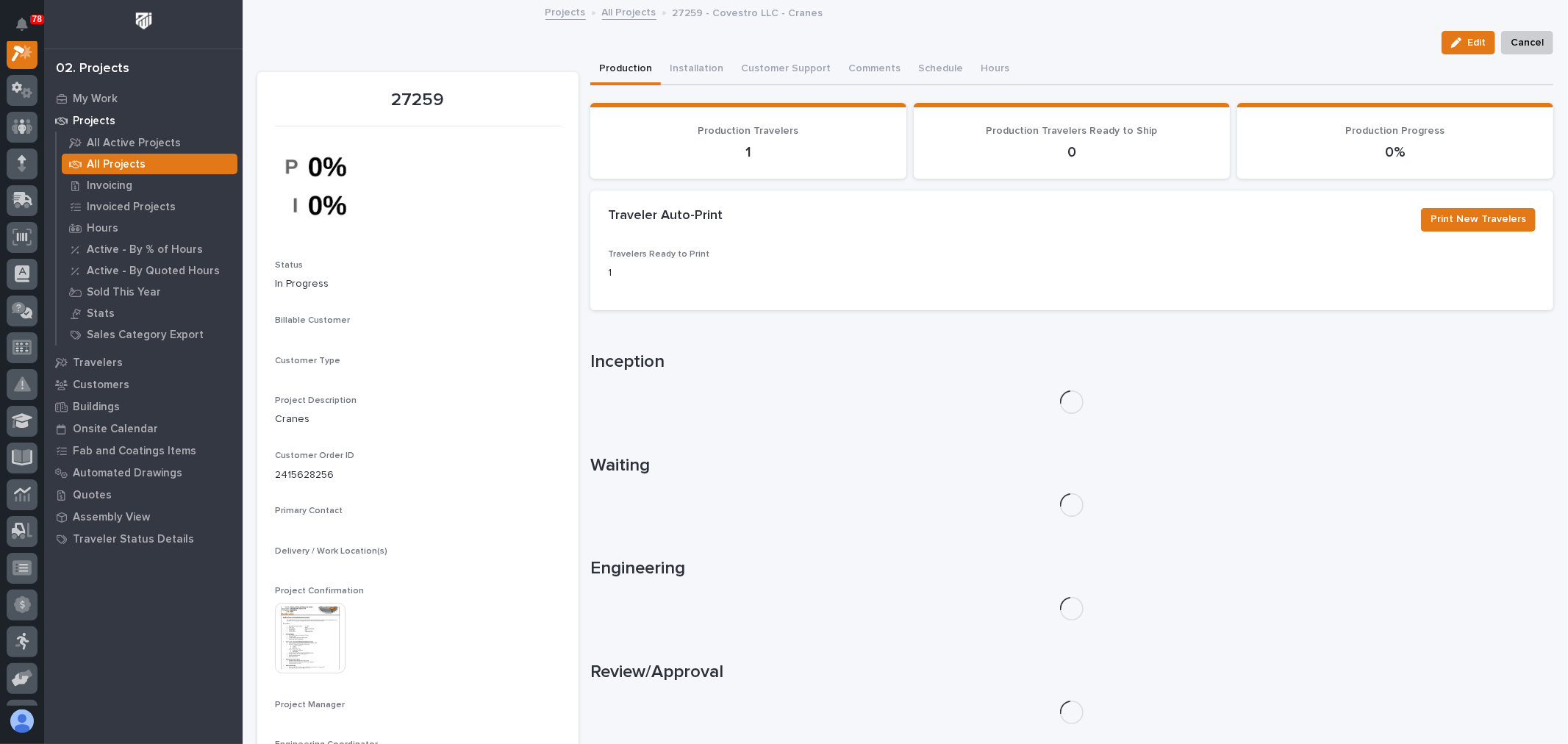
scroll to position [37, 0]
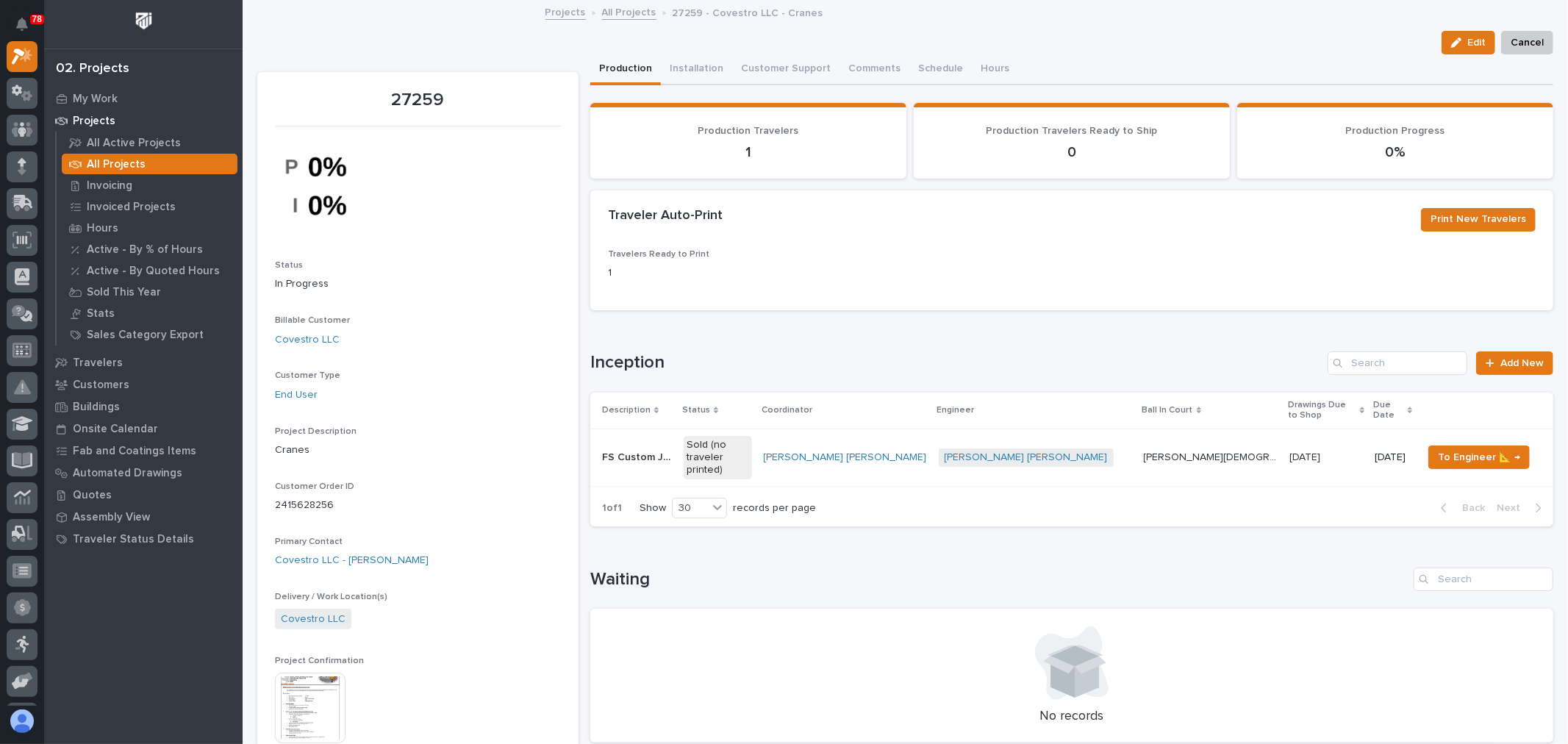
click at [1290, 451] on p at bounding box center [1326, 457] width 74 height 12
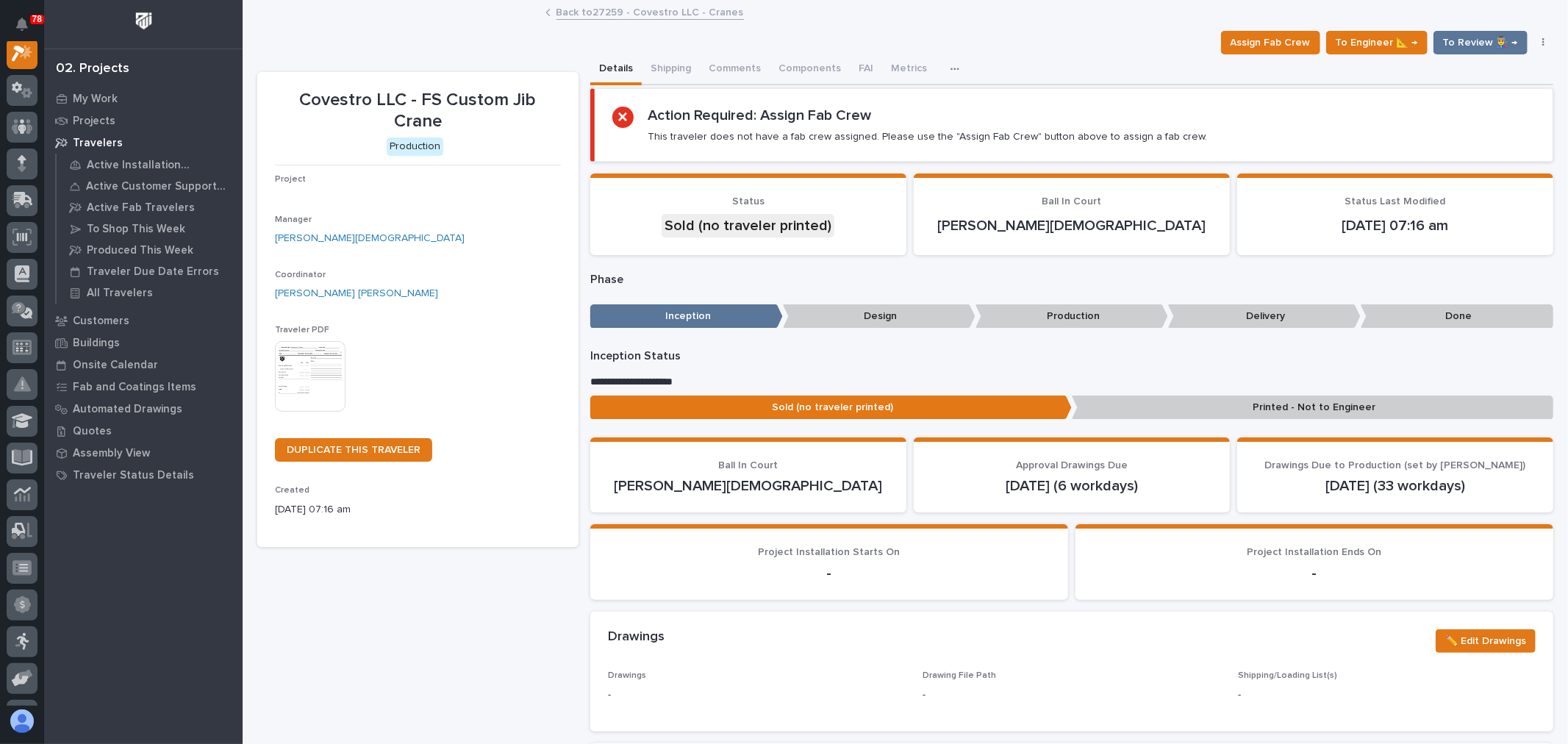
scroll to position [37, 0]
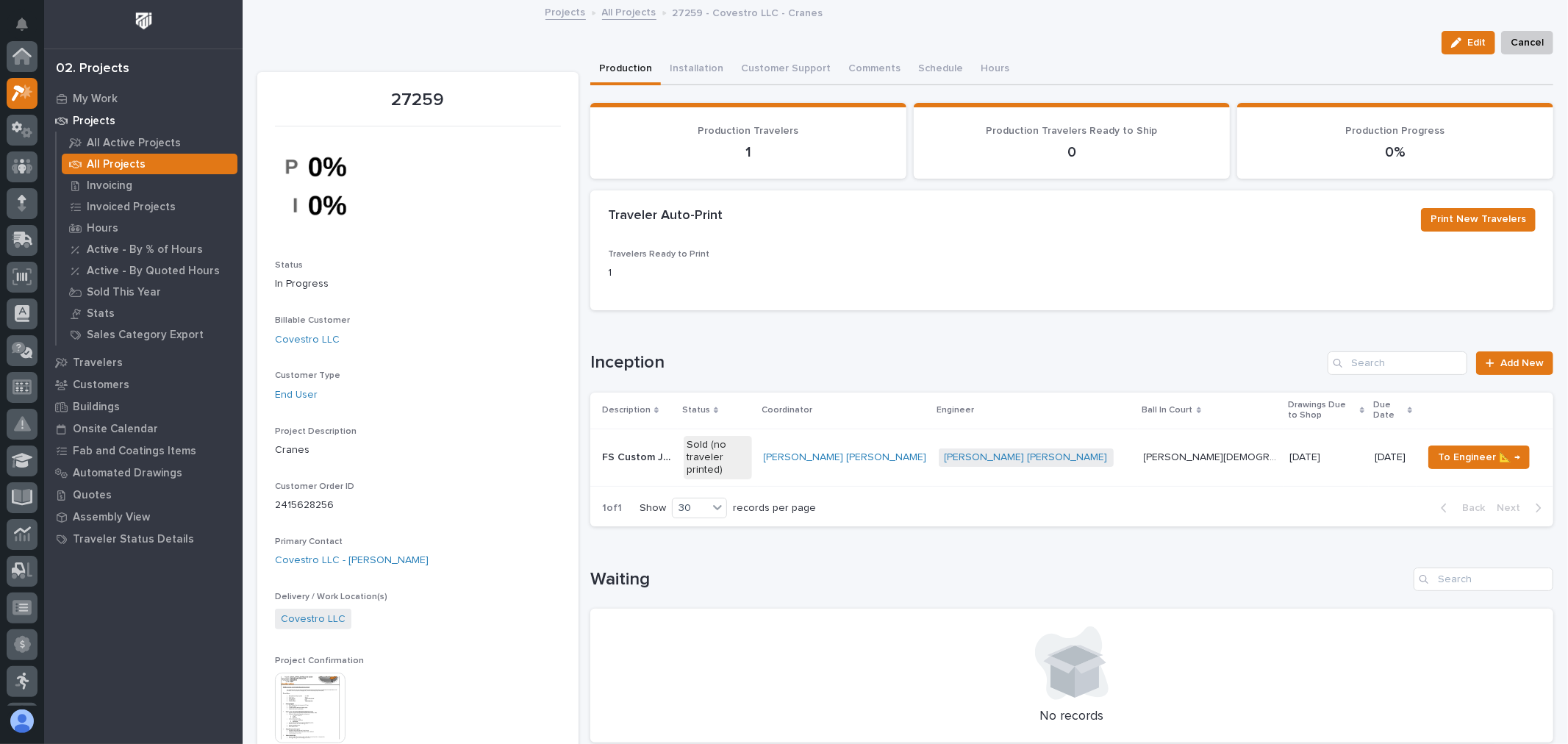
scroll to position [40, 0]
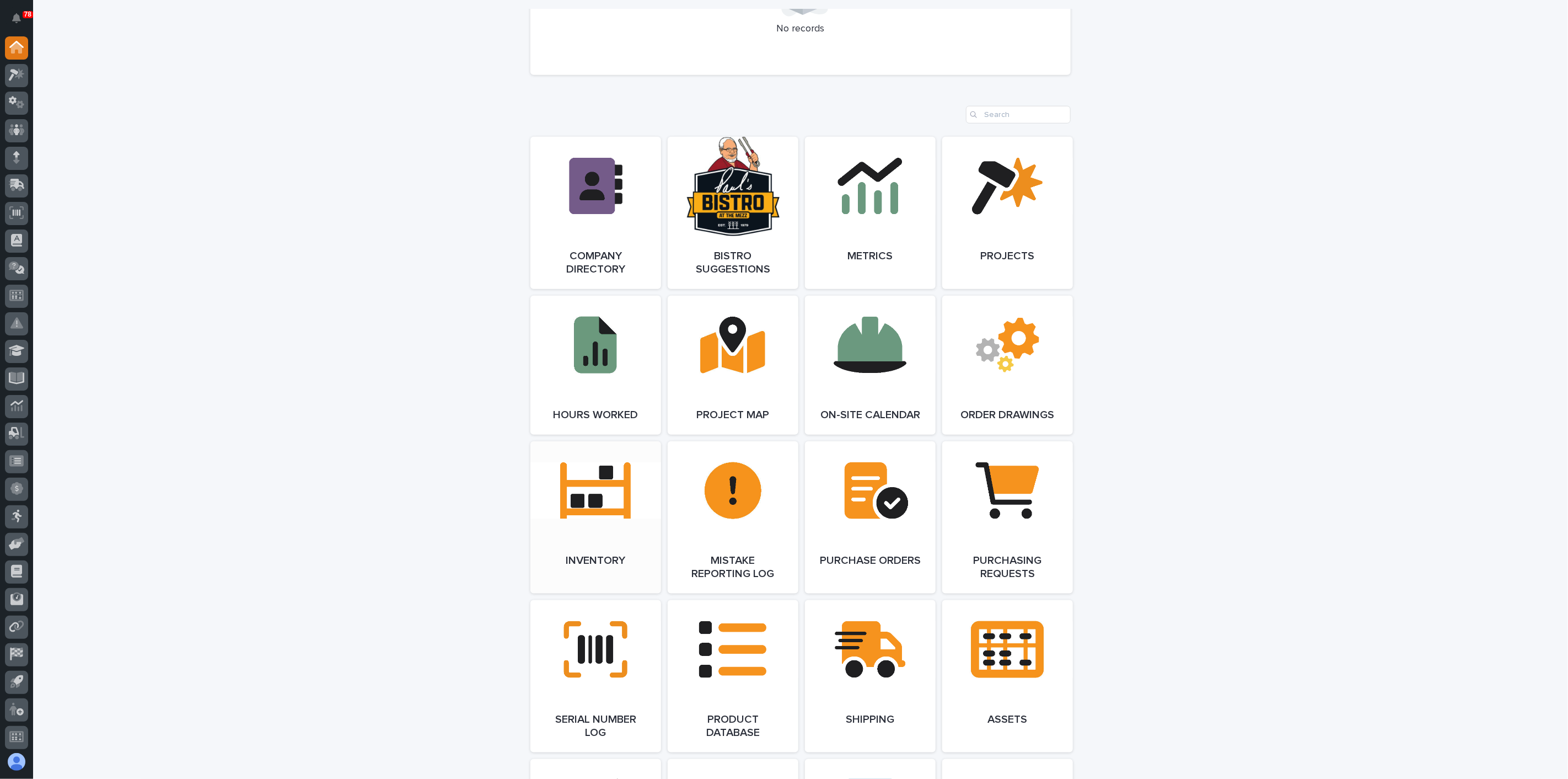
scroll to position [858, 0]
click at [579, 524] on link "Open Link" at bounding box center [595, 517] width 131 height 152
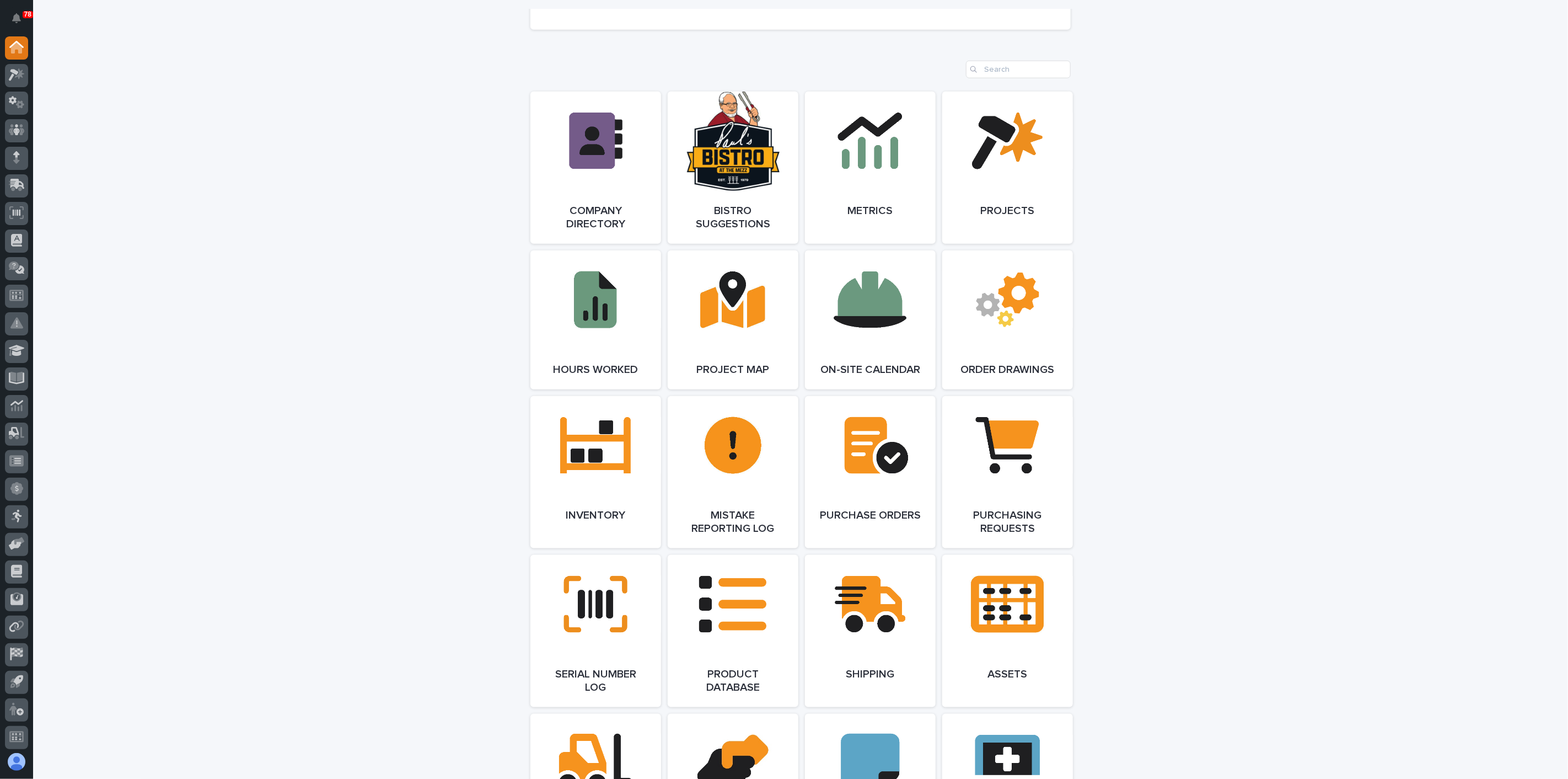
scroll to position [919, 0]
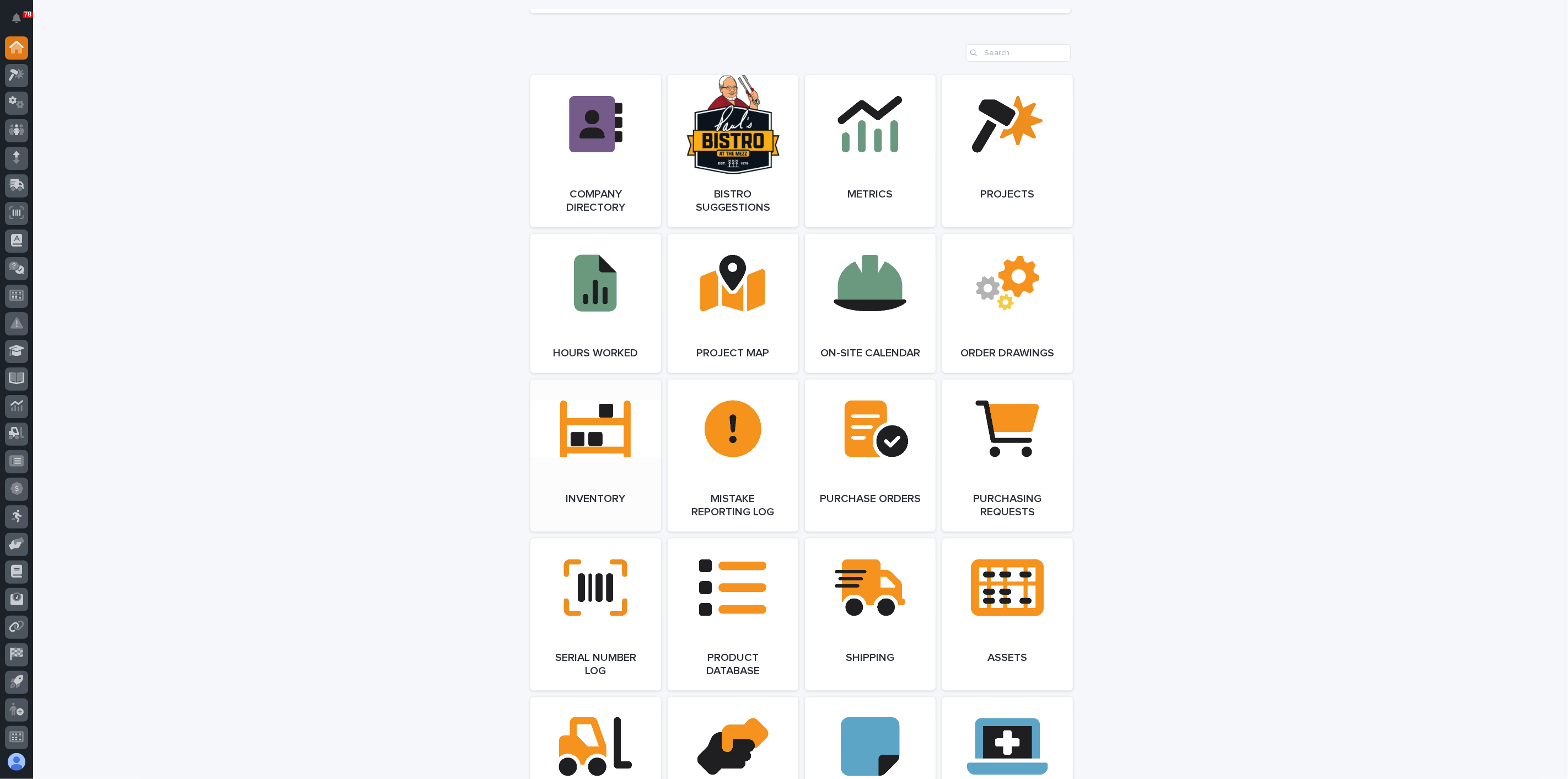
click at [589, 454] on span "Open Link" at bounding box center [595, 456] width 36 height 8
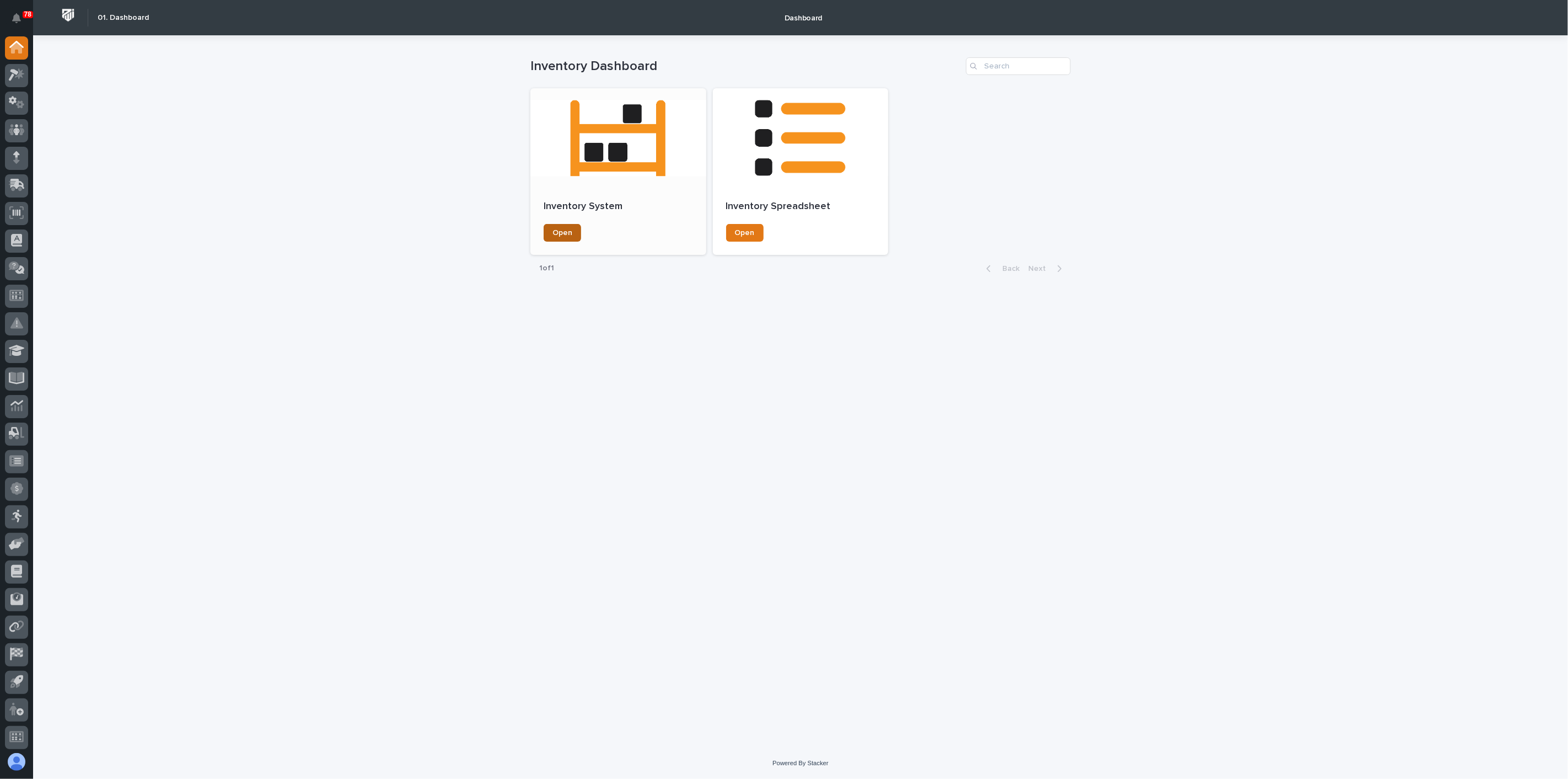
click at [563, 235] on span "Open" at bounding box center [562, 233] width 20 height 8
click at [572, 234] on link "Open" at bounding box center [562, 233] width 38 height 18
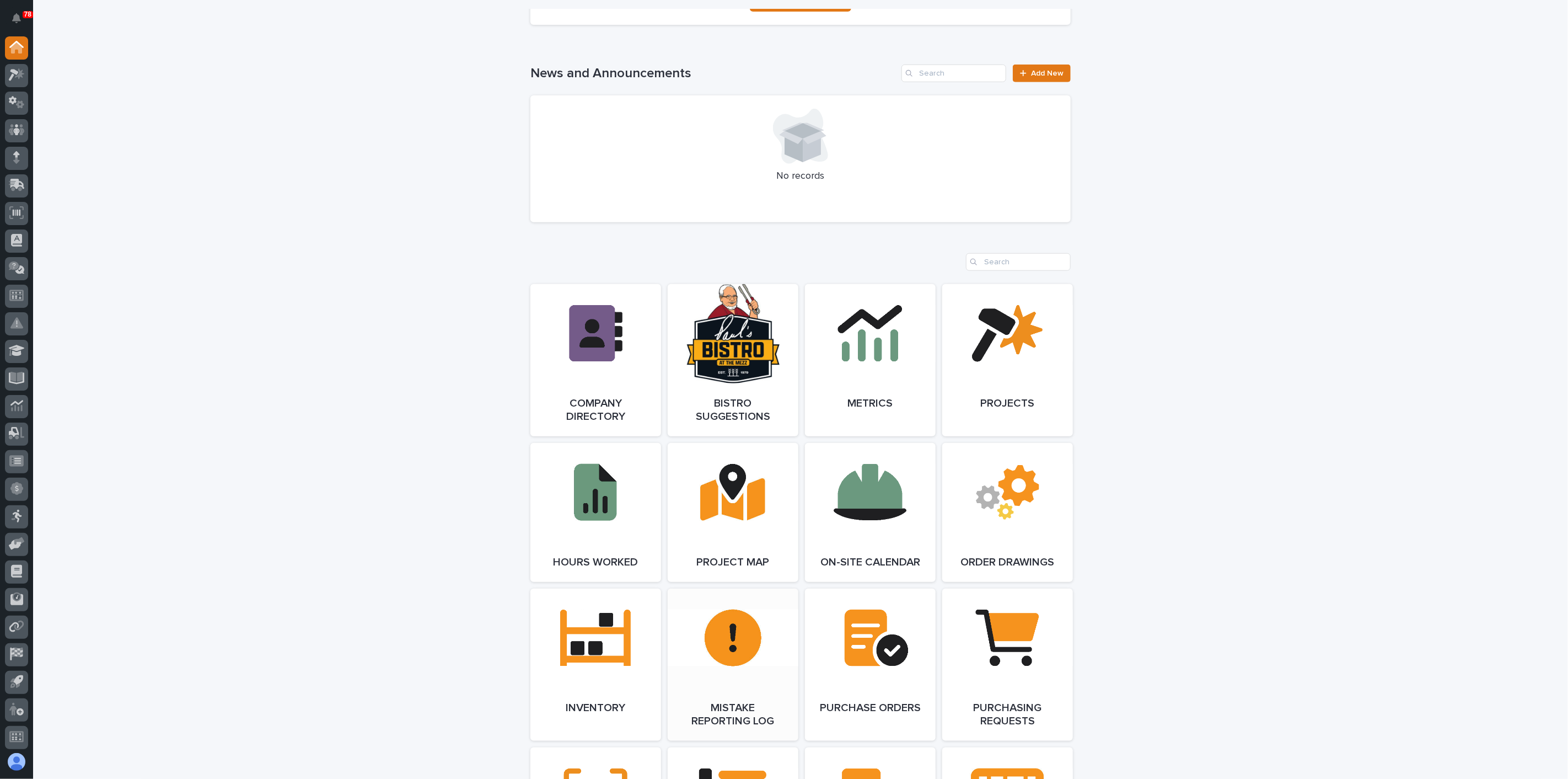
scroll to position [735, 0]
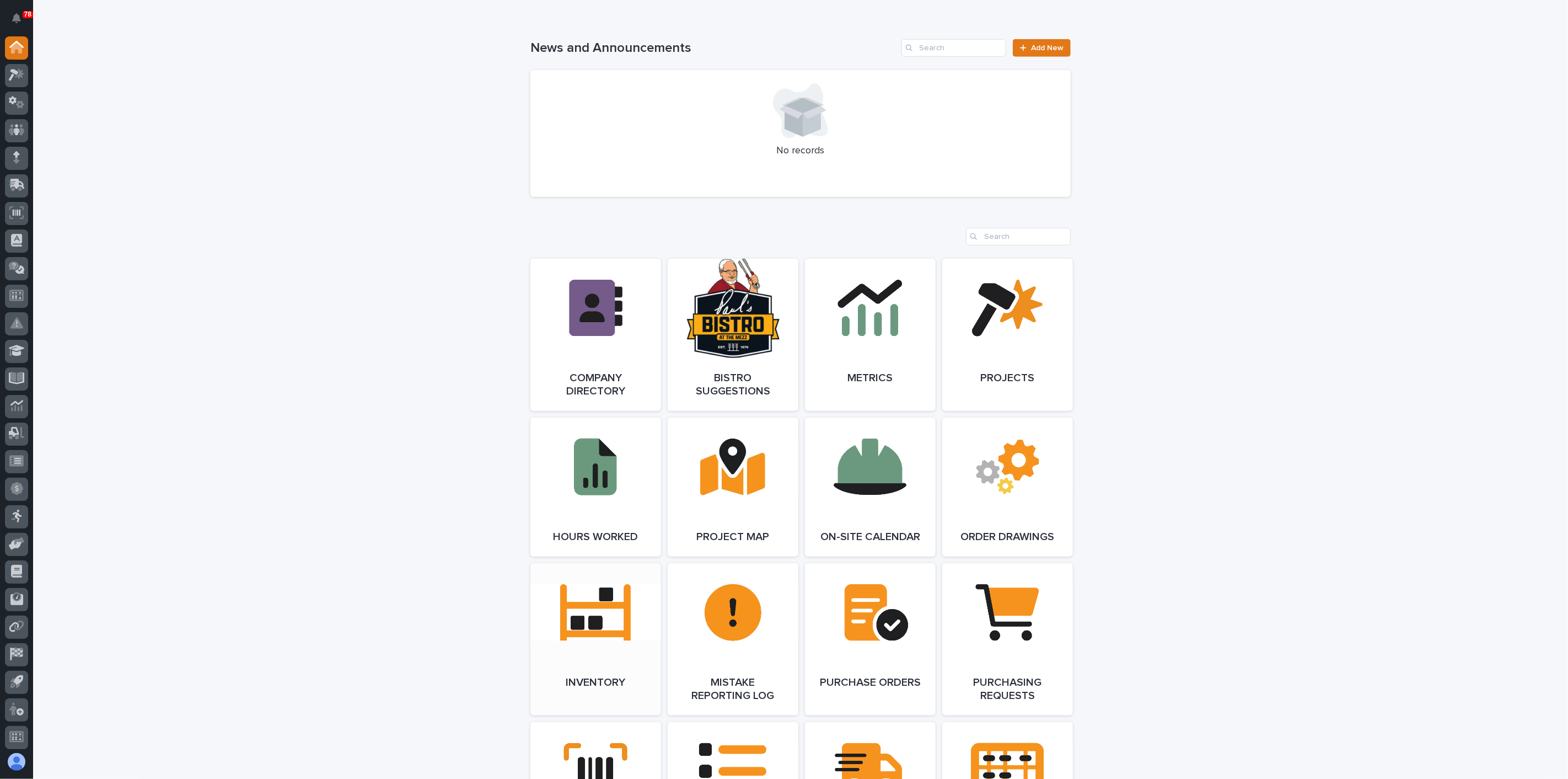
click at [618, 618] on link "Open Link" at bounding box center [595, 640] width 131 height 152
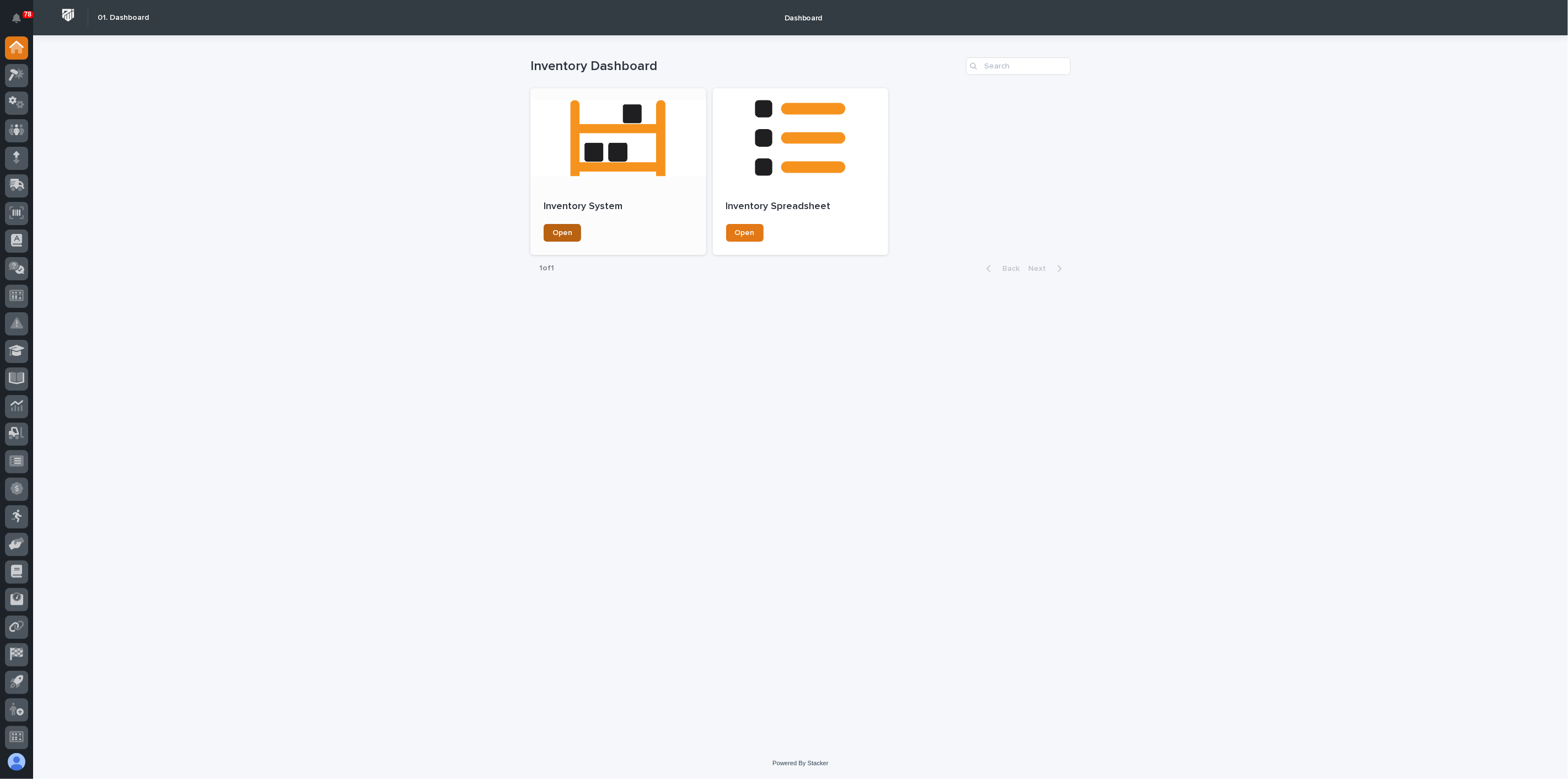
click at [547, 238] on link "Open" at bounding box center [562, 233] width 38 height 18
